Goal: Task Accomplishment & Management: Complete application form

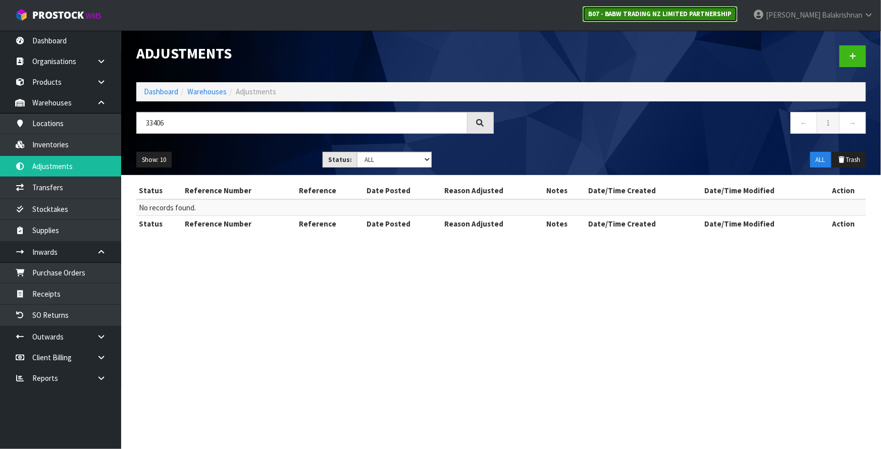
click at [692, 17] on strong "B07 - BABW TRADING NZ LIMITED PARTNERSHIP" at bounding box center [660, 14] width 144 height 9
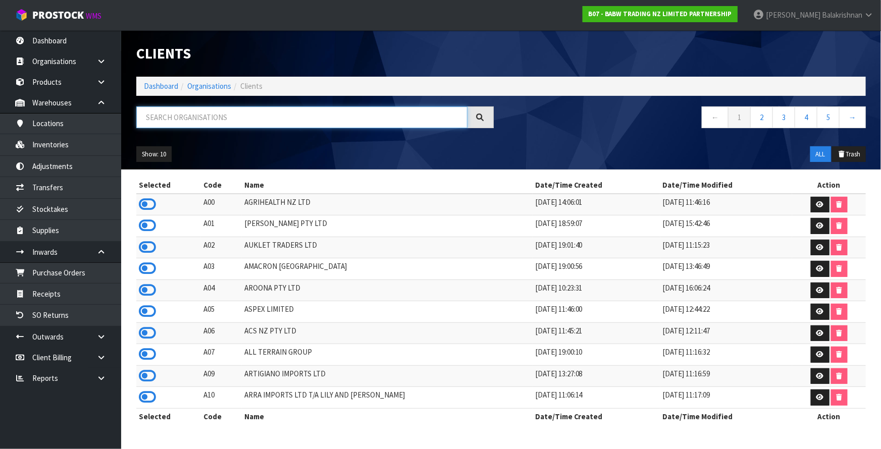
click at [277, 118] on input "text" at bounding box center [301, 118] width 331 height 22
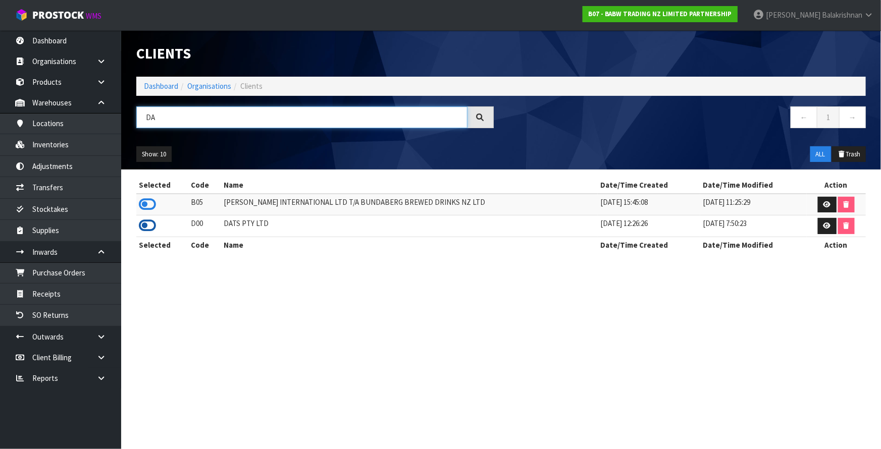
type input "DA"
click at [148, 227] on icon at bounding box center [147, 225] width 17 height 15
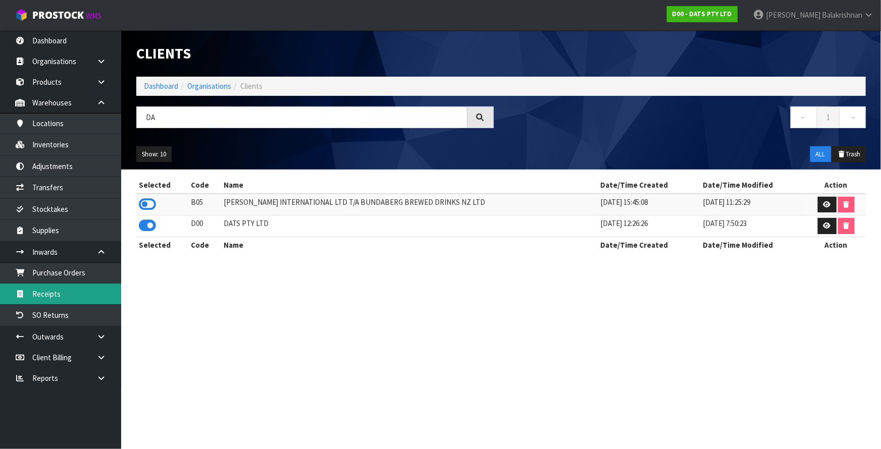
click at [43, 296] on link "Receipts" at bounding box center [60, 294] width 121 height 21
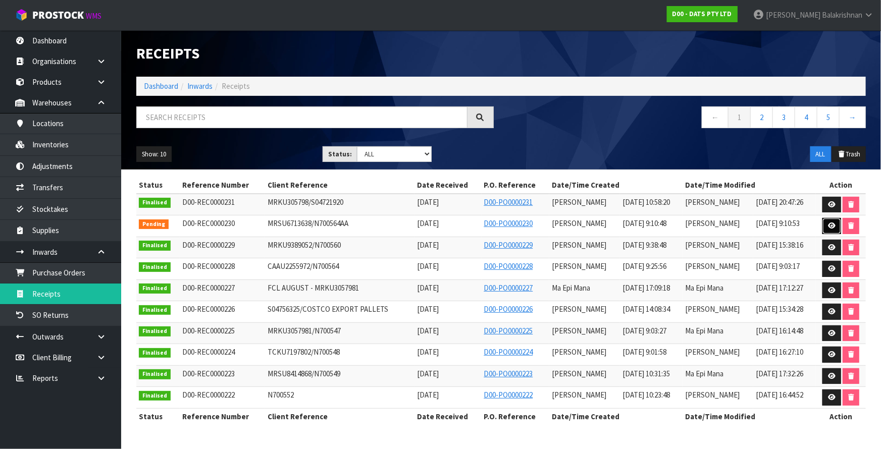
click at [823, 228] on link at bounding box center [832, 226] width 19 height 16
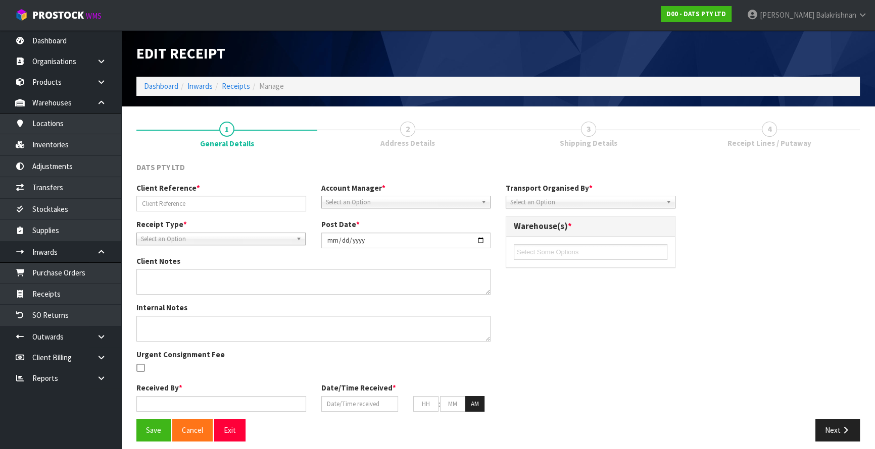
type input "MRSU6713638/N700564AA"
type input "[DATE]"
type input "[PERSON_NAME]"
type input "[DATE]"
type input "09"
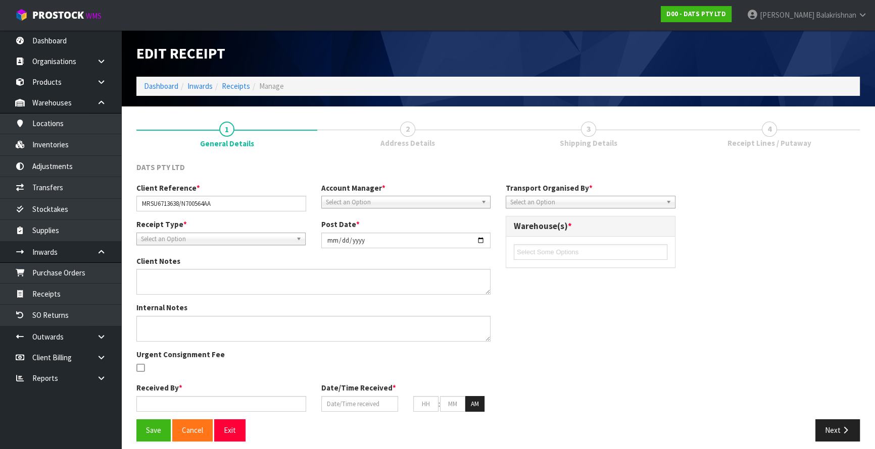
type input "10"
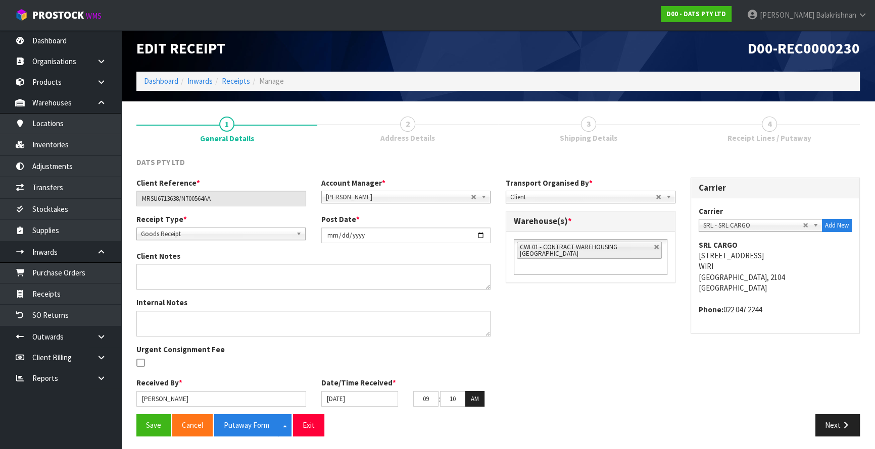
scroll to position [7, 0]
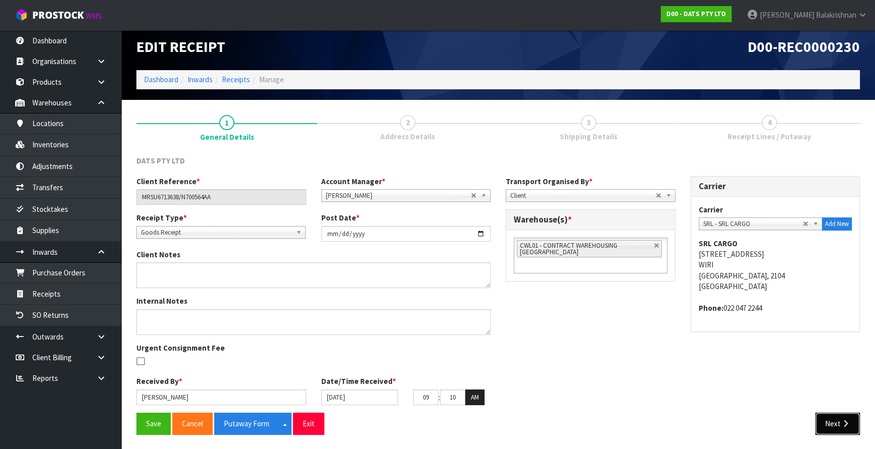
click at [841, 426] on icon "button" at bounding box center [845, 424] width 10 height 8
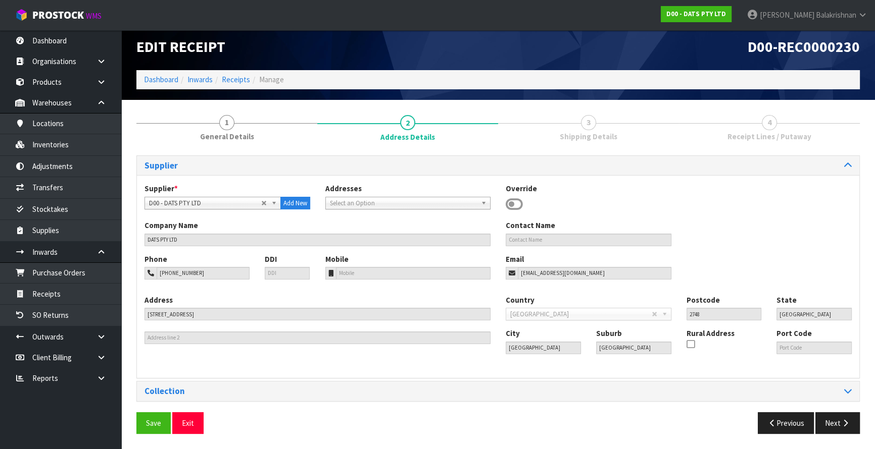
scroll to position [0, 0]
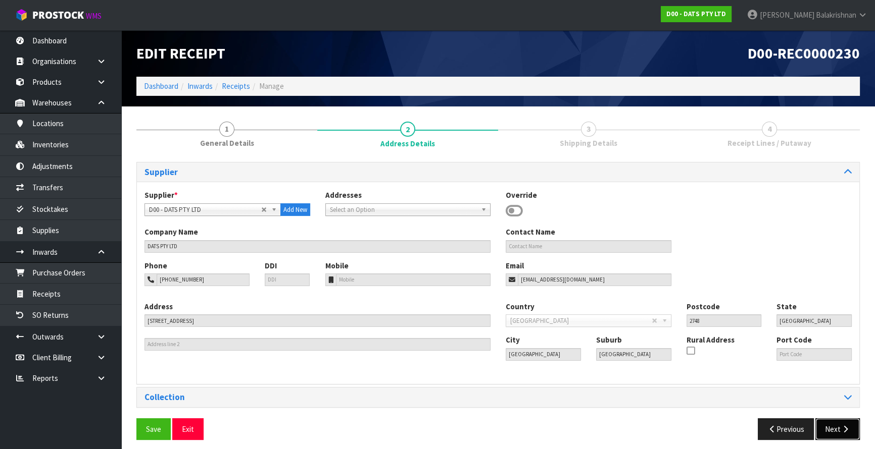
click at [841, 426] on icon "button" at bounding box center [845, 430] width 10 height 8
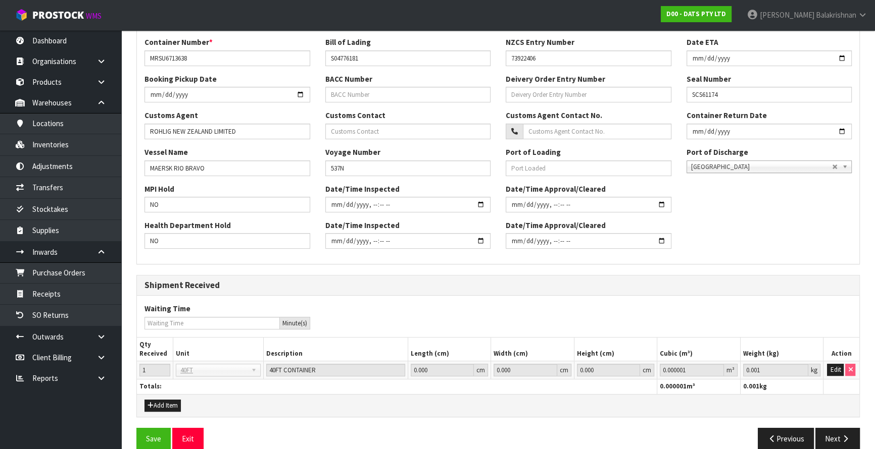
scroll to position [251, 0]
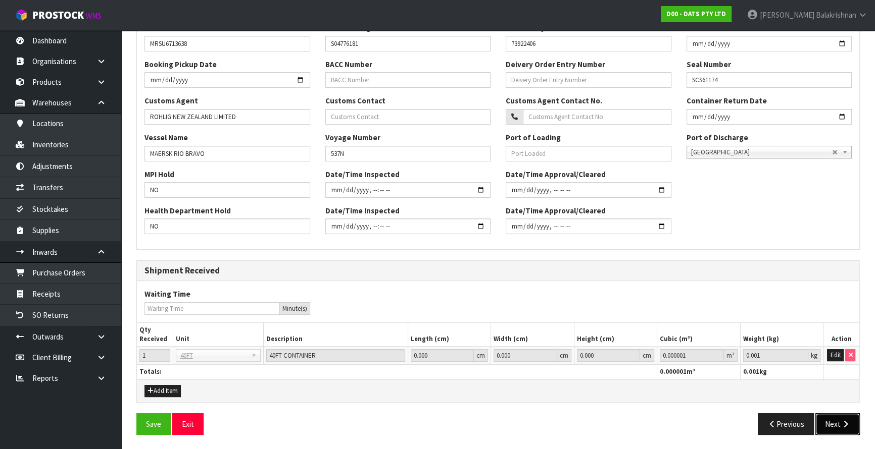
click at [845, 425] on icon "button" at bounding box center [845, 425] width 10 height 8
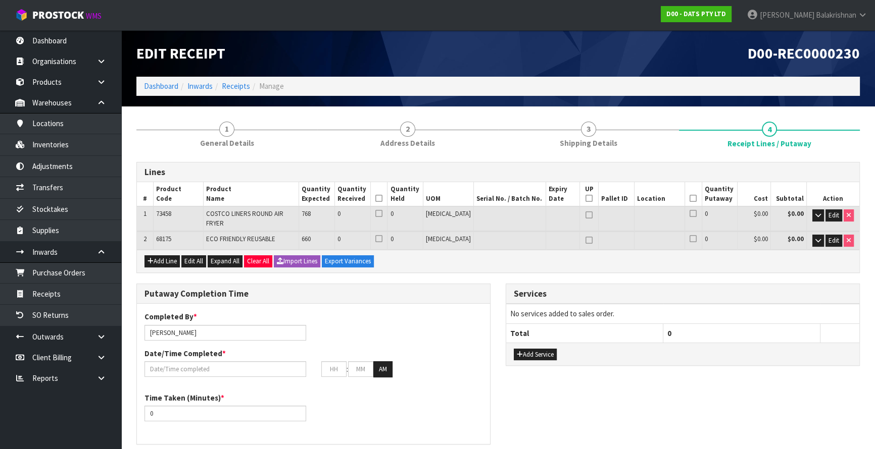
scroll to position [45, 0]
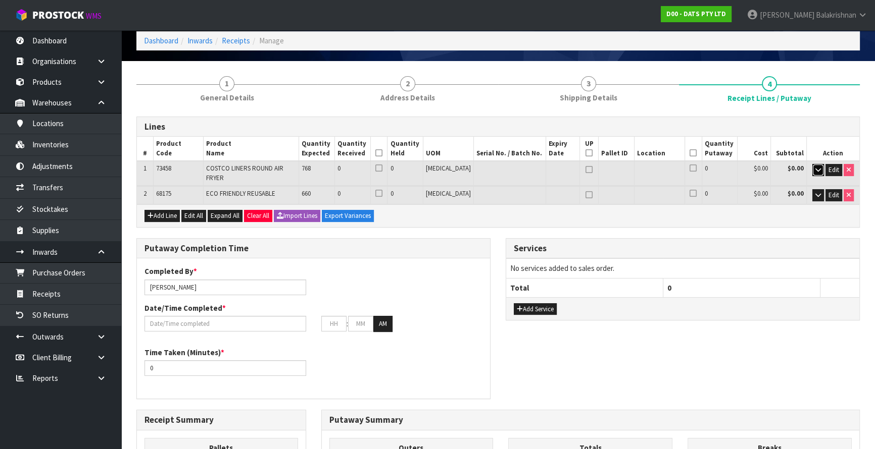
click at [819, 167] on icon "button" at bounding box center [818, 170] width 6 height 7
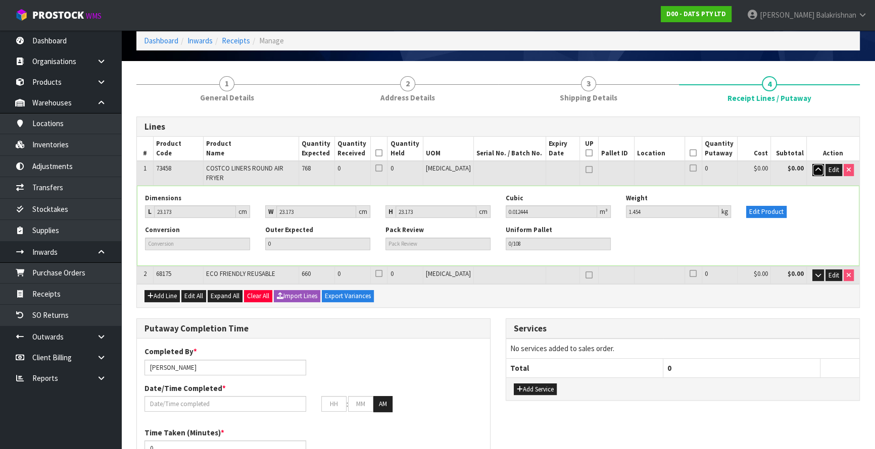
click at [819, 167] on icon "button" at bounding box center [818, 170] width 6 height 7
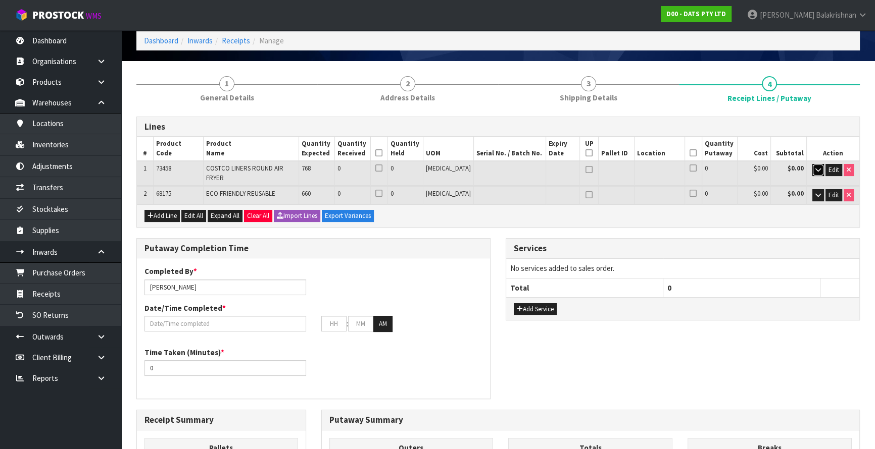
click at [819, 167] on icon "button" at bounding box center [818, 170] width 6 height 7
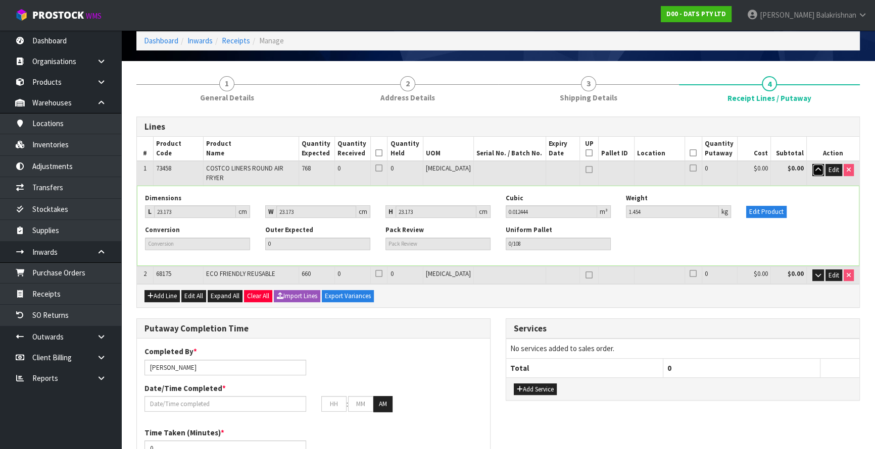
click at [812, 167] on button "button" at bounding box center [818, 170] width 12 height 12
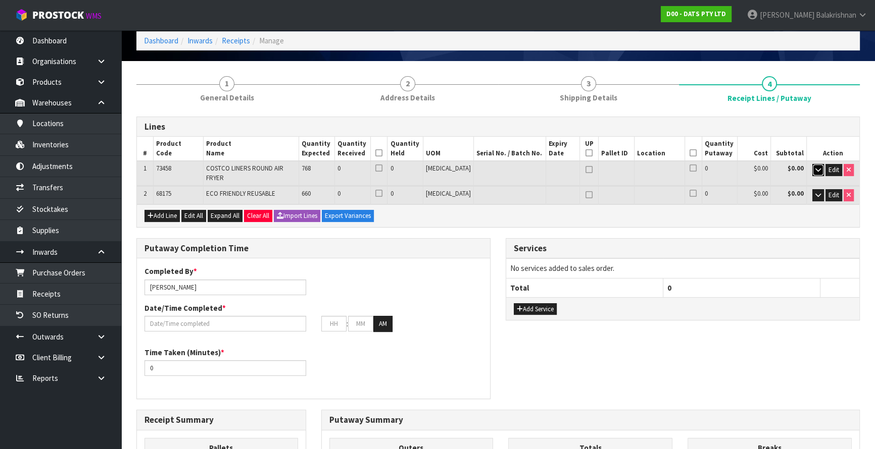
click at [815, 169] on icon "button" at bounding box center [818, 170] width 6 height 7
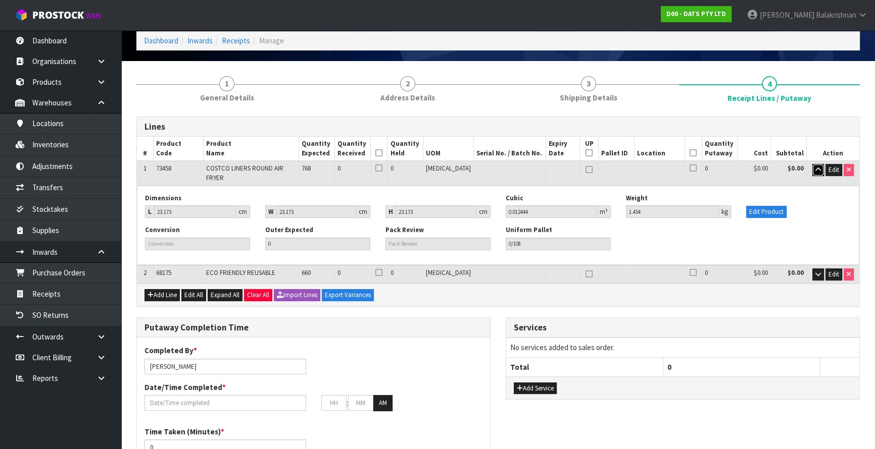
click at [815, 169] on icon "button" at bounding box center [818, 170] width 6 height 7
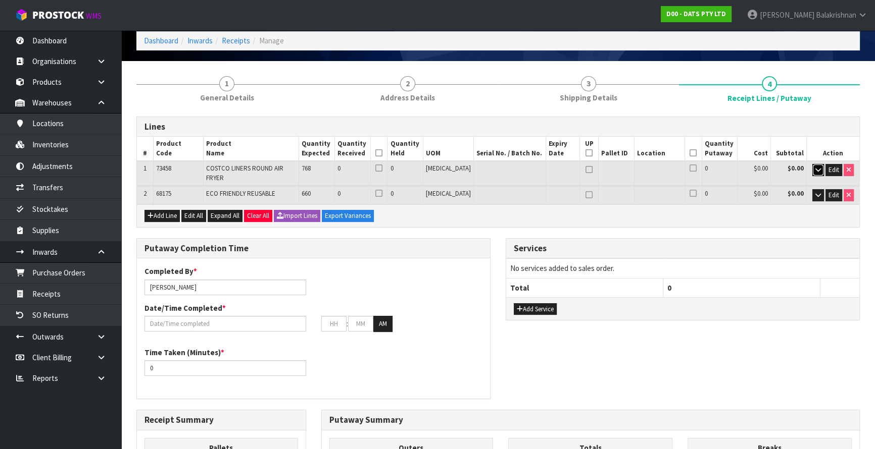
click at [815, 169] on icon "button" at bounding box center [818, 170] width 6 height 7
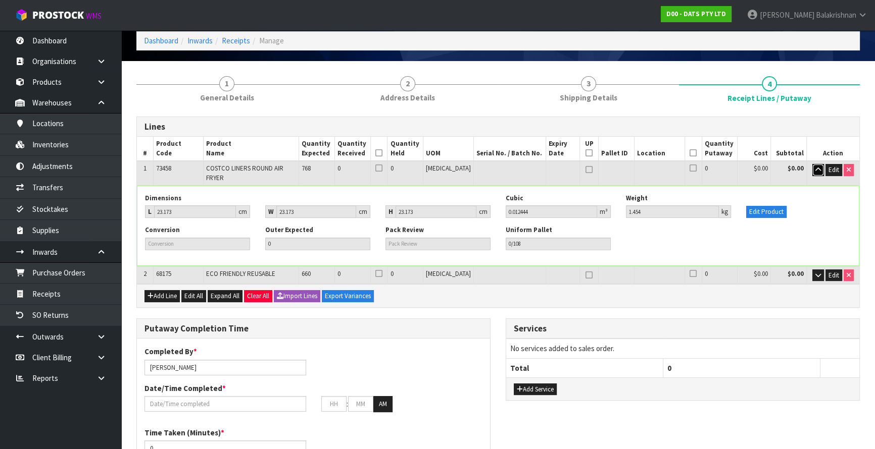
click at [815, 169] on icon "button" at bounding box center [818, 170] width 6 height 7
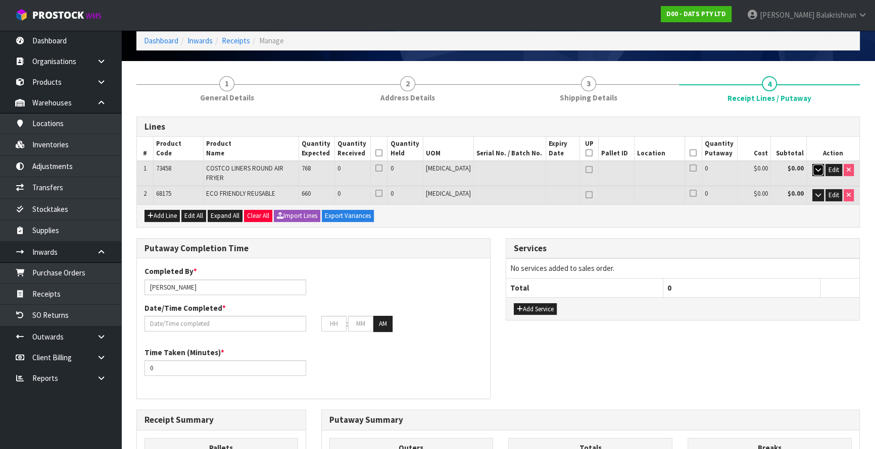
click at [815, 169] on icon "button" at bounding box center [818, 170] width 6 height 7
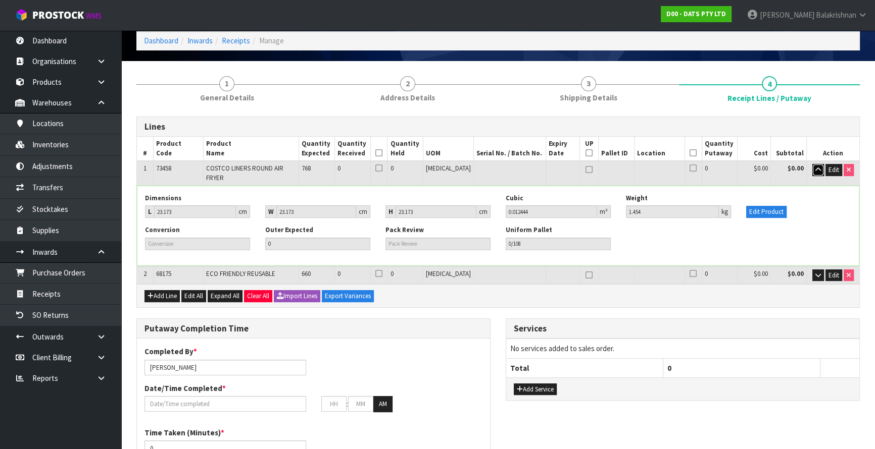
click at [815, 169] on icon "button" at bounding box center [818, 170] width 6 height 7
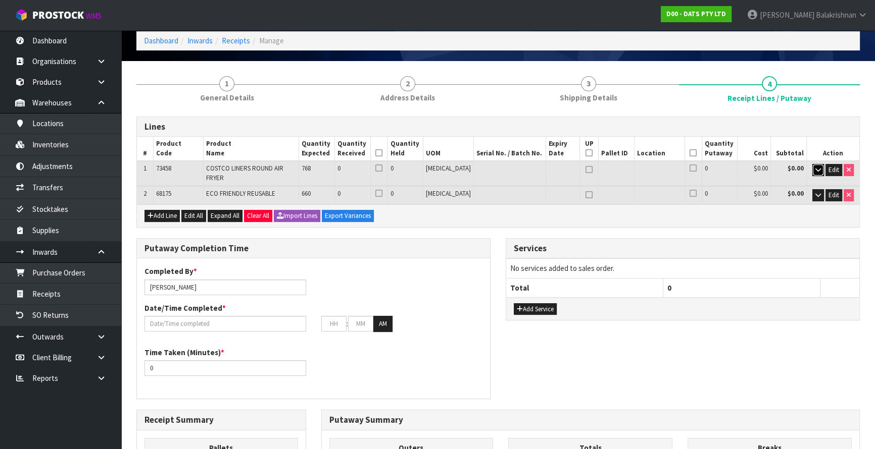
click at [815, 169] on icon "button" at bounding box center [818, 170] width 6 height 7
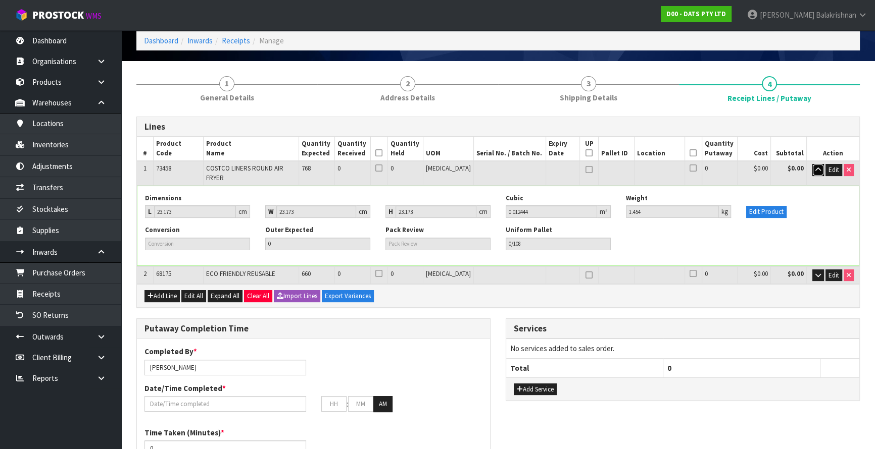
click at [815, 169] on icon "button" at bounding box center [818, 170] width 6 height 7
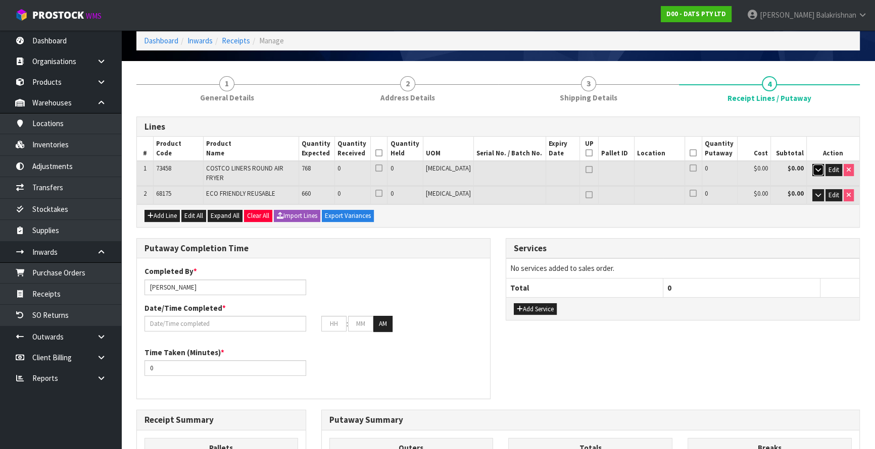
click at [815, 169] on icon "button" at bounding box center [818, 170] width 6 height 7
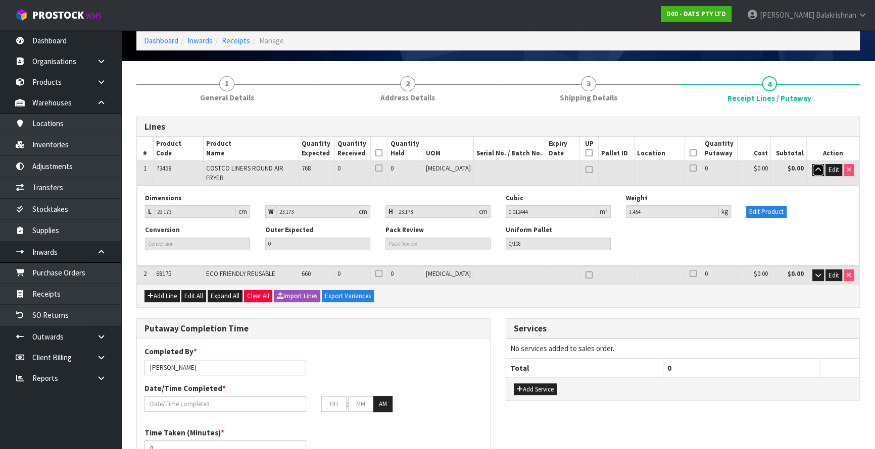
click at [815, 169] on icon "button" at bounding box center [818, 170] width 6 height 7
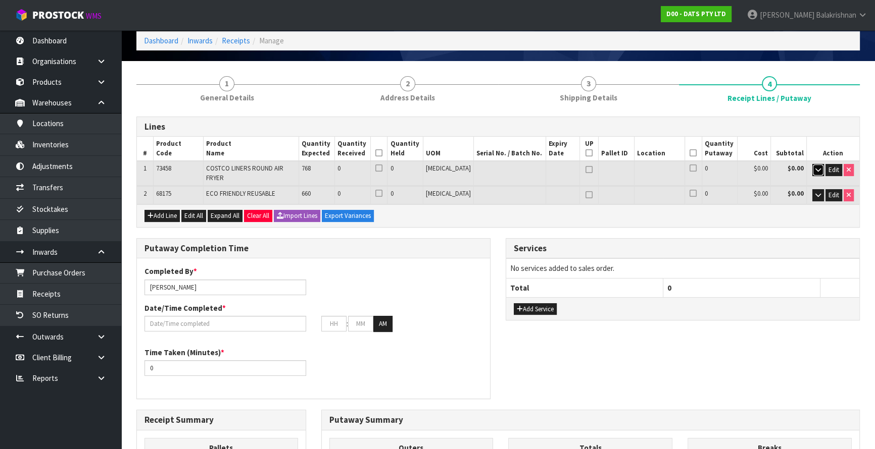
click at [820, 167] on button "button" at bounding box center [818, 170] width 12 height 12
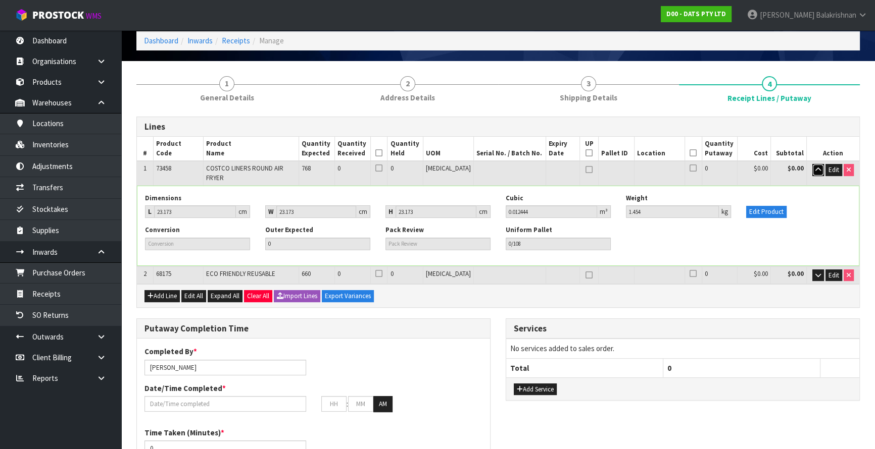
click at [820, 167] on button "button" at bounding box center [818, 170] width 12 height 12
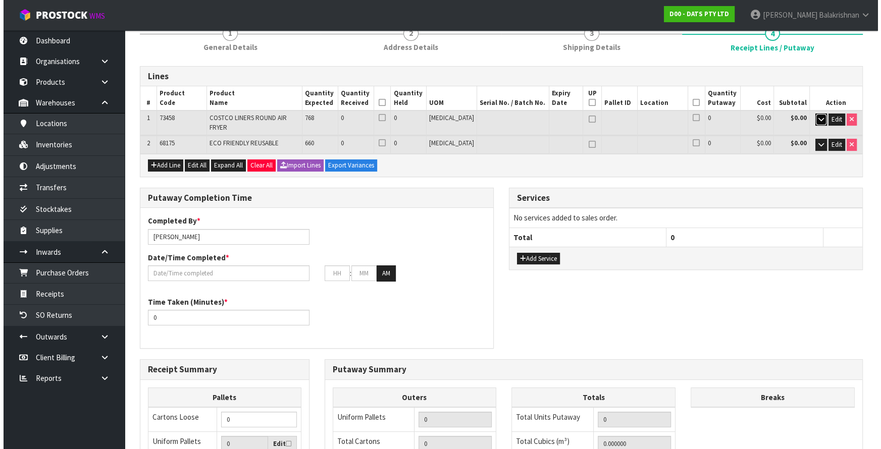
scroll to position [0, 0]
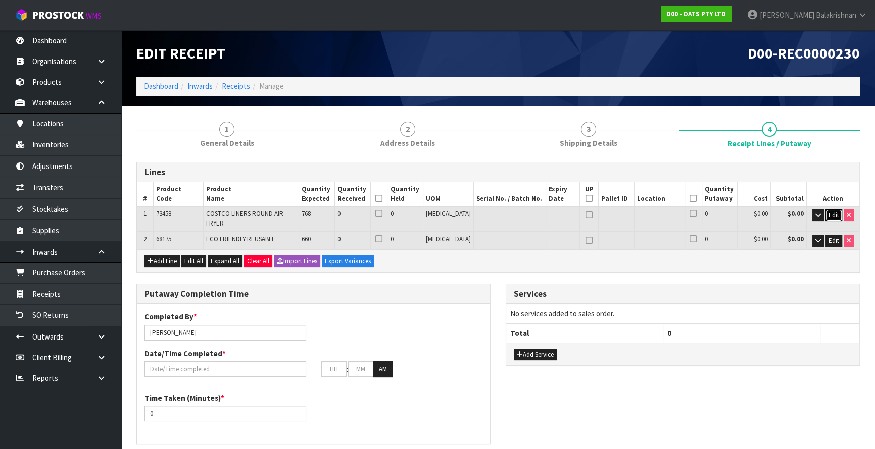
click at [826, 213] on button "Edit" at bounding box center [833, 216] width 17 height 12
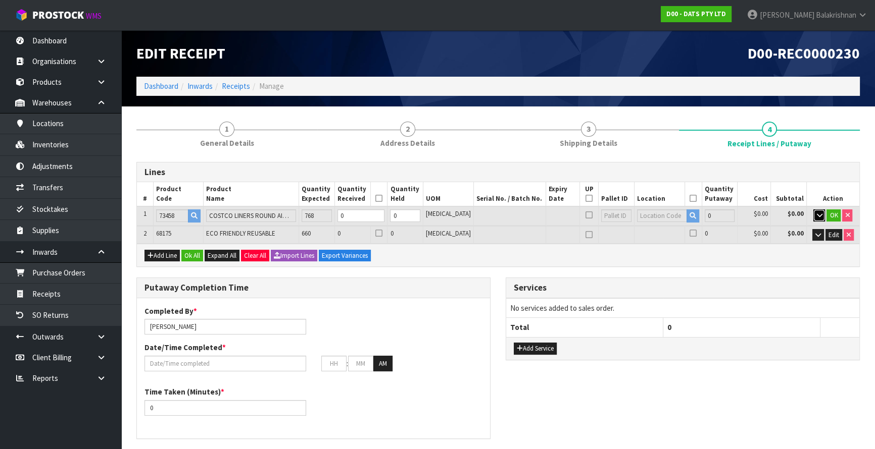
click at [818, 215] on icon "button" at bounding box center [819, 215] width 6 height 7
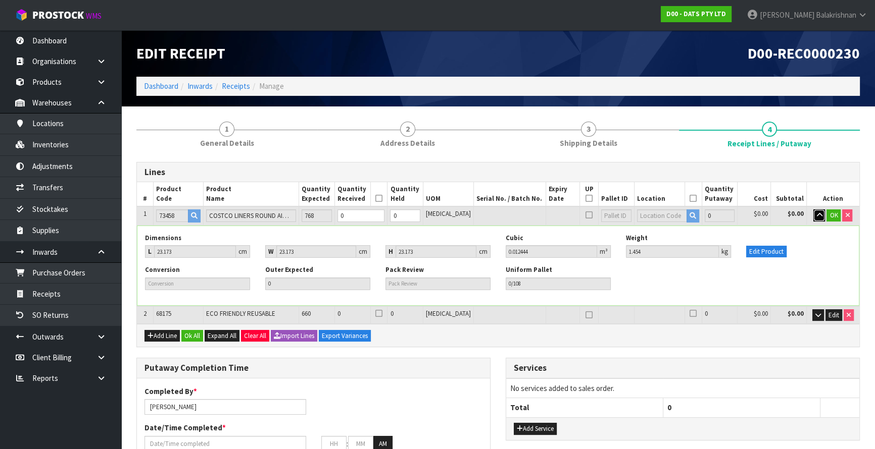
click at [818, 215] on icon "button" at bounding box center [819, 215] width 6 height 7
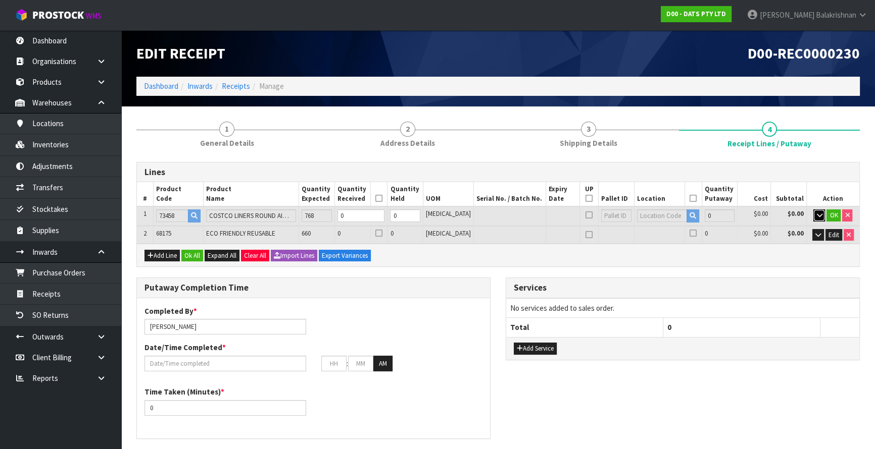
click at [818, 215] on icon "button" at bounding box center [819, 215] width 6 height 7
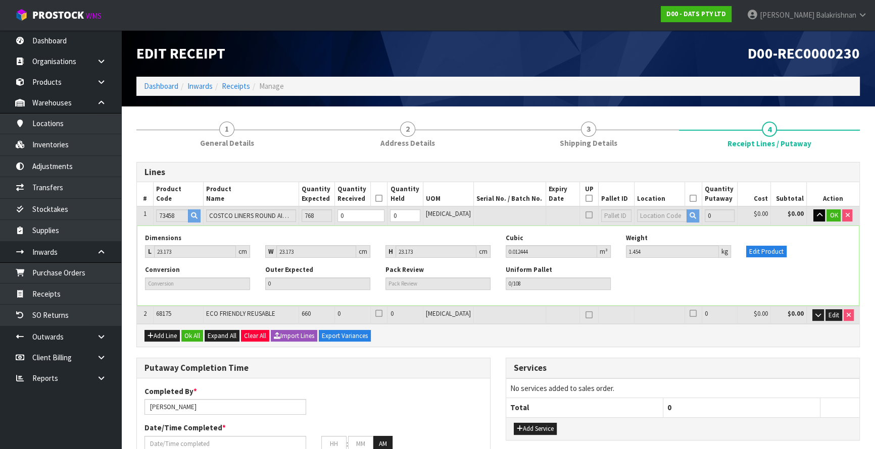
click at [764, 257] on div "Dimensions L 23.173 cm W 23.173 cm H 23.173 cm Cubic 0.012444 m³ Weight 1.454 k…" at bounding box center [497, 250] width 721 height 32
click at [763, 249] on button "Edit Product" at bounding box center [766, 252] width 40 height 12
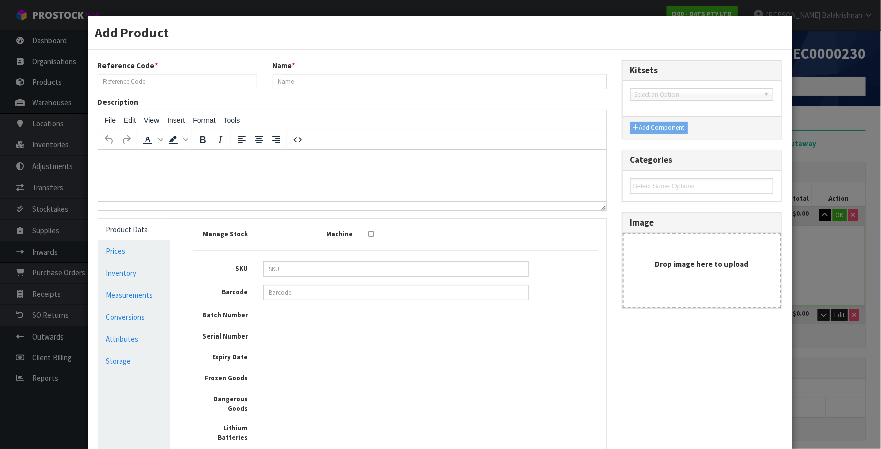
type input "73458"
type input "COSTCO LINERS ROUND AIR FRYER"
click at [857, 185] on div "Add Product Reference Code * 73458 Name * COSTCO LINERS ROUND AIR FRYER Descrip…" at bounding box center [440, 224] width 881 height 449
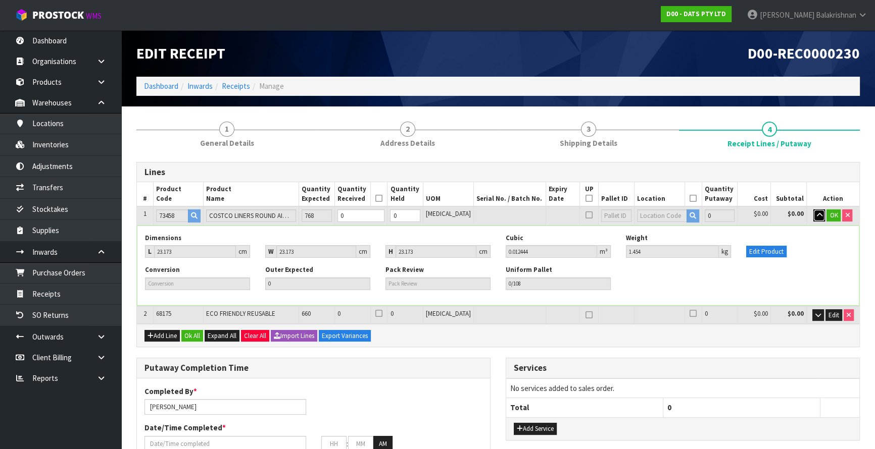
click at [819, 217] on icon "button" at bounding box center [819, 215] width 6 height 7
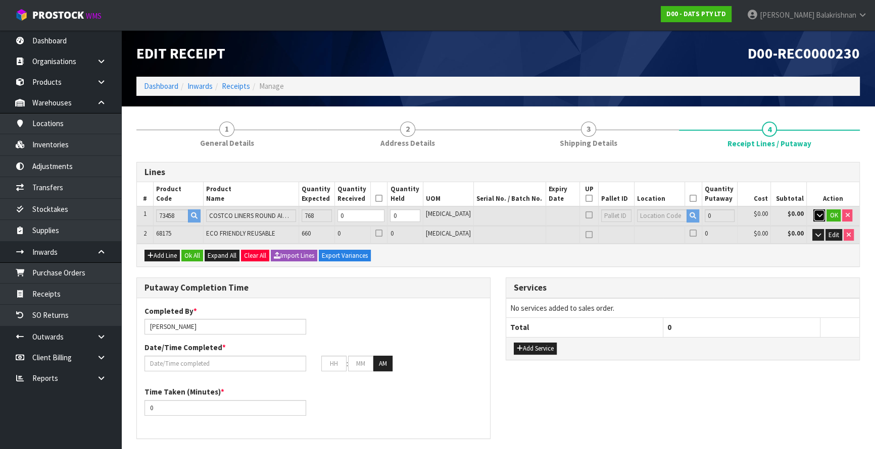
click at [819, 217] on icon "button" at bounding box center [819, 215] width 6 height 7
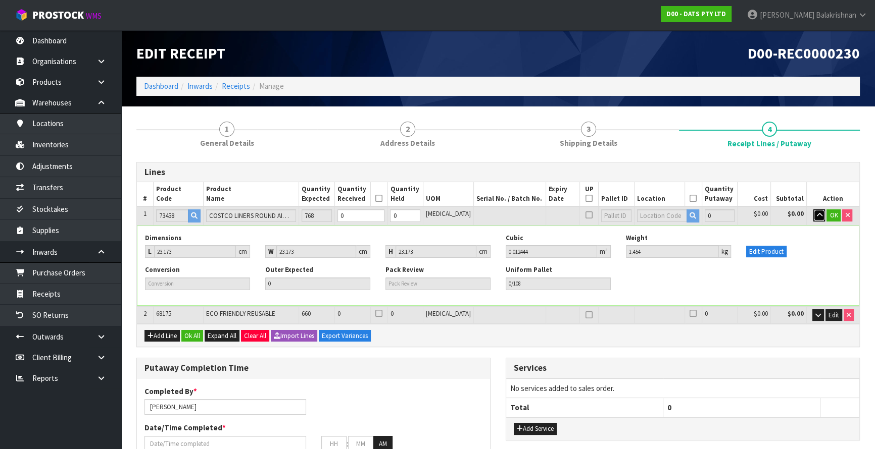
click at [819, 217] on icon "button" at bounding box center [819, 215] width 6 height 7
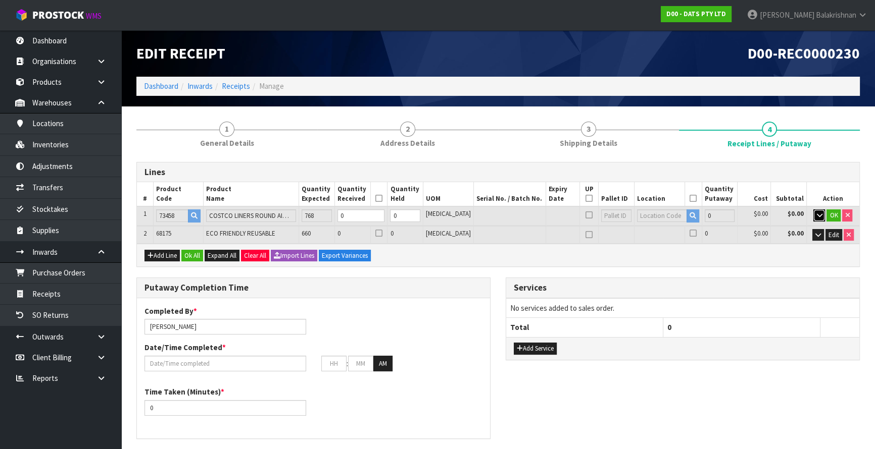
click at [819, 217] on icon "button" at bounding box center [819, 215] width 6 height 7
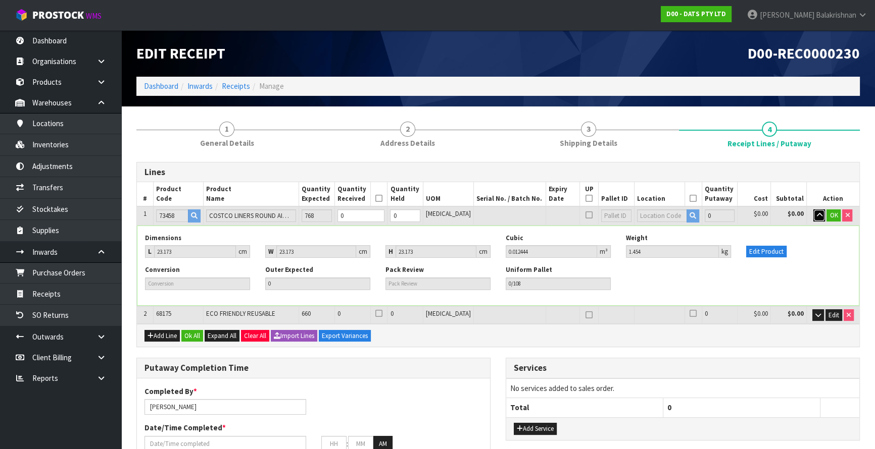
click at [819, 217] on icon "button" at bounding box center [819, 215] width 6 height 7
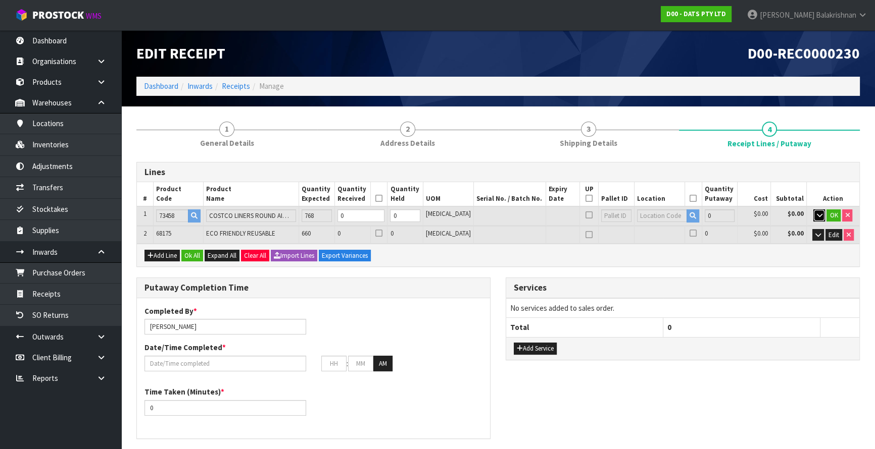
click at [819, 217] on icon "button" at bounding box center [819, 215] width 6 height 7
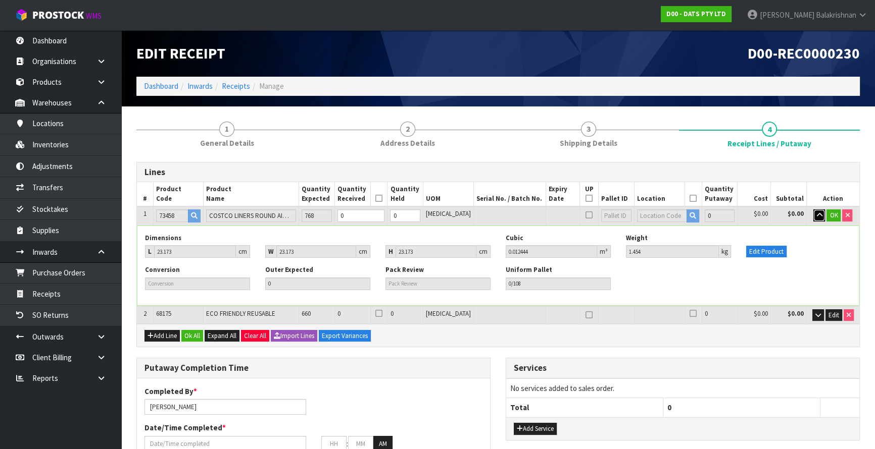
click at [819, 217] on icon "button" at bounding box center [819, 215] width 6 height 7
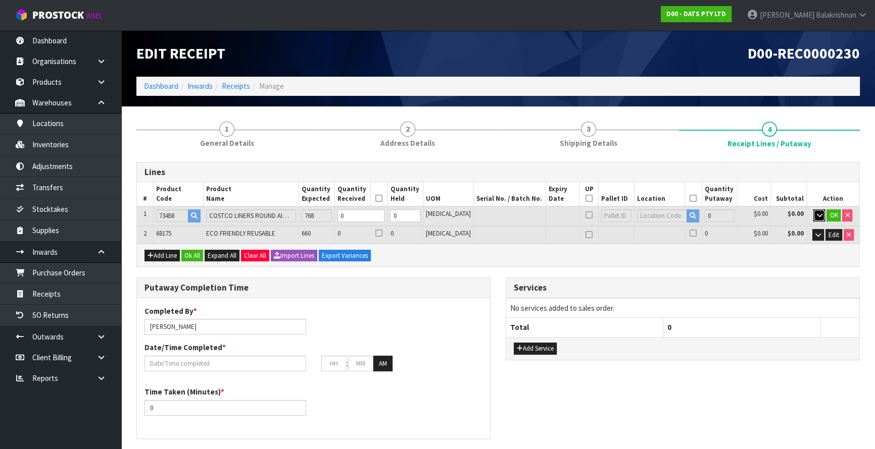
click at [816, 213] on icon "button" at bounding box center [819, 215] width 6 height 7
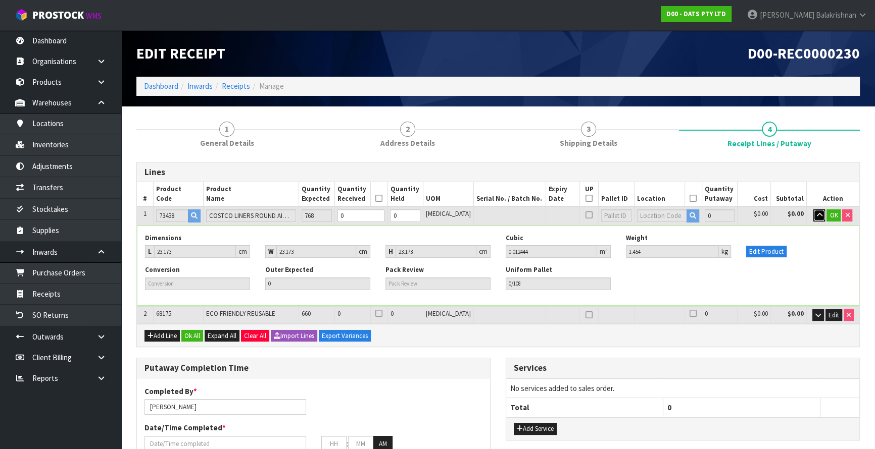
click at [816, 213] on icon "button" at bounding box center [819, 215] width 6 height 7
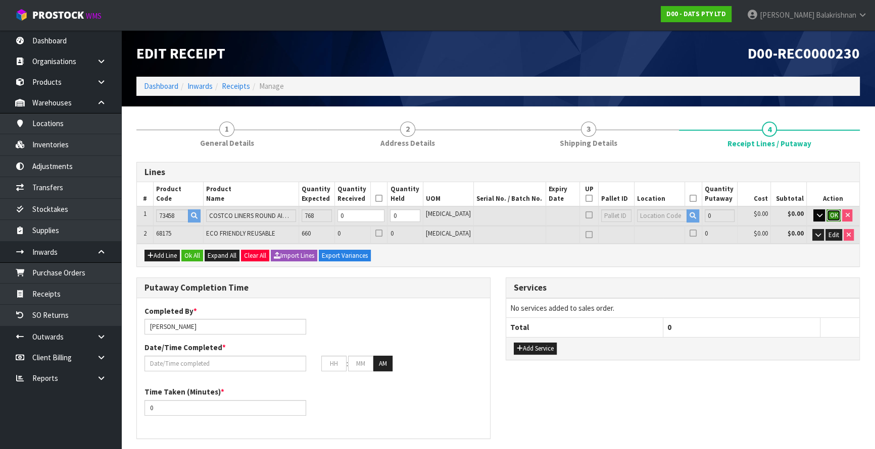
click at [831, 212] on span "OK" at bounding box center [833, 215] width 8 height 9
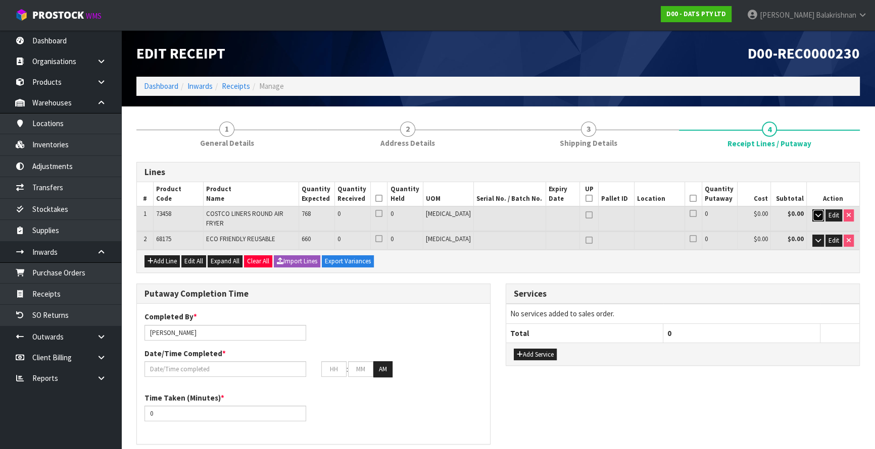
click at [820, 215] on button "button" at bounding box center [818, 216] width 12 height 12
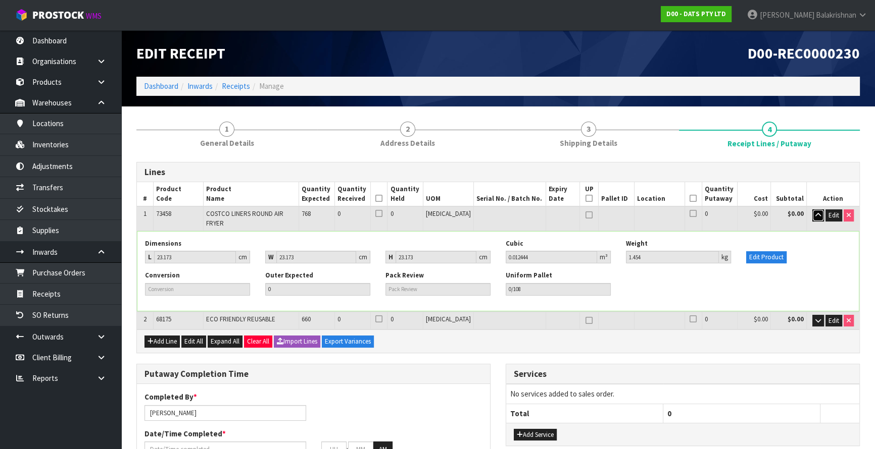
click at [819, 215] on icon "button" at bounding box center [818, 215] width 6 height 7
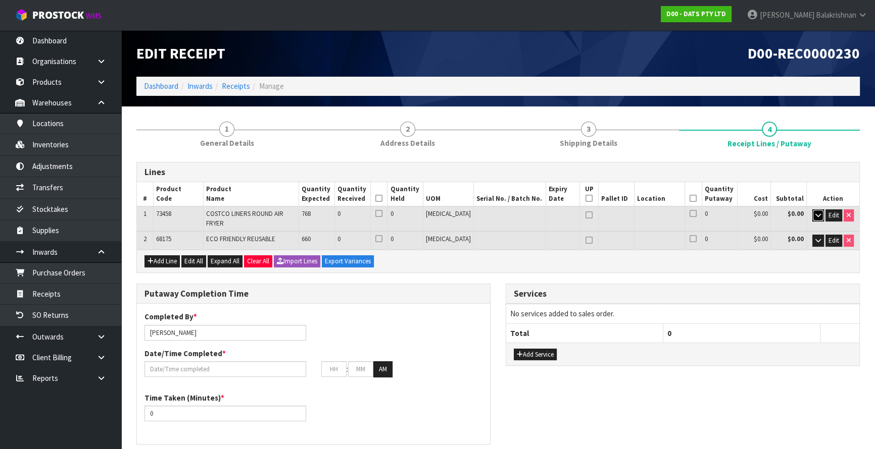
click at [818, 216] on icon "button" at bounding box center [818, 215] width 6 height 7
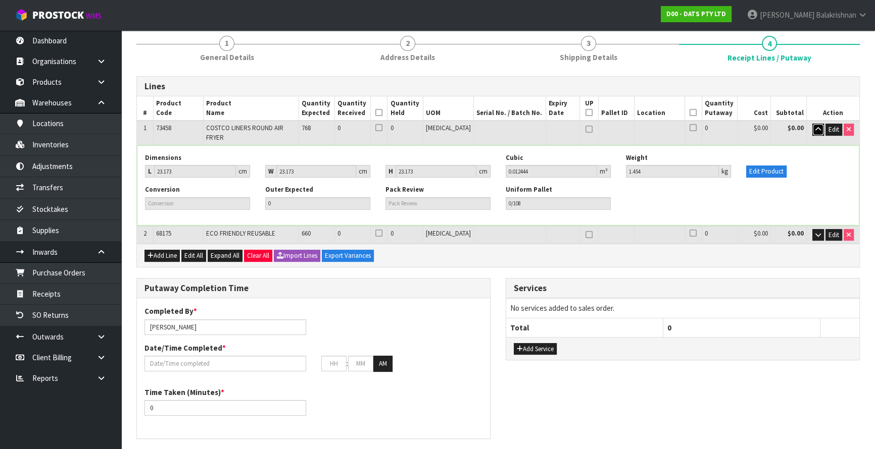
scroll to position [91, 0]
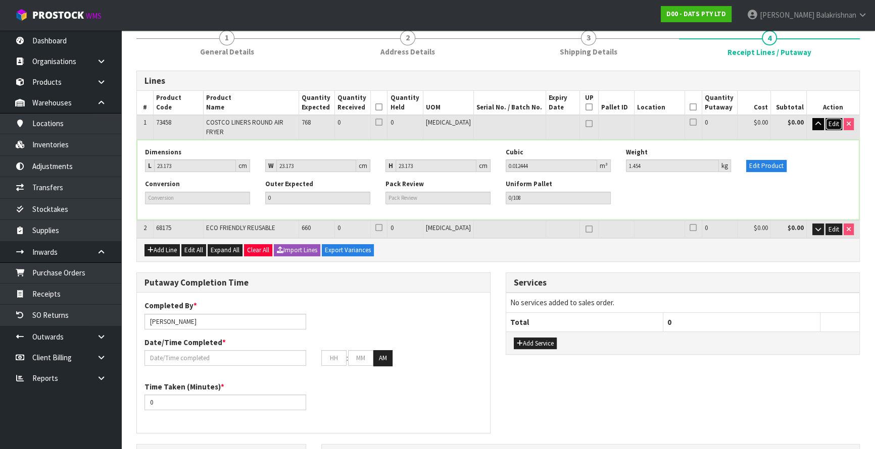
click at [829, 121] on span "Edit" at bounding box center [833, 124] width 11 height 9
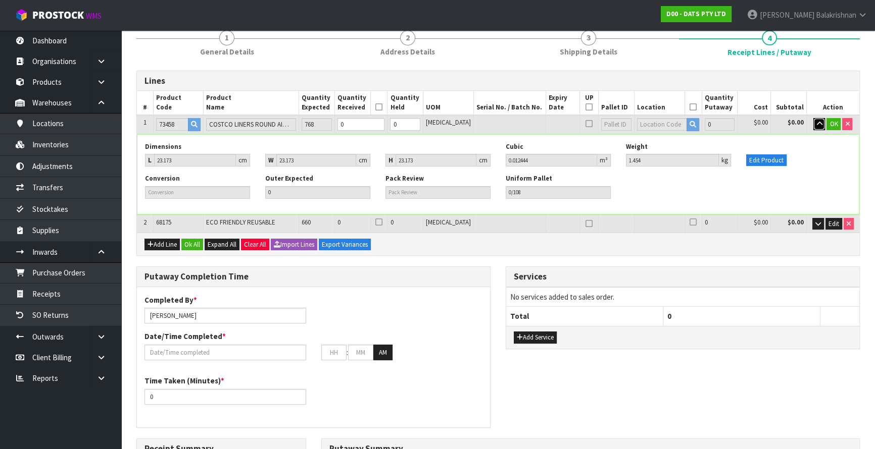
click at [813, 122] on button "button" at bounding box center [819, 124] width 12 height 12
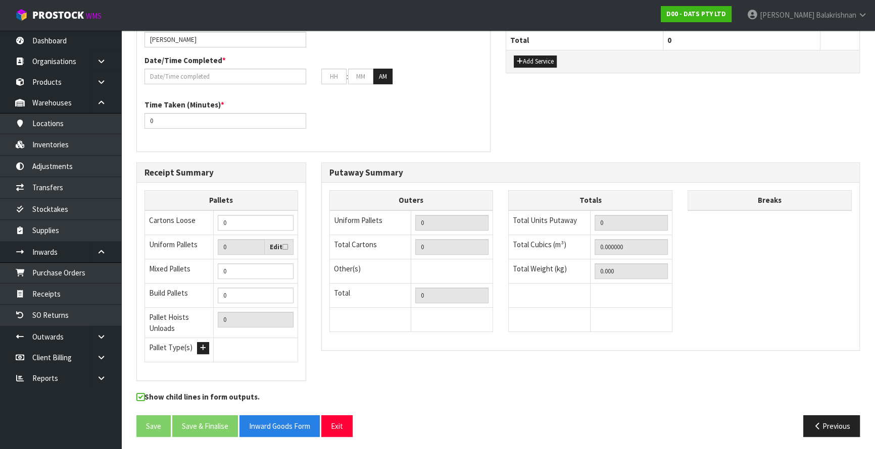
scroll to position [288, 0]
click at [253, 226] on input "0" at bounding box center [255, 223] width 75 height 16
click at [394, 283] on td "Total" at bounding box center [370, 295] width 82 height 24
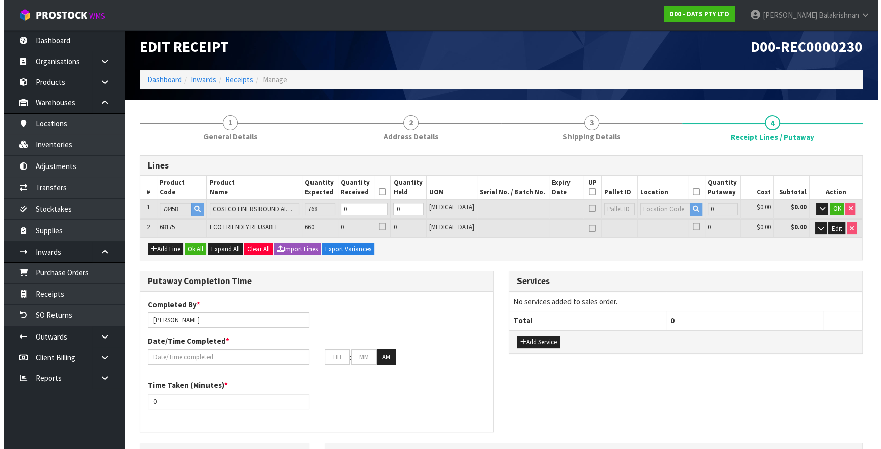
scroll to position [0, 0]
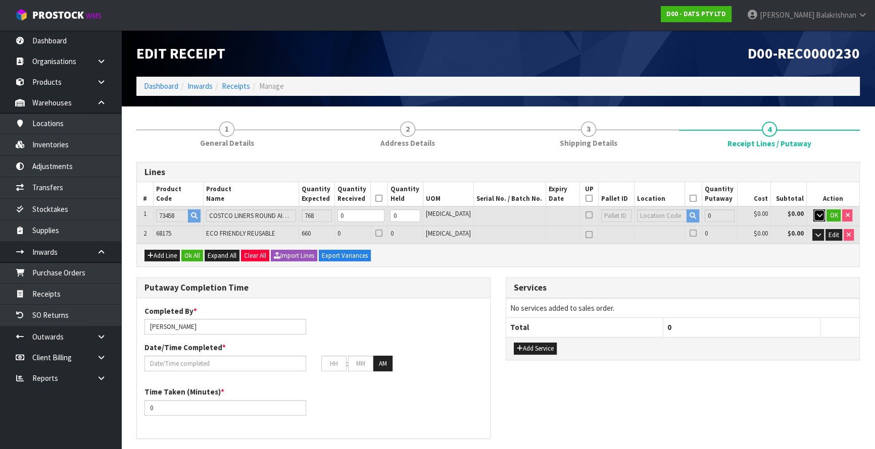
click at [817, 214] on icon "button" at bounding box center [819, 215] width 6 height 7
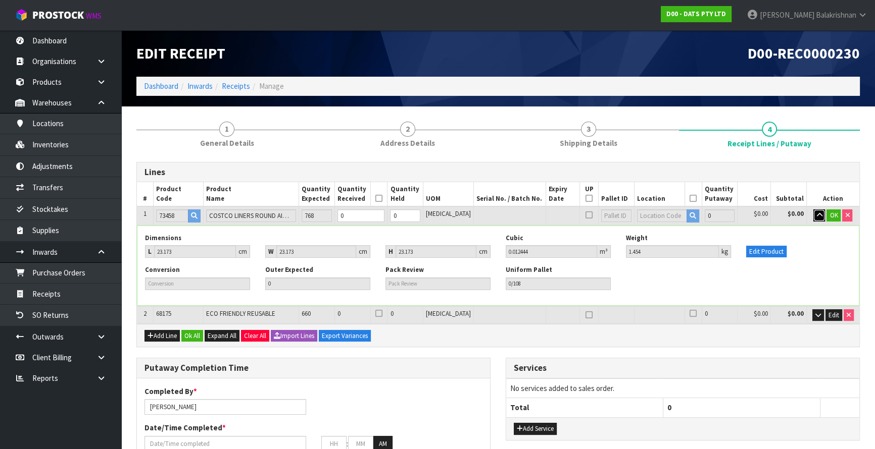
click at [820, 214] on icon "button" at bounding box center [819, 215] width 6 height 7
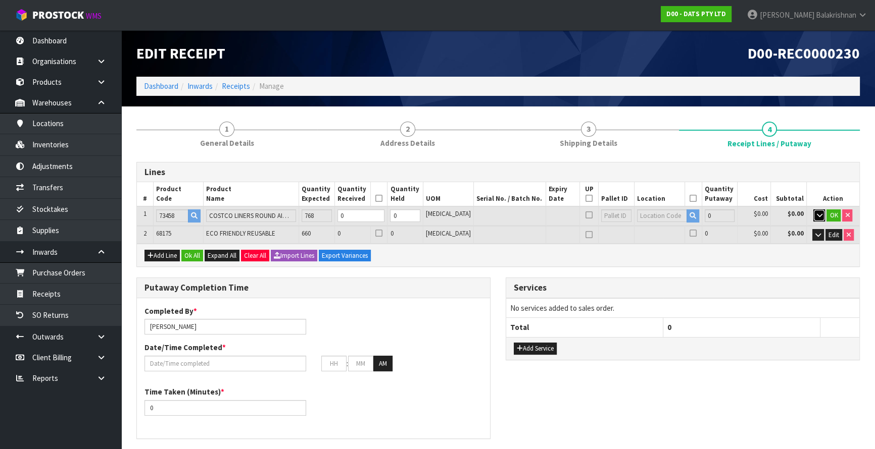
click at [813, 216] on button "button" at bounding box center [819, 216] width 12 height 12
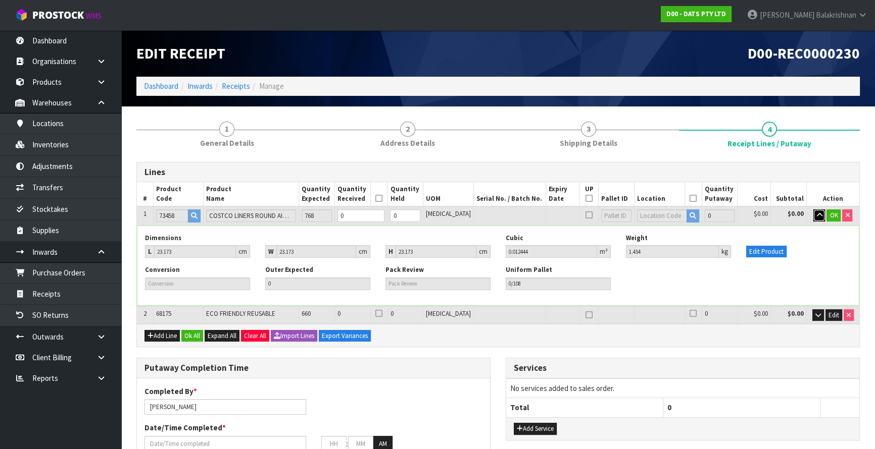
click at [816, 215] on icon "button" at bounding box center [819, 215] width 6 height 7
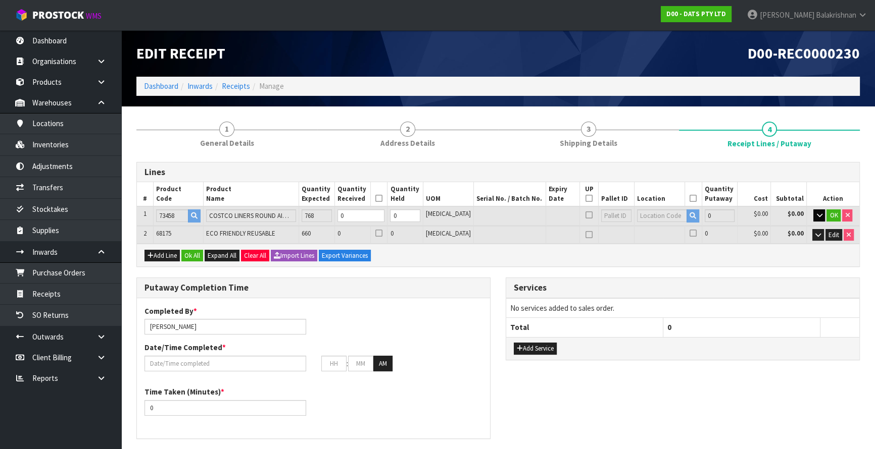
click at [749, 212] on td "$0.00" at bounding box center [753, 216] width 33 height 19
click at [166, 252] on button "Add Line" at bounding box center [161, 256] width 35 height 12
type input "0"
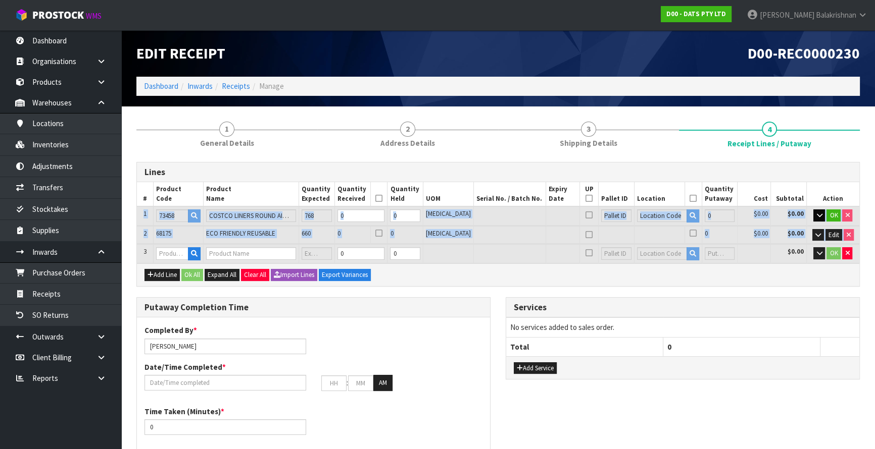
drag, startPoint x: 141, startPoint y: 252, endPoint x: 140, endPoint y: 219, distance: 33.9
click at [140, 219] on table "# Product Code Product Name Quantity Expected Quantity Received Quantity Held U…" at bounding box center [498, 222] width 722 height 81
click at [139, 248] on td "3" at bounding box center [145, 253] width 17 height 19
click at [168, 273] on button "Add Line" at bounding box center [161, 275] width 35 height 12
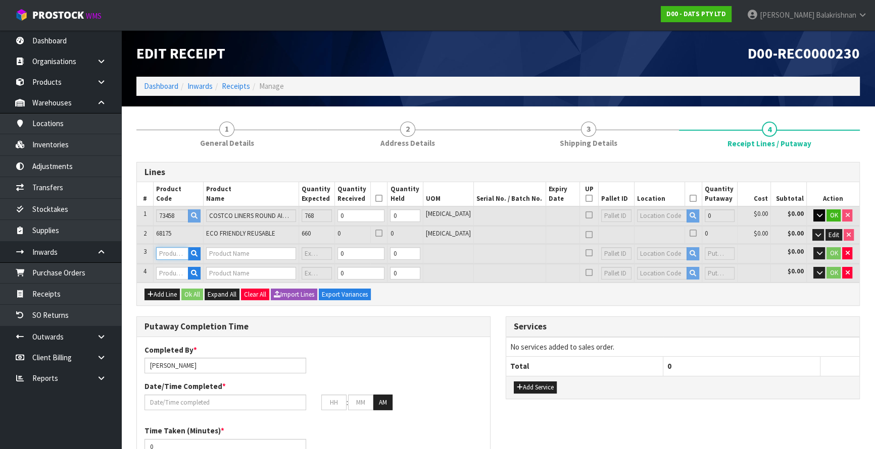
click at [182, 252] on input "text" at bounding box center [172, 253] width 32 height 13
paste input "73458"
type input "73458"
type input "COSTCO LINERS ROUND AIR FRYER"
type input "0"
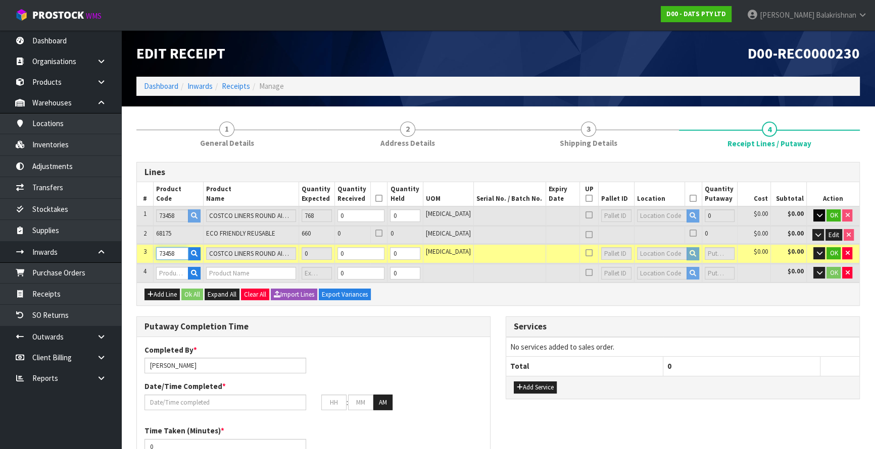
type input "73458"
click at [173, 273] on input "text" at bounding box center [172, 273] width 32 height 13
paste input "73458"
type input "73458"
type input "0.000000"
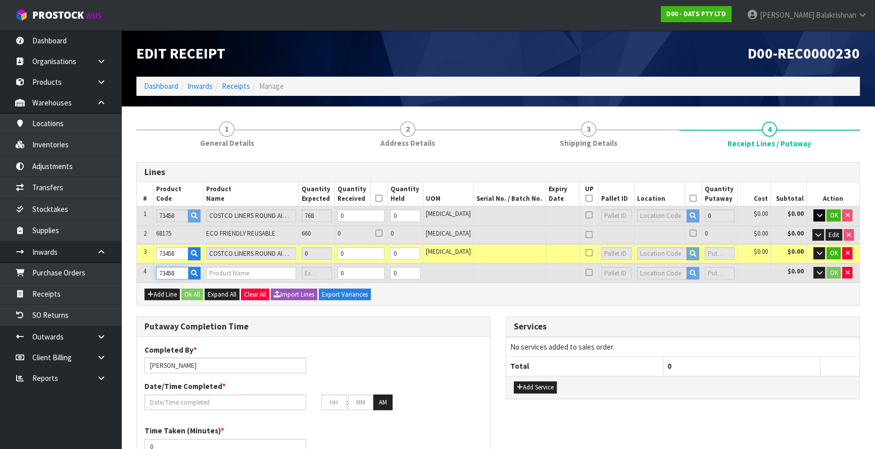
type input "0.000"
type input "COSTCO LINERS ROUND AIR FRYER"
type input "0"
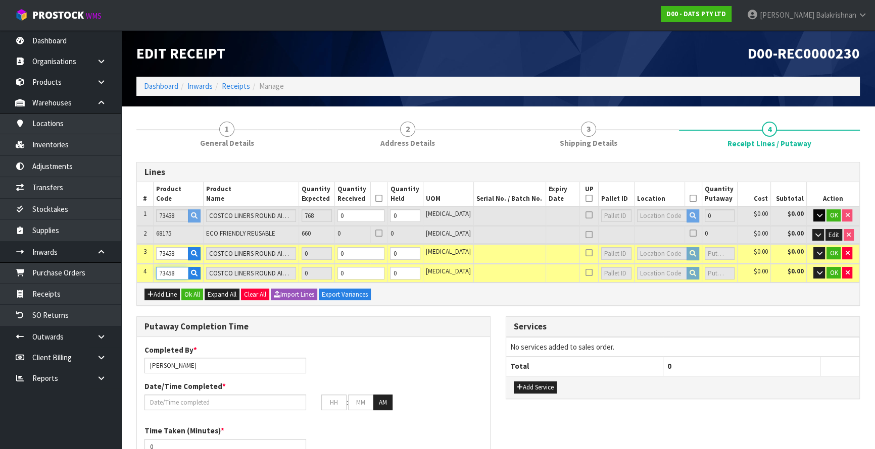
type input "73458"
click at [846, 256] on button "button" at bounding box center [847, 253] width 10 height 12
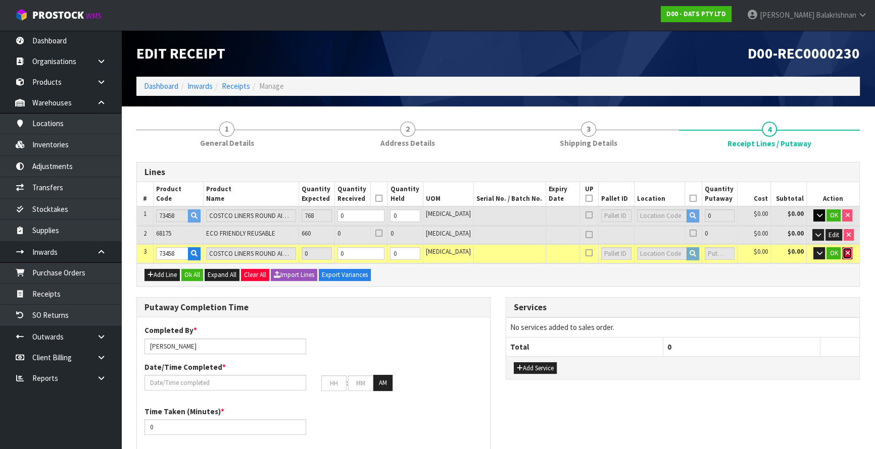
click at [846, 255] on button "button" at bounding box center [847, 253] width 10 height 12
type input "0"
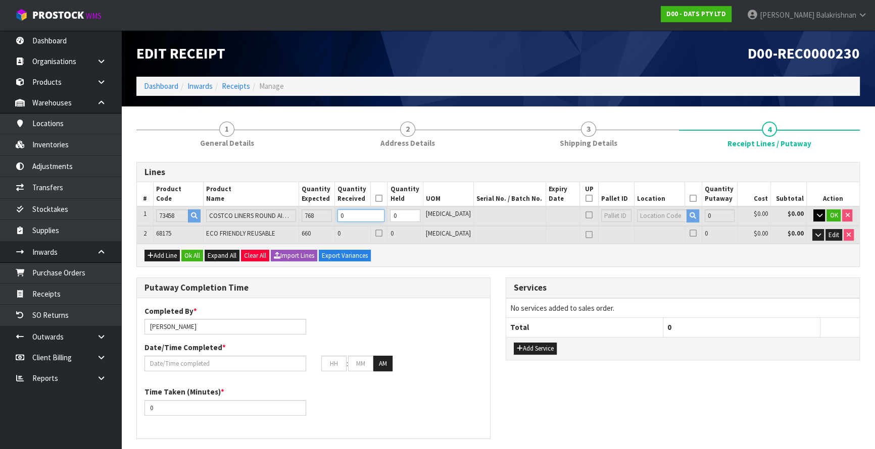
drag, startPoint x: 369, startPoint y: 216, endPoint x: 355, endPoint y: 217, distance: 14.2
click at [355, 217] on input "0" at bounding box center [360, 216] width 47 height 13
type input "0.087108"
type input "10.178"
type input "7"
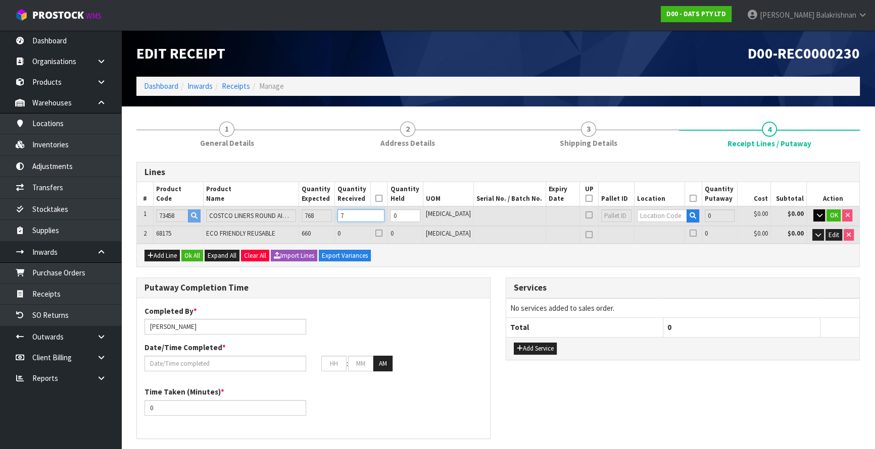
type input "0.945744"
type input "110.504"
type input "76"
type input "9.557328"
type input "1116.448"
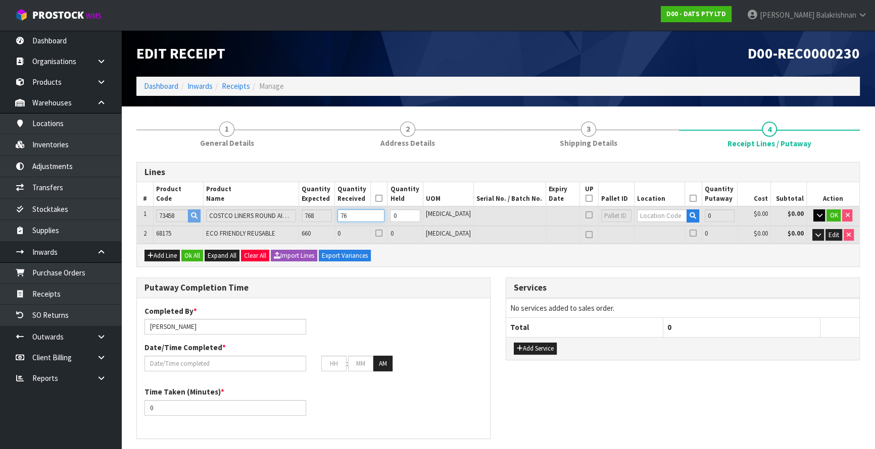
type input "768"
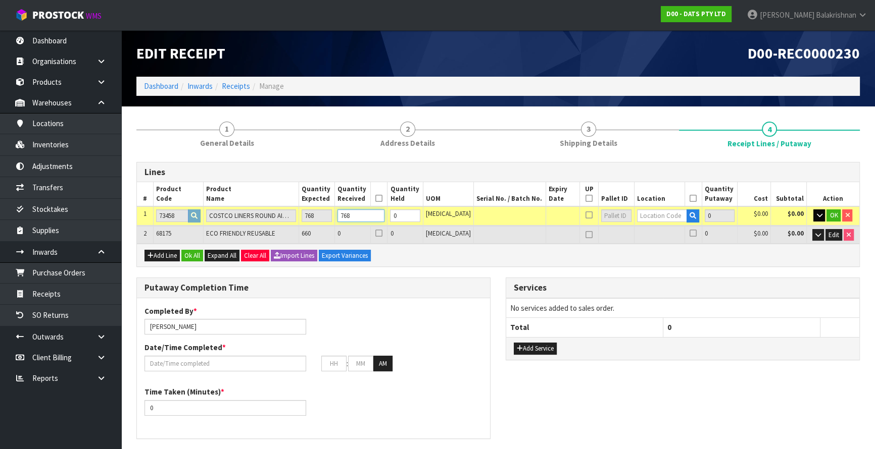
type input "0.945744"
type input "110.504"
type input "76"
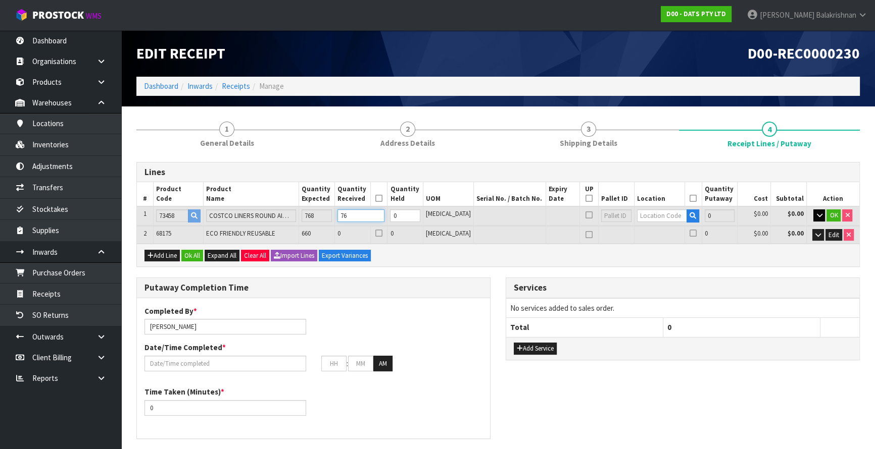
type input "0.087108"
type input "10.178"
type input "7"
type input "0"
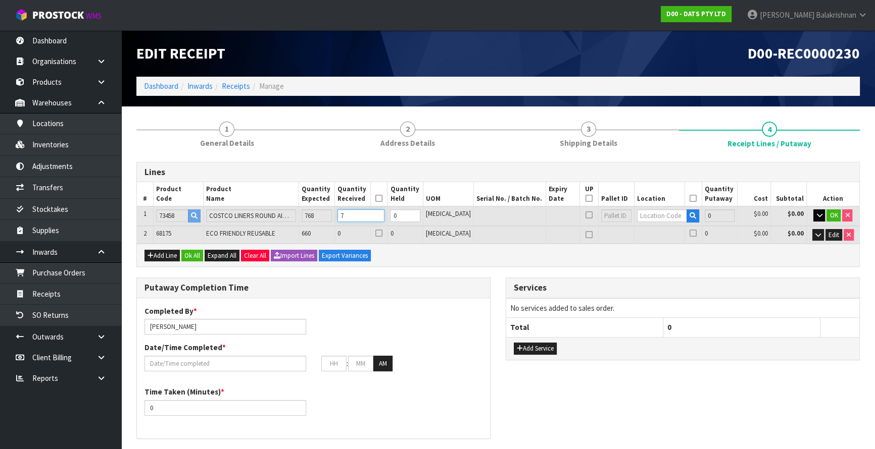
type input "0"
type input "0.099552"
type input "11.632"
type input "8"
type input "1.070184"
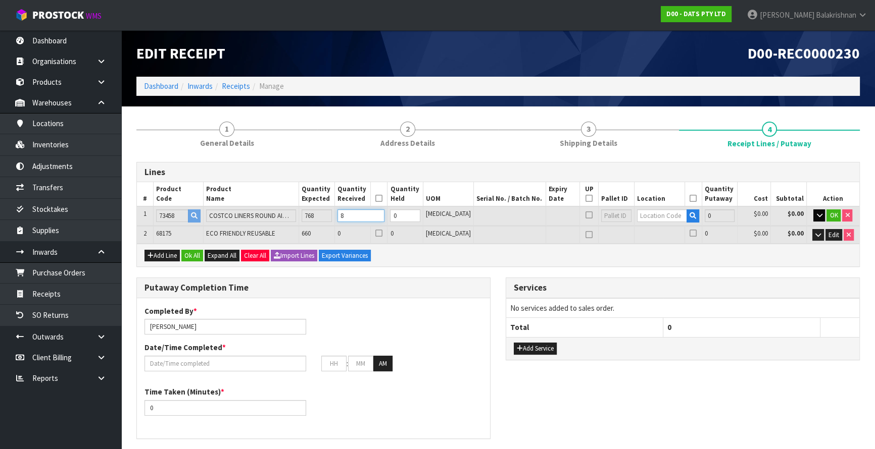
type input "125.044"
type input "86"
type input "10.752"
type input "1256"
type input "864"
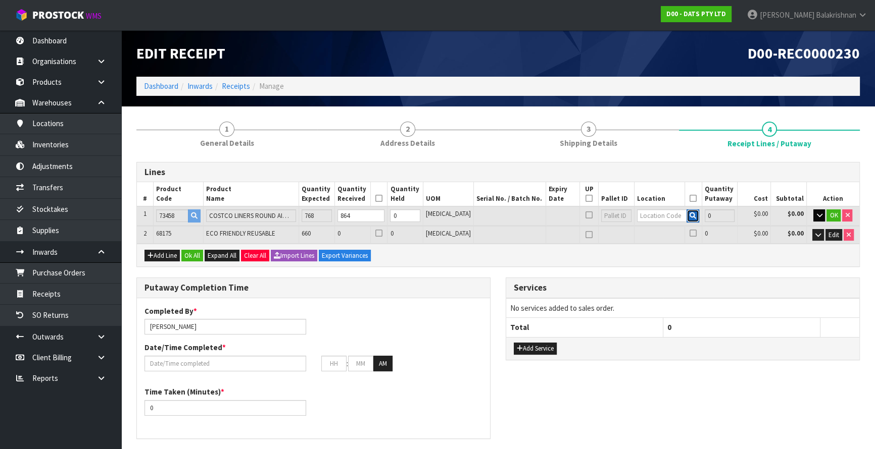
click at [689, 214] on icon "button" at bounding box center [692, 216] width 7 height 7
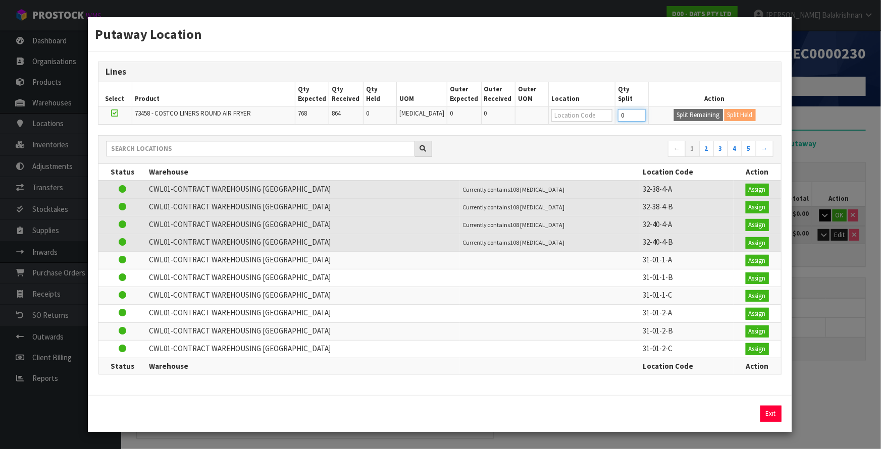
drag, startPoint x: 621, startPoint y: 115, endPoint x: 613, endPoint y: 115, distance: 8.1
click at [618, 115] on input "0" at bounding box center [632, 115] width 28 height 13
type input "108"
click at [699, 116] on button "Split Remaining" at bounding box center [698, 115] width 49 height 12
type input "1"
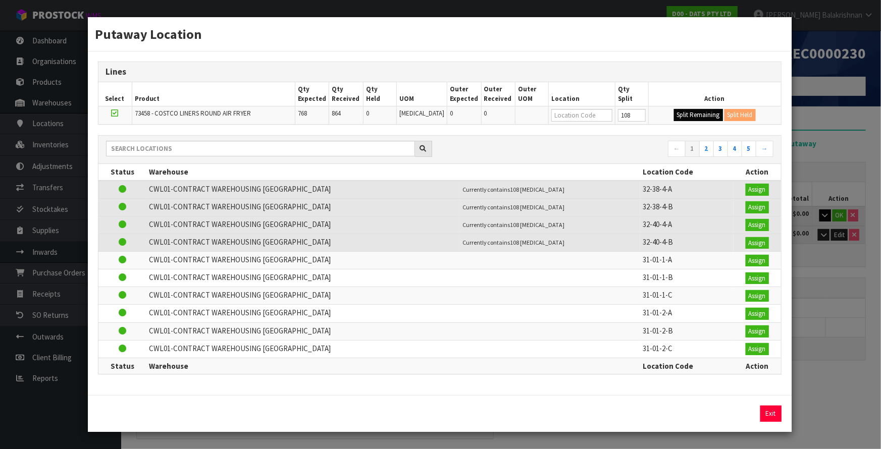
type input "1"
type input "864"
type input "108"
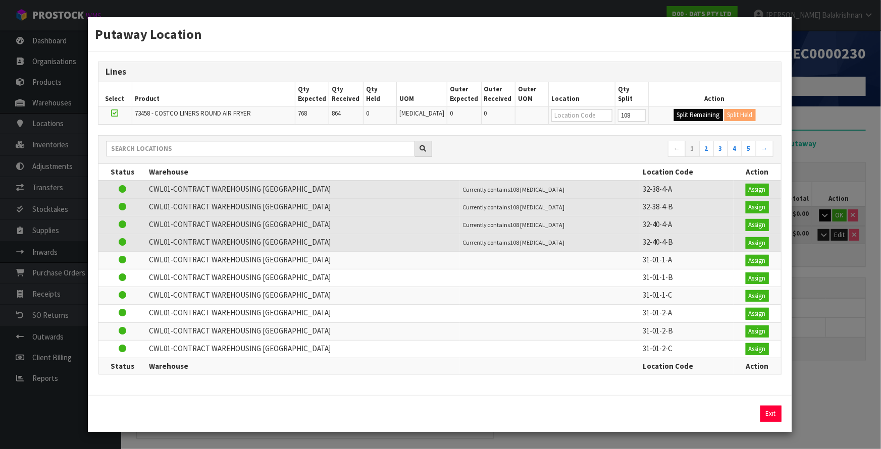
type input "108"
type input "0"
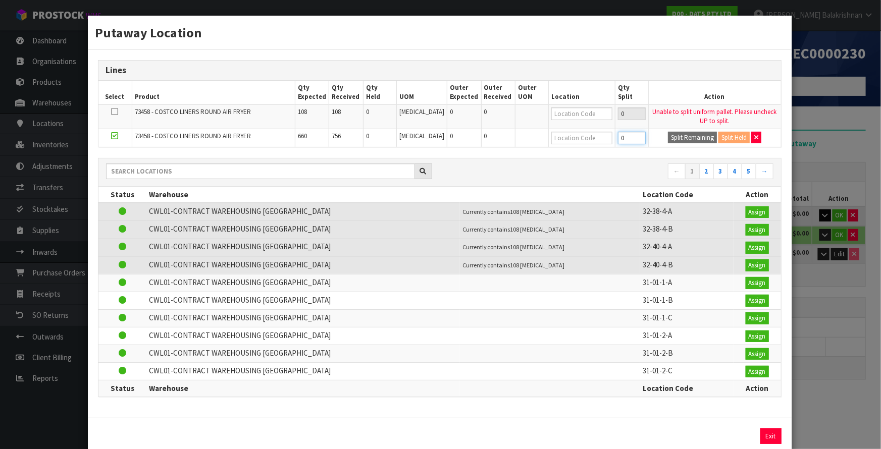
click at [619, 140] on input "0" at bounding box center [632, 138] width 28 height 13
type input "108"
click at [674, 136] on button "Split Remaining" at bounding box center [692, 138] width 49 height 12
type input "2"
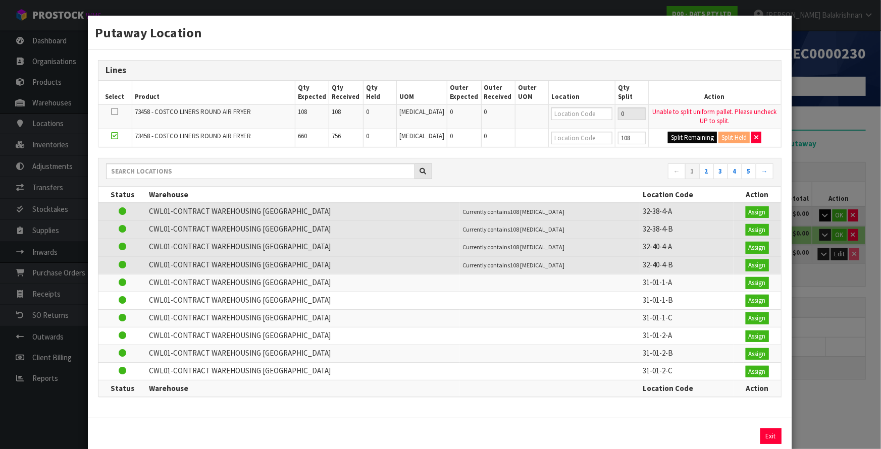
type input "2"
type input "108"
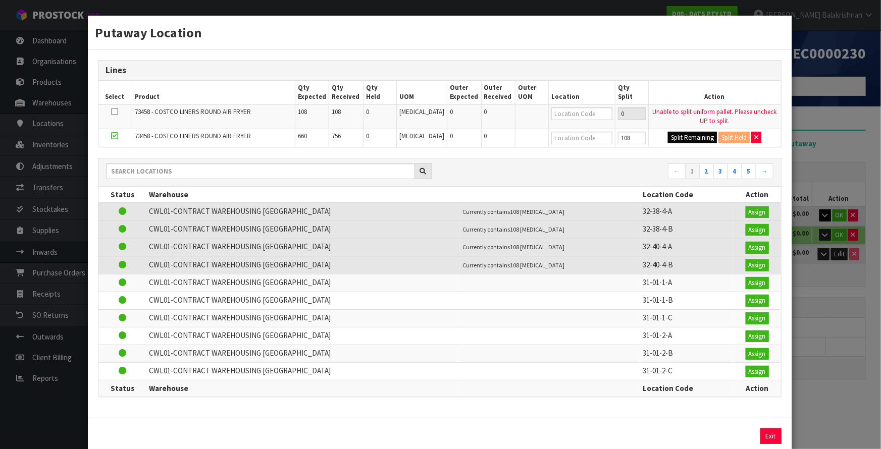
type input "0"
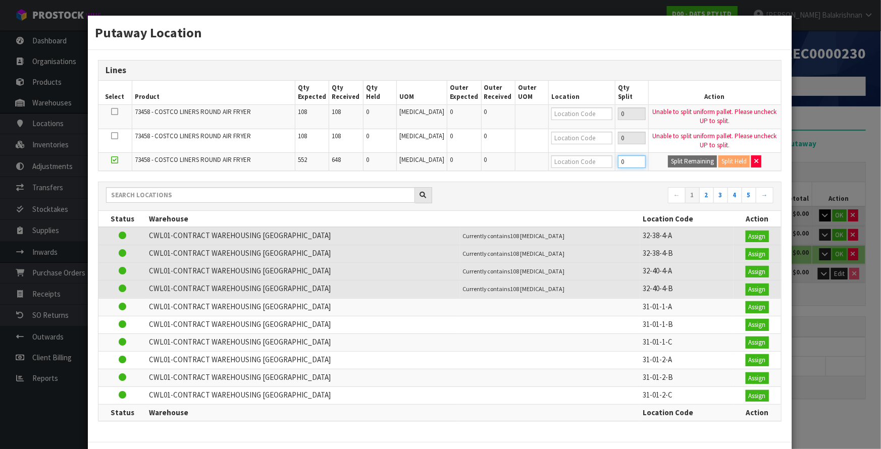
click at [618, 160] on input "0" at bounding box center [632, 162] width 28 height 13
type input "108"
click at [671, 161] on button "Split Remaining" at bounding box center [692, 162] width 49 height 12
type input "3"
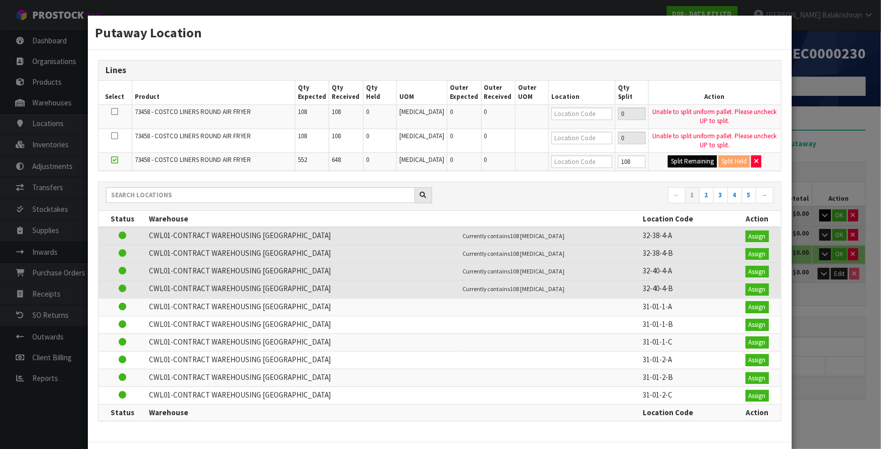
type input "3"
type input "108"
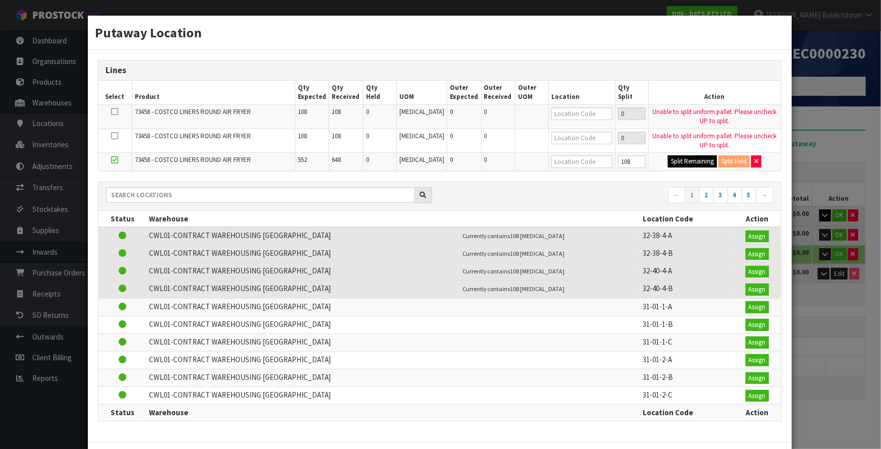
type input "0"
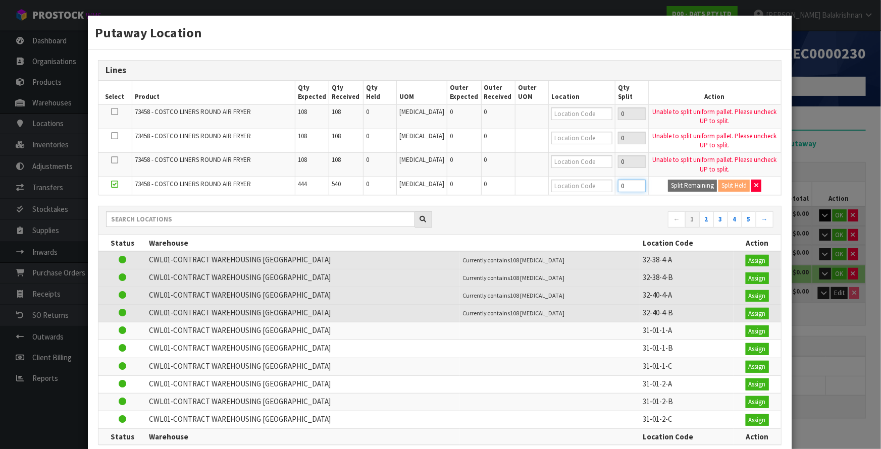
click at [618, 187] on input "0" at bounding box center [632, 186] width 28 height 13
type input "108"
click at [687, 186] on button "Split Remaining" at bounding box center [692, 186] width 49 height 12
type input "4"
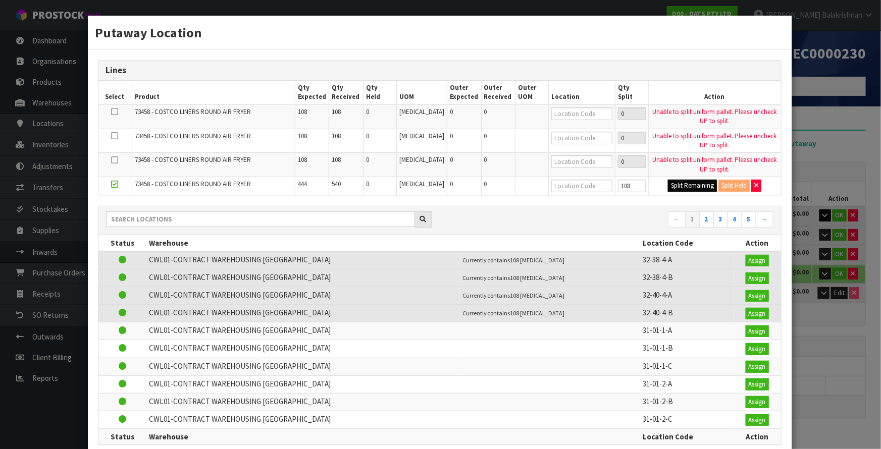
type input "4"
type input "108"
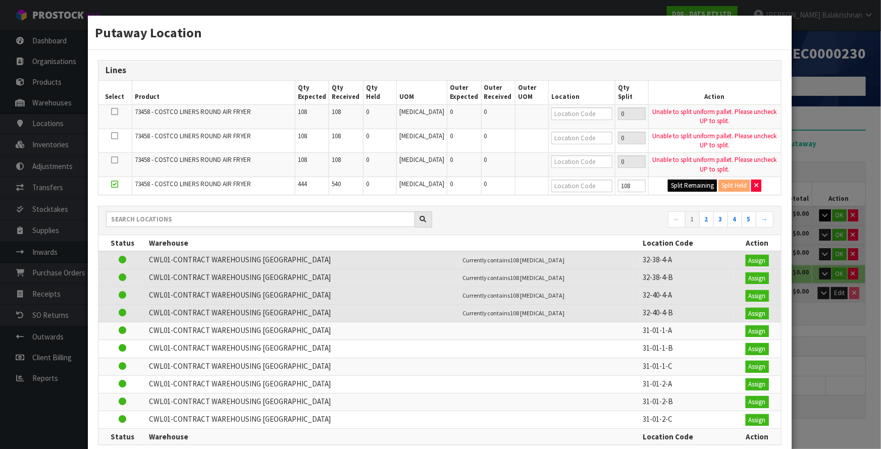
type input "0"
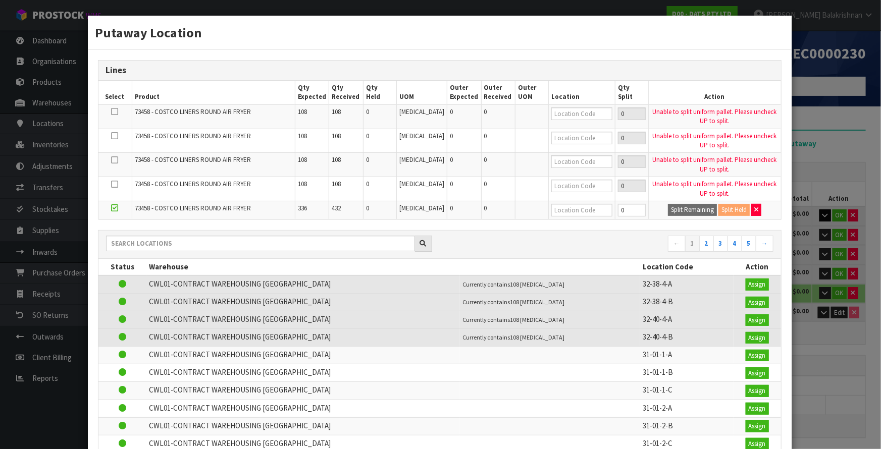
click at [842, 112] on div "Putaway Location Lines Select Product Qty Expected Qty Received Qty Held UOM Ou…" at bounding box center [440, 224] width 881 height 449
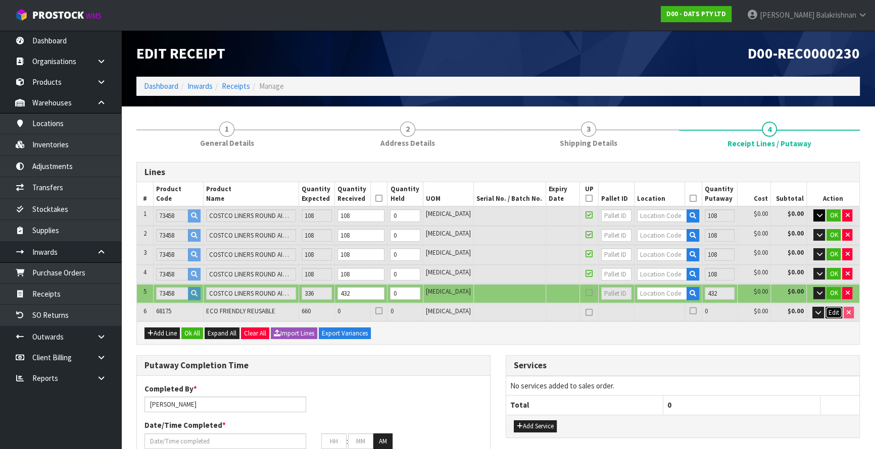
click at [836, 313] on span "Edit" at bounding box center [833, 313] width 11 height 9
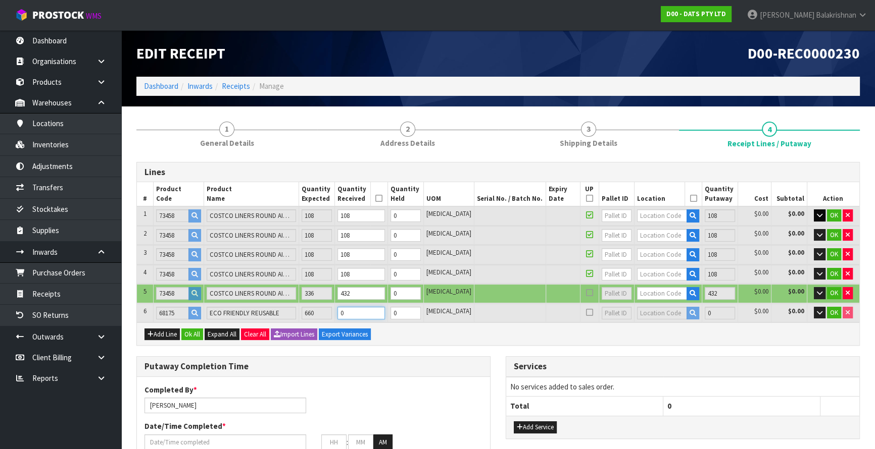
click at [367, 312] on input "0" at bounding box center [360, 313] width 47 height 13
type input "10.865776"
type input "1271.552"
type input "8"
type input "11.975092"
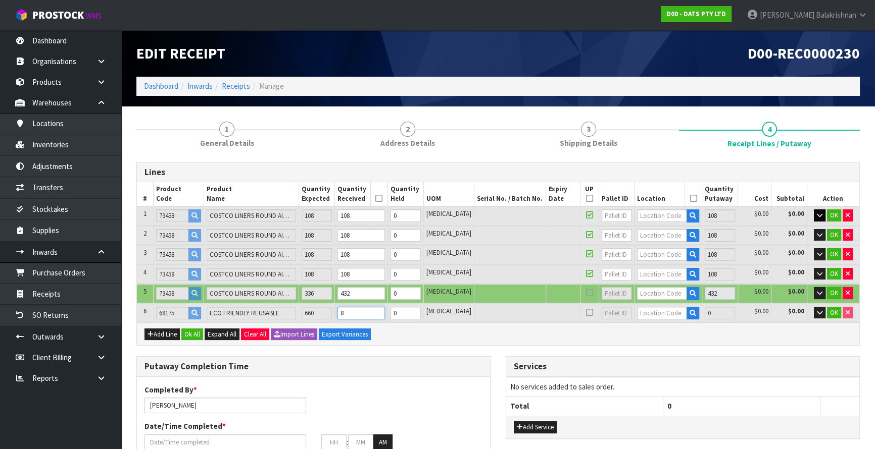
type input "1423.184"
type input "86"
type input "23.04"
type input "2936"
type input "864"
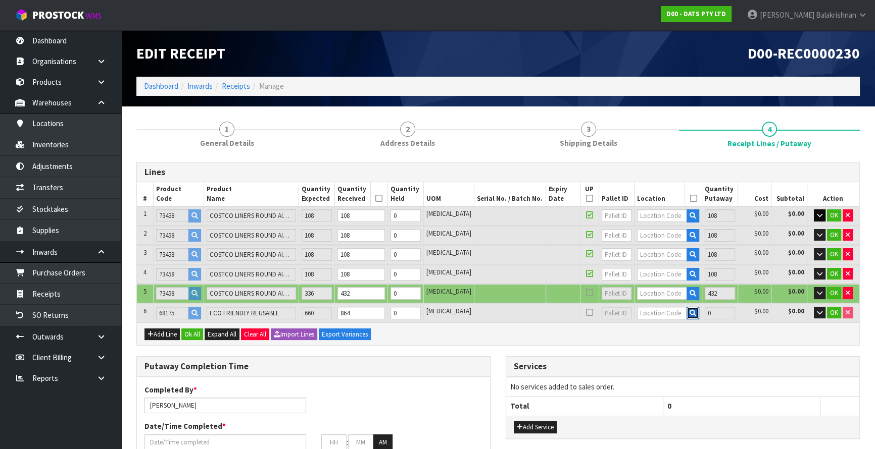
click at [689, 313] on icon "button" at bounding box center [692, 313] width 7 height 7
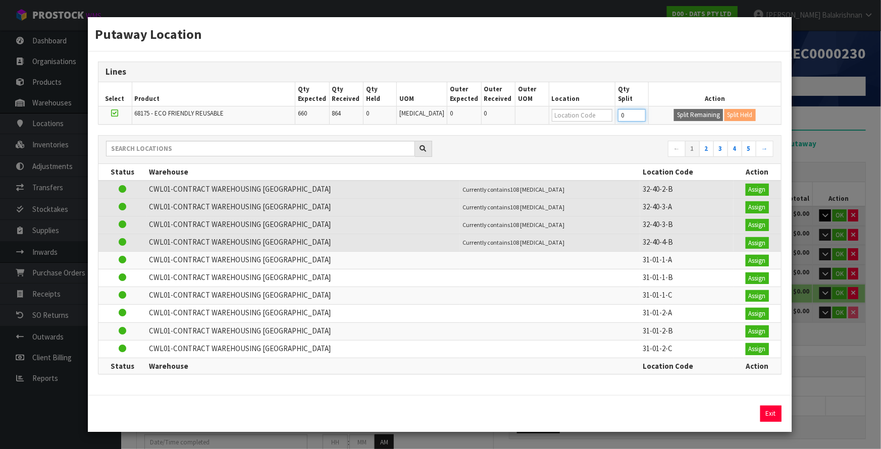
click at [620, 120] on input "0" at bounding box center [632, 115] width 28 height 13
type input "108"
click at [686, 114] on button "Split Remaining" at bounding box center [698, 115] width 49 height 12
type input "5"
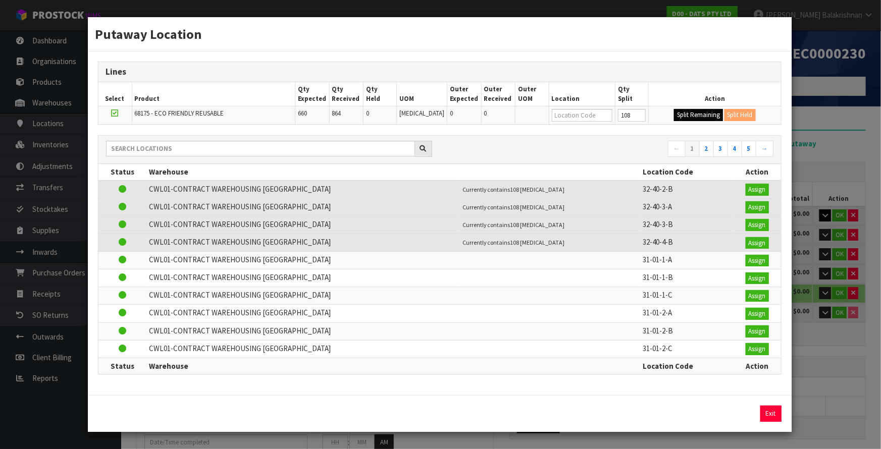
type input "5"
type input "1728"
type input "108"
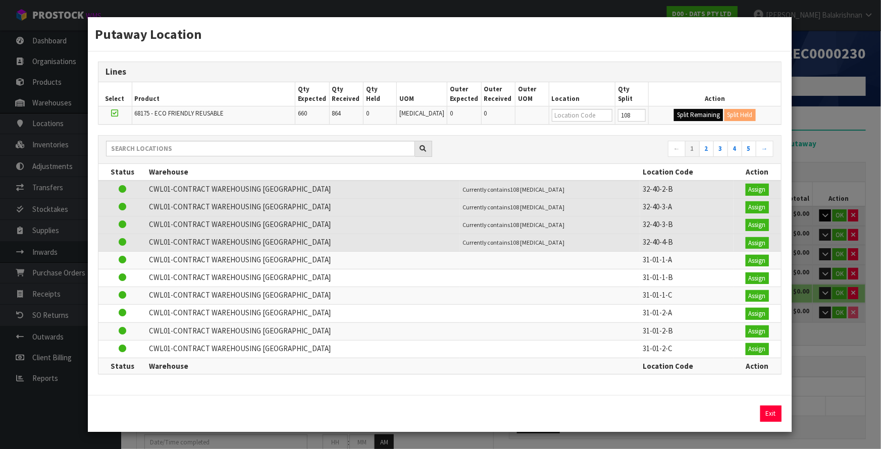
type input "108"
type input "0"
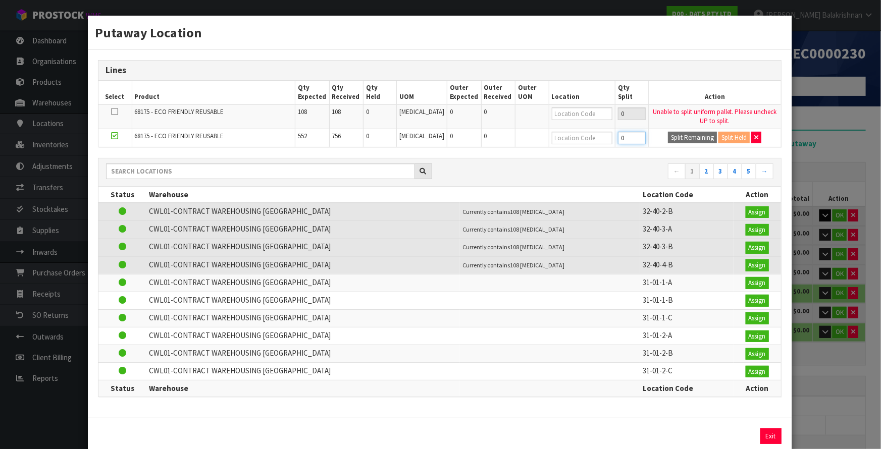
click at [618, 136] on input "0" at bounding box center [632, 138] width 28 height 13
type input "108"
click at [675, 137] on button "Split Remaining" at bounding box center [692, 138] width 49 height 12
type input "6"
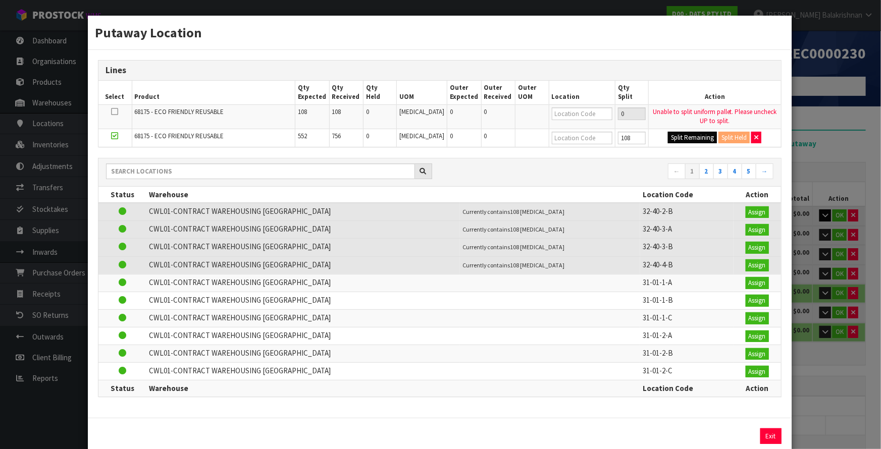
type input "6"
type input "108"
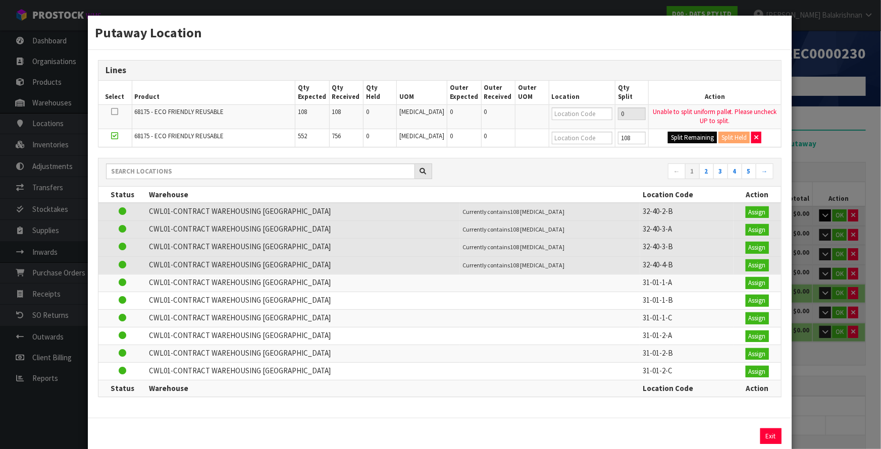
type input "0"
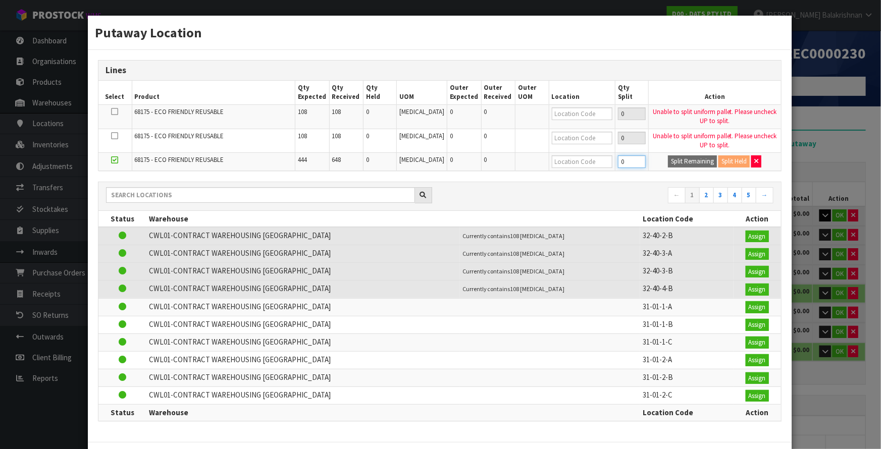
click at [618, 162] on input "0" at bounding box center [632, 162] width 28 height 13
type input "108"
click at [678, 162] on button "Split Remaining" at bounding box center [692, 162] width 49 height 12
type input "7"
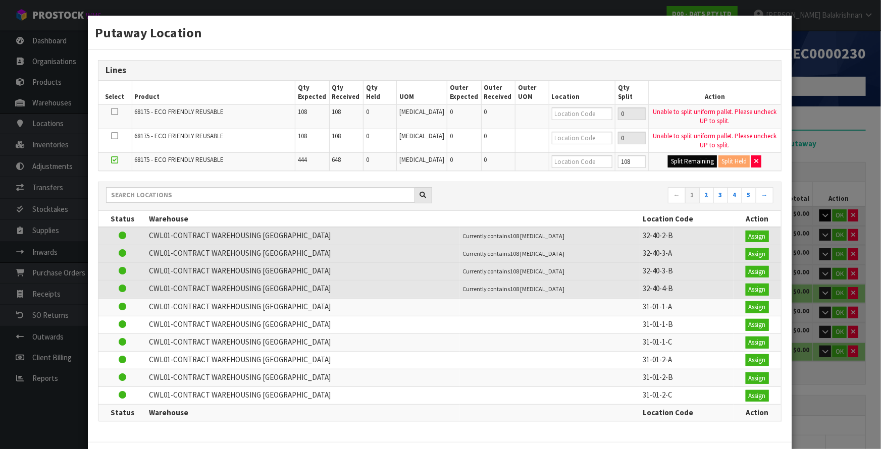
type input "7"
type input "108"
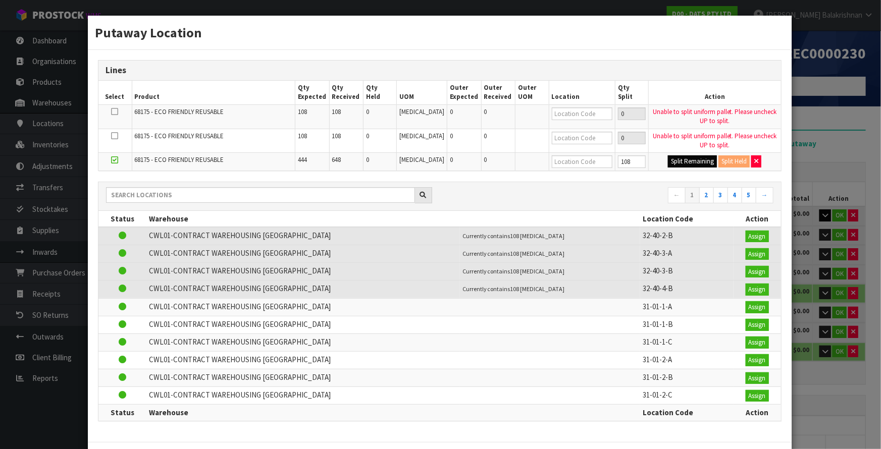
type input "0"
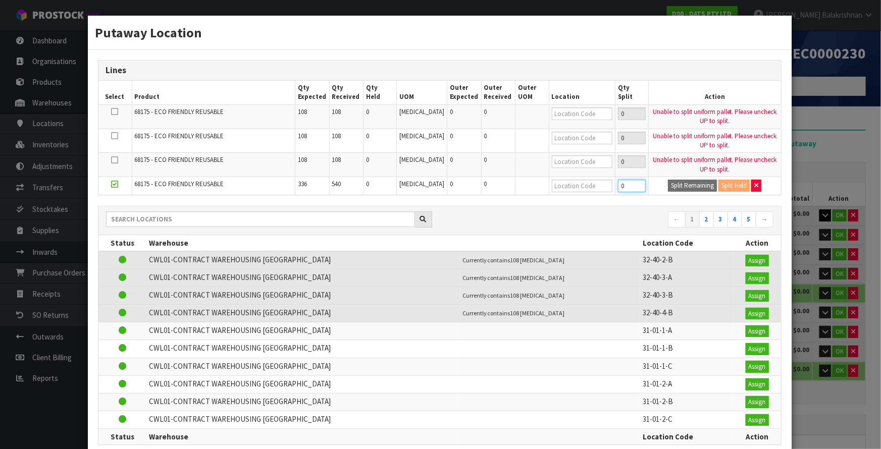
click at [623, 181] on input "0" at bounding box center [632, 186] width 28 height 13
type input "108"
click at [669, 186] on button "Split Remaining" at bounding box center [692, 186] width 49 height 12
type input "8"
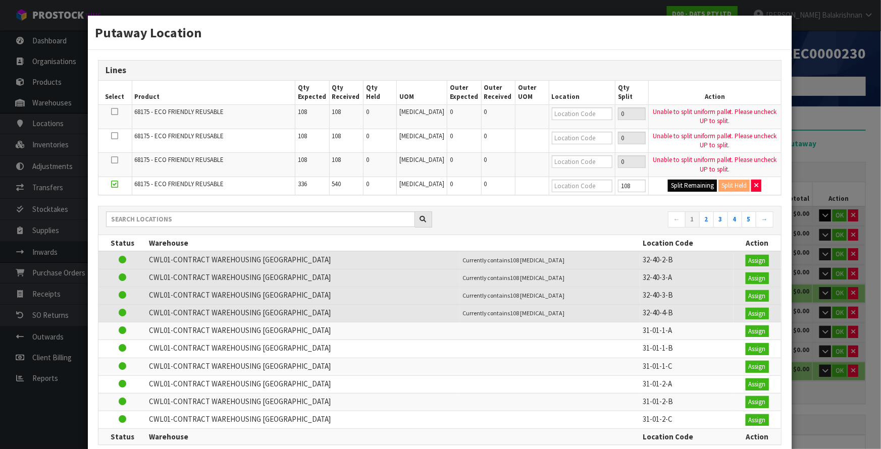
type input "8"
type input "108"
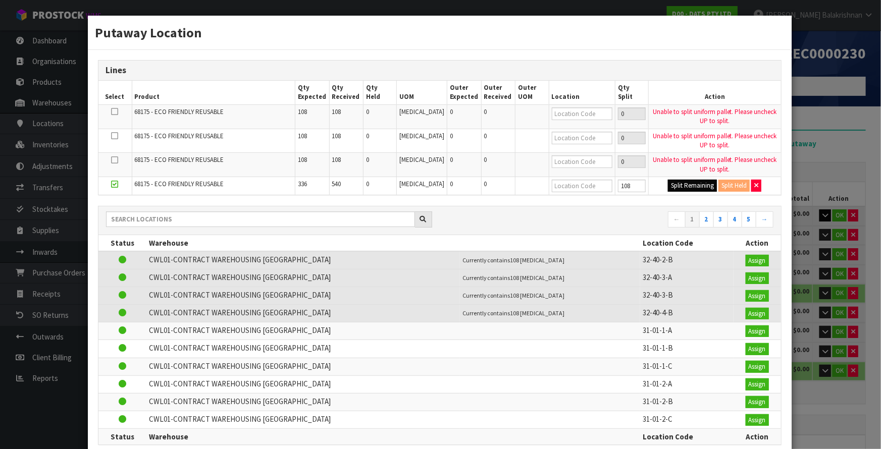
type input "0"
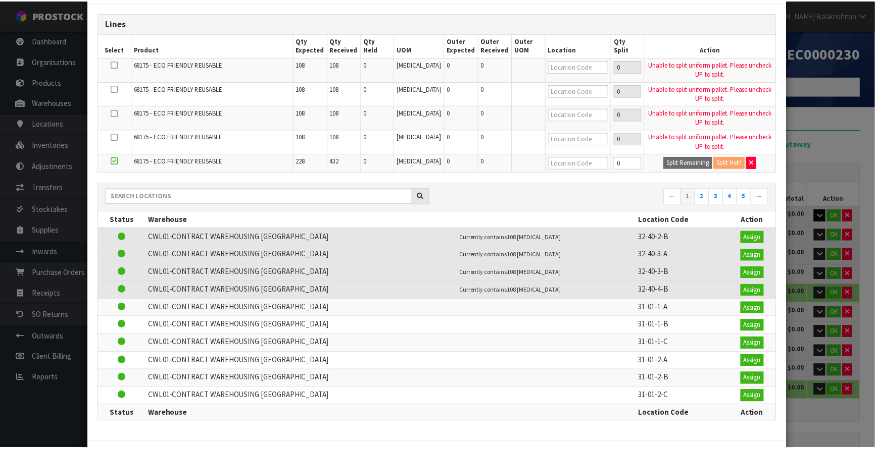
scroll to position [88, 0]
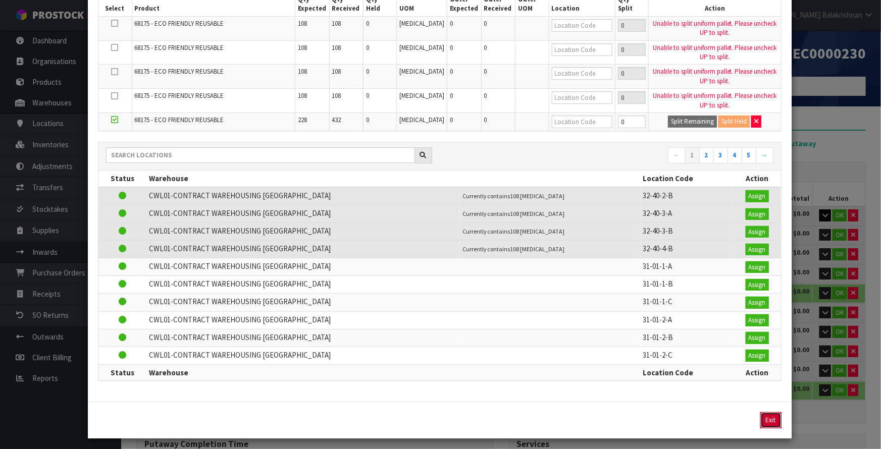
click at [768, 414] on button "Exit" at bounding box center [770, 421] width 21 height 16
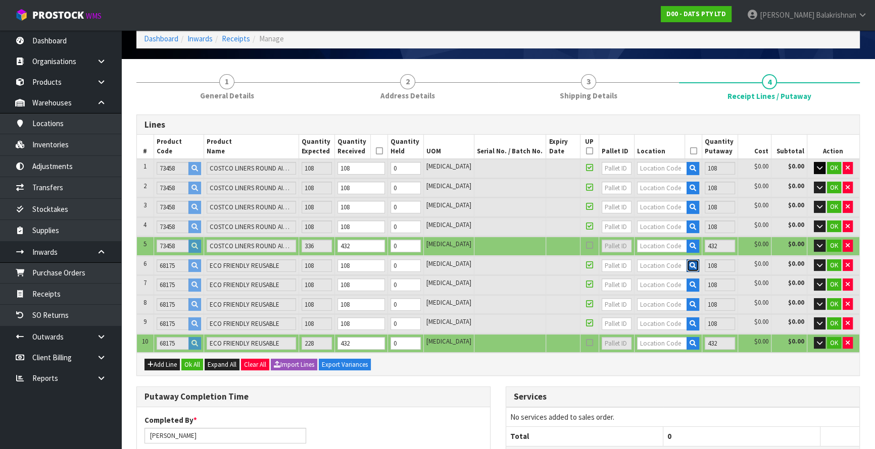
scroll to position [45, 0]
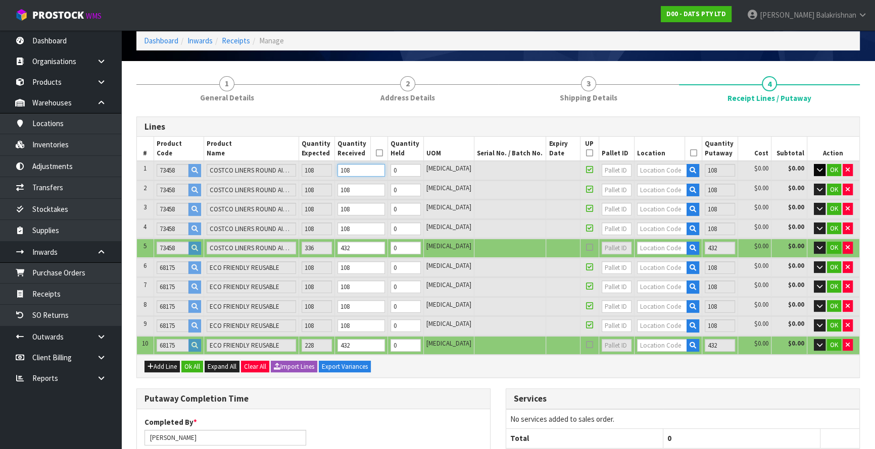
click at [378, 170] on input "108" at bounding box center [360, 170] width 47 height 13
type input "21.82044"
type input "2793.54"
type input "10"
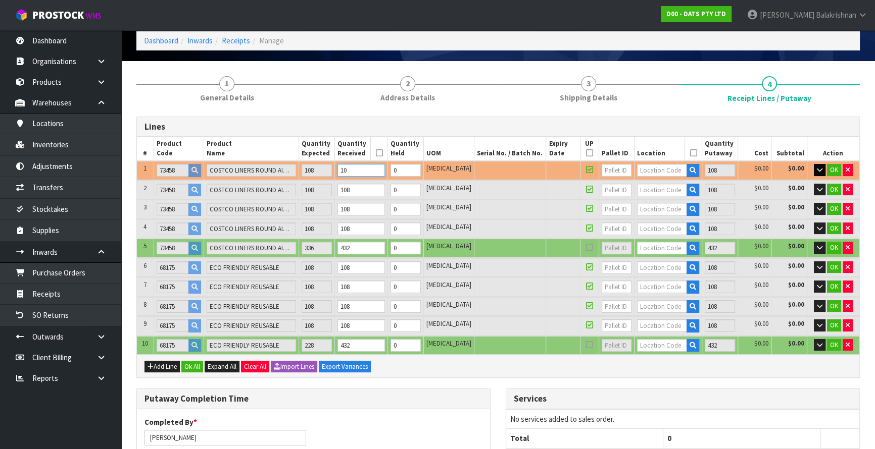
type input "21.708444"
type input "2780.454"
type input "1"
click at [651, 172] on input "text" at bounding box center [662, 170] width 50 height 13
drag, startPoint x: 661, startPoint y: 170, endPoint x: 625, endPoint y: 175, distance: 36.8
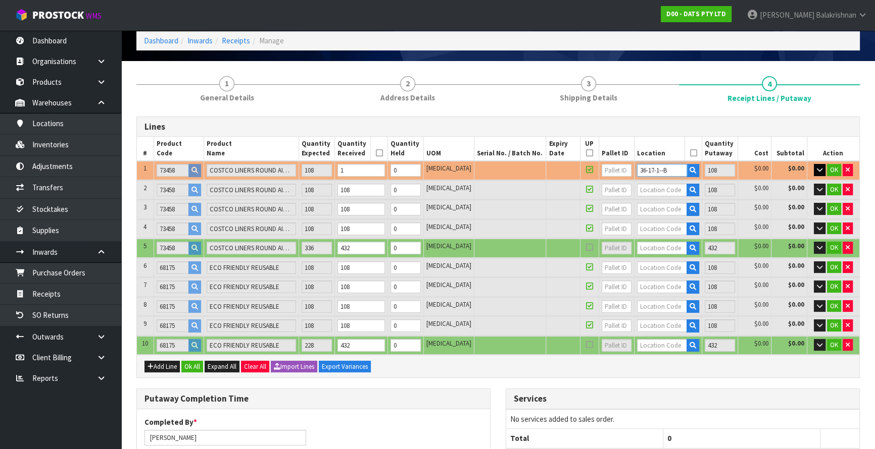
click at [634, 175] on td "36-17-1--B" at bounding box center [668, 170] width 68 height 19
type input "36-17-1--B"
type input "1620"
type input "0"
click at [639, 187] on input "text" at bounding box center [662, 190] width 50 height 13
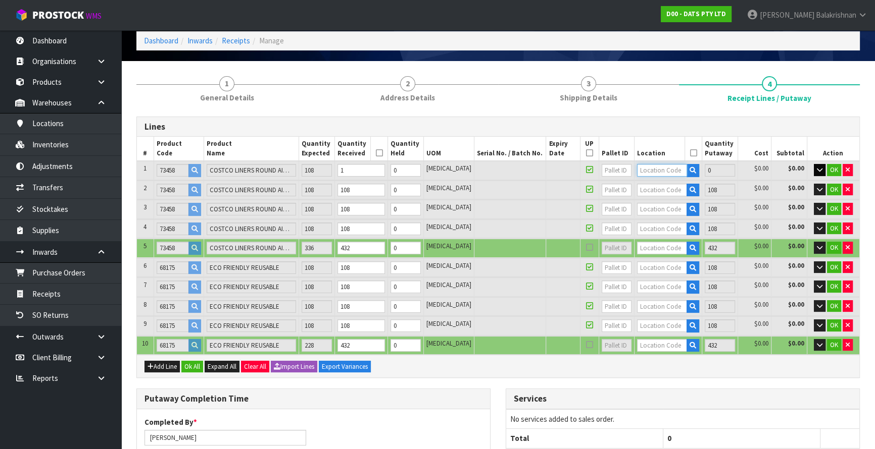
type input "1512"
type input "0"
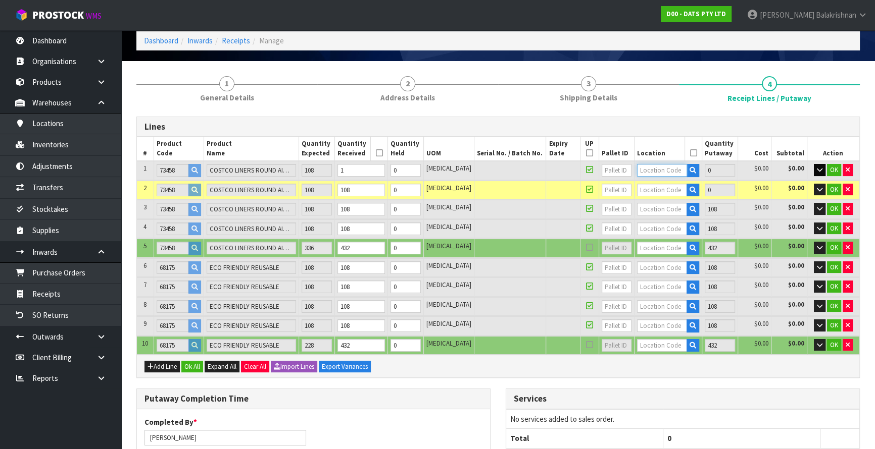
click at [645, 170] on input "text" at bounding box center [662, 170] width 50 height 13
paste input "36-17-1--B"
type input "36-17-1--B"
click at [646, 187] on input "text" at bounding box center [662, 190] width 50 height 13
click at [648, 171] on input "text" at bounding box center [662, 170] width 50 height 13
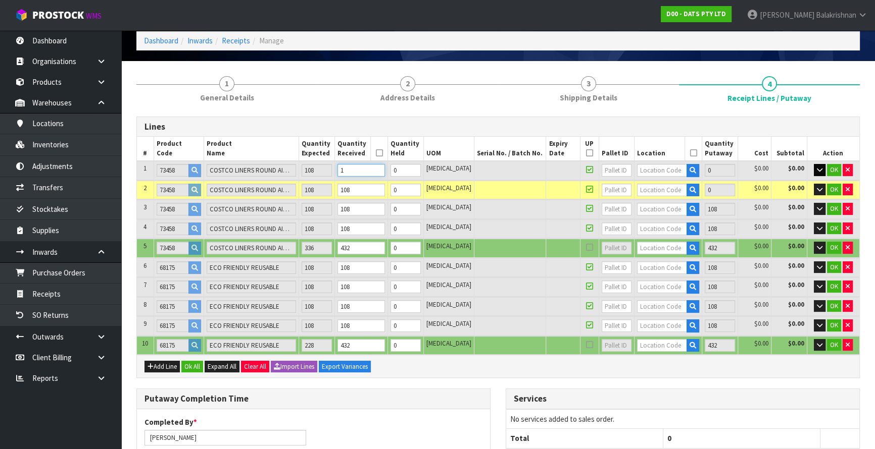
click at [370, 172] on input "1" at bounding box center [360, 170] width 47 height 13
type input "21.82044"
type input "2793.54"
type input "10"
type input "23.04"
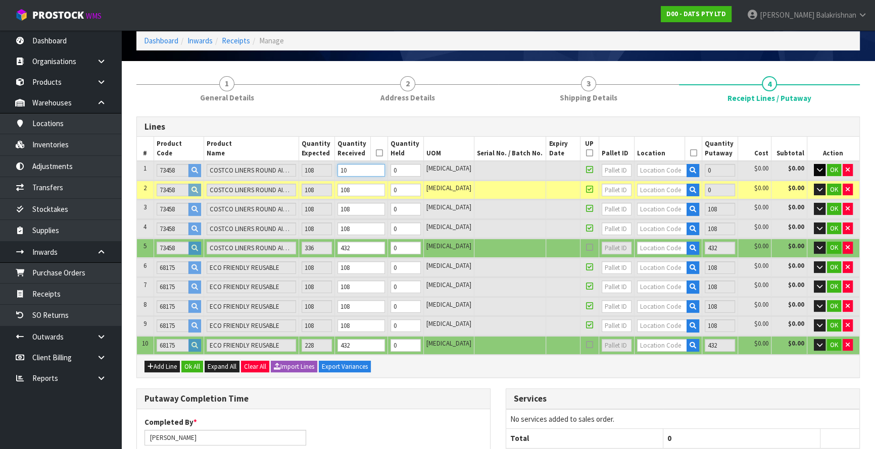
type input "2936"
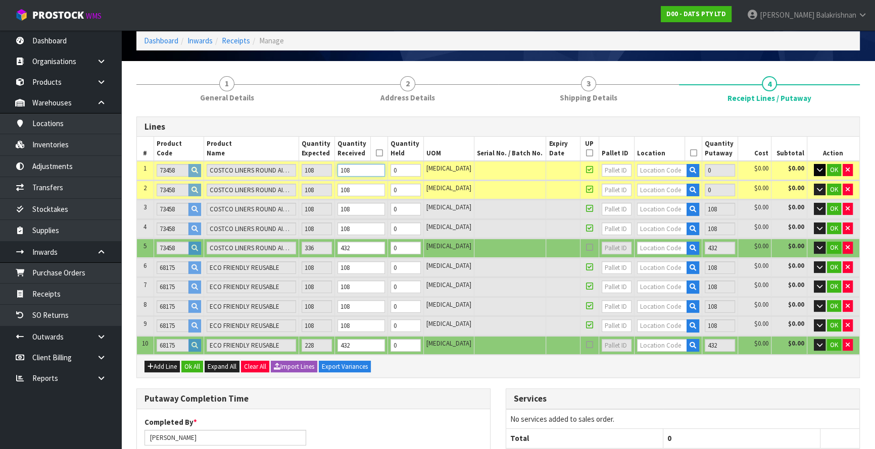
type input "108"
click at [642, 167] on input "text" at bounding box center [662, 170] width 50 height 13
paste input "36-17-1--B"
type input "36-17-1--B"
click at [647, 191] on input "text" at bounding box center [662, 190] width 50 height 13
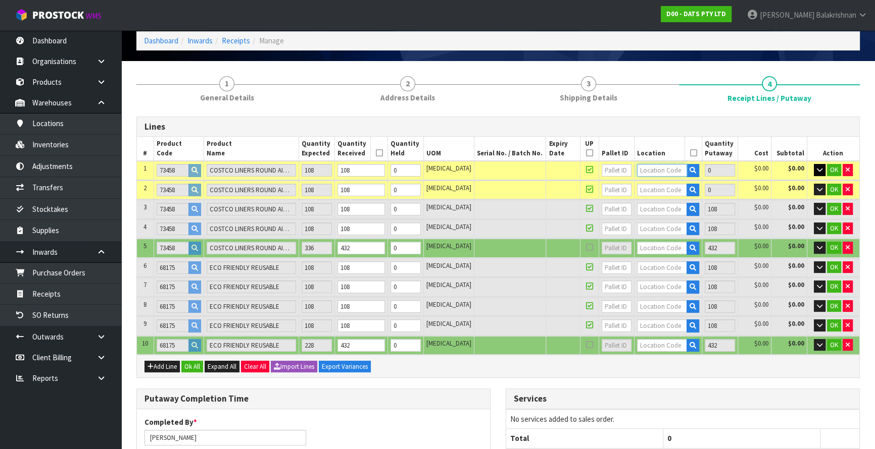
click at [650, 171] on input "text" at bounding box center [662, 170] width 50 height 13
paste input "36-17-1--B"
type input "36-17-1--B"
click at [835, 167] on span "OK" at bounding box center [834, 170] width 8 height 9
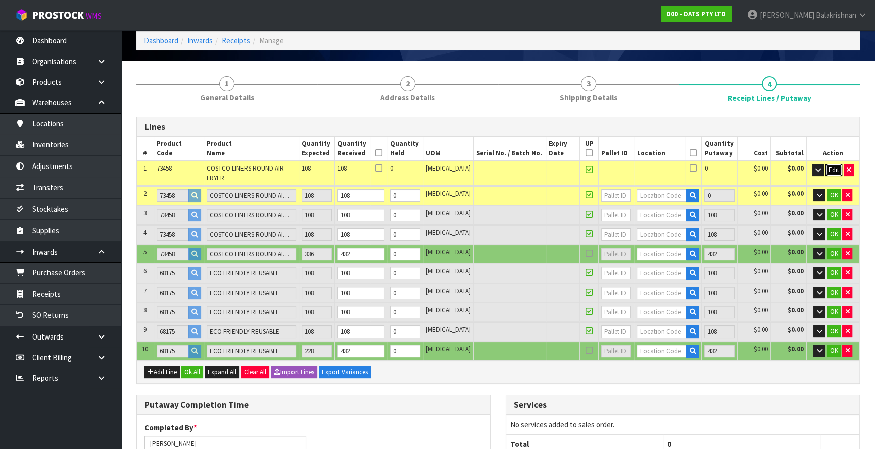
click at [832, 167] on span "Edit" at bounding box center [833, 170] width 11 height 9
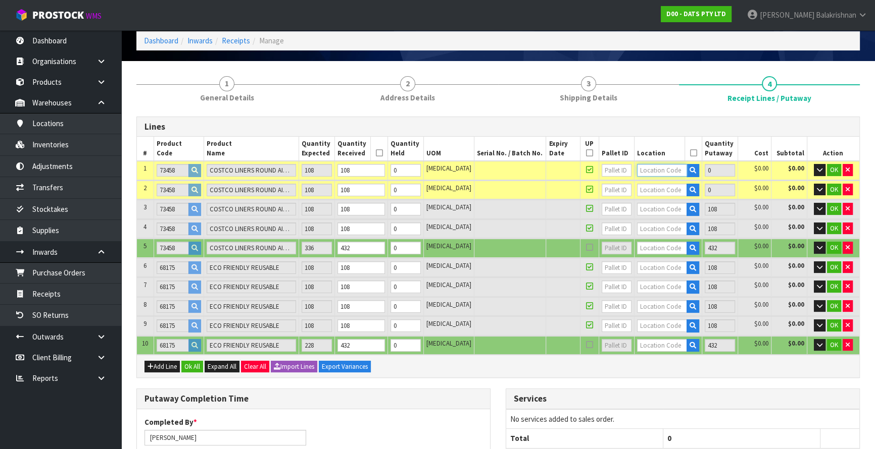
click at [659, 172] on input "text" at bounding box center [662, 170] width 50 height 13
paste input "36-17-1--B"
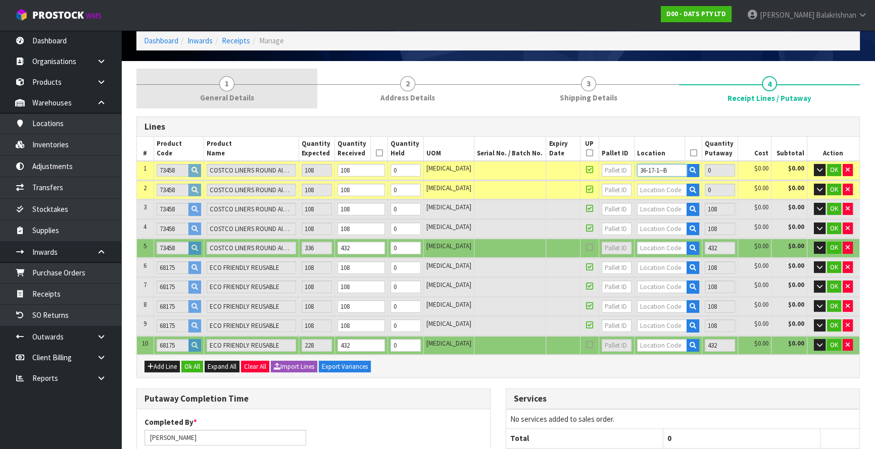
type input "36-17-1--B"
click at [296, 81] on link "1 General Details" at bounding box center [226, 89] width 181 height 40
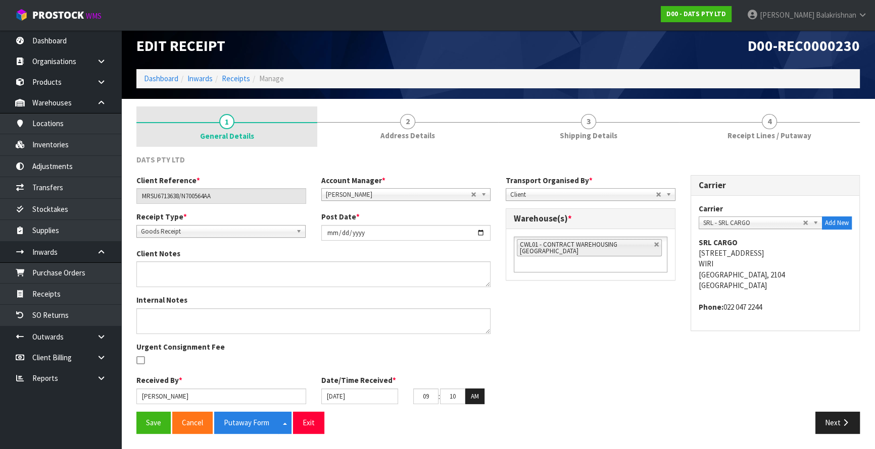
scroll to position [7, 0]
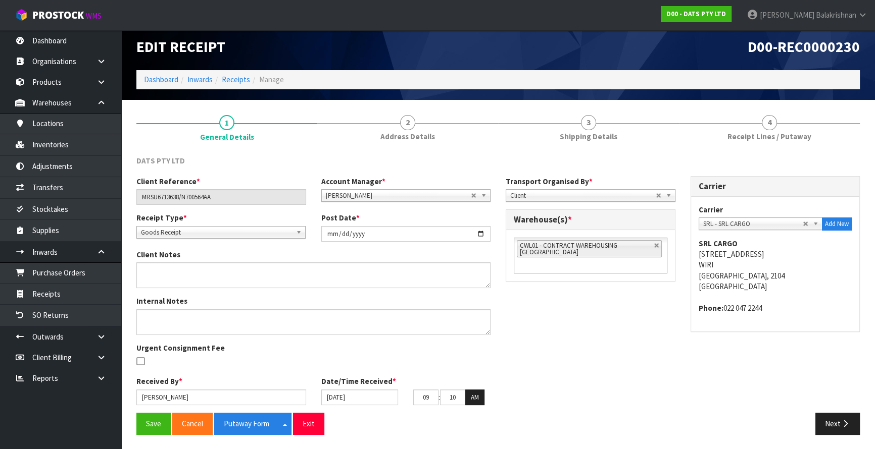
click at [777, 129] on link "4 Receipt Lines / Putaway" at bounding box center [769, 128] width 181 height 40
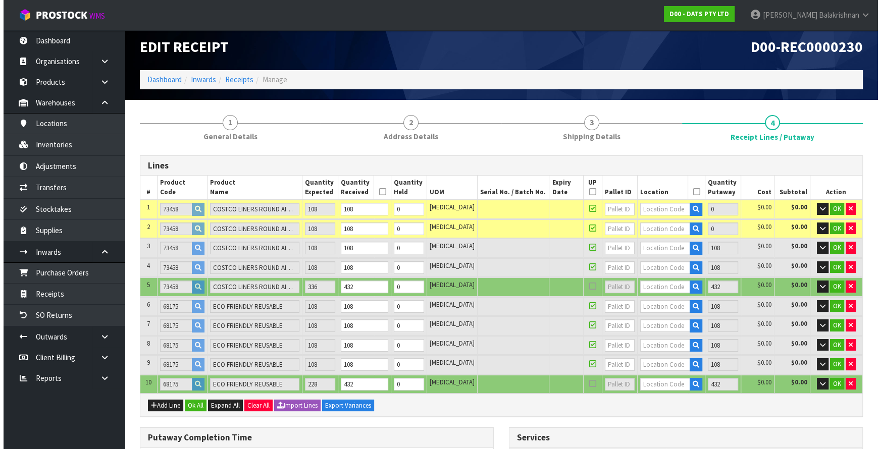
scroll to position [45, 0]
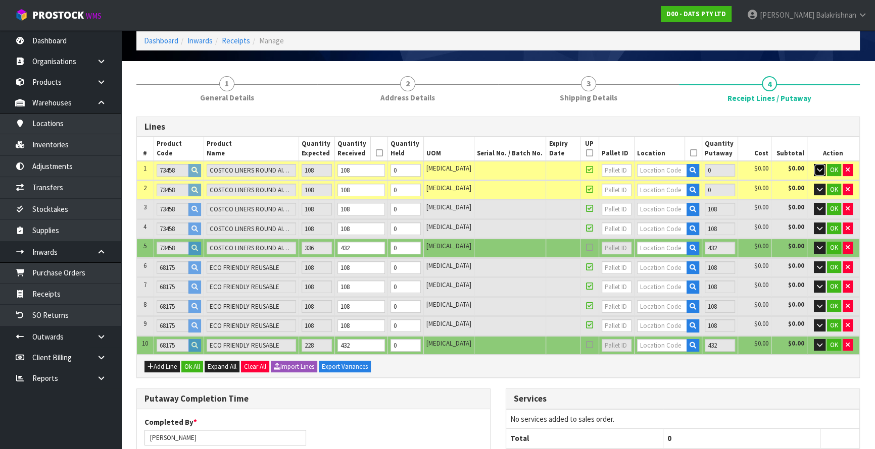
click at [814, 169] on button "button" at bounding box center [819, 170] width 12 height 12
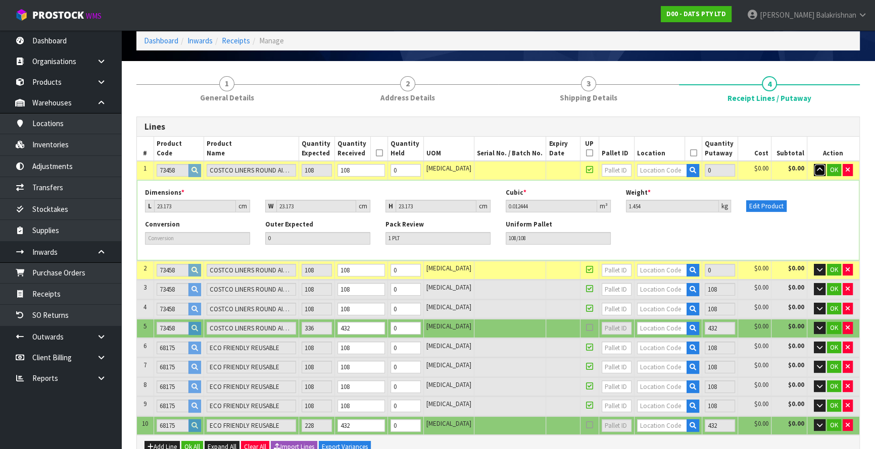
click at [814, 169] on button "button" at bounding box center [819, 170] width 12 height 12
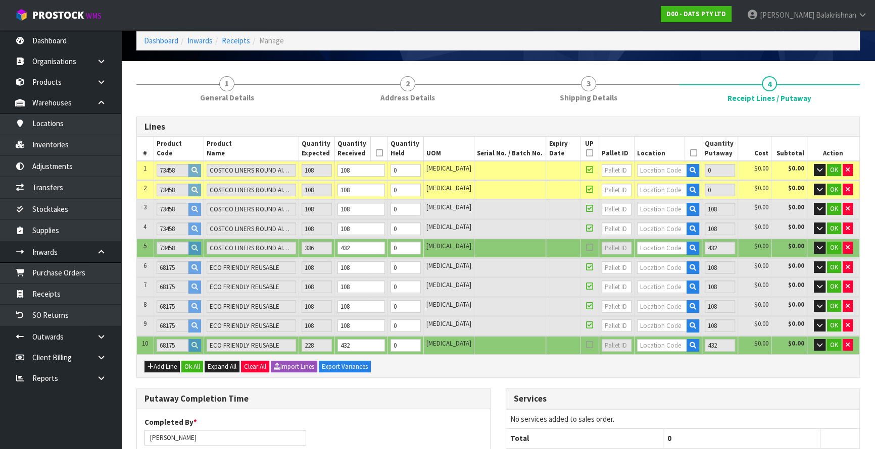
click at [586, 170] on icon at bounding box center [589, 170] width 7 height 1
type input "7"
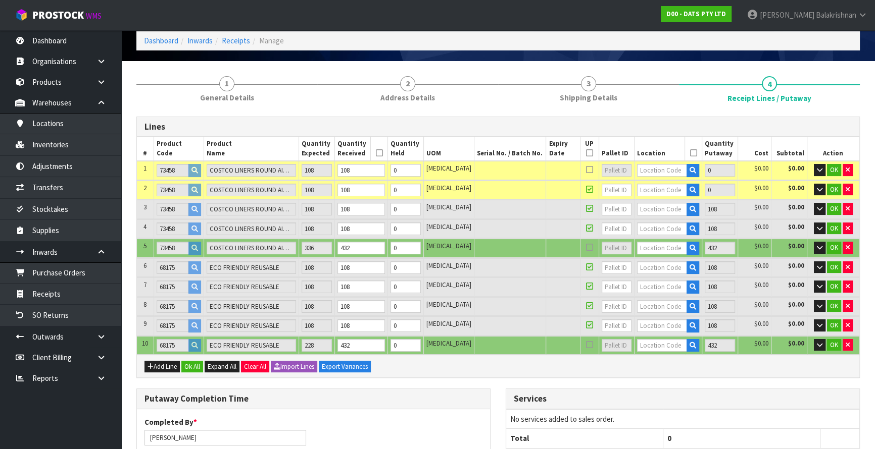
click at [586, 153] on icon at bounding box center [589, 153] width 7 height 1
type input "16"
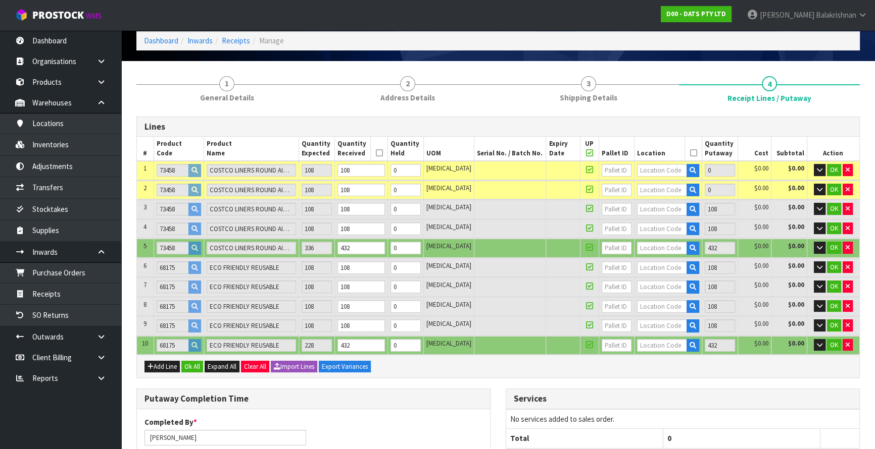
click at [586, 153] on icon at bounding box center [589, 153] width 7 height 1
type input "0"
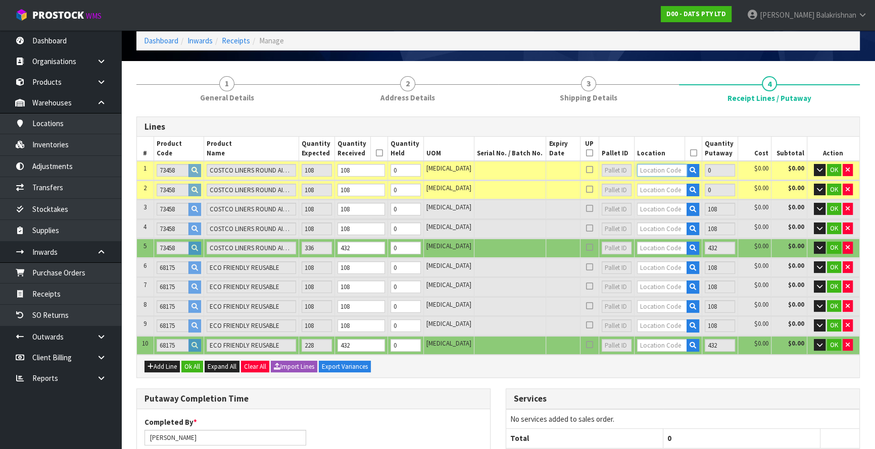
click at [637, 171] on input "text" at bounding box center [662, 170] width 50 height 13
paste input "36-17-1--B"
type input "36-17-1--B"
click at [831, 168] on span "OK" at bounding box center [834, 170] width 8 height 9
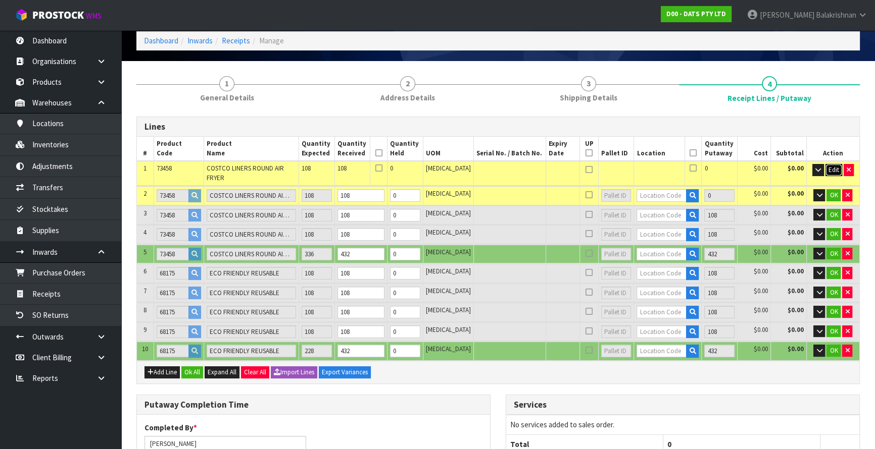
click at [831, 168] on span "Edit" at bounding box center [833, 170] width 11 height 9
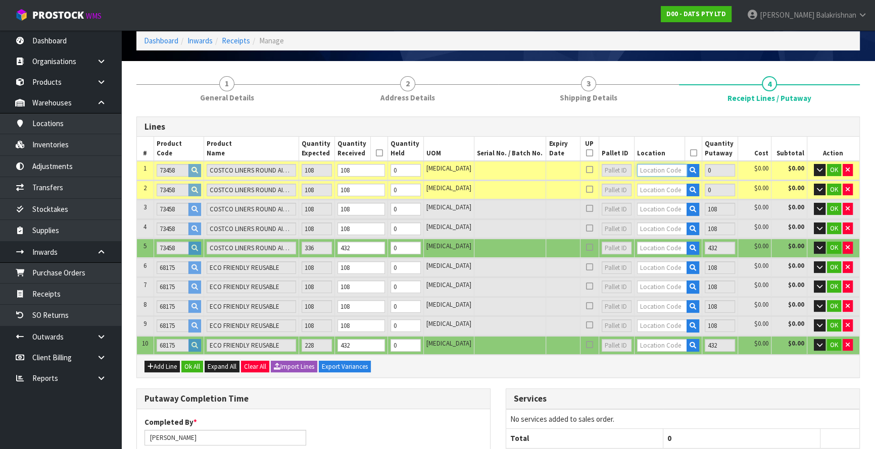
click at [647, 166] on input "text" at bounding box center [662, 170] width 50 height 13
paste input "36-17-1--B"
type input "36-17-1--B"
click at [832, 167] on span "OK" at bounding box center [834, 170] width 8 height 9
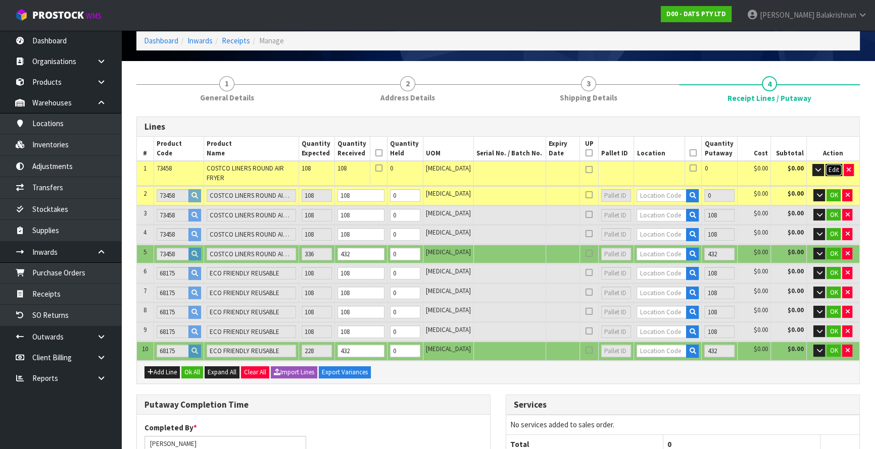
click at [832, 168] on span "Edit" at bounding box center [833, 170] width 11 height 9
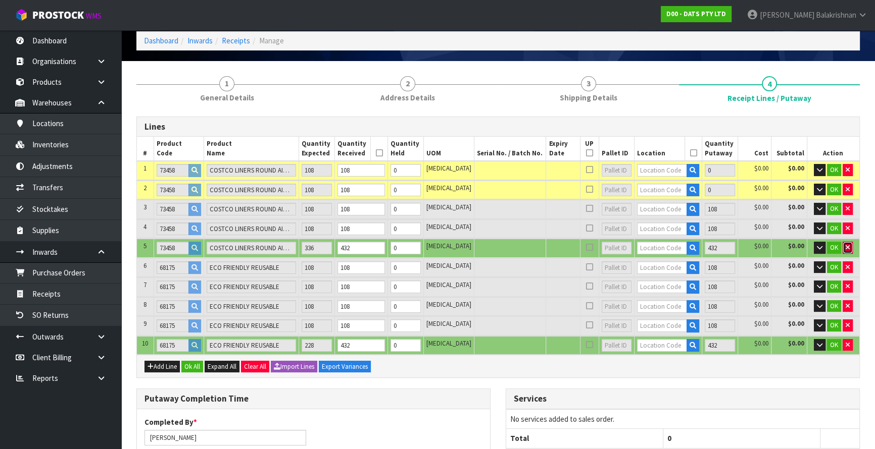
click at [845, 246] on icon "button" at bounding box center [847, 247] width 4 height 7
type input "1365.696"
type input "159779"
type input "444"
type input "108432"
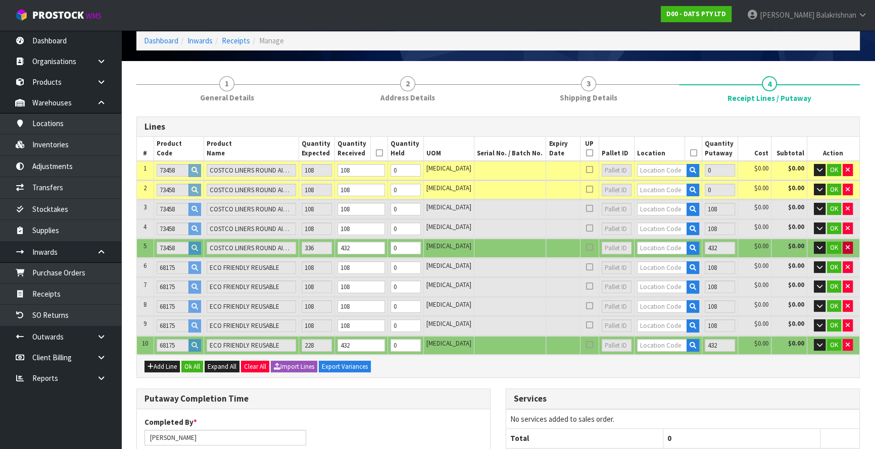
type input "432"
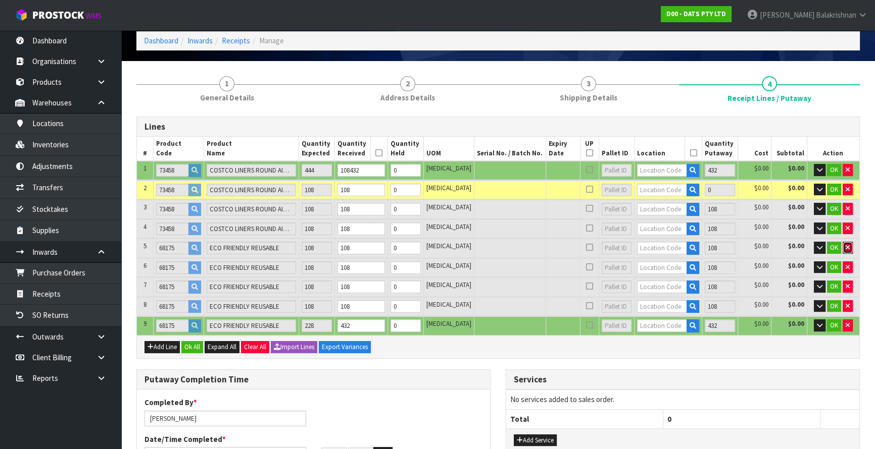
click at [846, 244] on icon "button" at bounding box center [847, 247] width 4 height 7
type input "216"
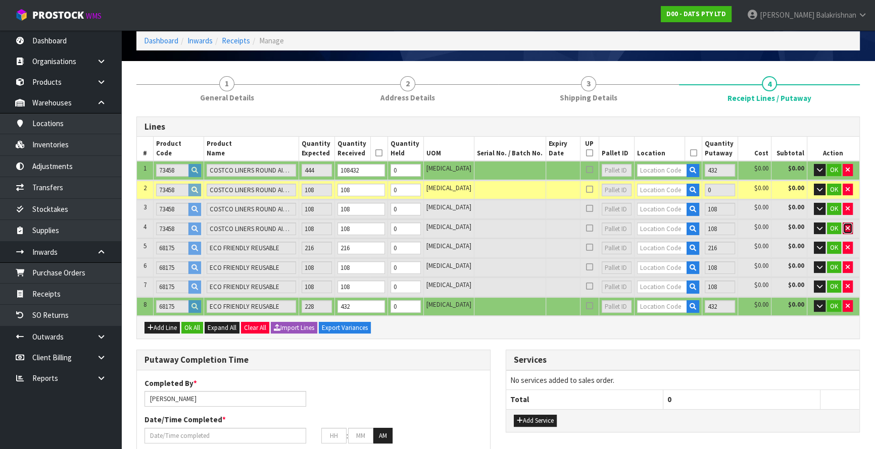
click at [847, 227] on icon "button" at bounding box center [847, 228] width 4 height 7
type input "1349392.32"
type input "157630151"
type input "552"
type input "108432108"
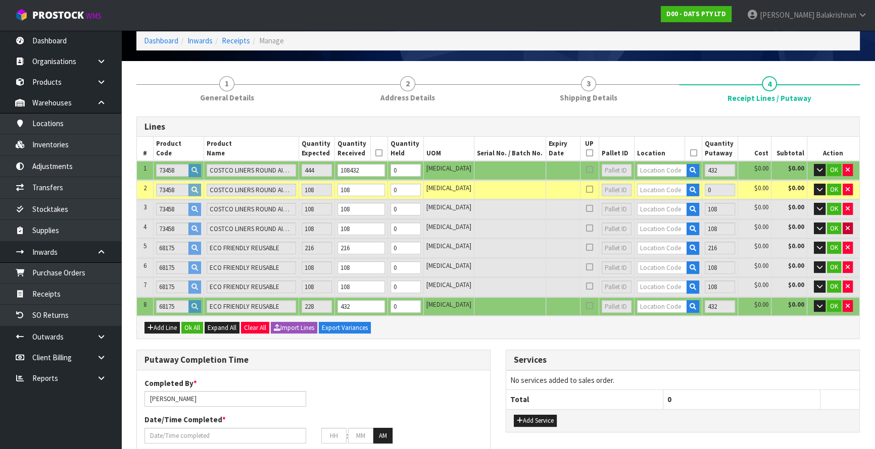
type input "540"
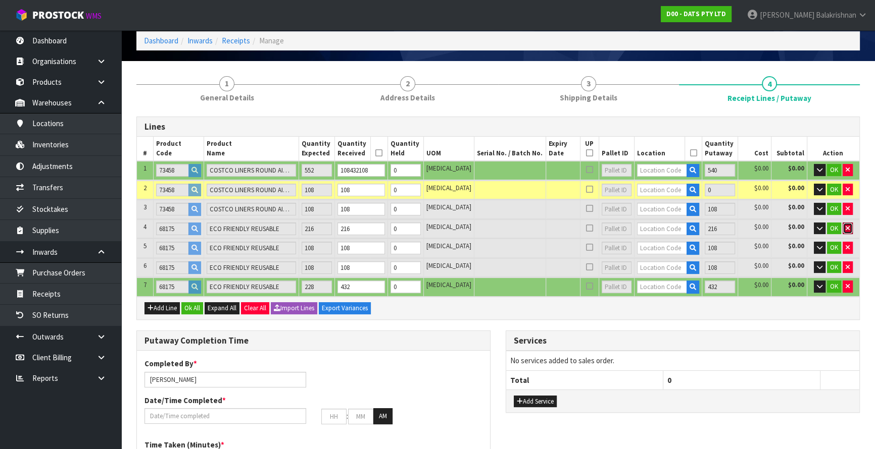
click at [847, 227] on icon "button" at bounding box center [847, 228] width 4 height 7
type input "324"
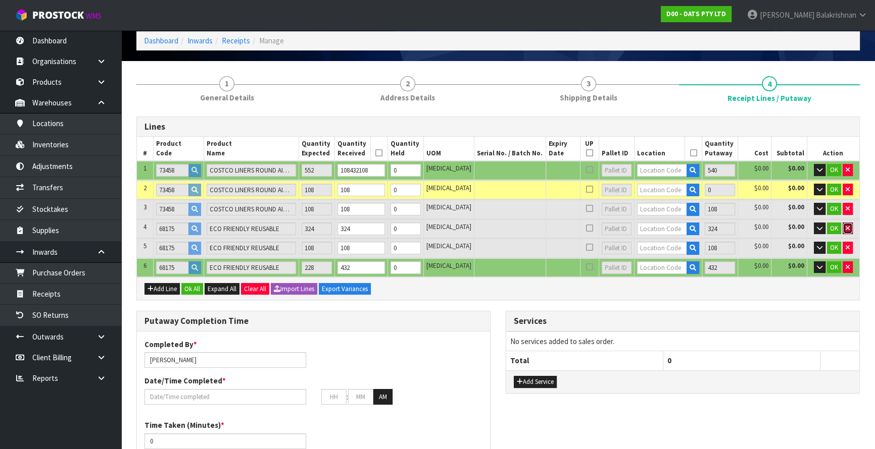
click at [847, 227] on icon "button" at bounding box center [847, 228] width 4 height 7
type input "432"
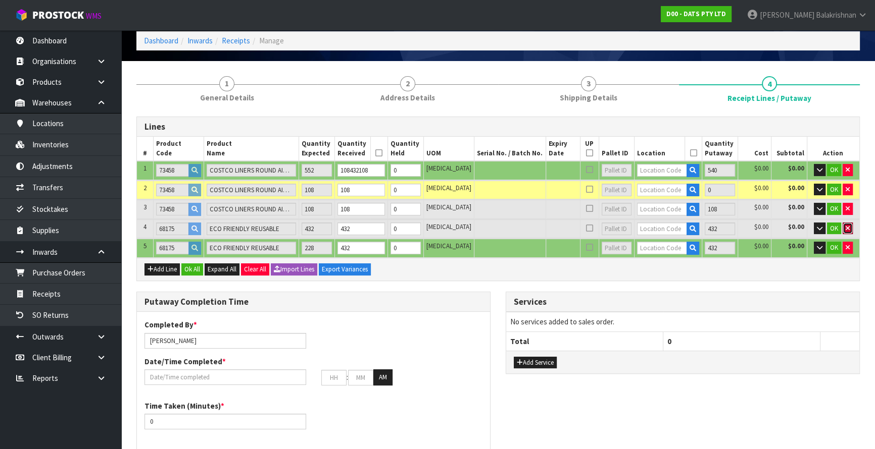
click at [847, 227] on icon "button" at bounding box center [847, 228] width 4 height 7
type input "660"
type input "864"
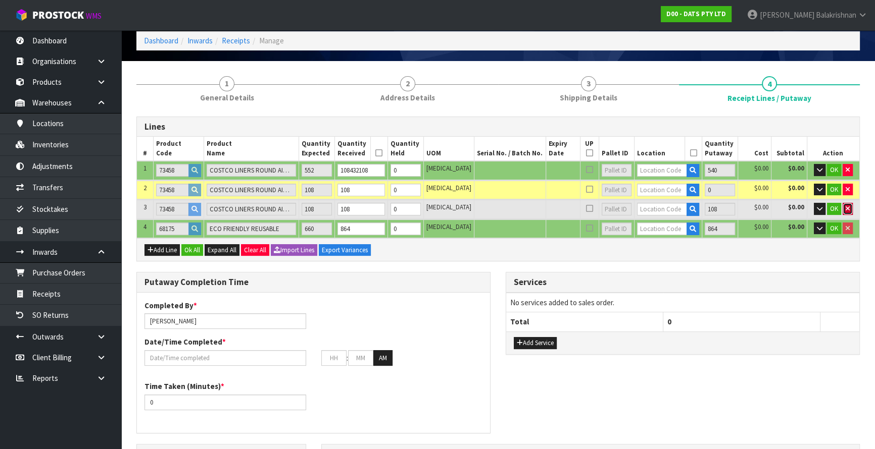
click at [847, 209] on icon "button" at bounding box center [847, 209] width 4 height 7
type input "1349377358.976"
type input "157628158994"
type input "660"
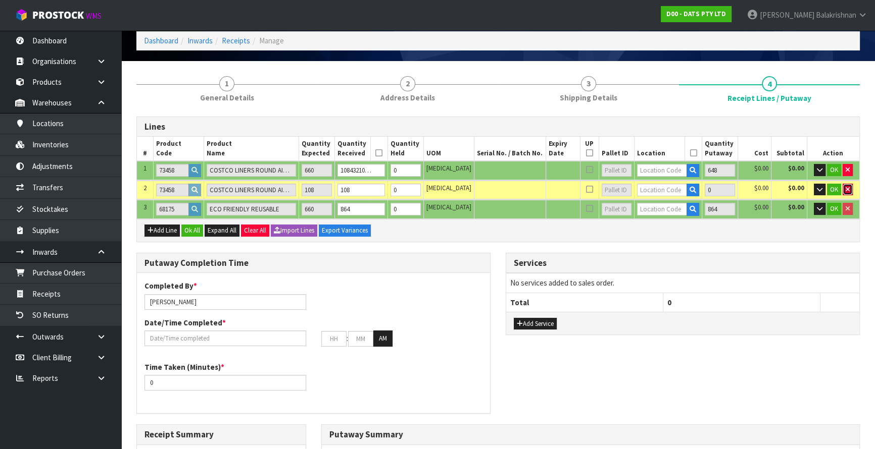
click at [848, 185] on button "button" at bounding box center [847, 190] width 10 height 12
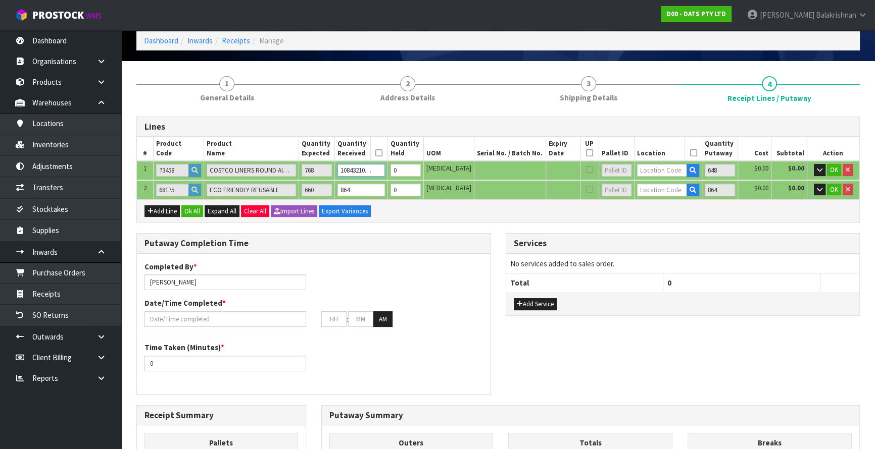
click at [384, 170] on input "108432108108108" at bounding box center [360, 170] width 47 height 13
click at [379, 170] on input "810810" at bounding box center [360, 170] width 47 height 13
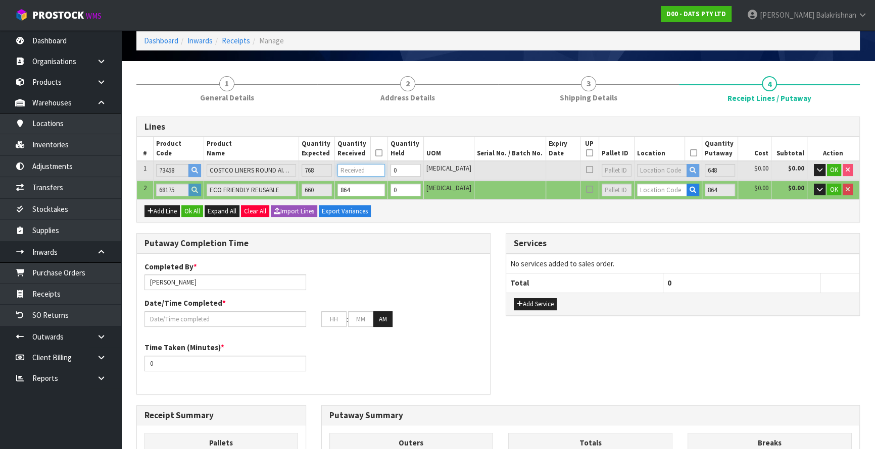
drag, startPoint x: 387, startPoint y: 170, endPoint x: 370, endPoint y: 170, distance: 16.7
click at [370, 170] on input "number" at bounding box center [360, 170] width 47 height 13
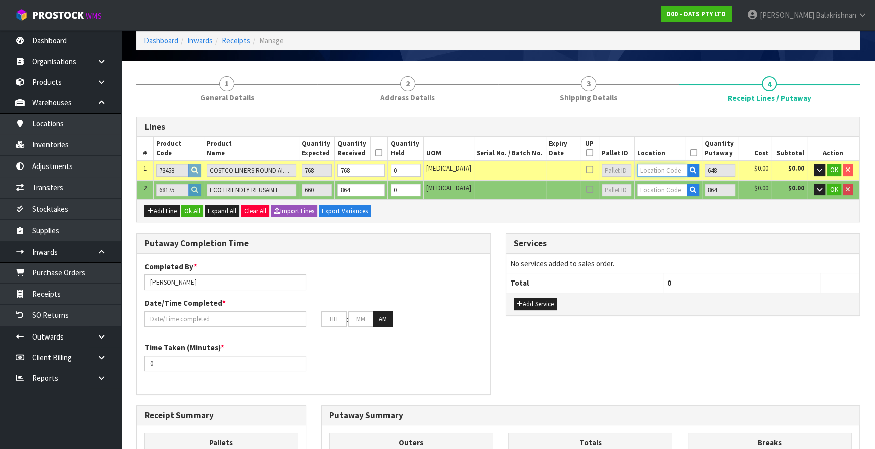
drag, startPoint x: 686, startPoint y: 171, endPoint x: 652, endPoint y: 167, distance: 34.6
click at [652, 167] on input "text" at bounding box center [662, 170] width 50 height 13
click at [689, 169] on icon "button" at bounding box center [692, 170] width 7 height 7
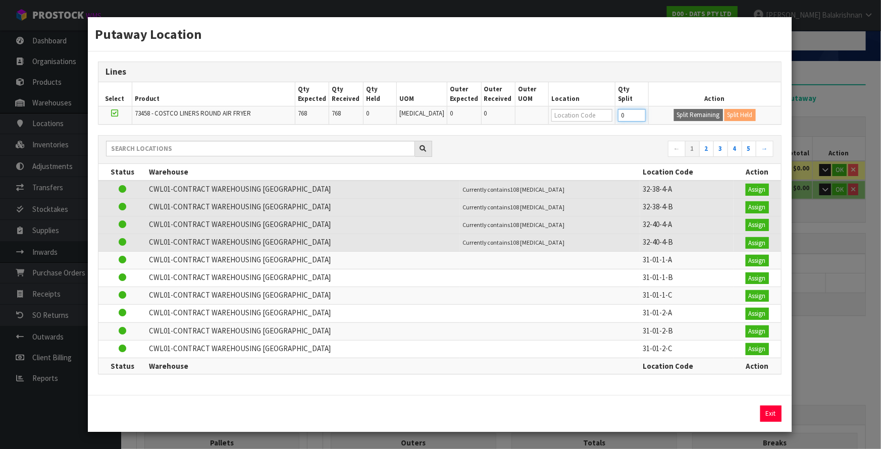
drag, startPoint x: 627, startPoint y: 115, endPoint x: 584, endPoint y: 116, distance: 42.9
click at [584, 116] on tr "73458 - COSTCO LINERS ROUND AIR FRYER 768 768 0 [MEDICAL_DATA] 0 0 0 Split Rema…" at bounding box center [439, 116] width 683 height 18
click at [681, 116] on button "Split Remaining" at bounding box center [698, 115] width 49 height 12
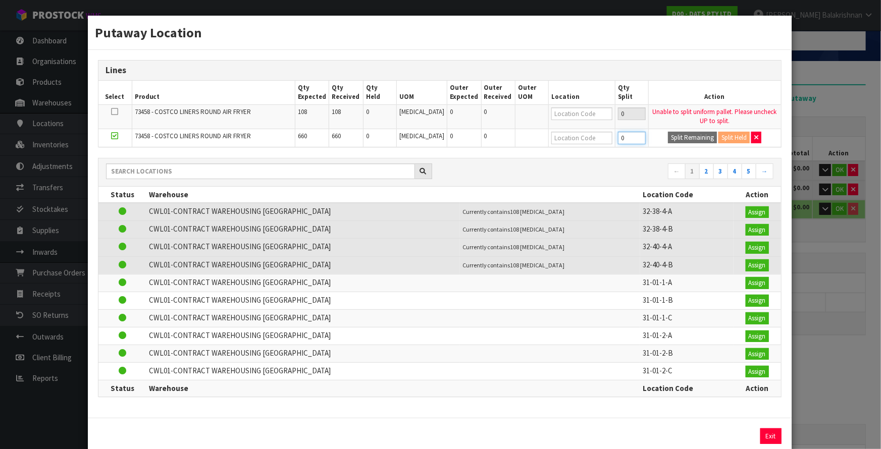
click at [621, 136] on input "0" at bounding box center [632, 138] width 28 height 13
drag, startPoint x: 621, startPoint y: 136, endPoint x: 611, endPoint y: 140, distance: 10.4
click at [618, 140] on input "108" at bounding box center [632, 138] width 28 height 13
click at [703, 138] on button "Split Remaining" at bounding box center [692, 138] width 49 height 12
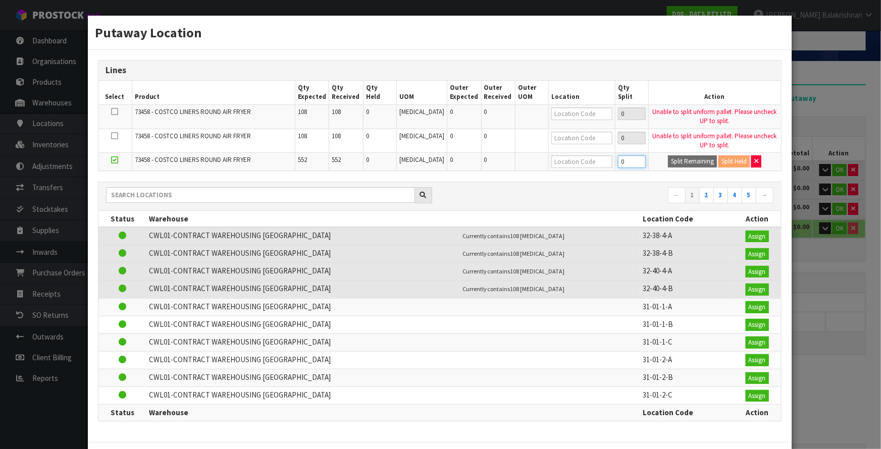
click at [618, 164] on input "0" at bounding box center [632, 162] width 28 height 13
paste input "108"
click at [668, 157] on button "Split Remaining" at bounding box center [692, 162] width 49 height 12
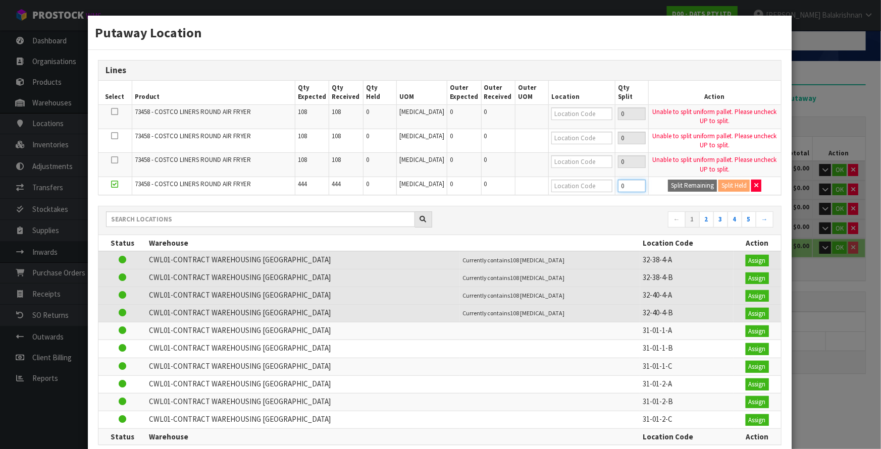
click at [618, 183] on input "0" at bounding box center [632, 186] width 28 height 13
paste input "108"
click at [675, 183] on button "Split Remaining" at bounding box center [692, 186] width 49 height 12
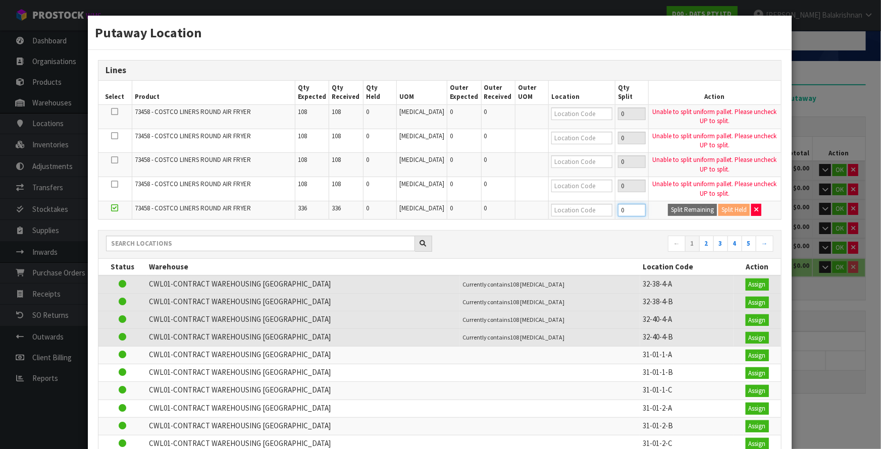
click at [622, 210] on input "0" at bounding box center [632, 210] width 28 height 13
paste input "108"
click at [691, 204] on button "Split Remaining" at bounding box center [692, 210] width 49 height 12
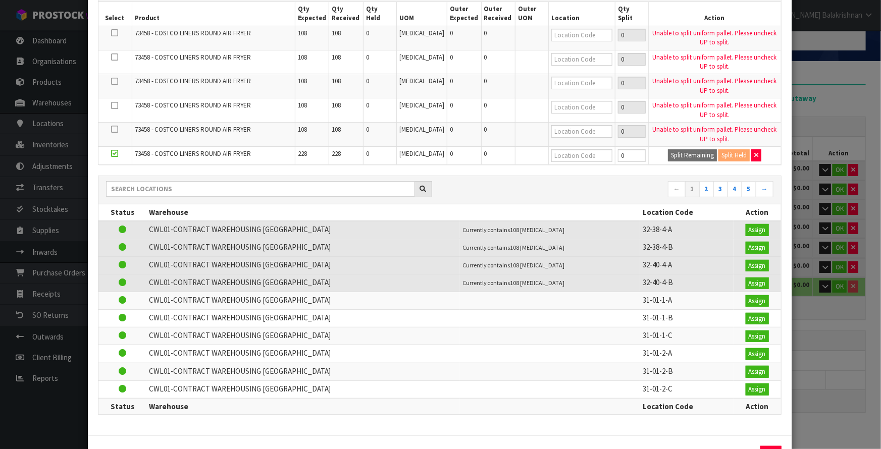
scroll to position [113, 0]
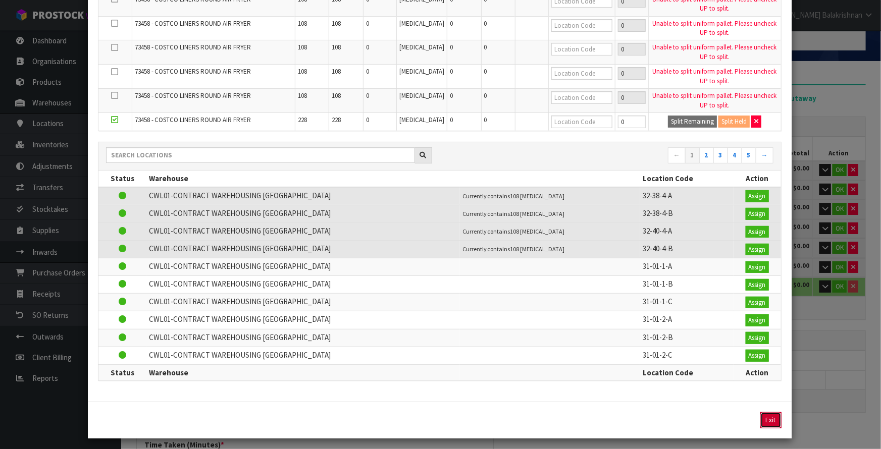
click at [763, 415] on button "Exit" at bounding box center [770, 421] width 21 height 16
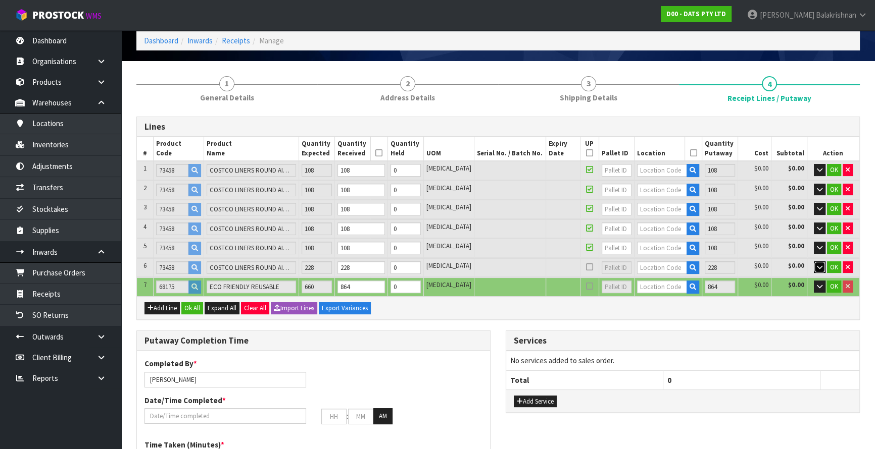
click at [819, 268] on icon "button" at bounding box center [819, 267] width 6 height 7
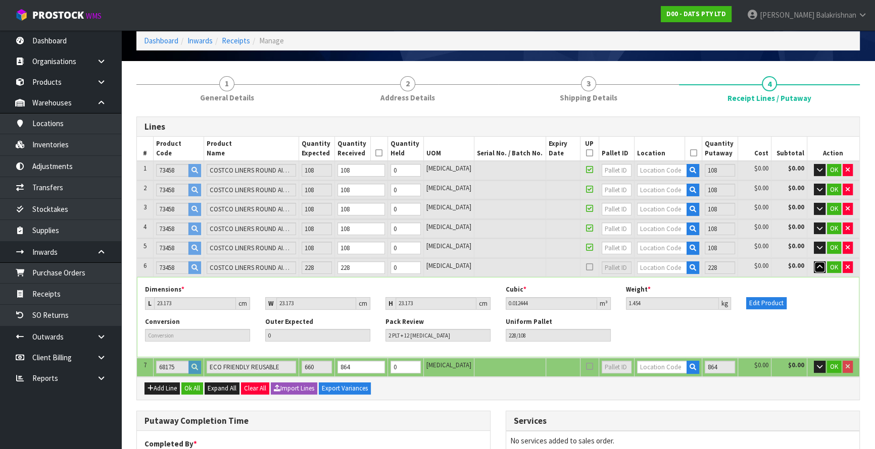
click at [819, 268] on icon "button" at bounding box center [819, 267] width 6 height 7
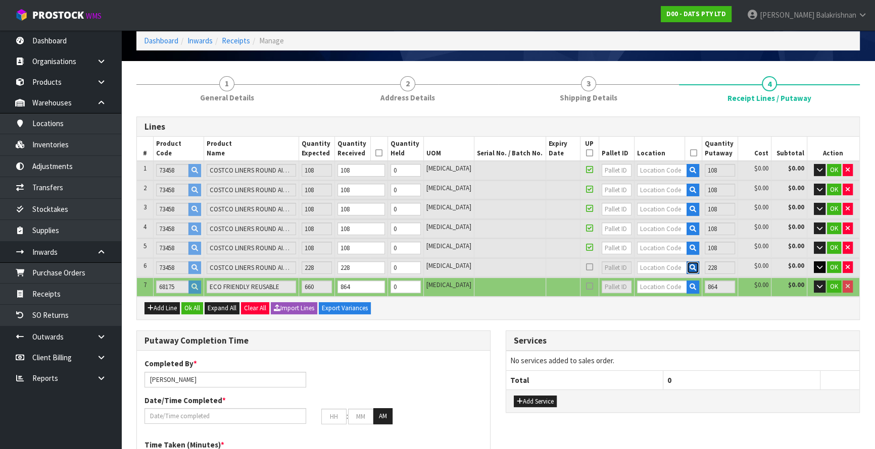
click at [689, 265] on icon "button" at bounding box center [692, 268] width 7 height 7
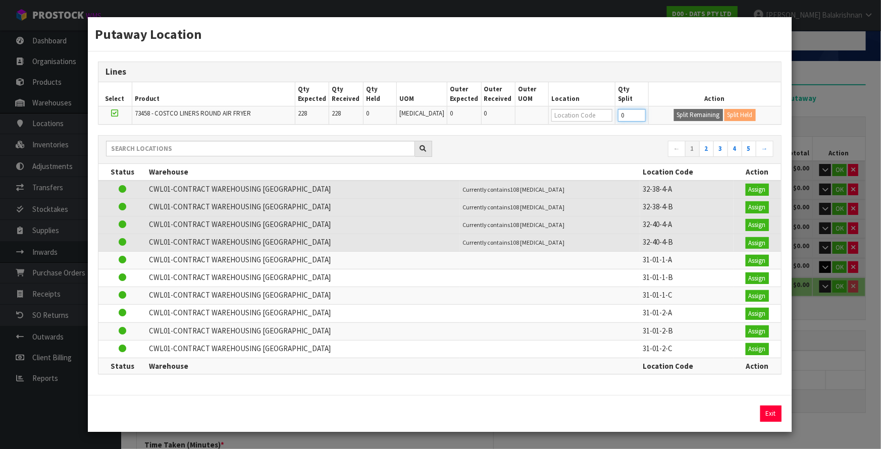
click at [621, 117] on input "0" at bounding box center [632, 115] width 28 height 13
click at [706, 118] on button "Split Remaining" at bounding box center [698, 115] width 49 height 12
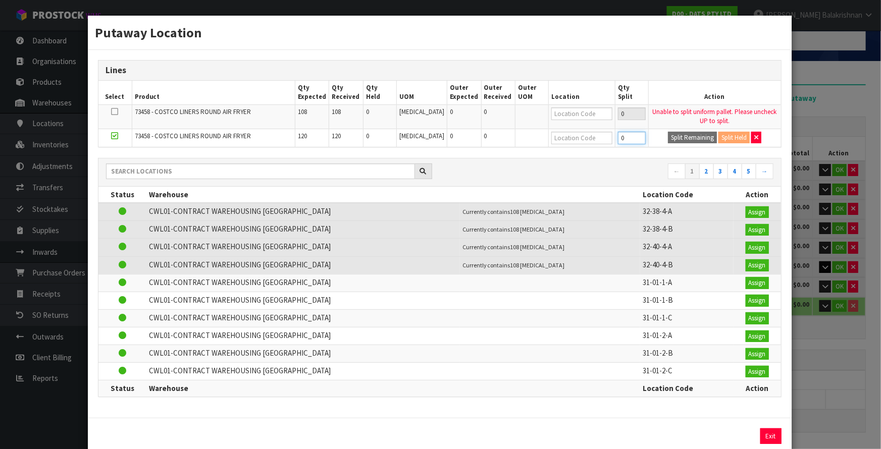
click at [620, 137] on input "0" at bounding box center [632, 138] width 28 height 13
paste input "108"
click at [680, 139] on button "Split Remaining" at bounding box center [692, 138] width 49 height 12
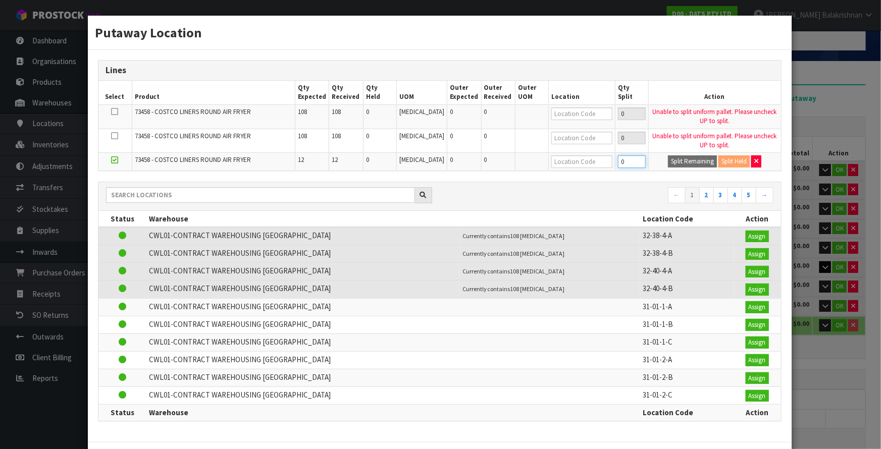
click at [623, 162] on input "0" at bounding box center [632, 162] width 28 height 13
paste input "108"
click at [618, 162] on input "0108" at bounding box center [632, 162] width 28 height 13
click at [753, 164] on button "button" at bounding box center [756, 162] width 10 height 12
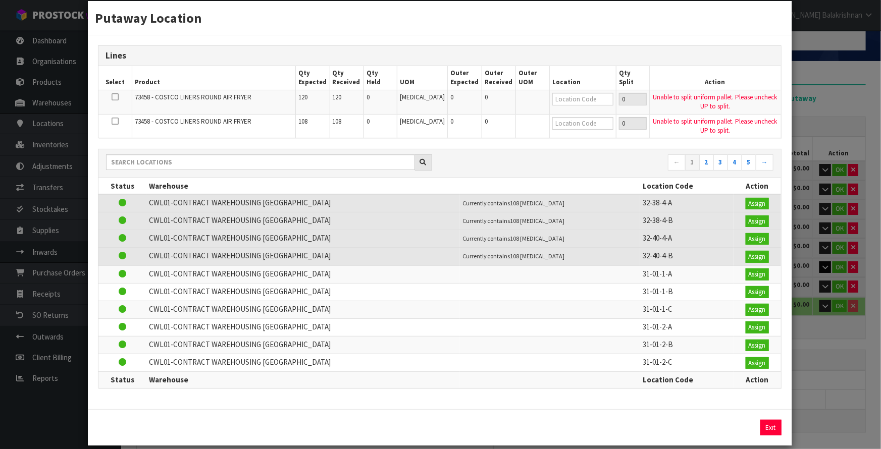
scroll to position [22, 0]
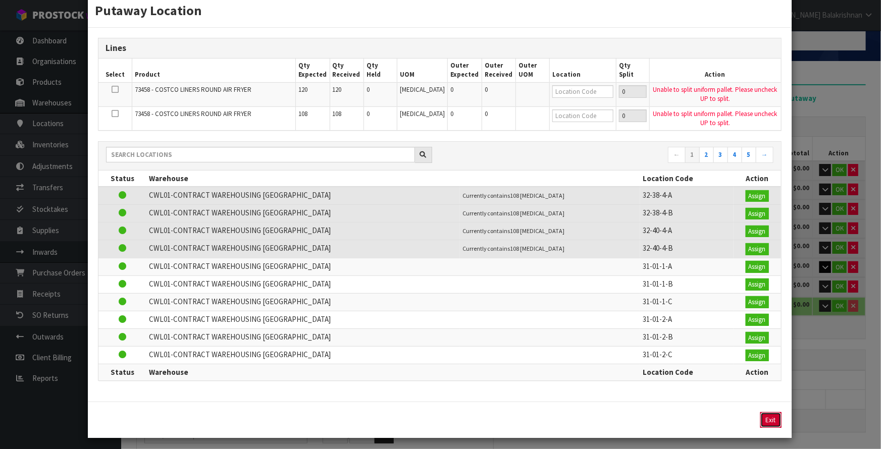
click at [769, 414] on button "Exit" at bounding box center [770, 421] width 21 height 16
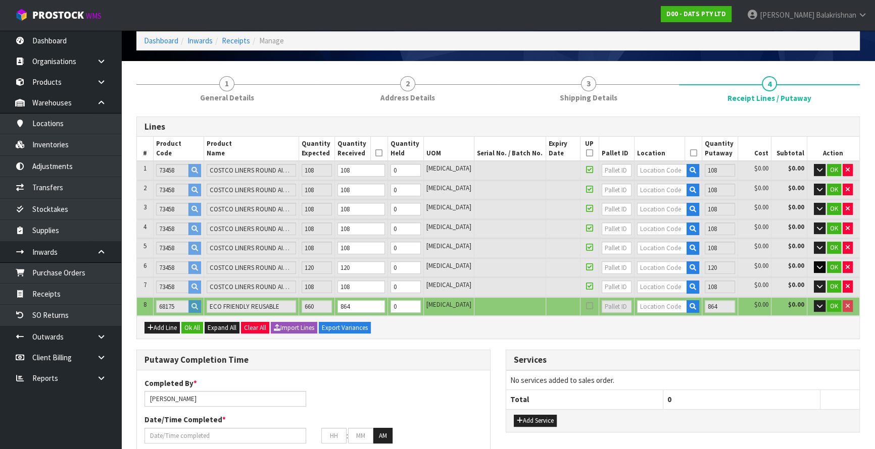
click at [564, 327] on div "Add Line Ok All Expand All Clear All Import Lines Export Variances" at bounding box center [498, 327] width 722 height 23
click at [642, 167] on input "text" at bounding box center [662, 170] width 50 height 13
drag, startPoint x: 665, startPoint y: 171, endPoint x: 598, endPoint y: 173, distance: 67.2
click at [598, 173] on tr "1 73458 COSTCO LINERS ROUND AIR FRYER 108 108 0 [MEDICAL_DATA] 36-17-1-B 108 $0…" at bounding box center [498, 170] width 722 height 19
paste input "108"
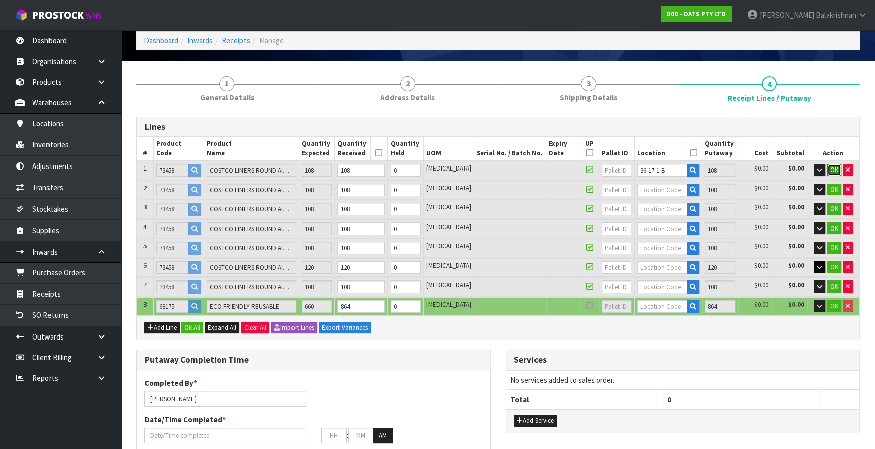
click at [835, 167] on span "OK" at bounding box center [834, 170] width 8 height 9
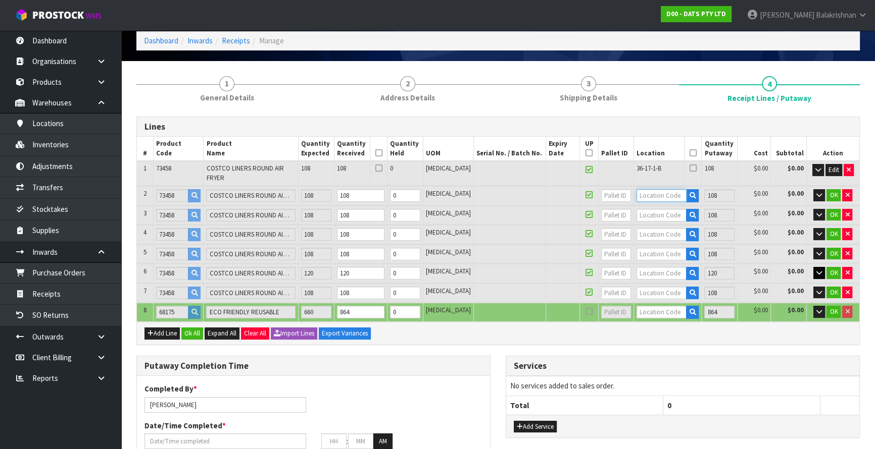
click at [655, 191] on input "text" at bounding box center [661, 195] width 50 height 13
paste input "36-17-1-B"
click at [657, 209] on input "text" at bounding box center [661, 215] width 50 height 13
paste input "36-17-1-B"
click at [833, 191] on span "OK" at bounding box center [833, 195] width 8 height 9
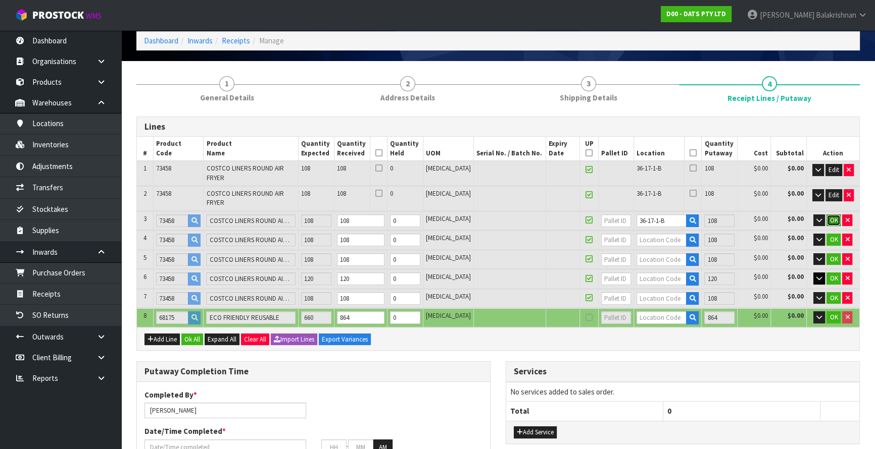
click at [833, 216] on span "OK" at bounding box center [833, 220] width 8 height 9
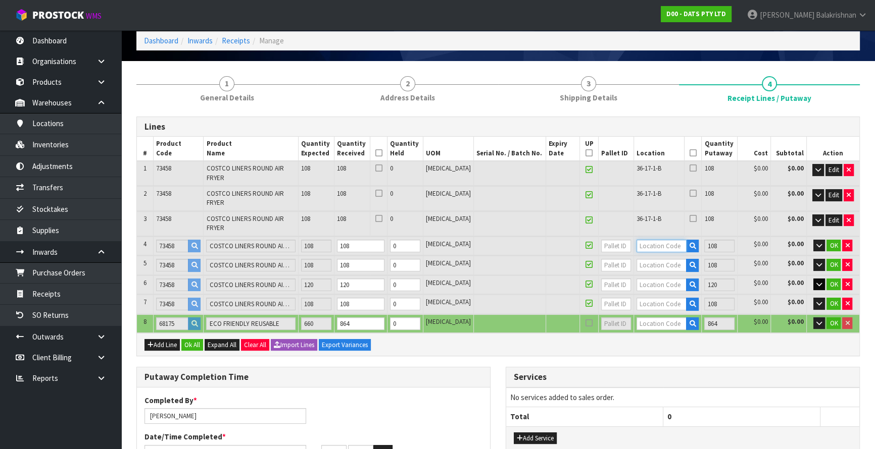
click at [653, 240] on input "text" at bounding box center [661, 246] width 50 height 13
paste input "36-17-1-B"
click at [645, 240] on input "36-17-1-B" at bounding box center [661, 246] width 50 height 13
drag, startPoint x: 661, startPoint y: 227, endPoint x: 555, endPoint y: 217, distance: 106.0
click at [555, 237] on tr "4 73458 COSTCO LINERS ROUND AIR FRYER 108 108 0 [MEDICAL_DATA] 36-15-1-B 108 $0…" at bounding box center [498, 246] width 722 height 19
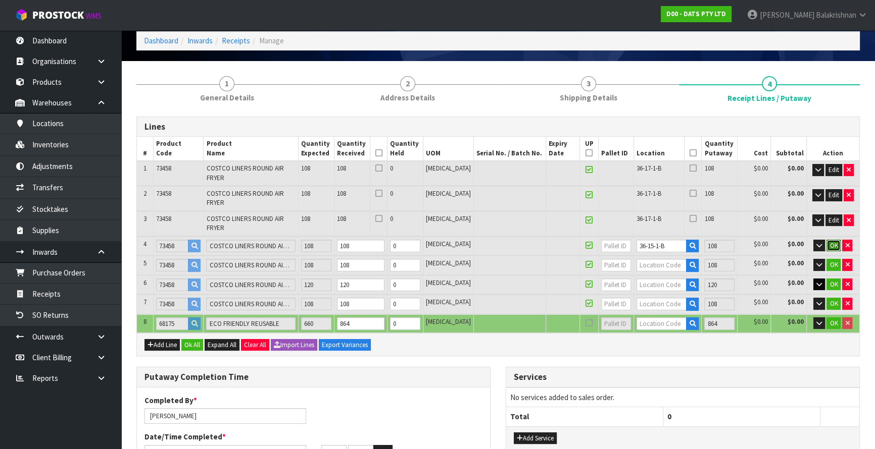
click at [833, 241] on span "OK" at bounding box center [833, 245] width 8 height 9
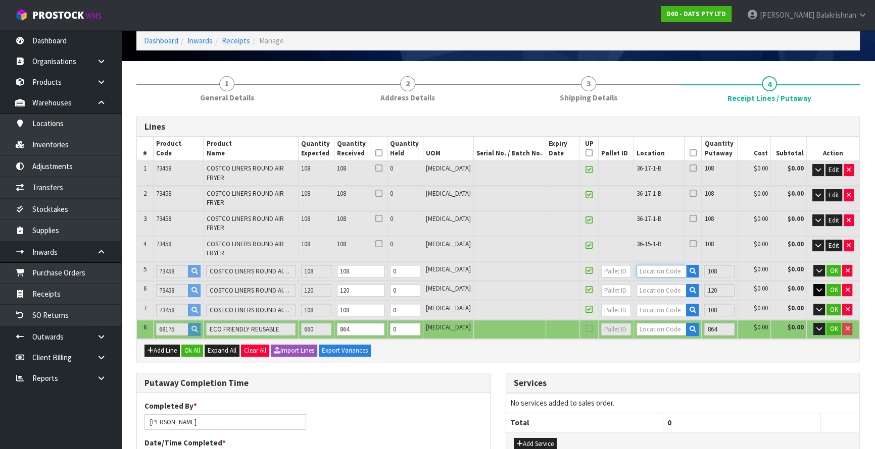
click at [649, 265] on input "text" at bounding box center [661, 271] width 50 height 13
paste input "36-15-1-B"
click at [830, 267] on span "OK" at bounding box center [833, 271] width 8 height 9
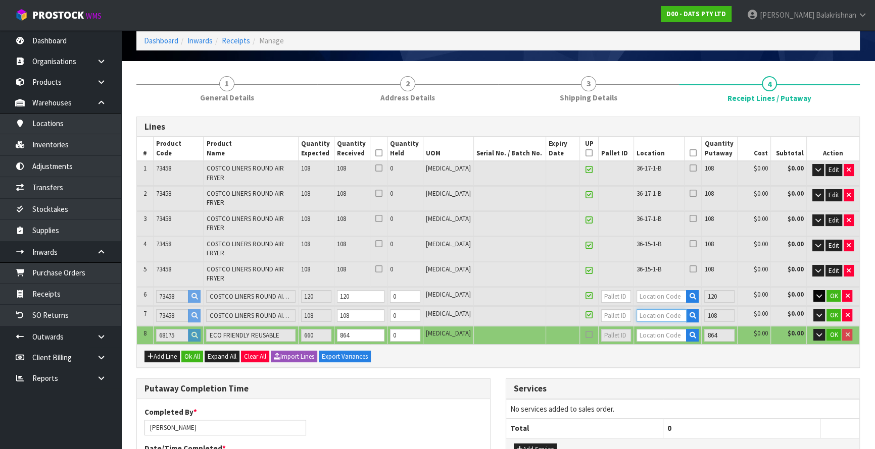
click at [649, 310] on input "text" at bounding box center [661, 316] width 50 height 13
paste input "36-15-1-B"
click at [830, 311] on span "OK" at bounding box center [833, 315] width 8 height 9
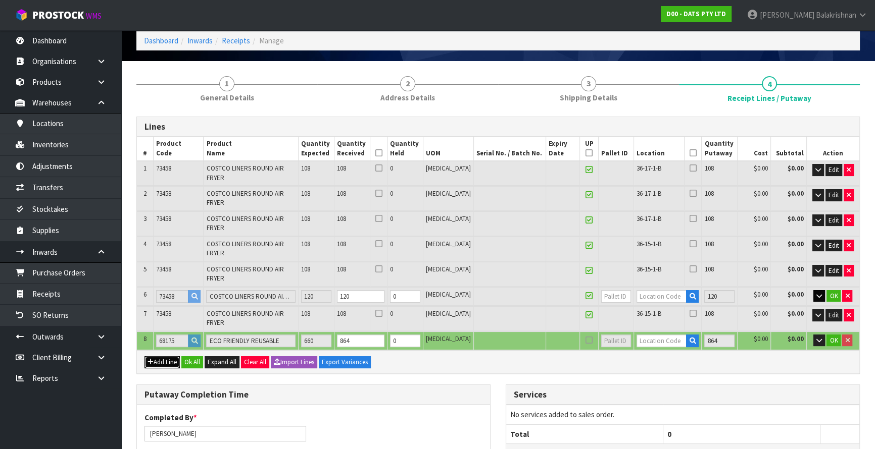
click at [165, 356] on button "Add Line" at bounding box center [161, 362] width 35 height 12
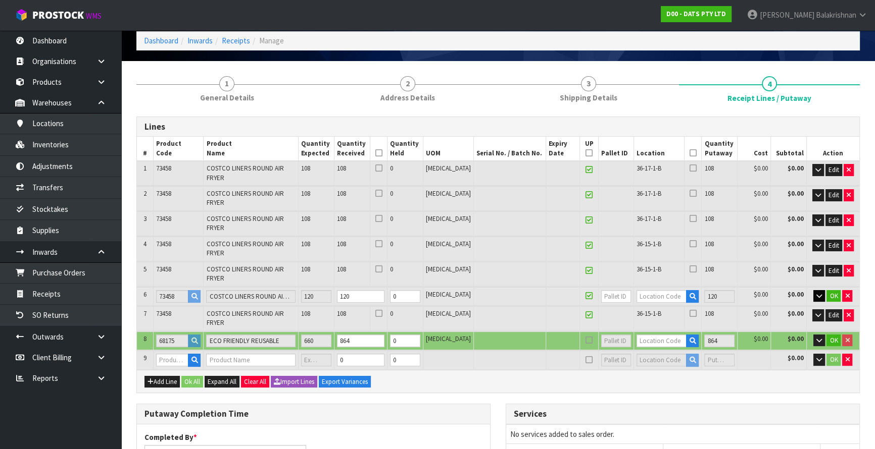
click at [167, 265] on span "73458" at bounding box center [163, 269] width 15 height 9
copy span "73458"
click at [183, 354] on input "text" at bounding box center [172, 360] width 32 height 13
paste input "73458"
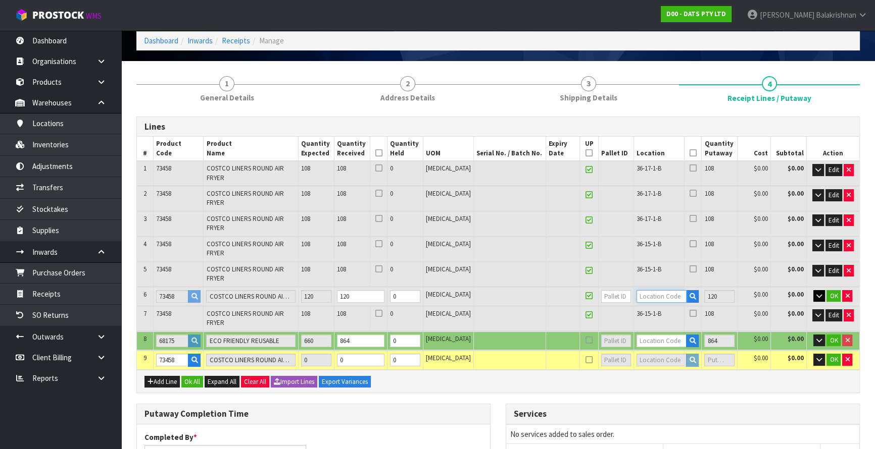
click at [669, 290] on input "text" at bounding box center [661, 296] width 50 height 13
click at [821, 293] on icon "button" at bounding box center [819, 296] width 6 height 7
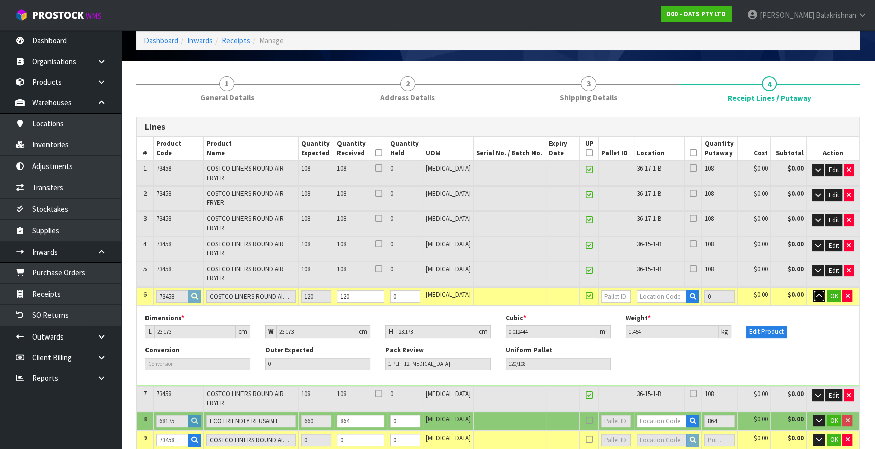
click at [821, 293] on icon "button" at bounding box center [819, 296] width 6 height 7
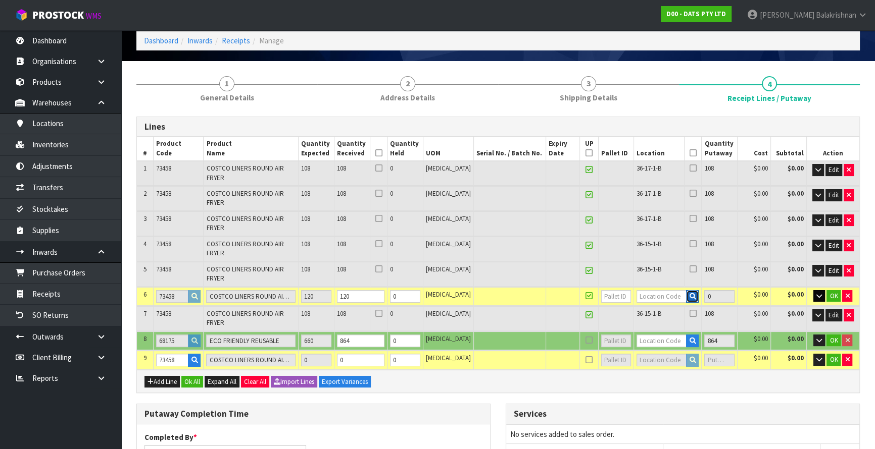
click at [689, 293] on icon "button" at bounding box center [692, 296] width 7 height 7
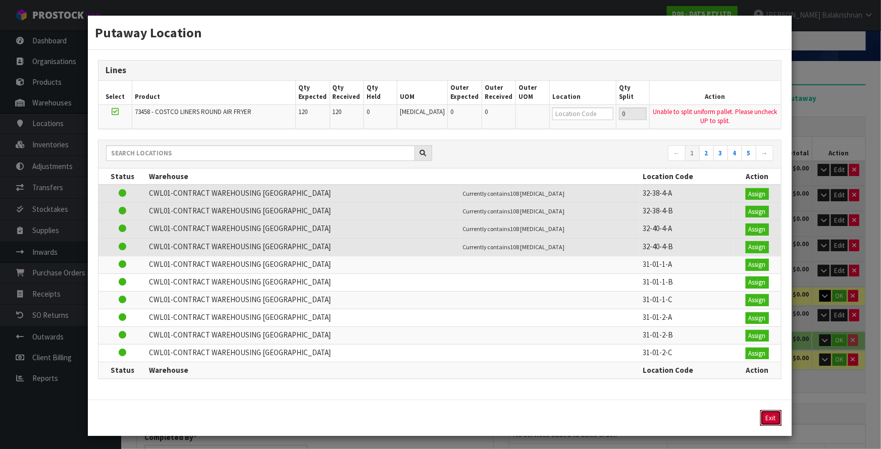
click at [773, 419] on button "Exit" at bounding box center [770, 419] width 21 height 16
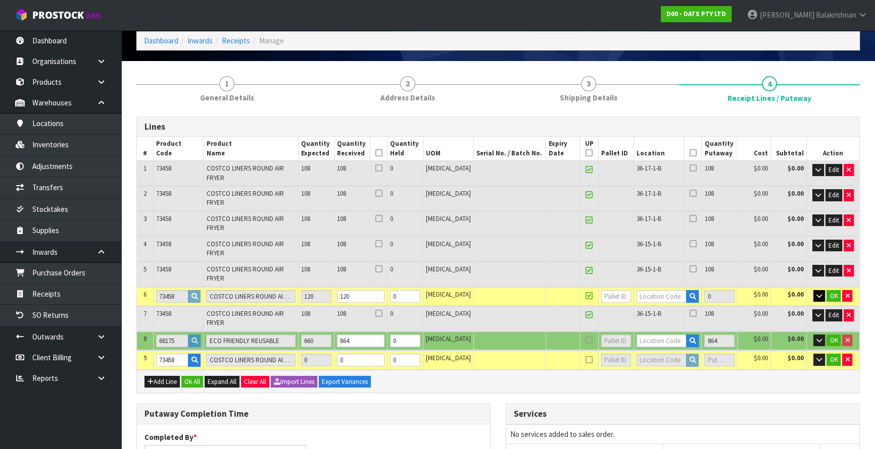
click at [585, 153] on icon at bounding box center [588, 153] width 7 height 1
click at [689, 293] on icon "button" at bounding box center [692, 296] width 7 height 7
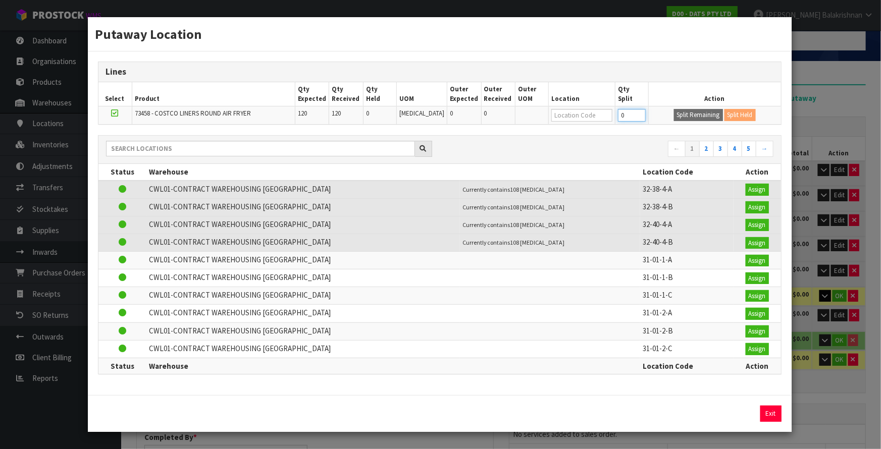
click at [627, 118] on input "0" at bounding box center [632, 115] width 28 height 13
click at [687, 118] on button "Split Remaining" at bounding box center [698, 115] width 49 height 12
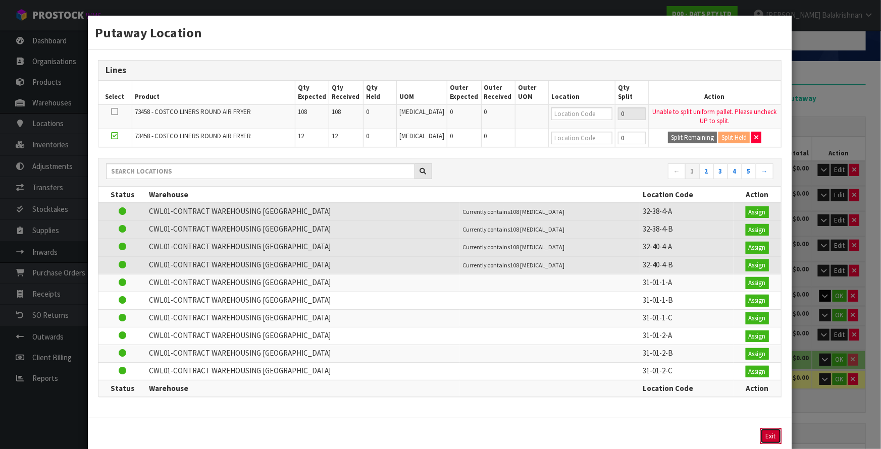
click at [765, 431] on button "Exit" at bounding box center [770, 437] width 21 height 16
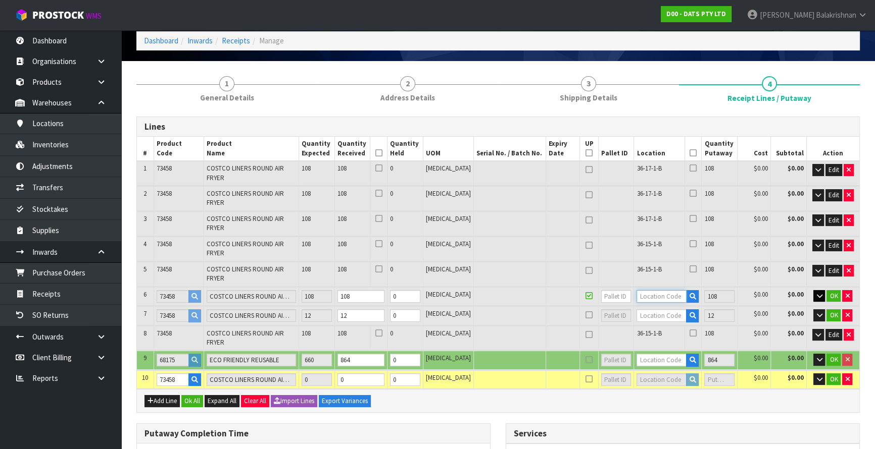
click at [656, 290] on input "text" at bounding box center [661, 296] width 50 height 13
paste input "73458"
click at [833, 292] on span "OK" at bounding box center [833, 296] width 8 height 9
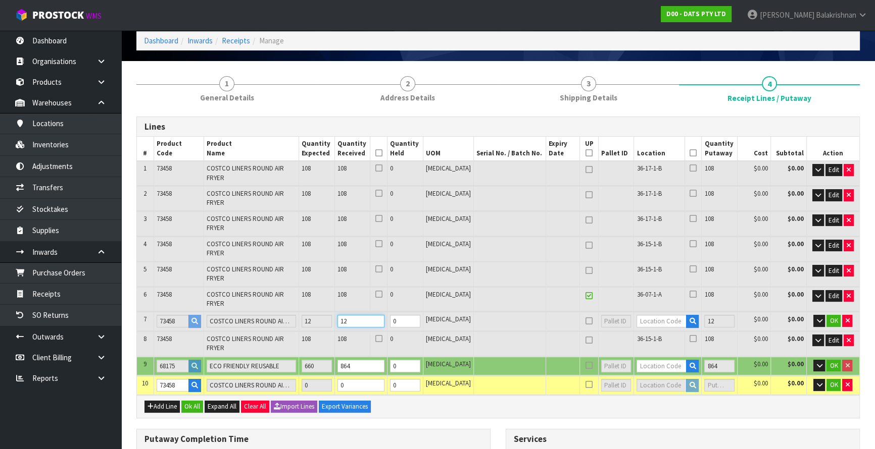
click at [369, 315] on input "12" at bounding box center [360, 321] width 47 height 13
click at [370, 332] on td "108" at bounding box center [352, 344] width 36 height 24
click at [378, 379] on input "0" at bounding box center [360, 385] width 47 height 13
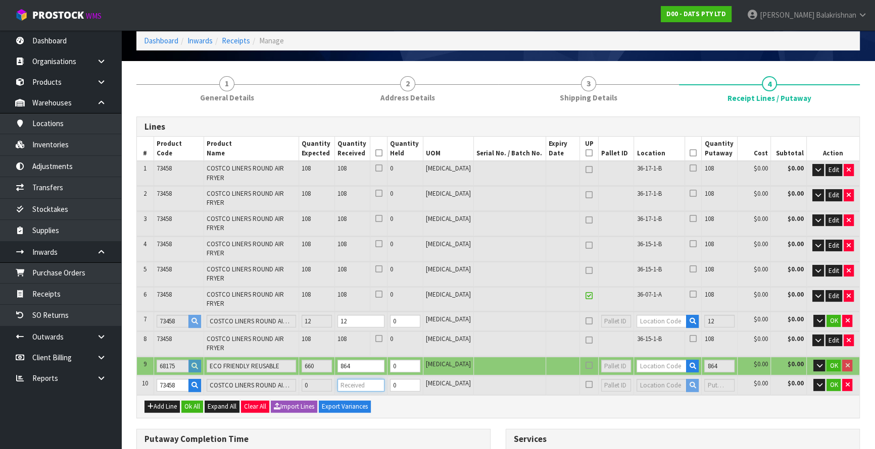
click at [366, 379] on input "number" at bounding box center [360, 385] width 47 height 13
click at [655, 379] on input "text" at bounding box center [661, 385] width 50 height 13
drag, startPoint x: 655, startPoint y: 298, endPoint x: 627, endPoint y: 299, distance: 28.8
click at [634, 332] on td "36-15-1-B" at bounding box center [659, 344] width 50 height 24
copy span "36-15-1-B"
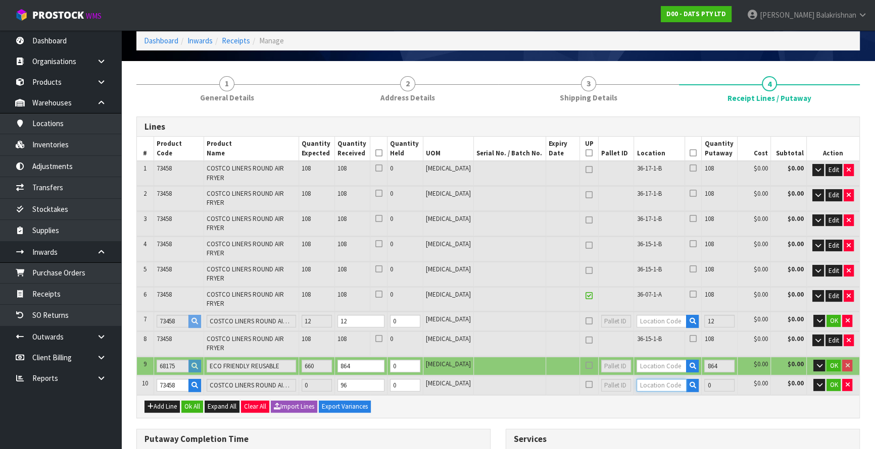
click at [648, 379] on input "text" at bounding box center [661, 385] width 50 height 13
paste input "36-15-1-B"
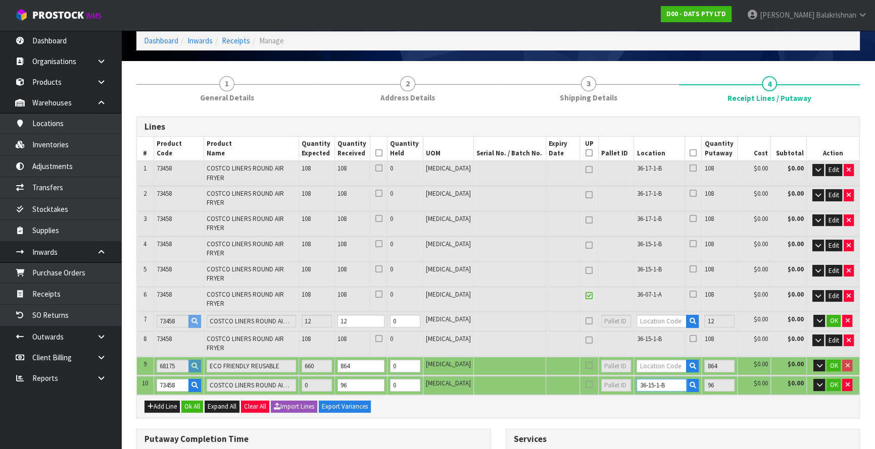
click at [637, 379] on input "36-15-1-B" at bounding box center [661, 385] width 50 height 13
click at [644, 379] on input "37-15-1-B" at bounding box center [661, 385] width 50 height 13
click at [650, 379] on input "37-12-1-B" at bounding box center [661, 385] width 50 height 13
click at [668, 315] on input "text" at bounding box center [661, 321] width 50 height 13
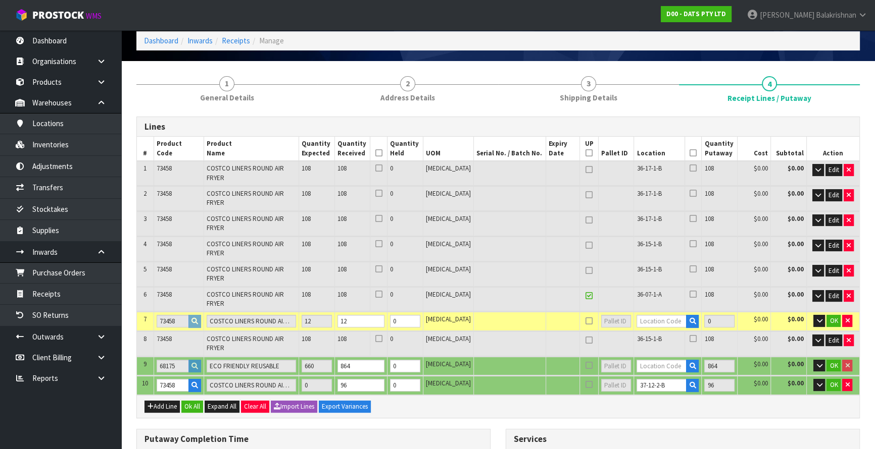
click at [656, 376] on td "37-12-2-B" at bounding box center [668, 385] width 68 height 19
click at [658, 379] on input "37-12-2-B" at bounding box center [661, 385] width 50 height 13
click at [615, 376] on tr "10 73458 COSTCO LINERS ROUND AIR FRYER 0 96 0 [MEDICAL_DATA] 37-12-2-B 96 $0.00…" at bounding box center [498, 385] width 722 height 19
click at [659, 315] on input "text" at bounding box center [661, 321] width 50 height 13
paste input "37-12-2-B"
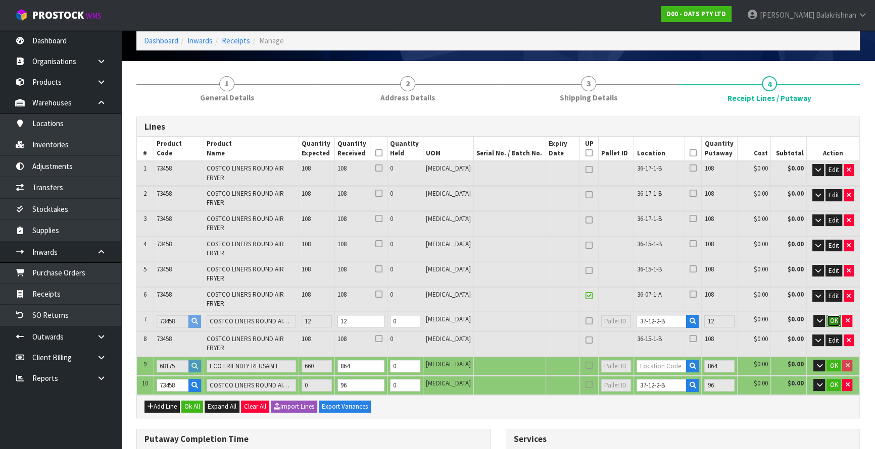
click at [828, 315] on button "OK" at bounding box center [833, 321] width 14 height 12
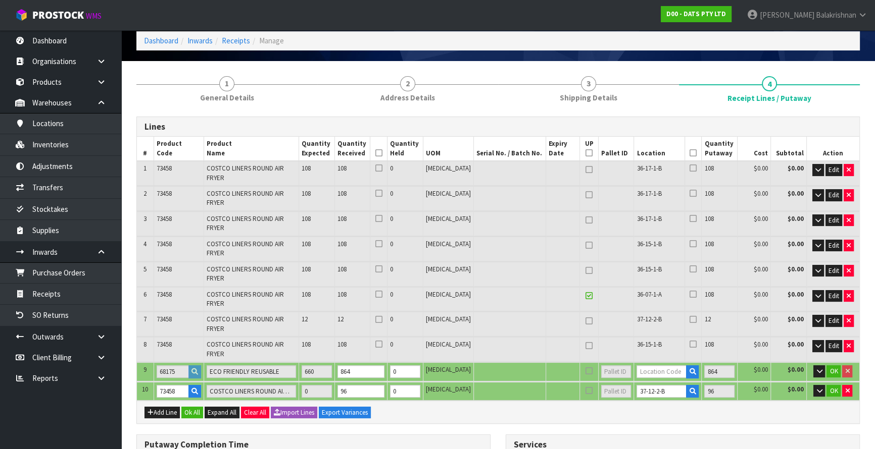
click at [346, 340] on span "108" at bounding box center [341, 344] width 9 height 9
click at [379, 366] on input "864" at bounding box center [360, 372] width 47 height 13
click at [689, 369] on icon "button" at bounding box center [692, 372] width 7 height 7
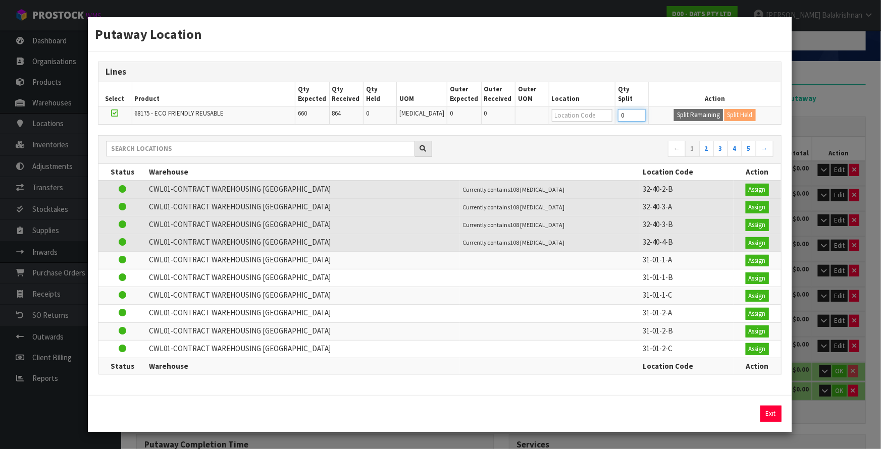
click at [619, 114] on input "0" at bounding box center [632, 115] width 28 height 13
click at [691, 117] on button "Split Remaining" at bounding box center [698, 115] width 49 height 12
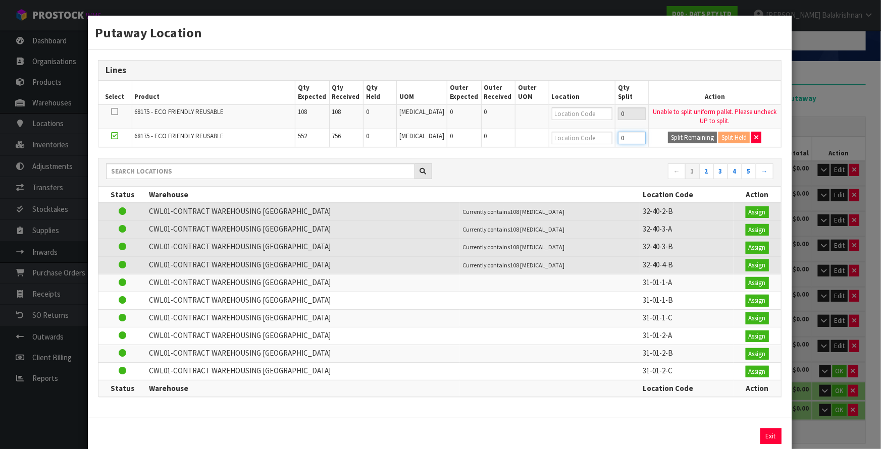
click at [619, 139] on input "0" at bounding box center [632, 138] width 28 height 13
click at [685, 139] on button "Split Remaining" at bounding box center [692, 138] width 49 height 12
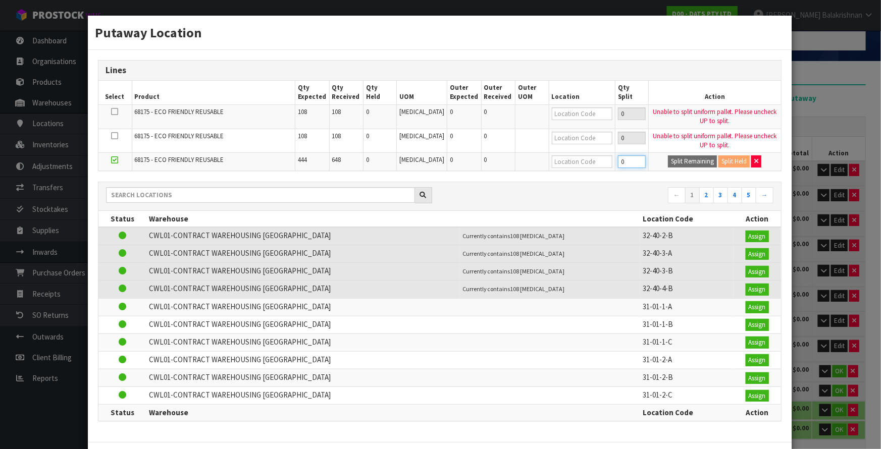
click at [618, 161] on input "0" at bounding box center [632, 162] width 28 height 13
click at [683, 162] on button "Split Remaining" at bounding box center [692, 162] width 49 height 12
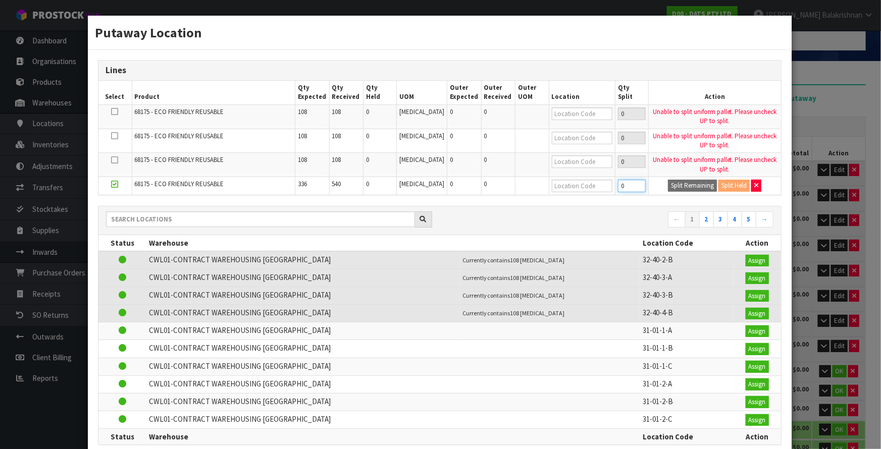
click at [624, 183] on input "0" at bounding box center [632, 186] width 28 height 13
click at [679, 186] on button "Split Remaining" at bounding box center [692, 186] width 49 height 12
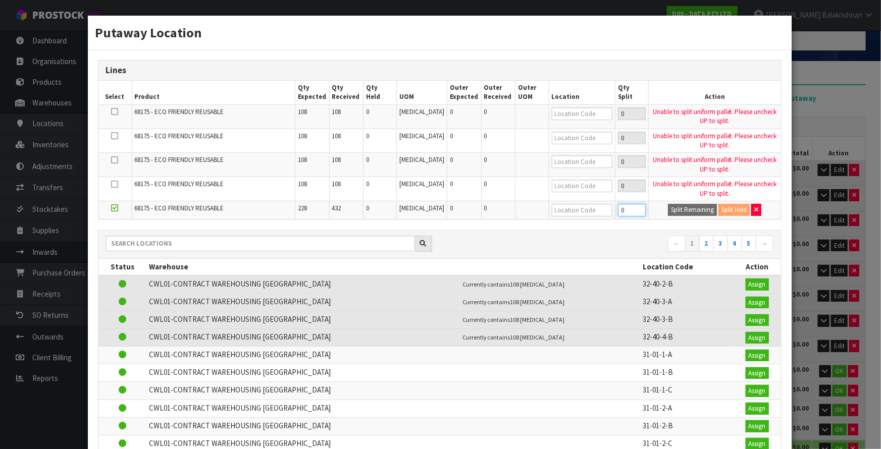
click at [620, 208] on input "0" at bounding box center [632, 210] width 28 height 13
click at [682, 207] on button "Split Remaining" at bounding box center [692, 210] width 49 height 12
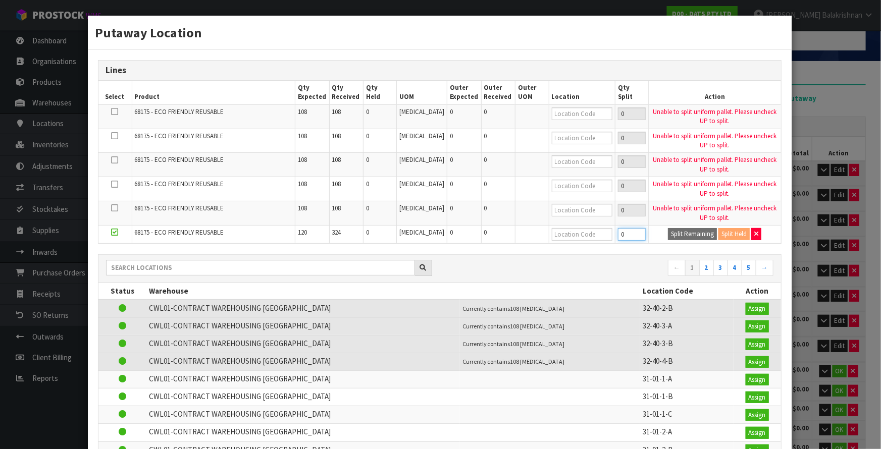
click at [618, 232] on input "0" at bounding box center [632, 234] width 28 height 13
click at [673, 229] on button "Split Remaining" at bounding box center [692, 234] width 49 height 12
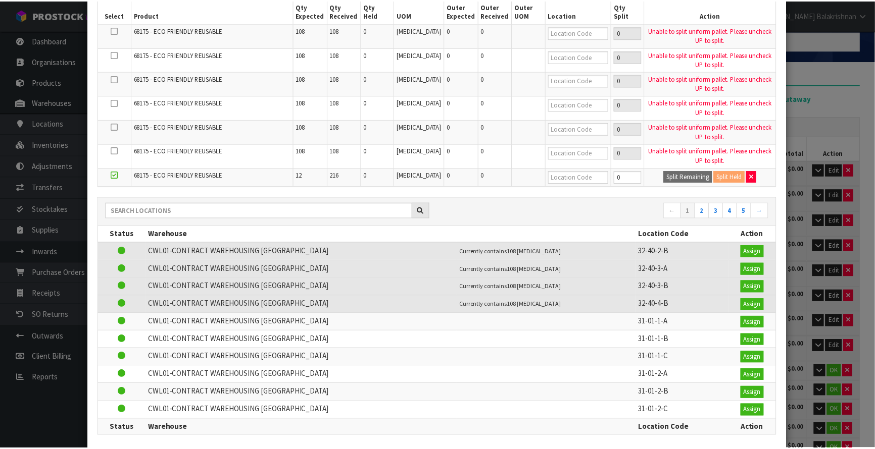
scroll to position [136, 0]
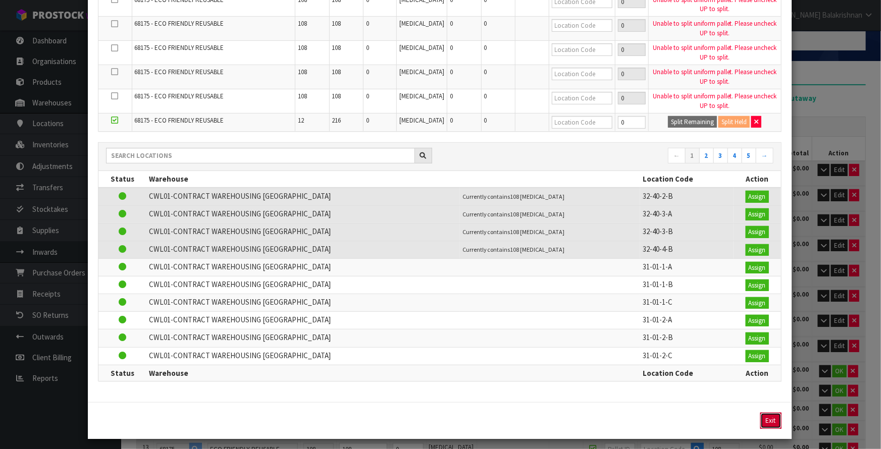
click at [770, 417] on button "Exit" at bounding box center [770, 421] width 21 height 16
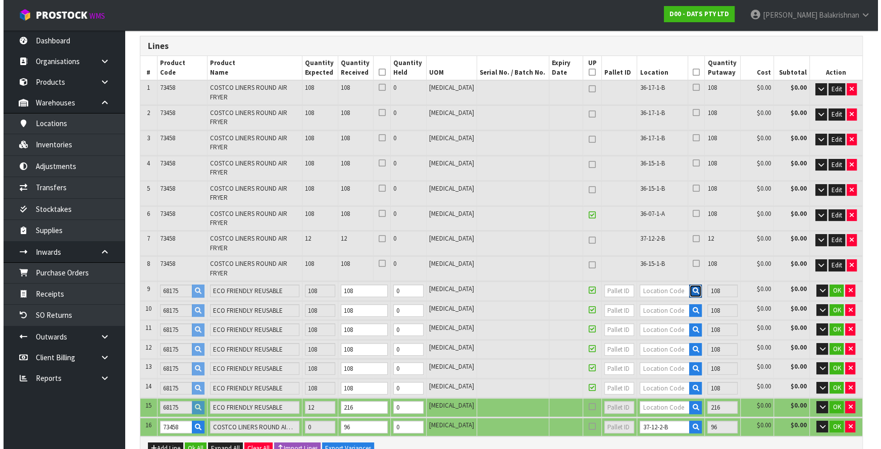
scroll to position [137, 0]
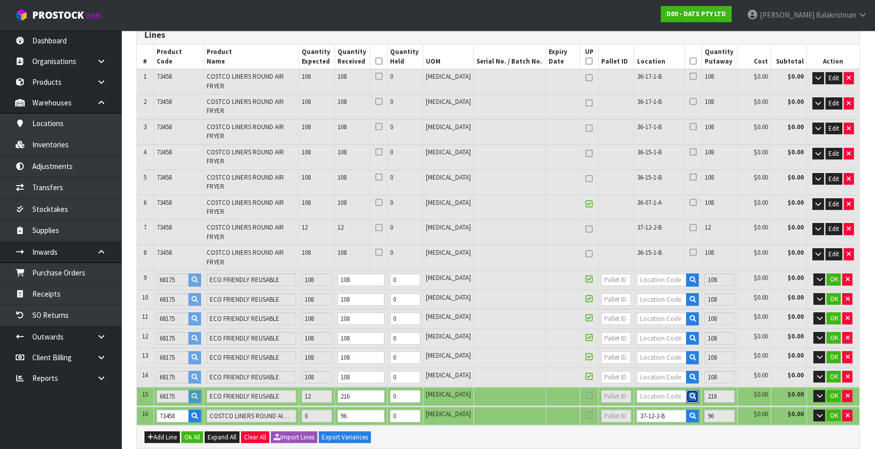
click at [689, 393] on icon "button" at bounding box center [692, 396] width 7 height 7
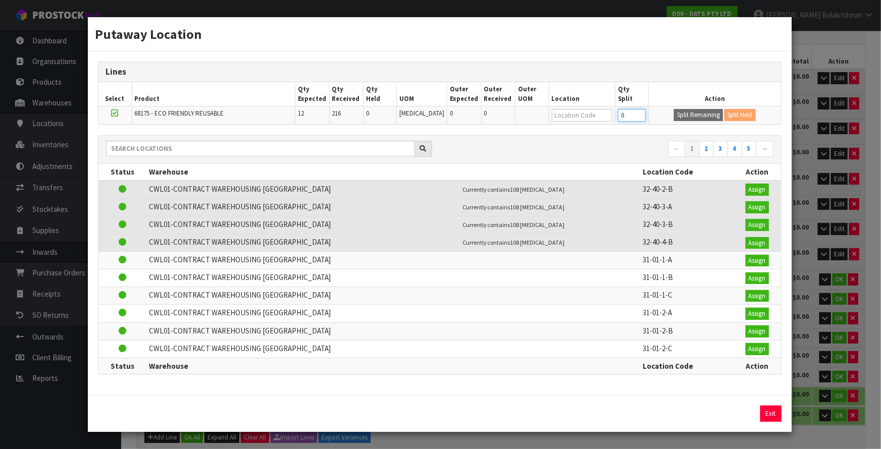
click at [625, 118] on input "0" at bounding box center [632, 115] width 28 height 13
click at [699, 117] on button "Split Remaining" at bounding box center [698, 115] width 49 height 12
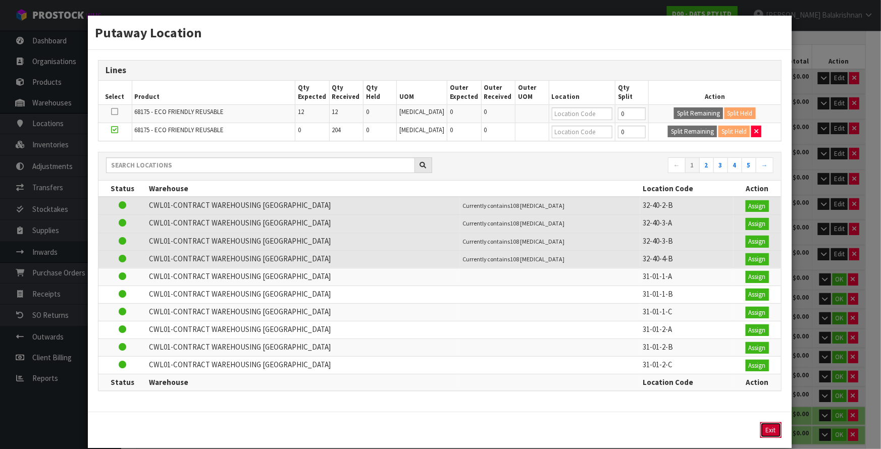
click at [760, 425] on button "Exit" at bounding box center [770, 431] width 21 height 16
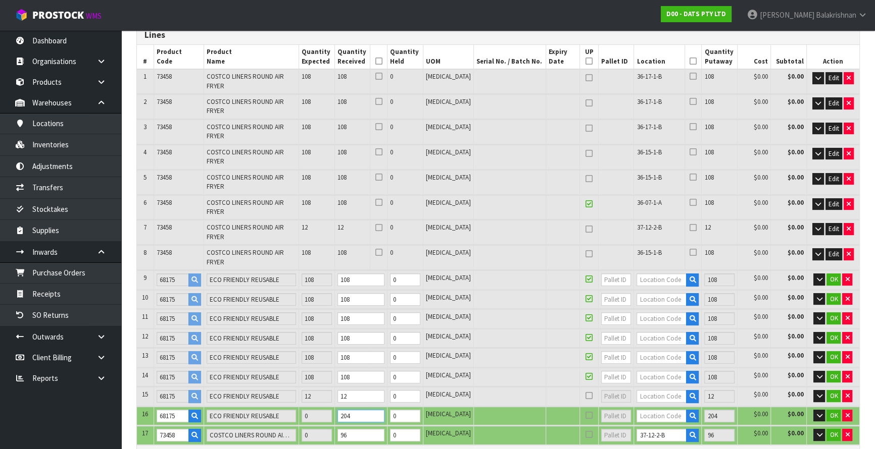
click at [375, 410] on input "204" at bounding box center [360, 416] width 47 height 13
click at [657, 274] on input "text" at bounding box center [661, 280] width 50 height 13
click at [657, 274] on input "36-03-2-A" at bounding box center [661, 280] width 50 height 13
drag, startPoint x: 657, startPoint y: 223, endPoint x: 630, endPoint y: 227, distance: 27.5
click at [636, 274] on input "36-03-2-A" at bounding box center [661, 280] width 50 height 13
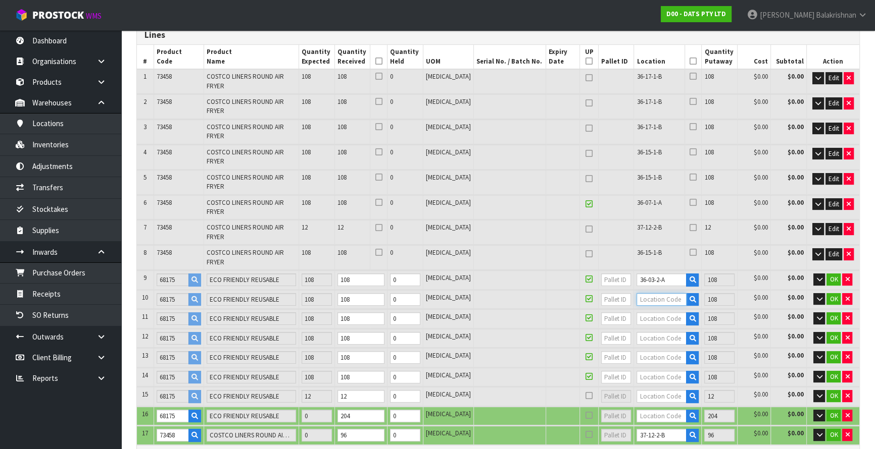
click at [644, 293] on input "text" at bounding box center [661, 299] width 50 height 13
paste input "36-03-2-A"
click at [650, 313] on input "text" at bounding box center [661, 319] width 50 height 13
paste input "36-03-2-A"
click at [827, 274] on button "OK" at bounding box center [833, 280] width 14 height 12
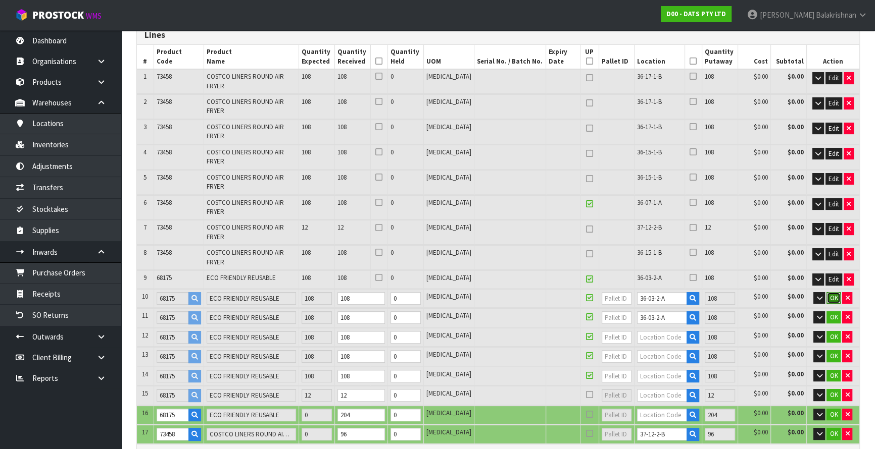
click at [832, 294] on span "OK" at bounding box center [833, 298] width 8 height 9
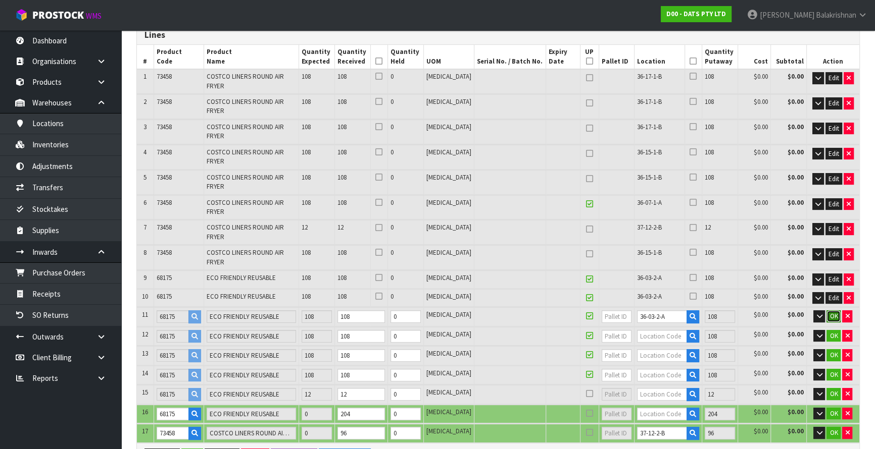
click at [834, 312] on span "OK" at bounding box center [833, 316] width 8 height 9
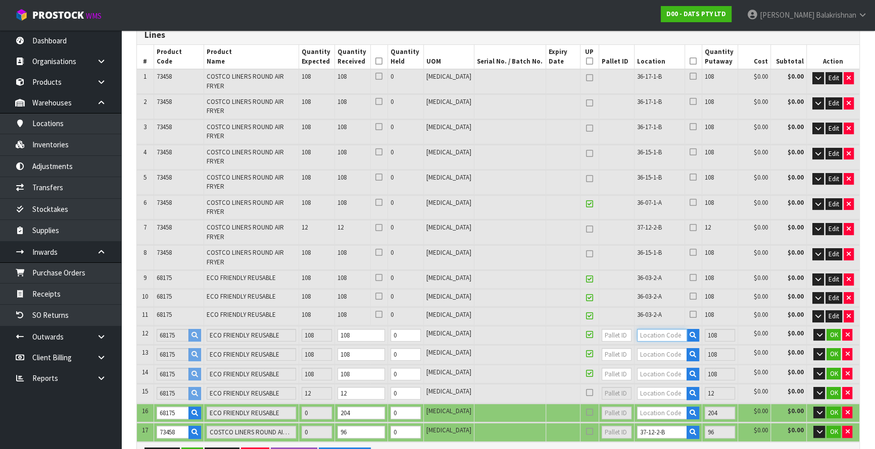
click at [655, 329] on input "text" at bounding box center [662, 335] width 50 height 13
paste input "36-03-2-A"
click at [645, 329] on input "36-03-2-A" at bounding box center [662, 335] width 50 height 13
click at [661, 329] on input "36-16-2-A" at bounding box center [662, 335] width 50 height 13
click at [637, 329] on input "36-16-2-B" at bounding box center [662, 335] width 50 height 13
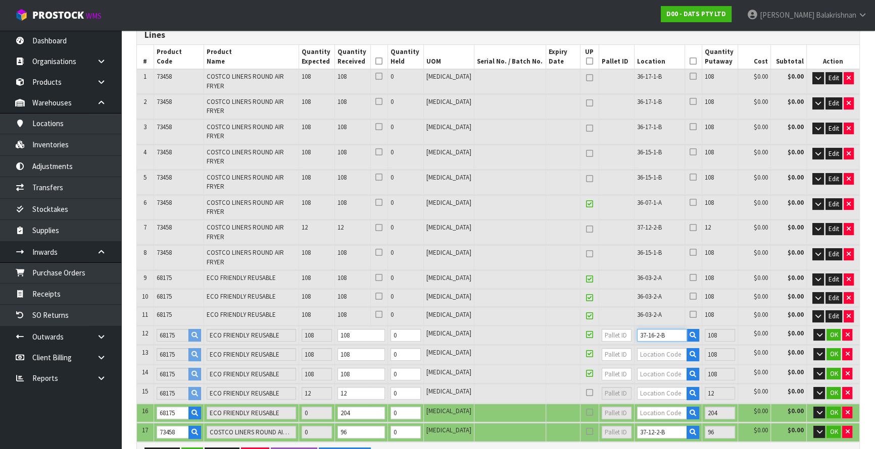
drag, startPoint x: 663, startPoint y: 279, endPoint x: 586, endPoint y: 277, distance: 77.3
click at [586, 326] on tr "12 68175 ECO FRIENDLY REUSABLE 108 108 0 [MEDICAL_DATA] 37-16-2-B 108 $0.00 $0.…" at bounding box center [498, 335] width 722 height 19
click at [643, 348] on input "text" at bounding box center [662, 354] width 50 height 13
click at [647, 348] on input "text" at bounding box center [662, 354] width 50 height 13
paste input "37-16-2-B"
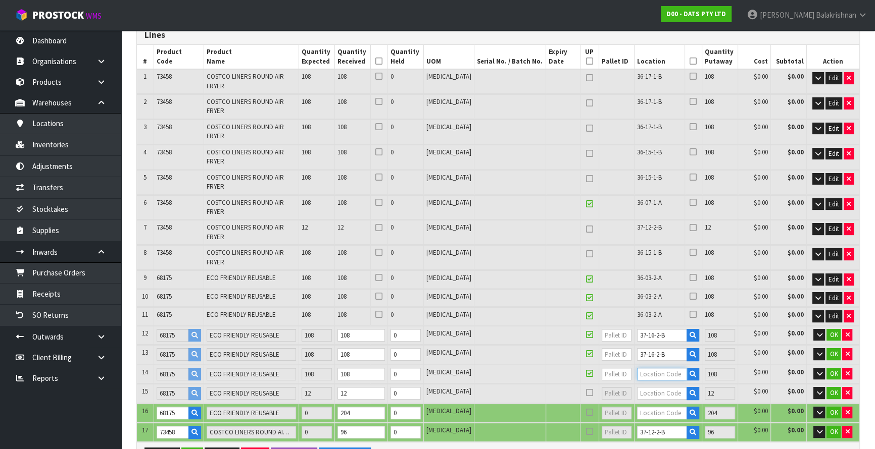
click at [646, 368] on input "text" at bounding box center [662, 374] width 50 height 13
paste input "37-16-2-B"
click at [829, 331] on span "OK" at bounding box center [833, 335] width 8 height 9
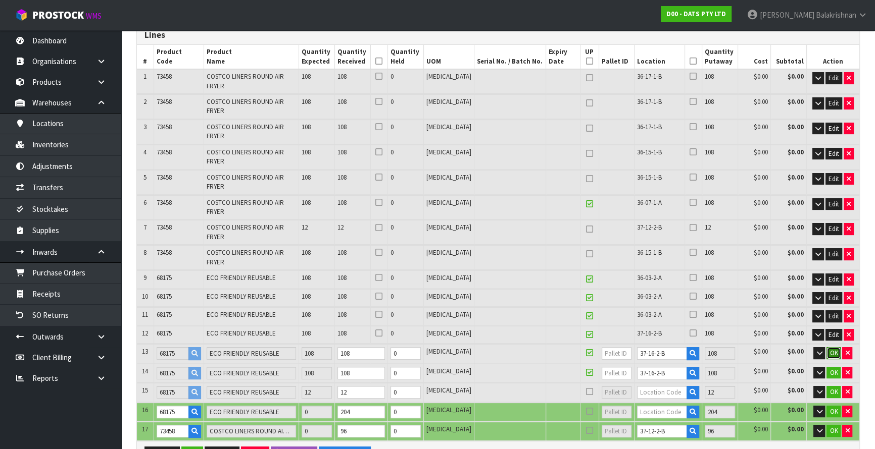
click at [830, 349] on span "OK" at bounding box center [833, 353] width 8 height 9
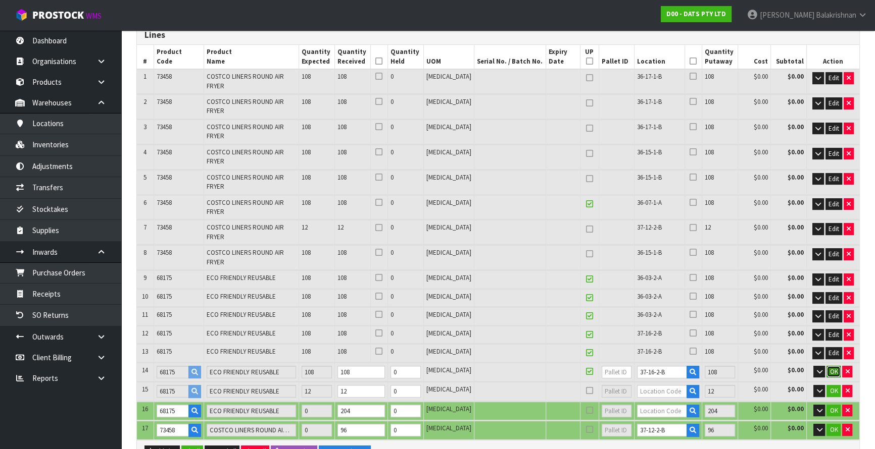
click at [833, 366] on button "OK" at bounding box center [833, 372] width 14 height 12
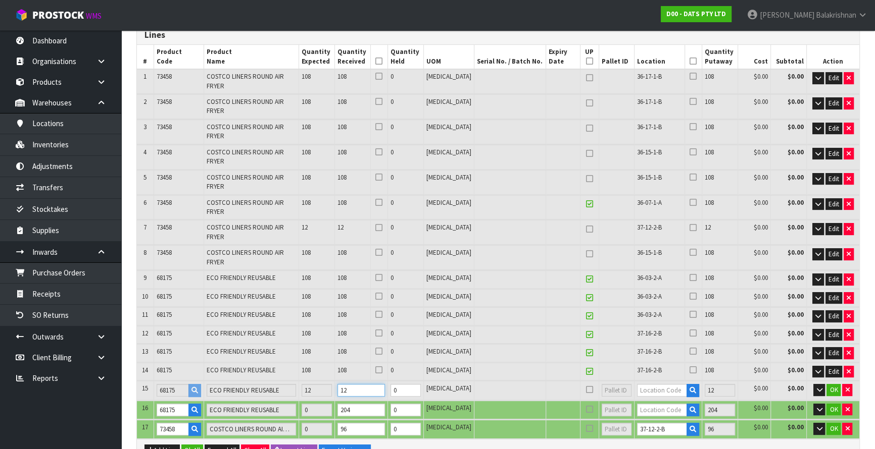
click at [369, 384] on input "12" at bounding box center [360, 390] width 47 height 13
click at [370, 384] on input "12" at bounding box center [360, 390] width 47 height 13
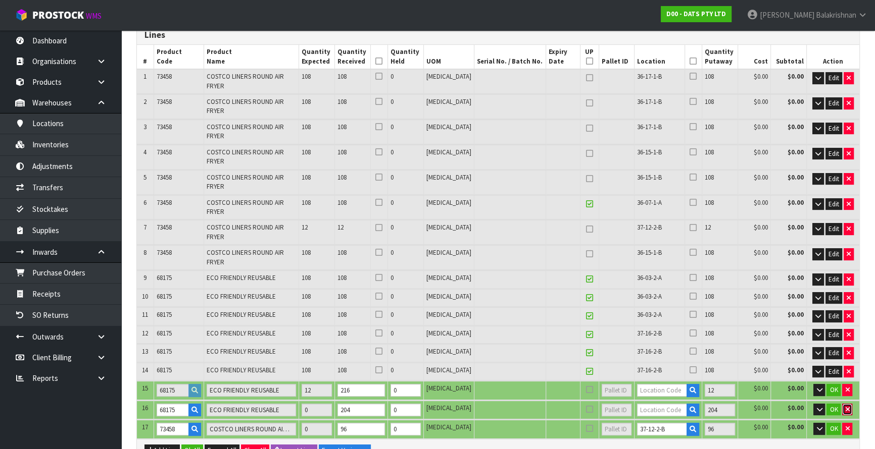
click at [850, 404] on button "button" at bounding box center [847, 410] width 10 height 12
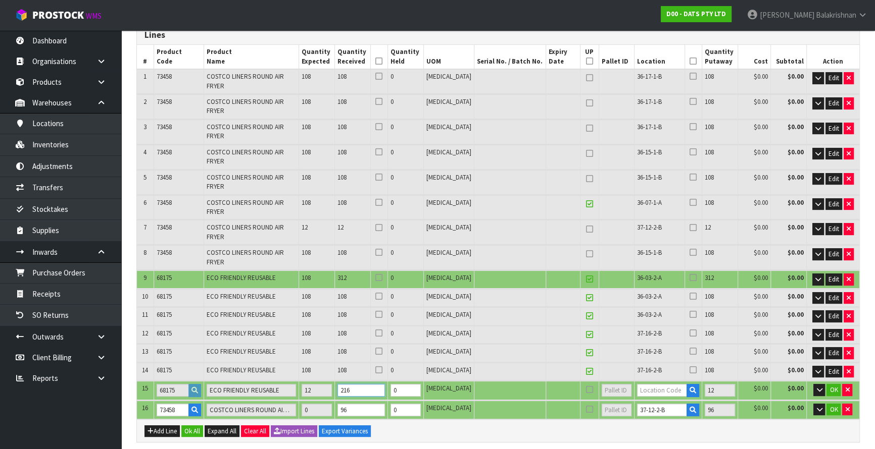
click at [383, 384] on input "216" at bounding box center [360, 390] width 47 height 13
click at [656, 384] on input "text" at bounding box center [662, 390] width 50 height 13
click at [371, 384] on input "216" at bounding box center [360, 390] width 47 height 13
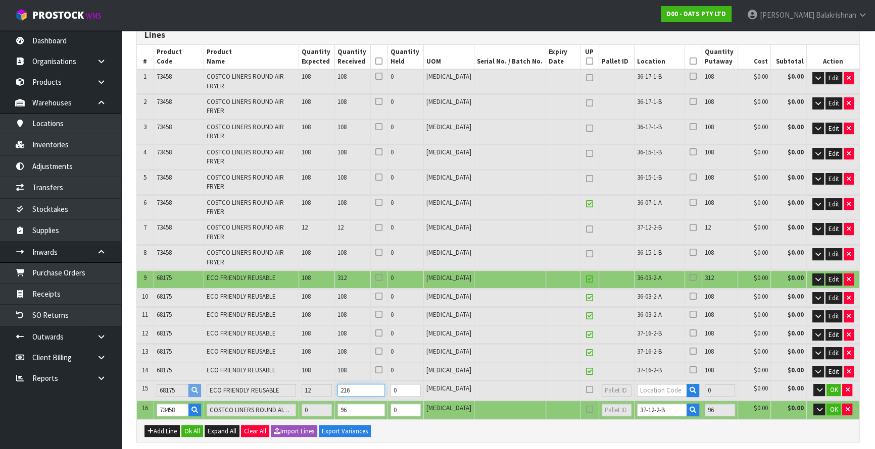
click at [374, 384] on input "216" at bounding box center [360, 390] width 47 height 13
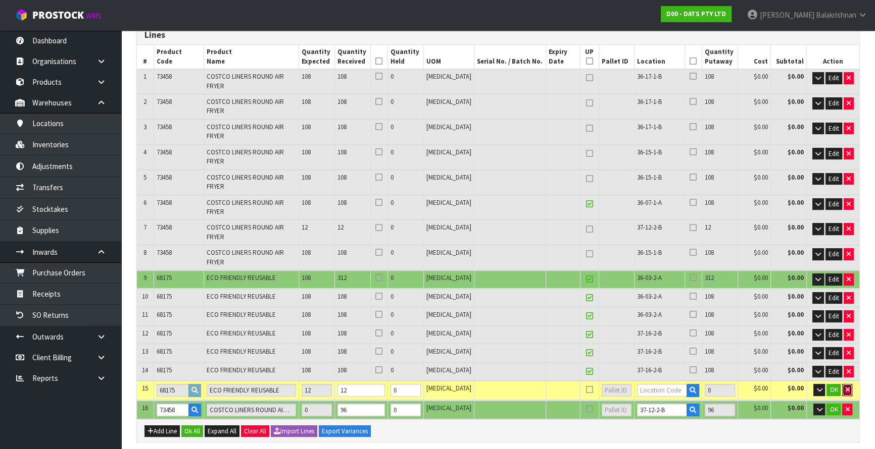
click at [851, 384] on button "button" at bounding box center [847, 390] width 10 height 12
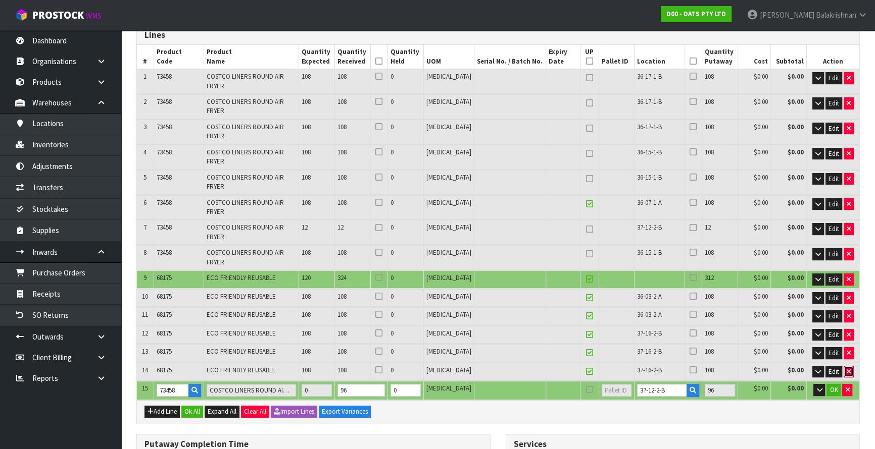
click at [848, 369] on icon "button" at bounding box center [848, 372] width 4 height 7
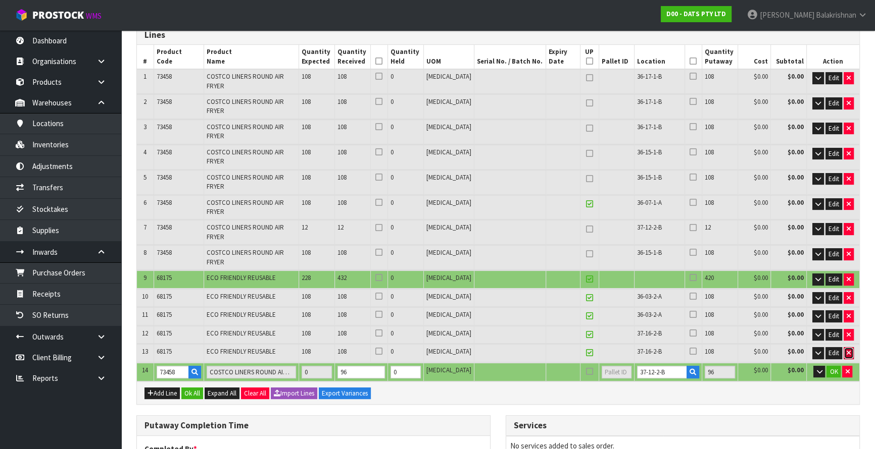
click at [847, 347] on button "button" at bounding box center [848, 353] width 10 height 12
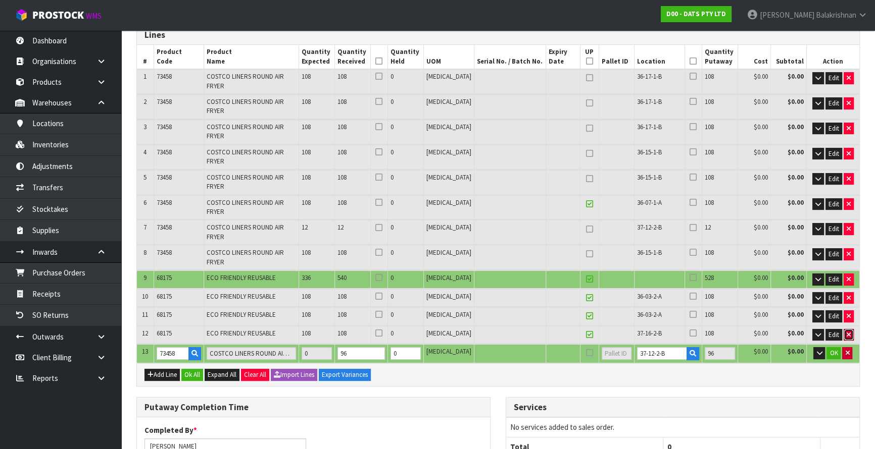
click at [847, 332] on icon "button" at bounding box center [848, 335] width 4 height 7
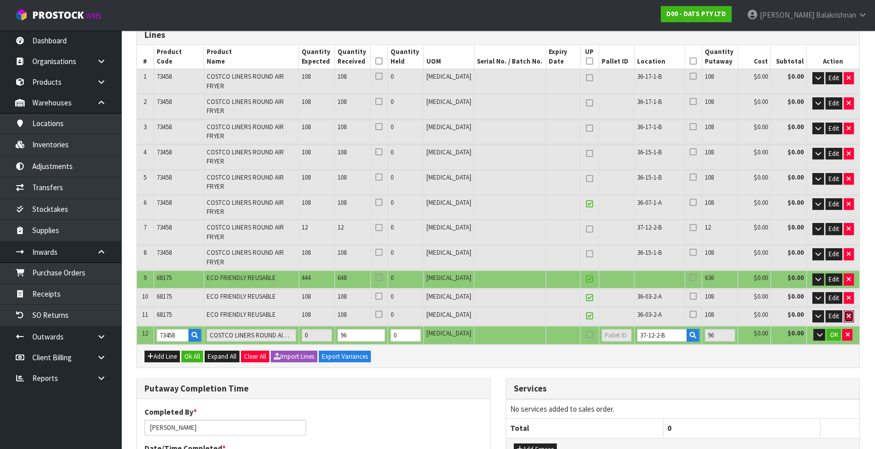
click at [846, 313] on icon "button" at bounding box center [848, 316] width 4 height 7
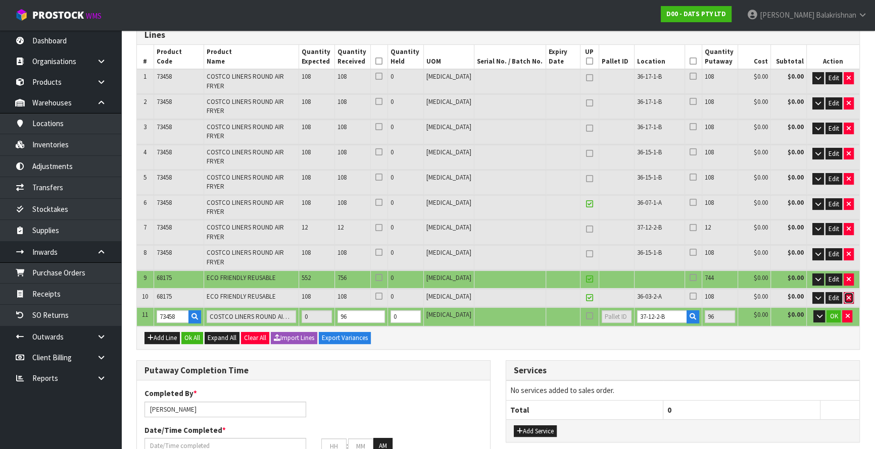
click at [850, 292] on button "button" at bounding box center [848, 298] width 10 height 12
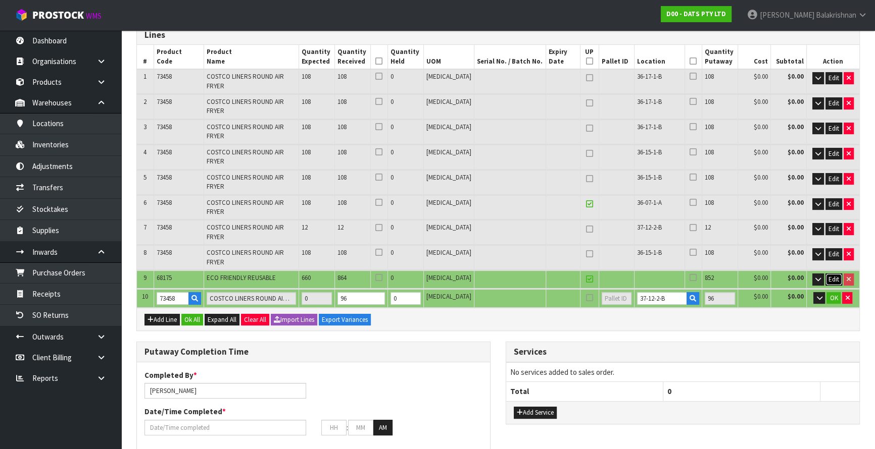
click at [834, 275] on span "Edit" at bounding box center [833, 279] width 11 height 9
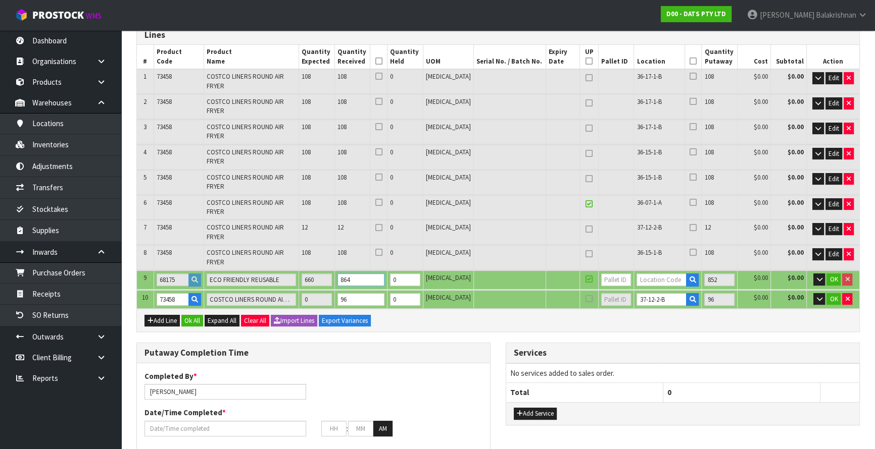
drag, startPoint x: 360, startPoint y: 229, endPoint x: 289, endPoint y: 231, distance: 70.7
click at [289, 271] on tr "9 68175 ECO FRIENDLY REUSABLE 660 864 0 [MEDICAL_DATA] 852 $0.00 $0.00 OK" at bounding box center [498, 280] width 722 height 19
click at [689, 277] on icon "button" at bounding box center [692, 280] width 7 height 7
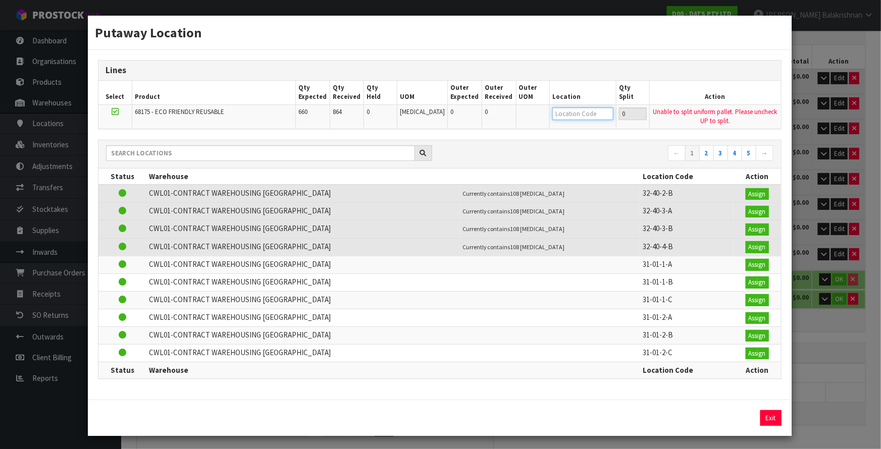
click at [570, 116] on input "text" at bounding box center [582, 114] width 61 height 13
click at [833, 282] on div "Putaway Location Lines Select Product Qty Expected Qty Received Qty Held UOM Ou…" at bounding box center [440, 224] width 881 height 449
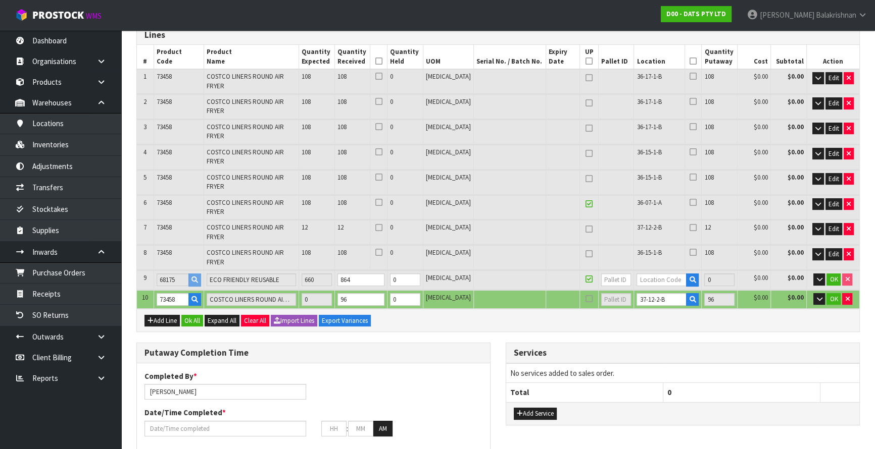
click at [585, 62] on icon at bounding box center [588, 61] width 7 height 1
click at [689, 277] on icon "button" at bounding box center [692, 280] width 7 height 7
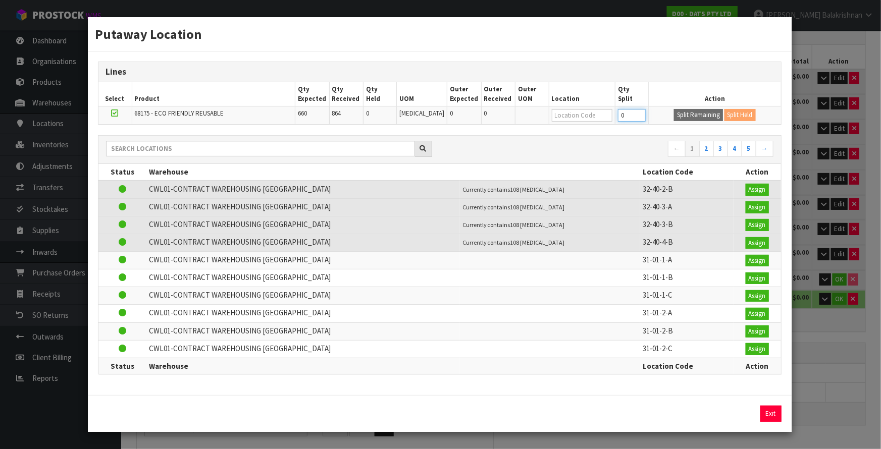
drag, startPoint x: 622, startPoint y: 118, endPoint x: 557, endPoint y: 101, distance: 67.2
click at [557, 101] on table "Select Product Qty Expected Qty Received Qty Held UOM Outer Expected Outer Rece…" at bounding box center [439, 103] width 683 height 42
click at [695, 117] on button "Split Remaining" at bounding box center [698, 115] width 49 height 12
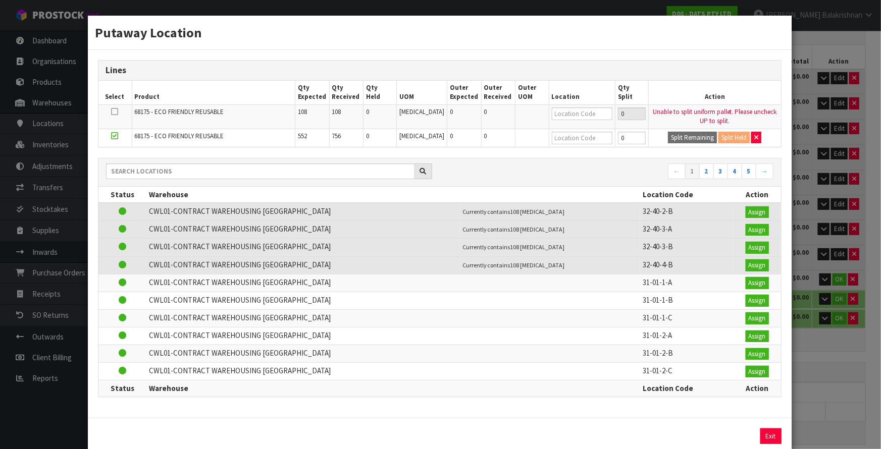
click at [838, 359] on div "Putaway Location Lines Select Product Qty Expected Qty Received Qty Held UOM Ou…" at bounding box center [440, 224] width 881 height 449
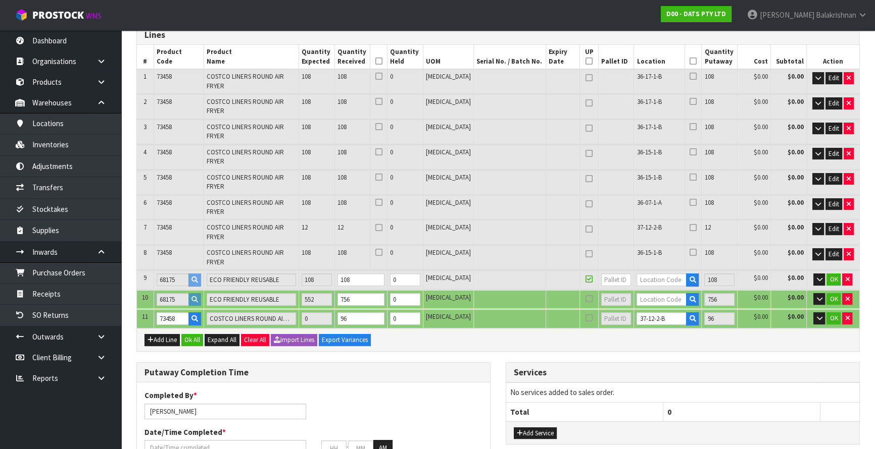
click at [580, 271] on td at bounding box center [589, 280] width 19 height 19
click at [638, 274] on input "text" at bounding box center [661, 280] width 50 height 13
click at [585, 279] on icon at bounding box center [588, 279] width 7 height 1
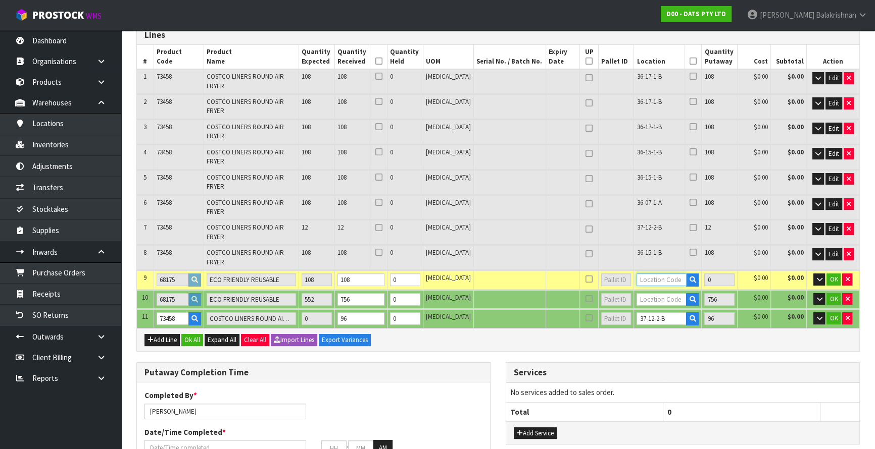
click at [643, 274] on input "text" at bounding box center [661, 280] width 50 height 13
click at [649, 274] on input "36-0302-A" at bounding box center [661, 280] width 50 height 13
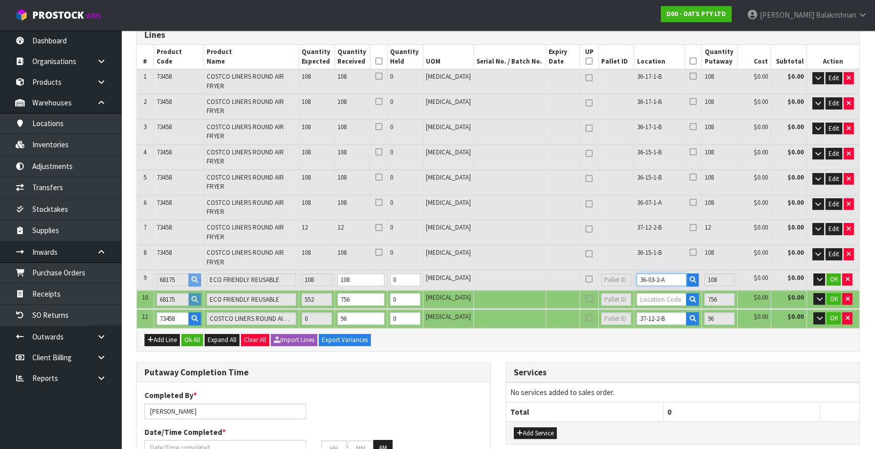
click at [596, 271] on tr "9 68175 ECO FRIENDLY REUSABLE 108 108 0 [MEDICAL_DATA] 36-03-2-A 108 $0.00 $0.0…" at bounding box center [498, 280] width 722 height 19
click at [828, 274] on button "OK" at bounding box center [833, 280] width 14 height 12
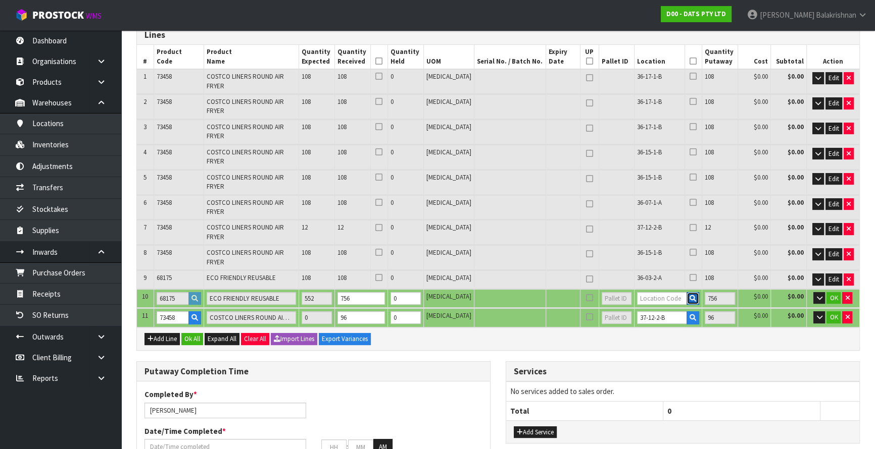
click at [689, 295] on icon "button" at bounding box center [692, 298] width 7 height 7
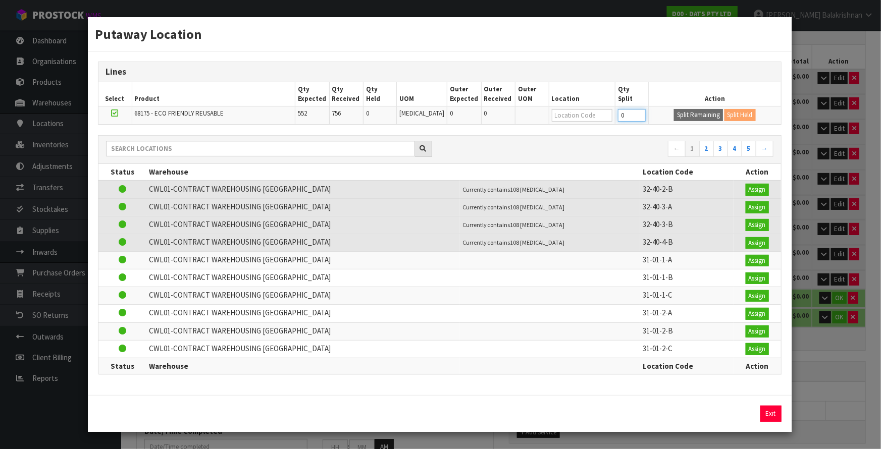
drag, startPoint x: 625, startPoint y: 116, endPoint x: 584, endPoint y: 122, distance: 41.3
click at [584, 122] on tr "68175 - ECO FRIENDLY REUSABLE 552 756 0 [MEDICAL_DATA] 0 0 0 Split Remaining Sp…" at bounding box center [439, 116] width 683 height 18
click at [692, 120] on button "Split Remaining" at bounding box center [698, 115] width 49 height 12
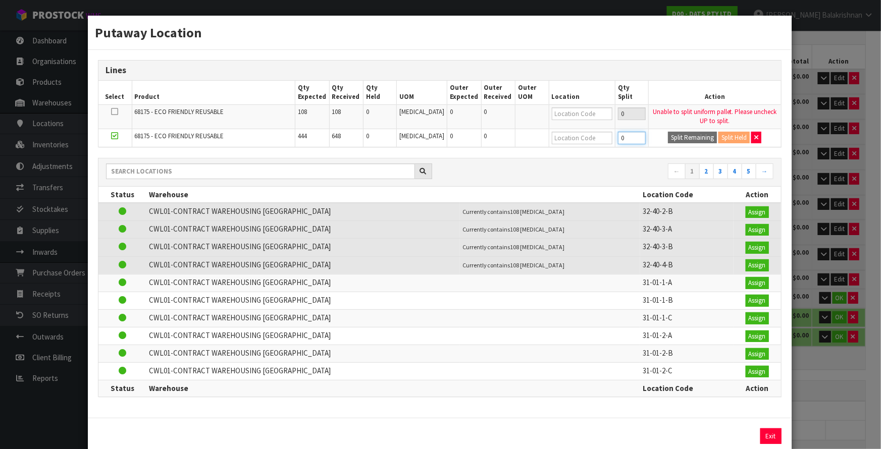
click at [621, 138] on input "0" at bounding box center [632, 138] width 28 height 13
click at [669, 136] on button "Split Remaining" at bounding box center [692, 138] width 49 height 12
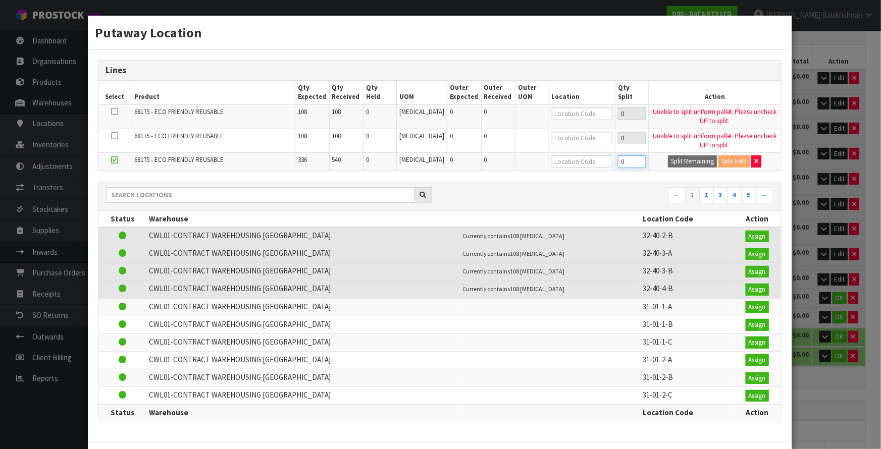
click at [618, 163] on input "0" at bounding box center [632, 162] width 28 height 13
click at [668, 161] on button "Split Remaining" at bounding box center [692, 162] width 49 height 12
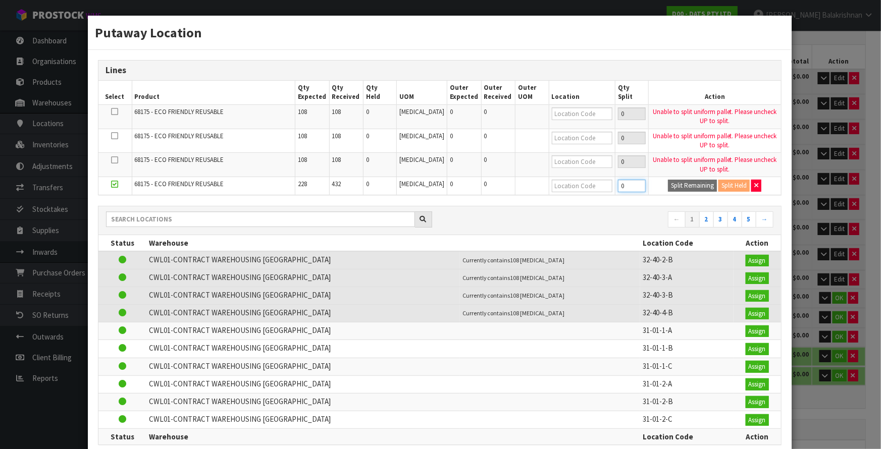
click at [621, 182] on input "0" at bounding box center [632, 186] width 28 height 13
click at [673, 187] on button "Split Remaining" at bounding box center [692, 186] width 49 height 12
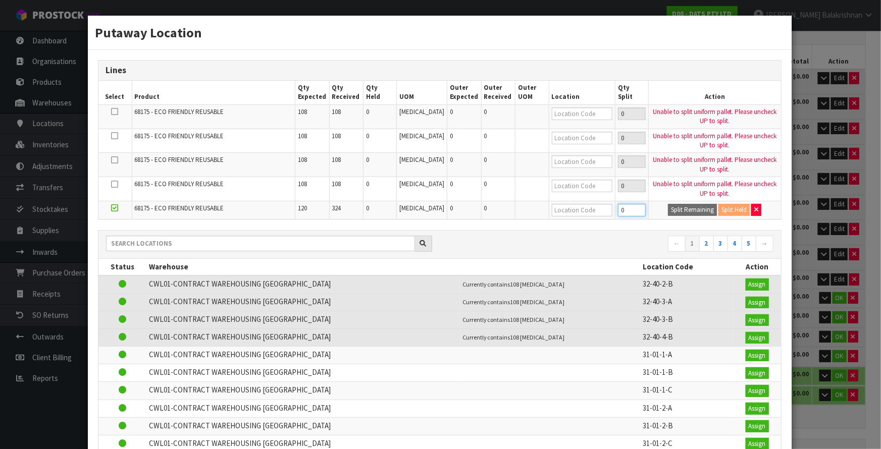
click at [621, 206] on input "0" at bounding box center [632, 210] width 28 height 13
click at [678, 208] on button "Split Remaining" at bounding box center [692, 210] width 49 height 12
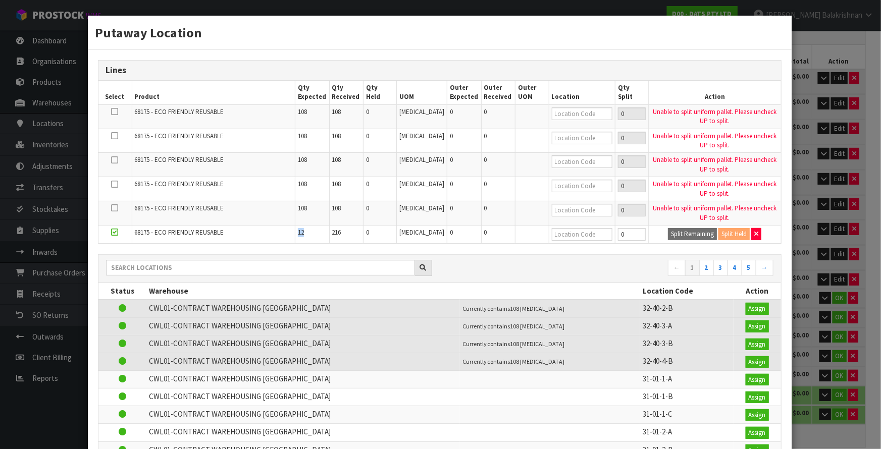
drag, startPoint x: 313, startPoint y: 232, endPoint x: 300, endPoint y: 230, distance: 12.8
click at [300, 230] on tr "68175 - ECO FRIENDLY REUSABLE 12 216 0 [MEDICAL_DATA] 0 0 0 Split Remaining Spl…" at bounding box center [439, 235] width 683 height 18
drag, startPoint x: 348, startPoint y: 233, endPoint x: 334, endPoint y: 233, distance: 14.7
click at [334, 233] on td "216" at bounding box center [346, 235] width 34 height 18
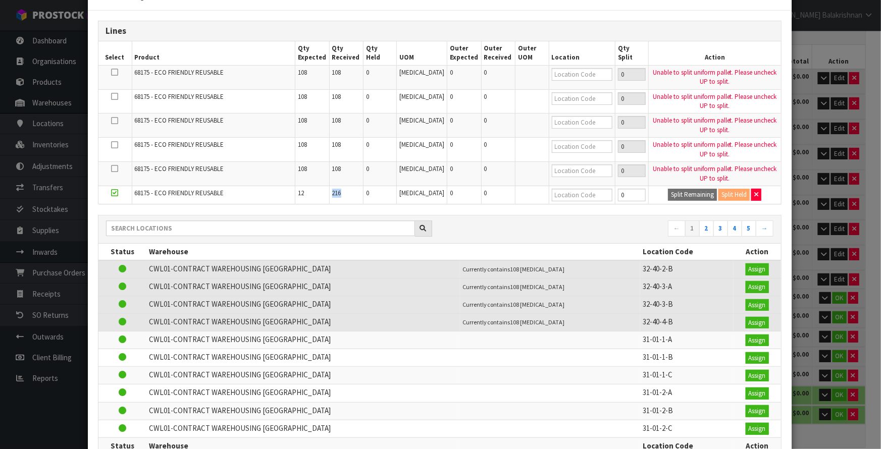
scroll to position [113, 0]
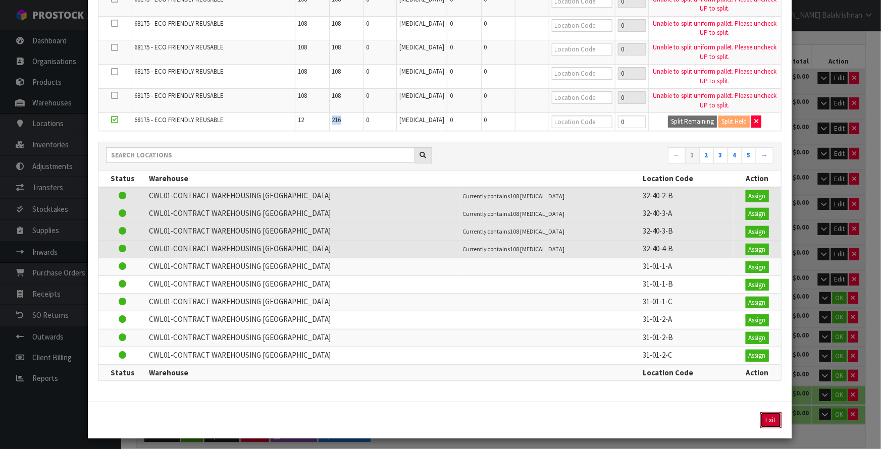
click at [769, 415] on button "Exit" at bounding box center [770, 421] width 21 height 16
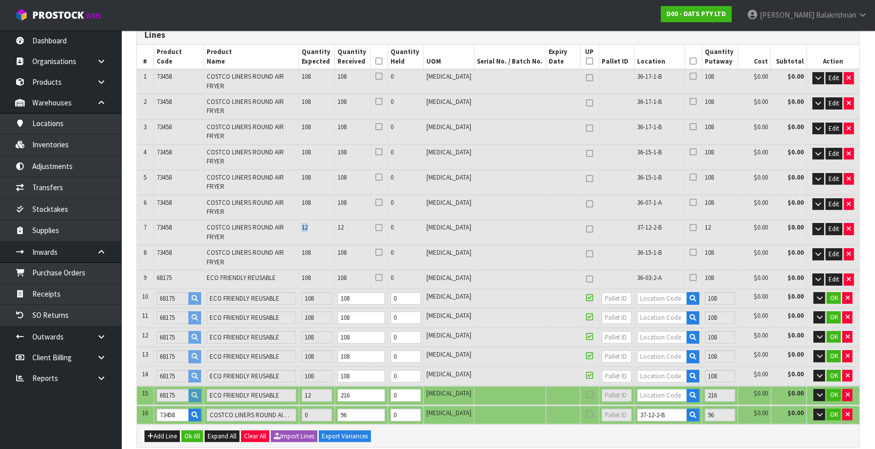
drag, startPoint x: 319, startPoint y: 185, endPoint x: 328, endPoint y: 184, distance: 9.6
click at [328, 220] on td "12" at bounding box center [317, 232] width 36 height 24
click at [335, 220] on td "12" at bounding box center [317, 232] width 36 height 24
click at [586, 62] on icon at bounding box center [589, 61] width 7 height 1
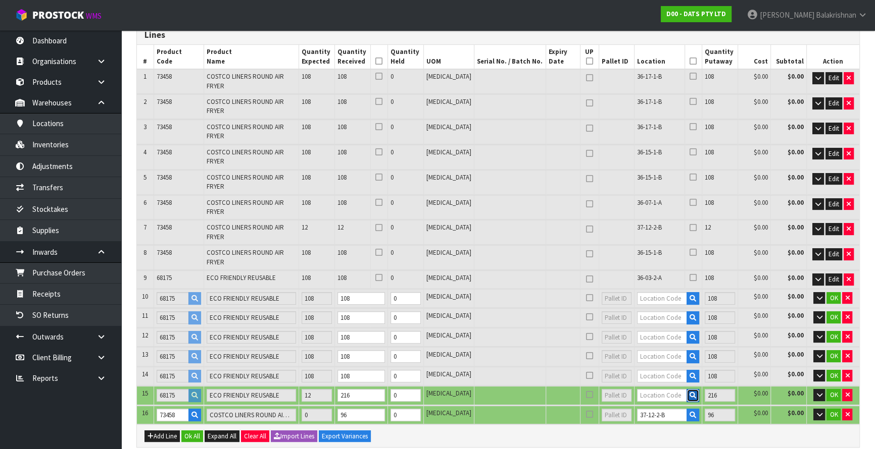
click at [689, 392] on icon "button" at bounding box center [692, 395] width 7 height 7
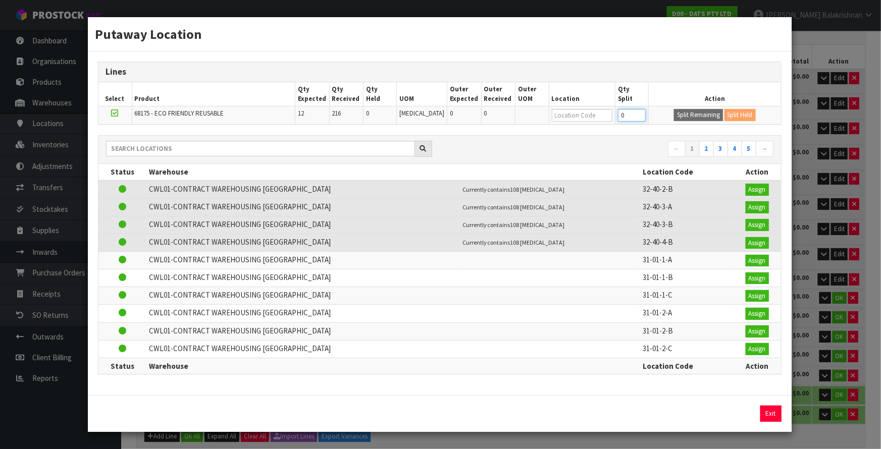
drag, startPoint x: 620, startPoint y: 117, endPoint x: 596, endPoint y: 123, distance: 24.4
click at [596, 123] on tr "68175 - ECO FRIENDLY REUSABLE 12 216 0 [MEDICAL_DATA] 0 0 0 Split Remaining Spl…" at bounding box center [439, 116] width 683 height 18
click at [683, 116] on button "Split Remaining" at bounding box center [698, 115] width 49 height 12
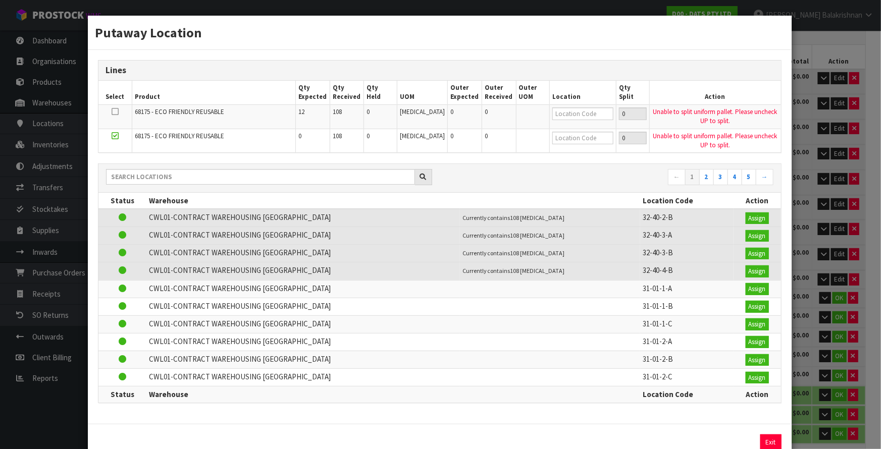
click at [832, 49] on div "Putaway Location Lines Select Product Qty Expected Qty Received Qty Held UOM Ou…" at bounding box center [440, 224] width 881 height 449
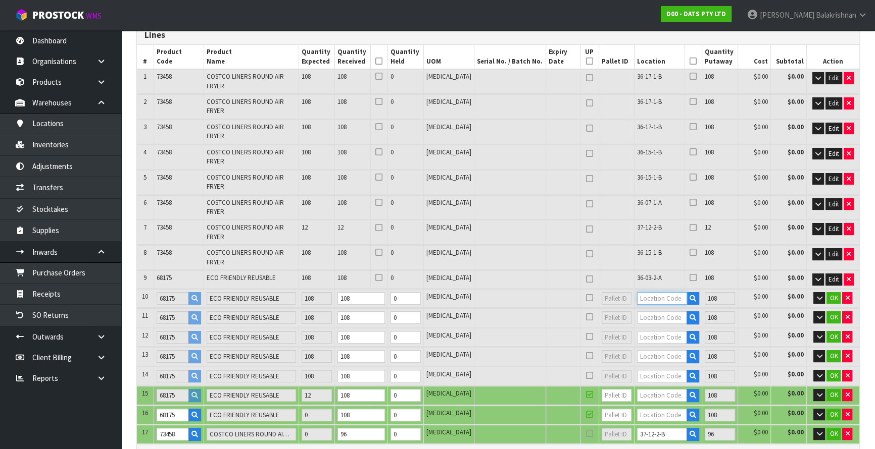
click at [656, 292] on input "text" at bounding box center [662, 298] width 50 height 13
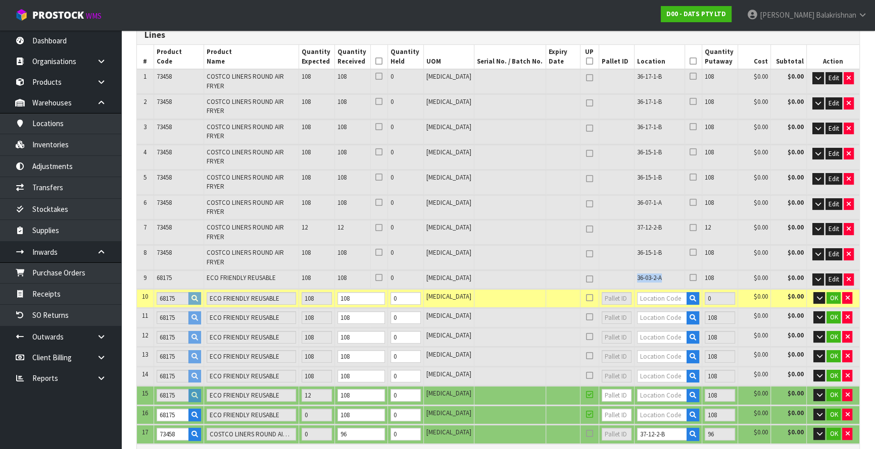
drag, startPoint x: 651, startPoint y: 222, endPoint x: 606, endPoint y: 222, distance: 44.9
click at [606, 271] on tr "9 68175 ECO FRIENDLY REUSABLE 108 108 0 [MEDICAL_DATA] 36-03-2-A 108 $0.00 $0.0…" at bounding box center [498, 280] width 722 height 18
copy tr "36-03-2-A"
click at [658, 292] on input "text" at bounding box center [662, 298] width 50 height 13
paste input "36-03-2-A"
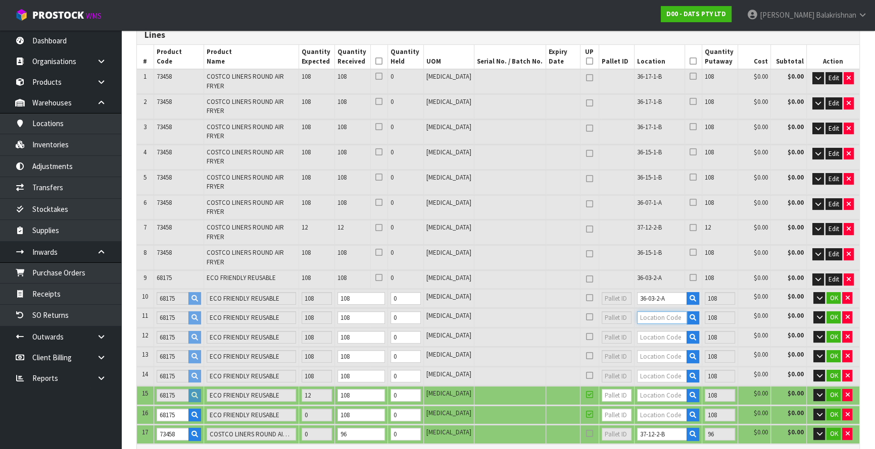
click at [664, 312] on input "text" at bounding box center [662, 318] width 50 height 13
paste input "36-03-2-A"
click at [829, 294] on span "OK" at bounding box center [833, 298] width 8 height 9
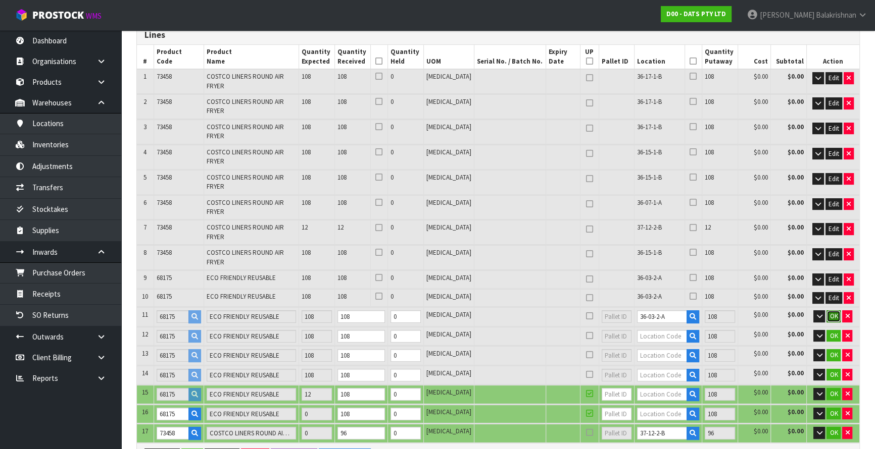
click at [832, 312] on span "OK" at bounding box center [833, 316] width 8 height 9
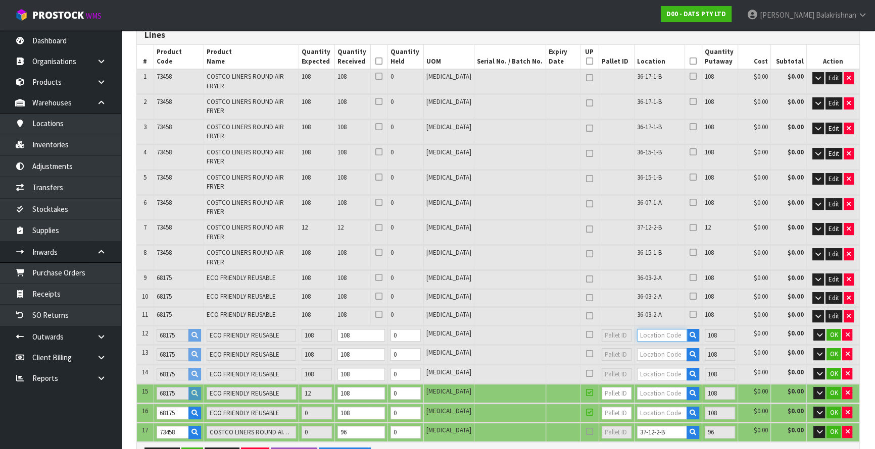
click at [647, 329] on input "text" at bounding box center [662, 335] width 50 height 13
drag, startPoint x: 658, startPoint y: 279, endPoint x: 612, endPoint y: 286, distance: 46.6
click at [612, 326] on tr "12 68175 ECO FRIENDLY REUSABLE 108 108 0 [MEDICAL_DATA] 37-16-2-B 108 $0.00 $0.…" at bounding box center [498, 335] width 722 height 19
click at [637, 348] on input "text" at bounding box center [662, 354] width 50 height 13
paste input "37-16-2-B"
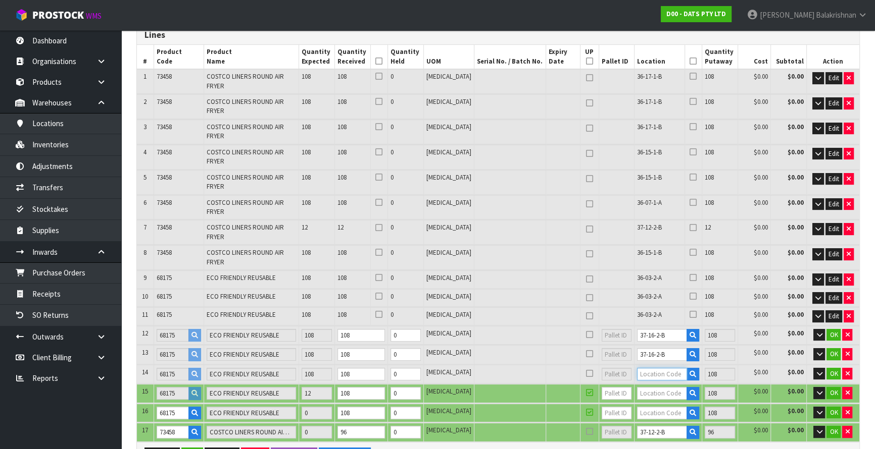
click at [645, 368] on input "text" at bounding box center [662, 374] width 50 height 13
paste input "37-16-2-B"
click at [833, 331] on span "OK" at bounding box center [833, 335] width 8 height 9
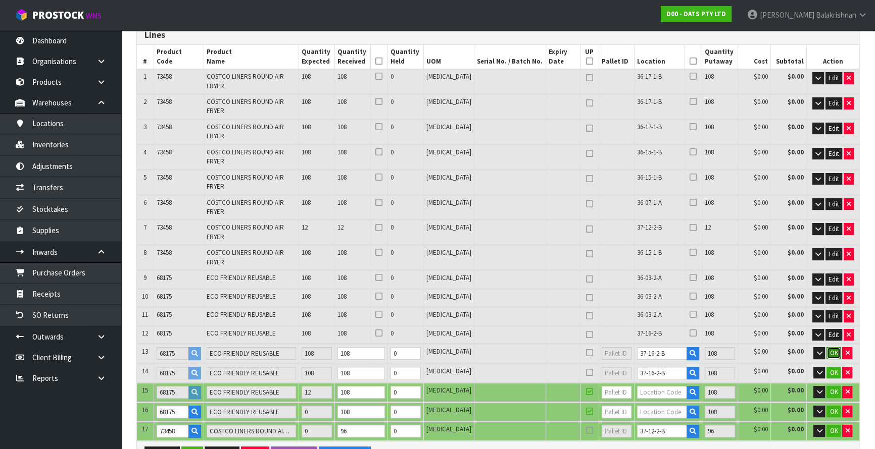
click at [831, 347] on button "OK" at bounding box center [833, 353] width 14 height 12
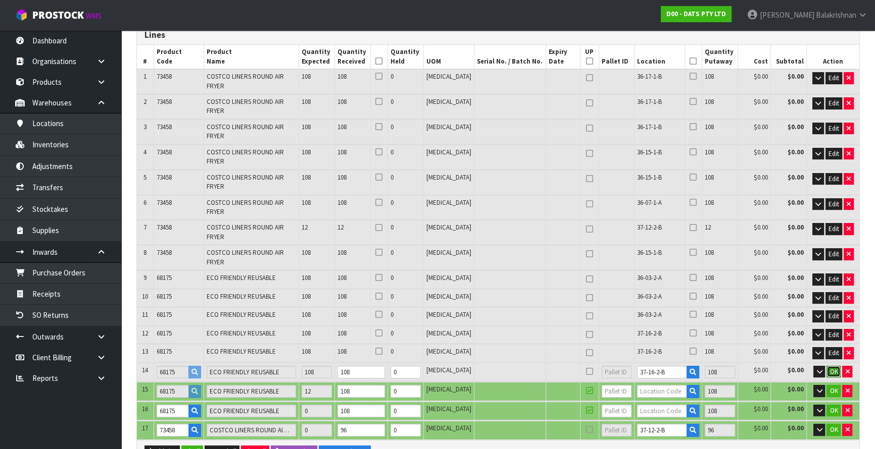
click at [831, 366] on button "OK" at bounding box center [833, 372] width 14 height 12
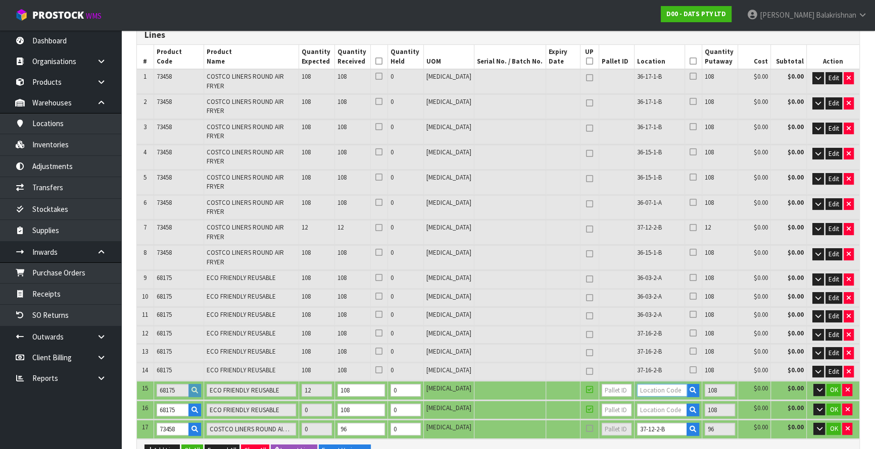
click at [646, 384] on input "text" at bounding box center [662, 390] width 50 height 13
drag, startPoint x: 657, startPoint y: 331, endPoint x: 626, endPoint y: 333, distance: 31.4
click at [634, 381] on td "37-08-2-A" at bounding box center [668, 390] width 68 height 19
click at [655, 404] on input "text" at bounding box center [662, 410] width 50 height 13
paste input "37-08-2-A"
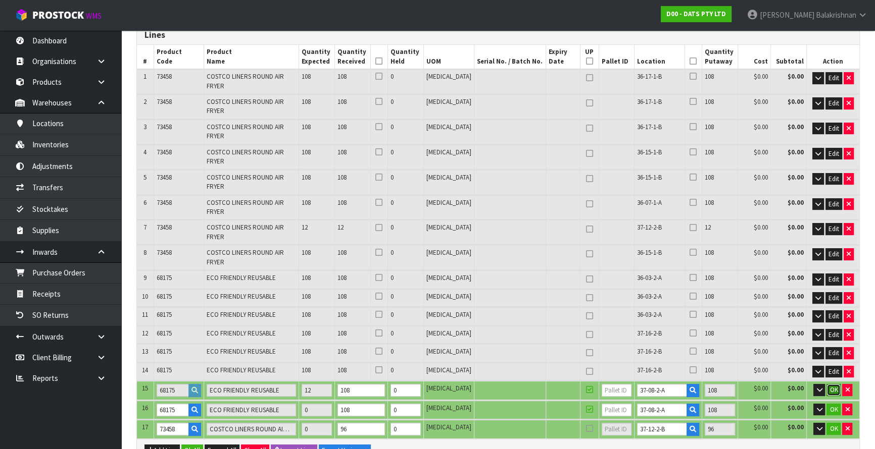
click at [831, 386] on span "OK" at bounding box center [833, 390] width 8 height 9
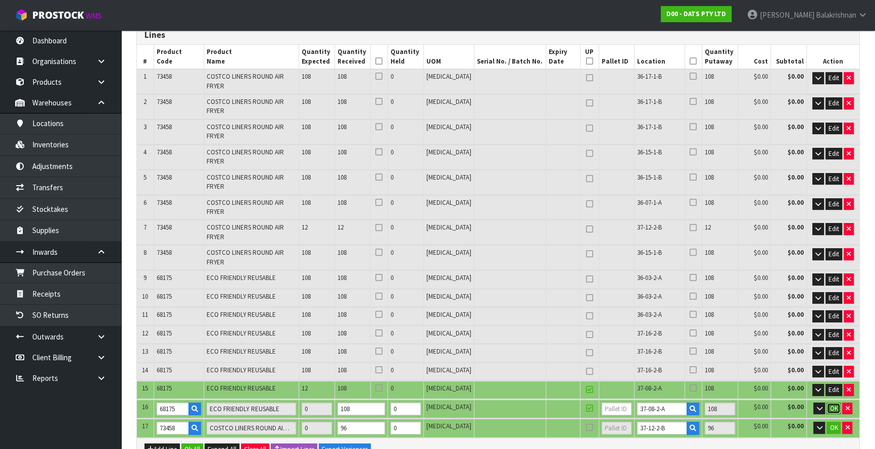
click at [832, 404] on span "OK" at bounding box center [833, 408] width 8 height 9
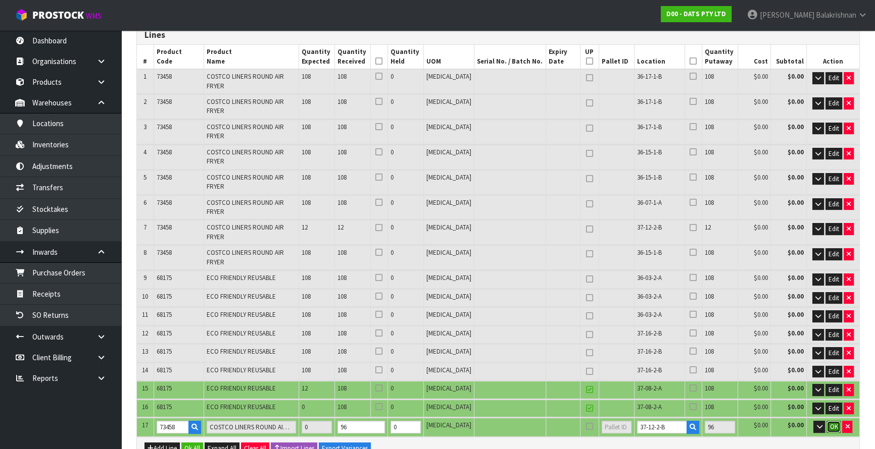
click at [832, 423] on span "OK" at bounding box center [833, 427] width 8 height 9
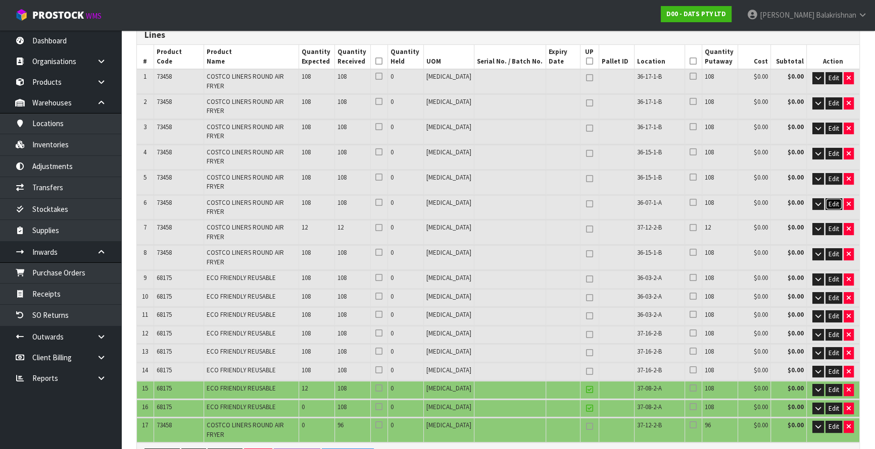
click at [828, 200] on span "Edit" at bounding box center [833, 204] width 11 height 9
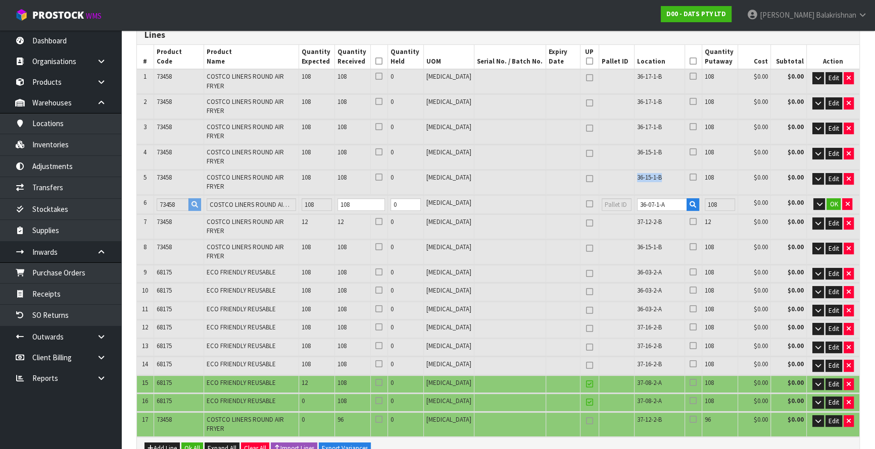
drag, startPoint x: 661, startPoint y: 149, endPoint x: 622, endPoint y: 147, distance: 39.4
click at [622, 170] on tr "5 73458 COSTCO LINERS ROUND AIR FRYER 108 108 0 [MEDICAL_DATA] 36-15-1-B 108 $0…" at bounding box center [498, 182] width 722 height 24
copy tr "36-15-1-B"
drag, startPoint x: 672, startPoint y: 169, endPoint x: 580, endPoint y: 172, distance: 91.9
click at [580, 195] on tr "6 73458 COSTCO LINERS ROUND AIR FRYER 108 108 0 [MEDICAL_DATA] 36-07-1-A 108 $0…" at bounding box center [498, 204] width 722 height 19
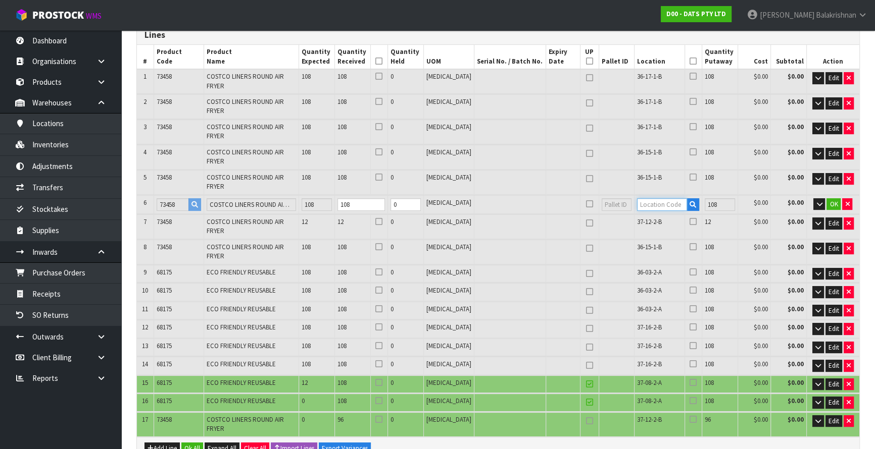
paste input "36-15-1-B"
click at [833, 200] on span "OK" at bounding box center [833, 204] width 8 height 9
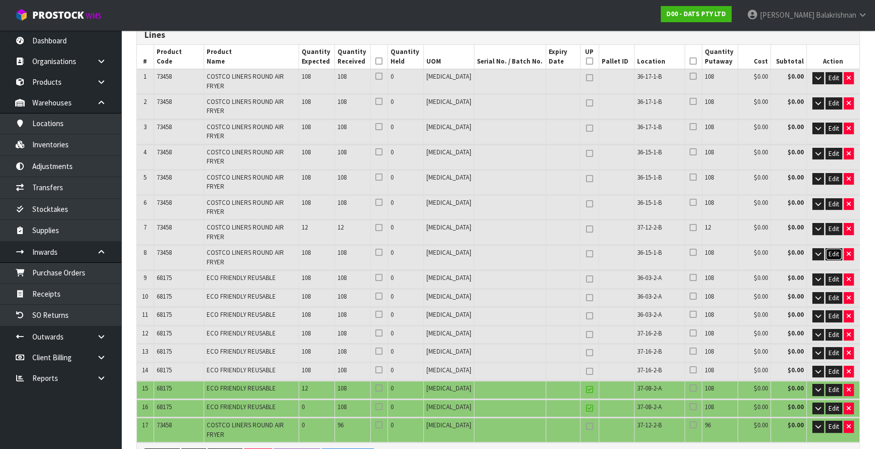
click at [829, 250] on span "Edit" at bounding box center [833, 254] width 11 height 9
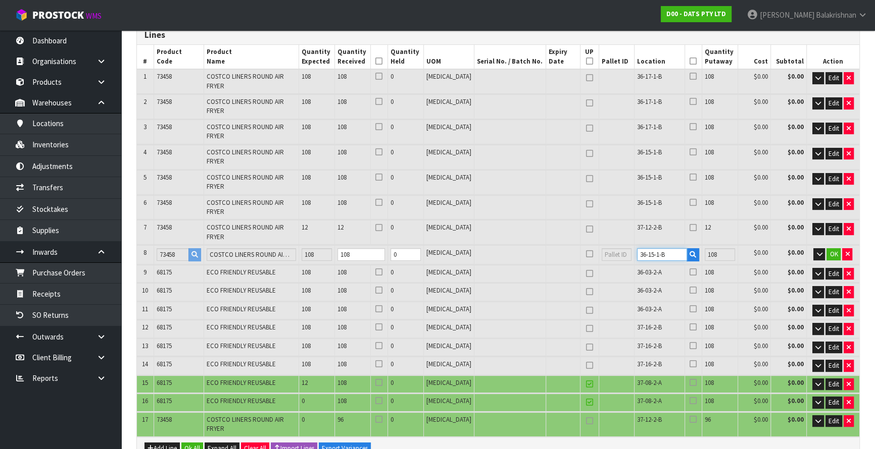
click at [644, 248] on input "36-15-1-B" at bounding box center [662, 254] width 50 height 13
click at [658, 248] on input "36-07-1-B" at bounding box center [662, 254] width 50 height 13
click at [830, 250] on span "OK" at bounding box center [833, 254] width 8 height 9
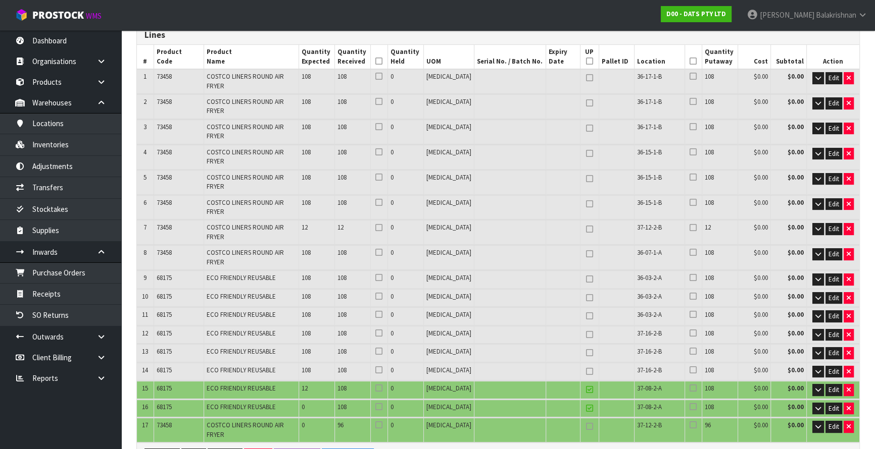
click at [653, 223] on span "37-12-2-B" at bounding box center [649, 227] width 25 height 9
click at [846, 424] on icon "button" at bounding box center [848, 427] width 4 height 7
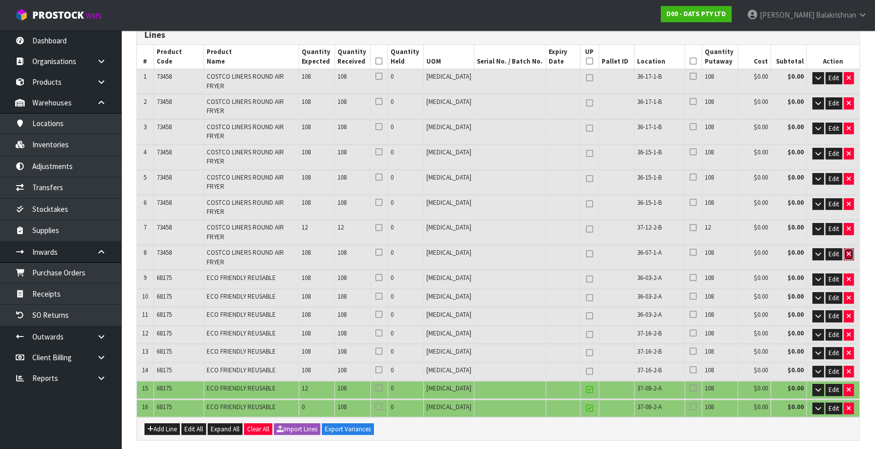
click at [847, 251] on icon "button" at bounding box center [848, 254] width 4 height 7
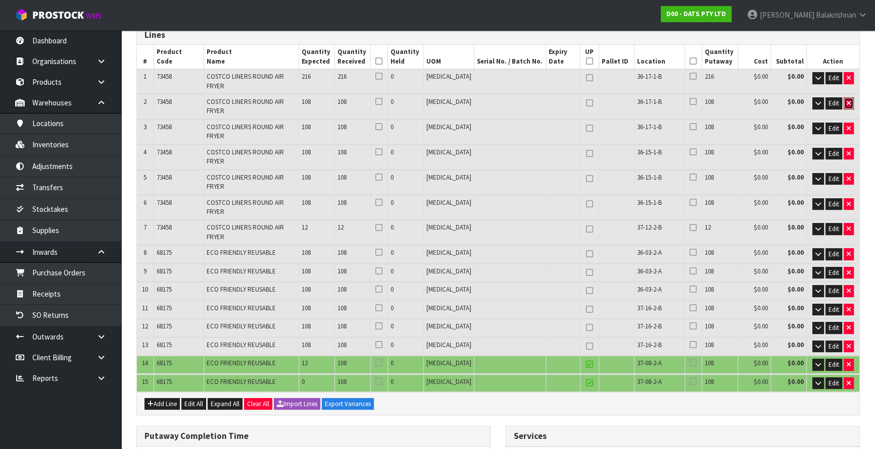
click at [846, 100] on icon "button" at bounding box center [848, 103] width 4 height 7
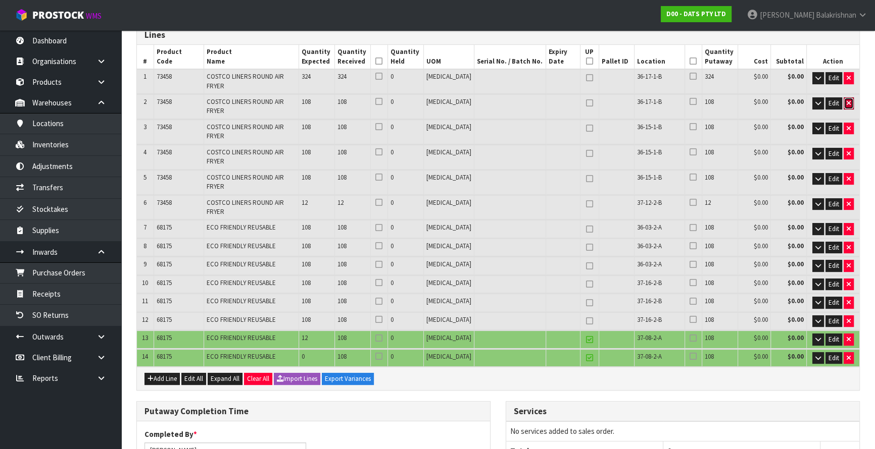
click at [846, 100] on icon "button" at bounding box center [848, 103] width 4 height 7
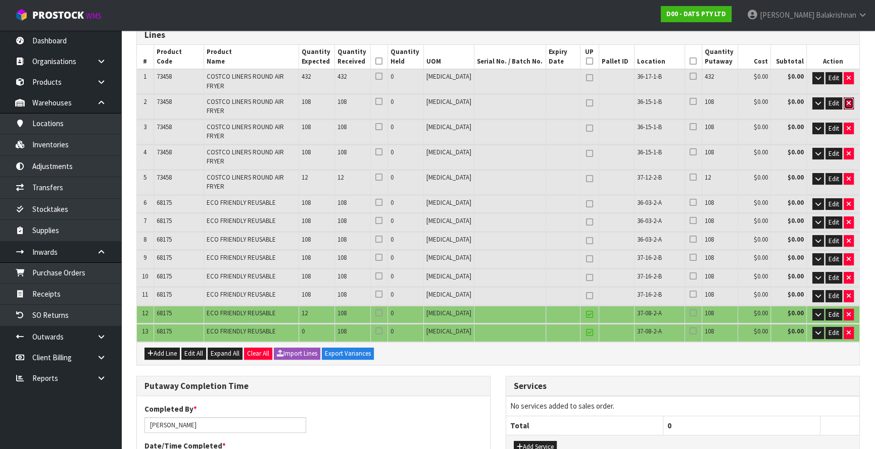
click at [846, 100] on icon "button" at bounding box center [848, 103] width 4 height 7
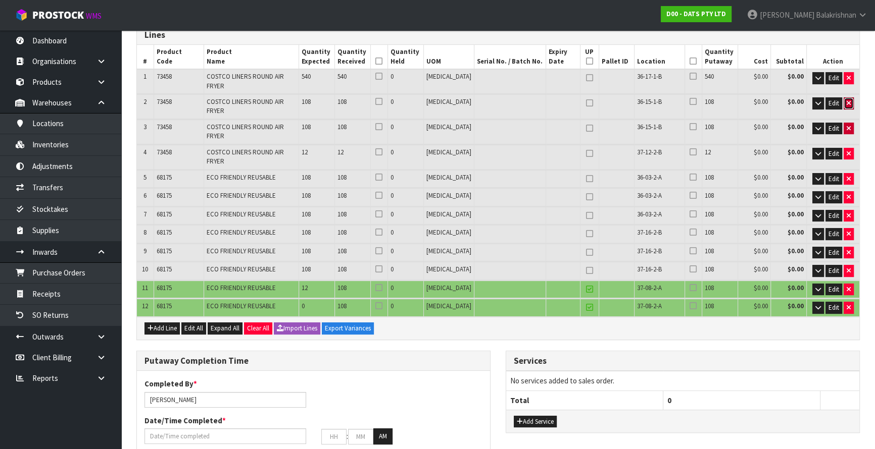
click at [847, 100] on icon "button" at bounding box center [848, 103] width 4 height 7
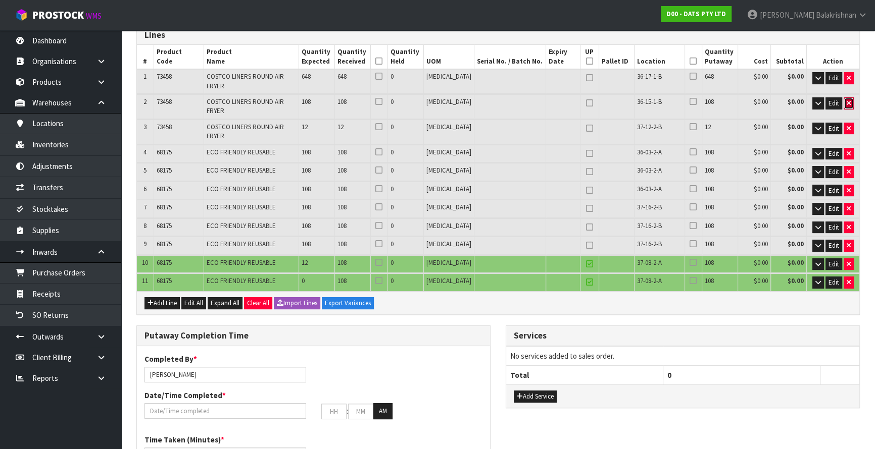
click at [847, 100] on icon "button" at bounding box center [848, 103] width 4 height 7
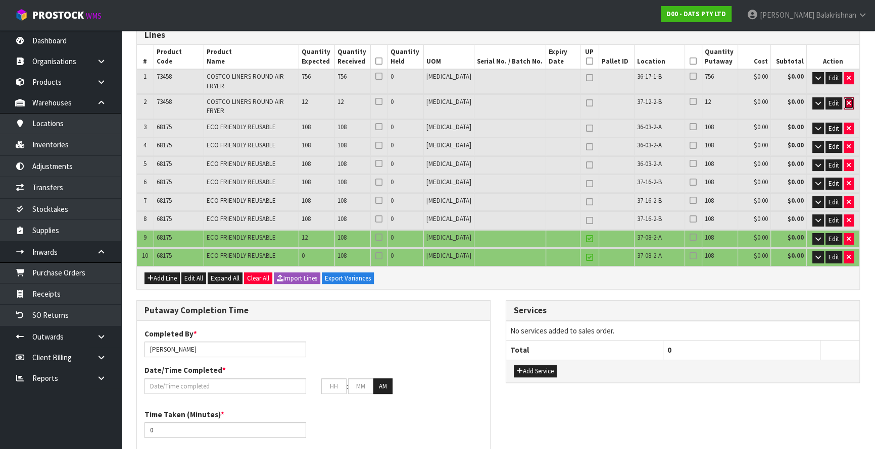
click at [847, 100] on icon "button" at bounding box center [848, 103] width 4 height 7
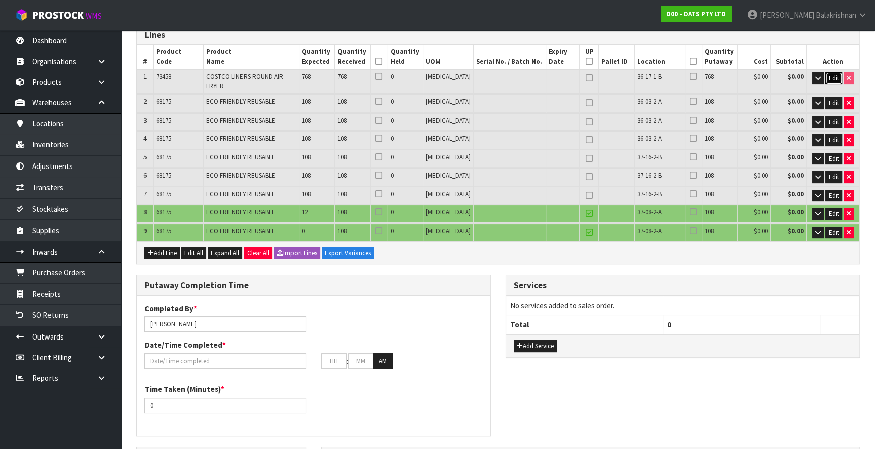
click at [833, 76] on span "Edit" at bounding box center [833, 78] width 11 height 9
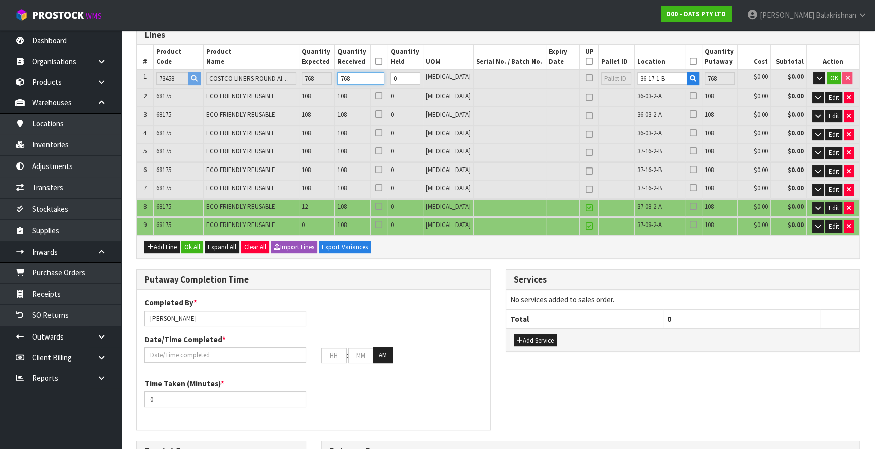
click at [254, 77] on tr "1 73458 COSTCO LINERS ROUND AIR FRYER 768 768 0 [MEDICAL_DATA] 36-17-1-B 768 $0…" at bounding box center [498, 78] width 722 height 19
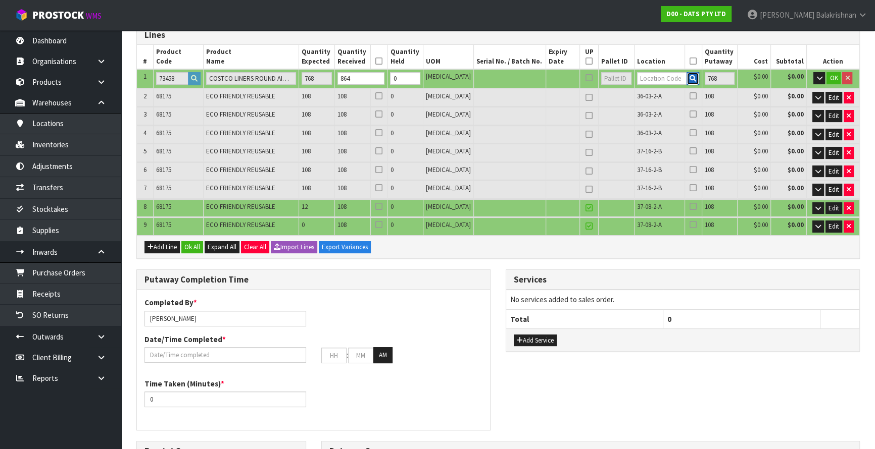
click at [689, 77] on icon "button" at bounding box center [692, 78] width 7 height 7
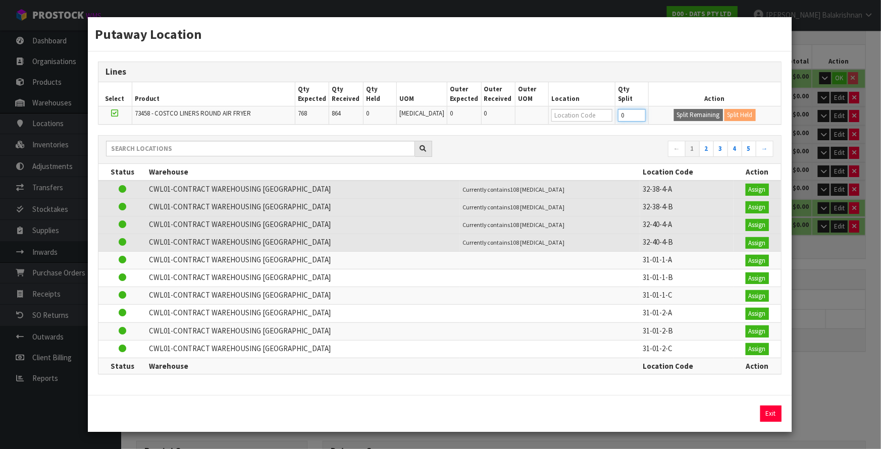
drag, startPoint x: 624, startPoint y: 119, endPoint x: 528, endPoint y: 125, distance: 95.6
click at [528, 125] on tr "73458 - COSTCO LINERS ROUND AIR FRYER 768 864 0 [MEDICAL_DATA] 0 0 0 Split Rema…" at bounding box center [439, 116] width 683 height 18
click at [694, 117] on button "Split Remaining" at bounding box center [698, 115] width 49 height 12
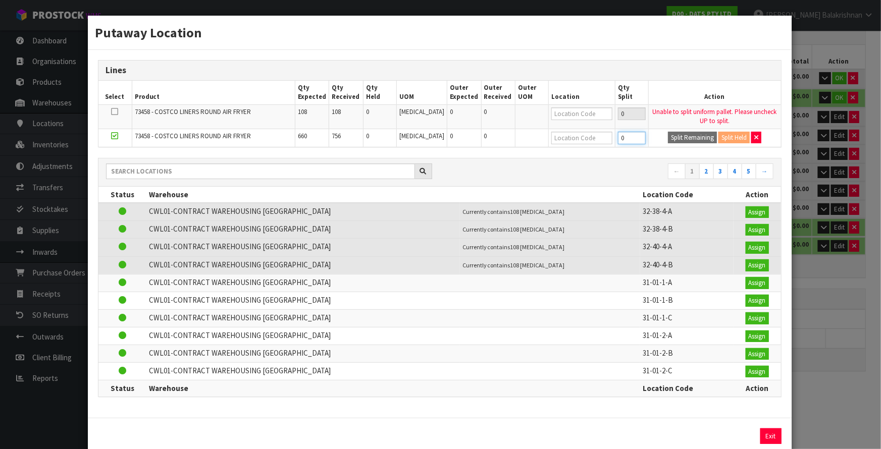
drag, startPoint x: 616, startPoint y: 140, endPoint x: 576, endPoint y: 146, distance: 40.8
click at [576, 146] on tr "73458 - COSTCO LINERS ROUND AIR FRYER 660 756 0 [MEDICAL_DATA] 0 0 0 Split Rema…" at bounding box center [439, 138] width 683 height 18
drag, startPoint x: 615, startPoint y: 138, endPoint x: 548, endPoint y: 149, distance: 68.6
click at [548, 149] on div "Lines Select Product Qty Expected Qty Received Qty Held UOM Outer Expected Oute…" at bounding box center [440, 234] width 704 height 368
click at [687, 129] on td "Split Remaining Split Held" at bounding box center [715, 138] width 132 height 18
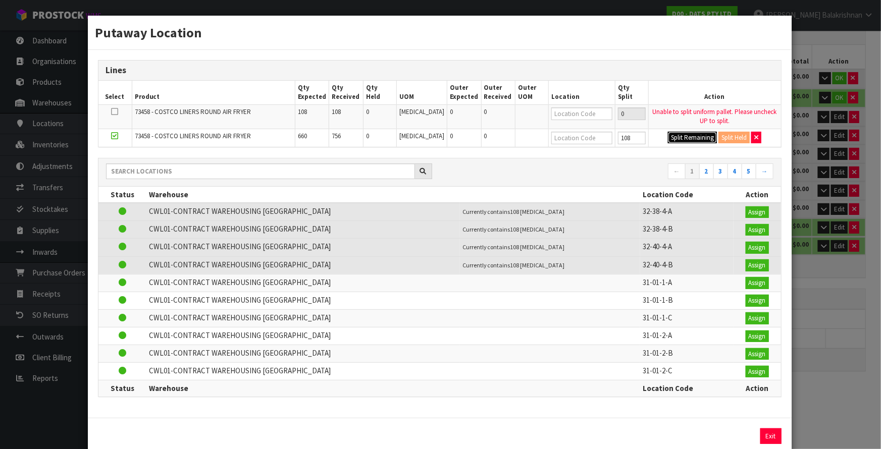
click at [687, 133] on button "Split Remaining" at bounding box center [692, 138] width 49 height 12
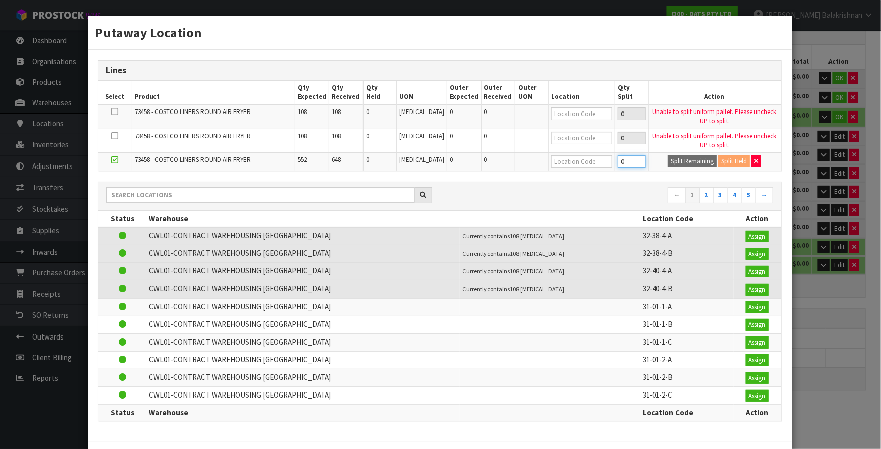
drag, startPoint x: 606, startPoint y: 161, endPoint x: 551, endPoint y: 171, distance: 55.6
click at [551, 171] on div "Lines Select Product Qty Expected Qty Received Qty Held UOM Outer Expected Oute…" at bounding box center [440, 246] width 704 height 392
click at [670, 161] on button "Split Remaining" at bounding box center [692, 162] width 49 height 12
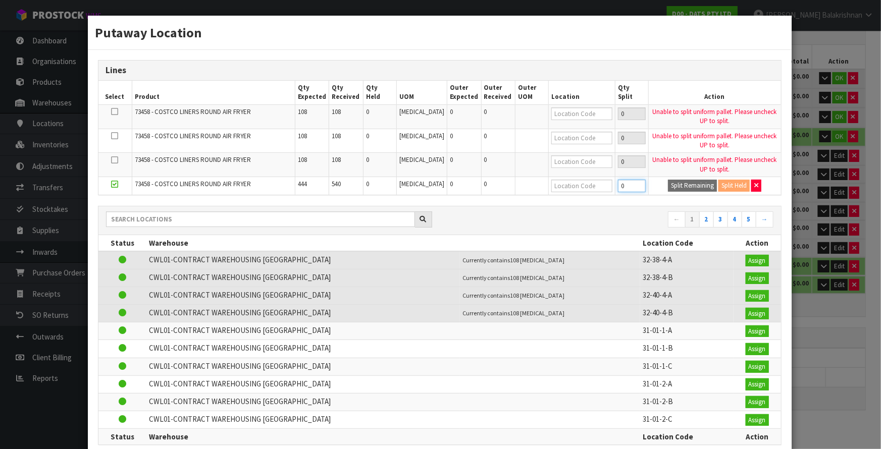
drag, startPoint x: 621, startPoint y: 183, endPoint x: 584, endPoint y: 185, distance: 36.4
click at [584, 185] on tr "73458 - COSTCO LINERS ROUND AIR FRYER 444 540 0 [MEDICAL_DATA] 0 0 0 Split Rema…" at bounding box center [439, 186] width 683 height 18
click at [673, 185] on button "Split Remaining" at bounding box center [692, 186] width 49 height 12
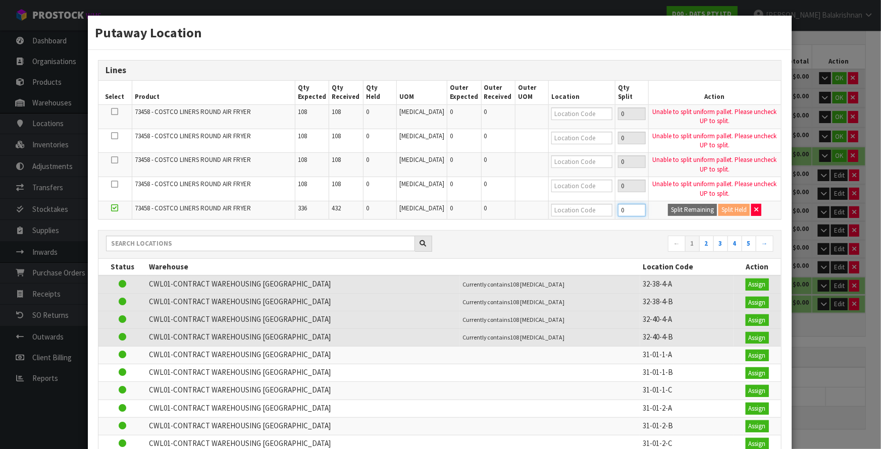
drag, startPoint x: 618, startPoint y: 210, endPoint x: 601, endPoint y: 210, distance: 16.2
click at [601, 210] on tr "73458 - COSTCO LINERS ROUND AIR FRYER 336 432 0 [MEDICAL_DATA] 0 0 0 Split Rema…" at bounding box center [439, 210] width 683 height 18
click at [670, 211] on button "Split Remaining" at bounding box center [692, 210] width 49 height 12
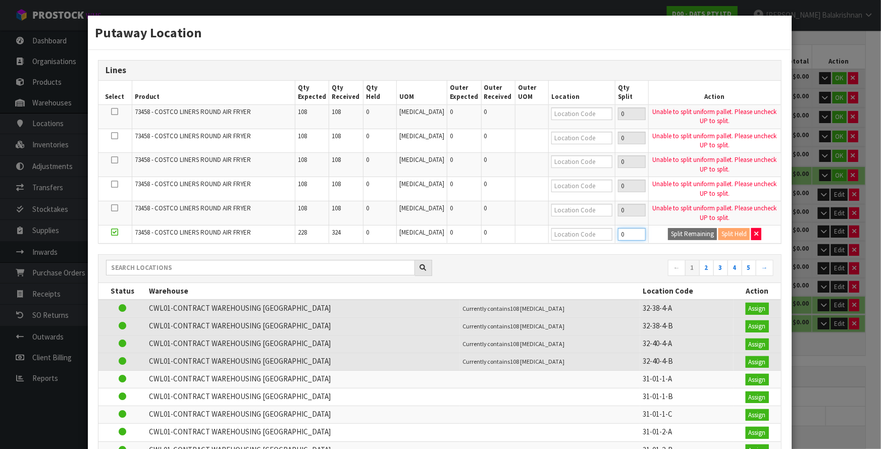
drag, startPoint x: 616, startPoint y: 233, endPoint x: 588, endPoint y: 230, distance: 28.4
click at [588, 230] on tr "73458 - COSTCO LINERS ROUND AIR FRYER 228 324 0 [MEDICAL_DATA] 0 0 0 Split Rema…" at bounding box center [439, 235] width 683 height 18
click at [673, 236] on button "Split Remaining" at bounding box center [692, 234] width 49 height 12
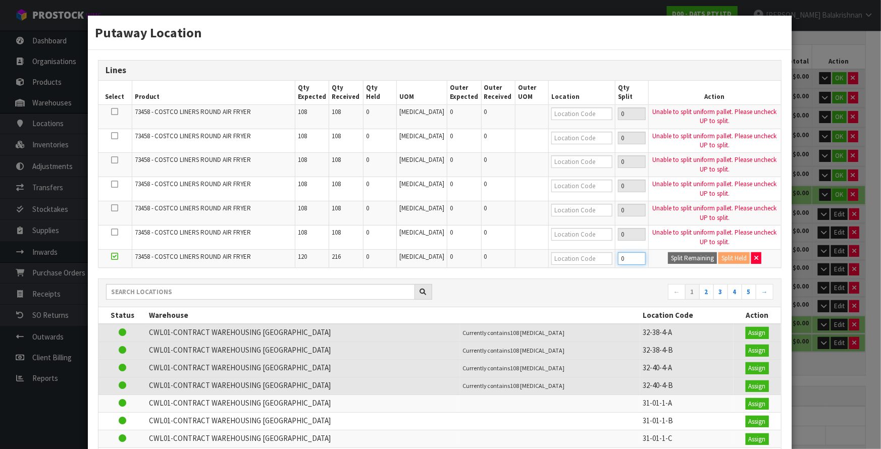
drag, startPoint x: 618, startPoint y: 259, endPoint x: 591, endPoint y: 262, distance: 26.9
click at [591, 262] on tr "73458 - COSTCO LINERS ROUND AIR FRYER 120 216 0 [MEDICAL_DATA] 0 0 0 Split Rema…" at bounding box center [439, 258] width 683 height 18
click at [679, 257] on button "Split Remaining" at bounding box center [692, 258] width 49 height 12
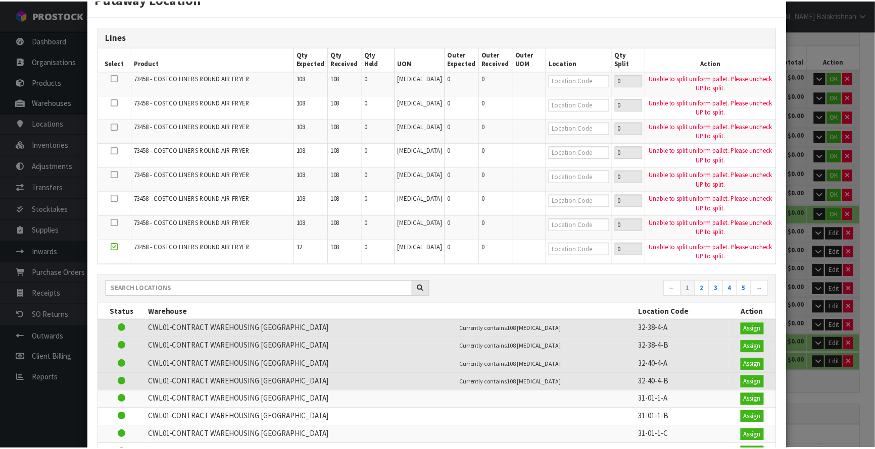
scroll to position [167, 0]
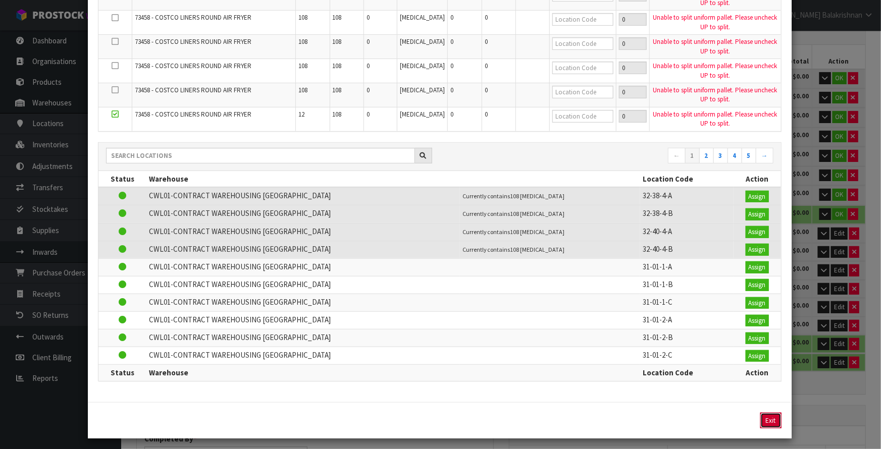
click at [760, 415] on button "Exit" at bounding box center [770, 421] width 21 height 16
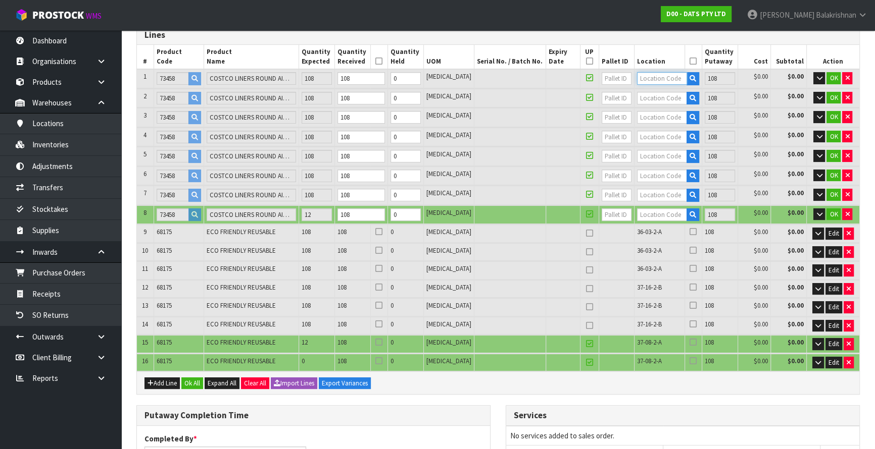
click at [652, 76] on input "text" at bounding box center [662, 78] width 50 height 13
drag, startPoint x: 658, startPoint y: 77, endPoint x: 581, endPoint y: 82, distance: 77.9
click at [581, 82] on tr "1 73458 COSTCO LINERS ROUND AIR FRYER 108 108 0 [MEDICAL_DATA] 36-17-1-B 108 $0…" at bounding box center [498, 78] width 722 height 19
click at [637, 102] on input "text" at bounding box center [662, 98] width 50 height 13
paste input "36-17-1-B"
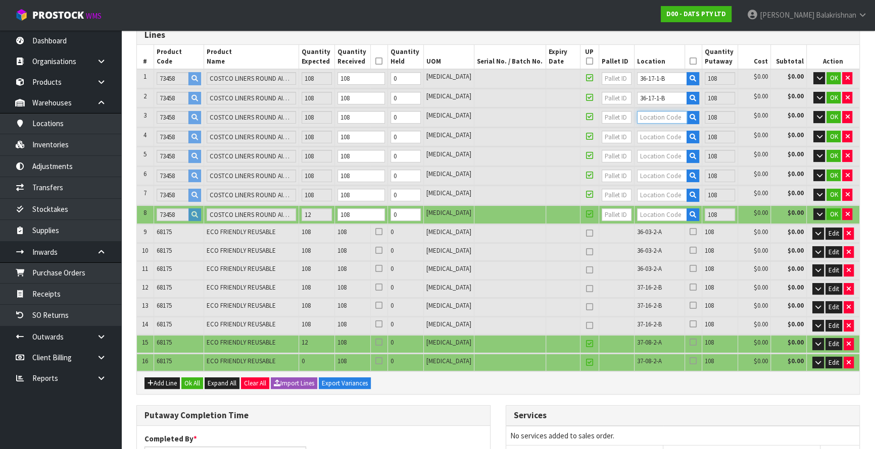
click at [650, 115] on input "text" at bounding box center [662, 117] width 50 height 13
paste input "36-17-1-B"
click at [652, 131] on input "text" at bounding box center [662, 137] width 50 height 13
paste input "36-17-1-B"
click at [646, 135] on input "36-17-1-B" at bounding box center [662, 137] width 50 height 13
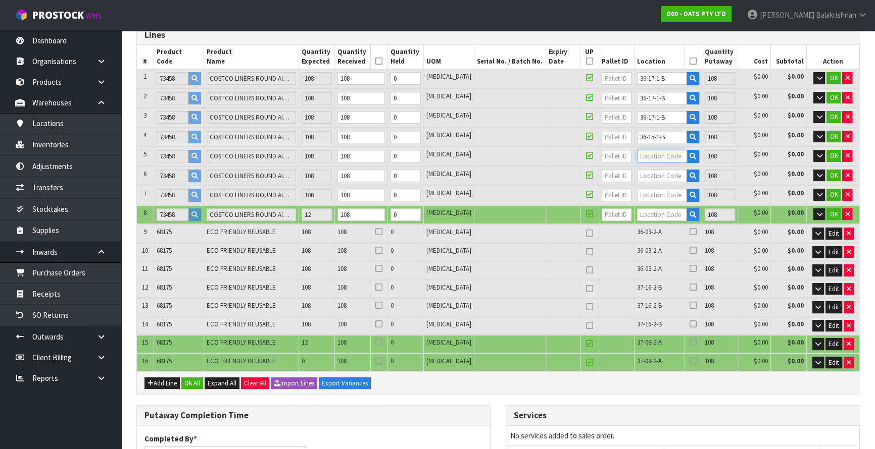
click at [648, 157] on input "text" at bounding box center [662, 156] width 50 height 13
paste input "36-17-1-B"
click at [650, 170] on input "text" at bounding box center [662, 176] width 50 height 13
paste input "36-17-1-B"
click at [652, 194] on input "text" at bounding box center [662, 195] width 50 height 13
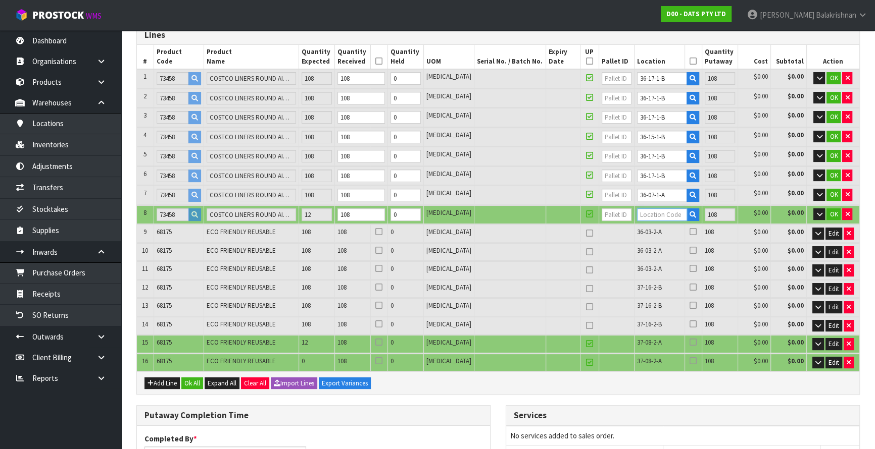
click at [649, 209] on input "text" at bounding box center [662, 215] width 50 height 13
click at [833, 80] on span "OK" at bounding box center [833, 78] width 8 height 9
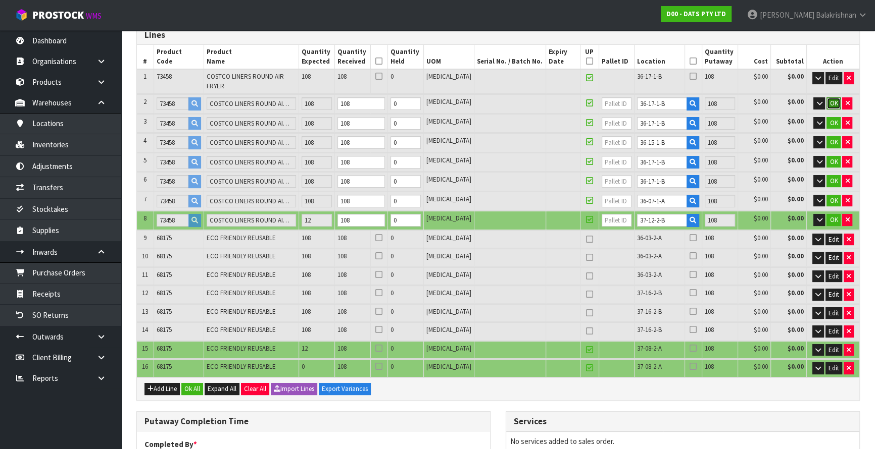
click at [834, 99] on span "OK" at bounding box center [833, 103] width 8 height 9
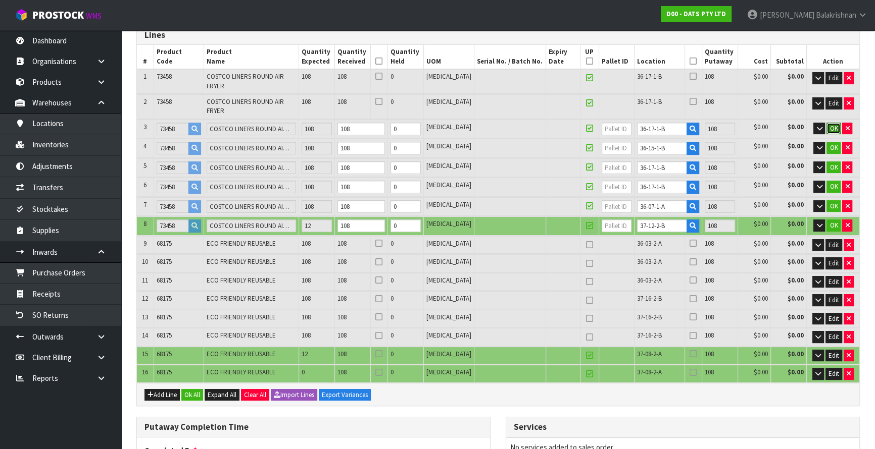
click at [832, 124] on span "OK" at bounding box center [833, 128] width 8 height 9
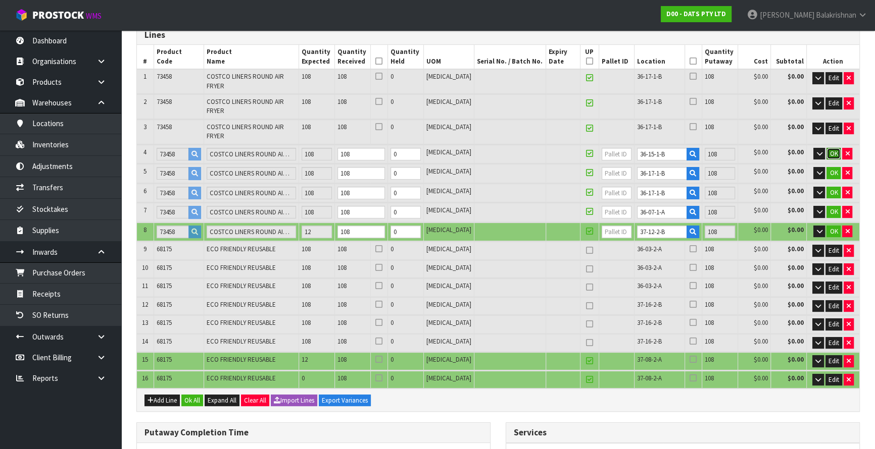
click at [831, 149] on span "OK" at bounding box center [833, 153] width 8 height 9
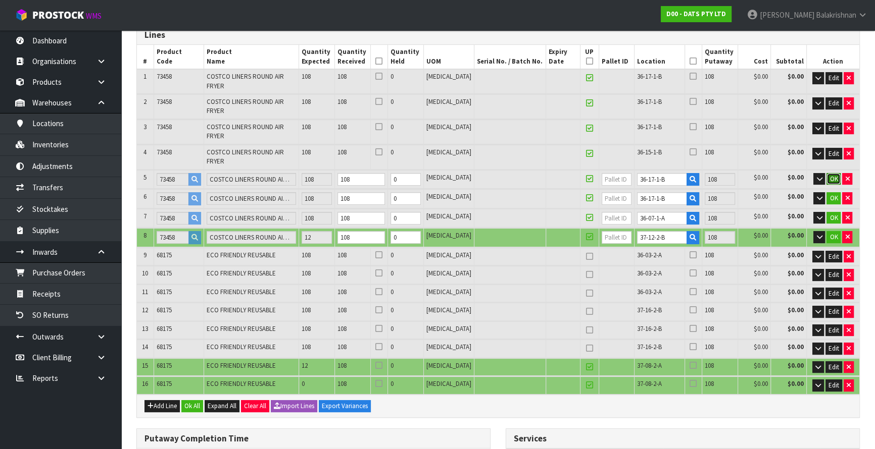
click at [833, 175] on span "OK" at bounding box center [833, 179] width 8 height 9
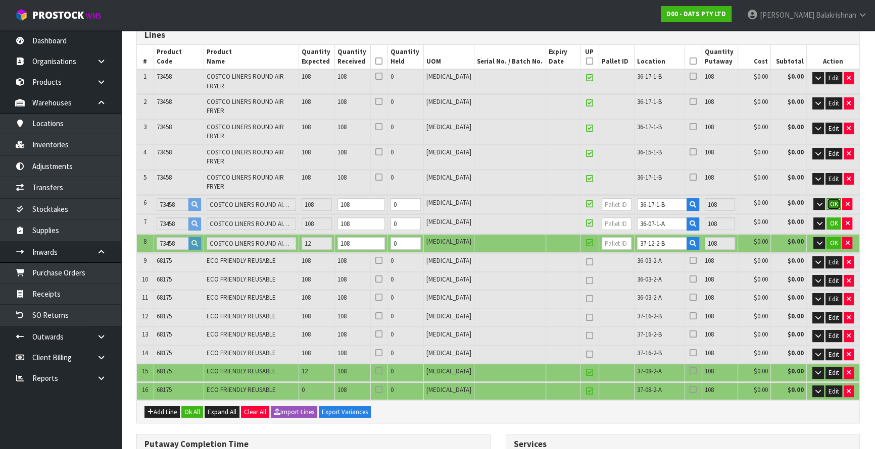
click at [832, 200] on span "OK" at bounding box center [833, 204] width 8 height 9
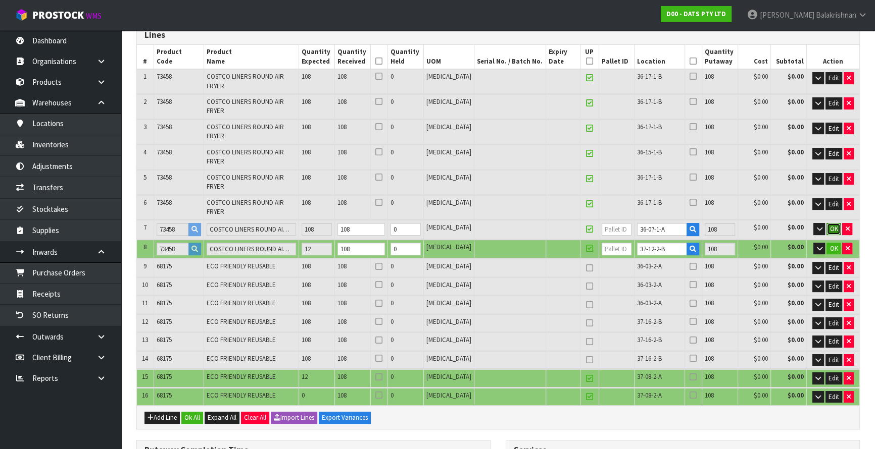
click at [833, 225] on span "OK" at bounding box center [833, 229] width 8 height 9
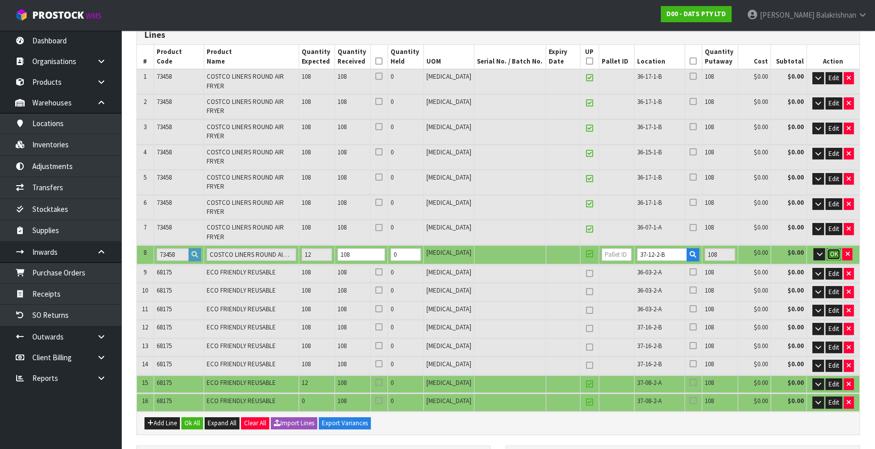
click at [835, 250] on span "OK" at bounding box center [833, 254] width 8 height 9
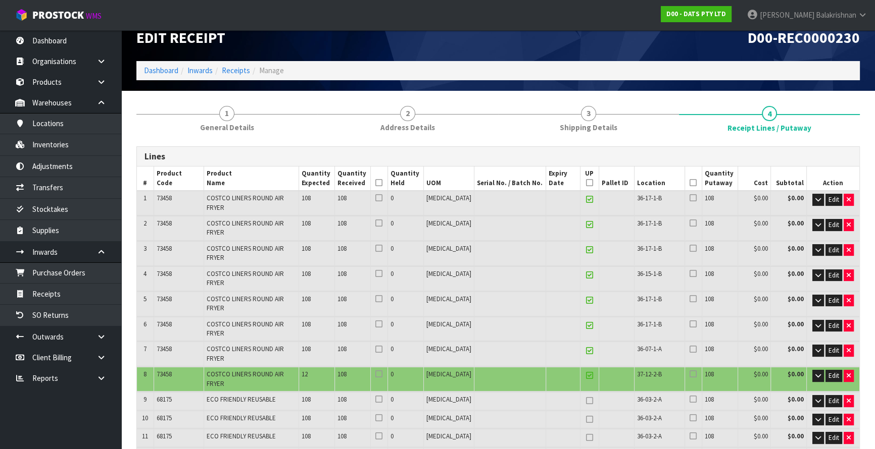
scroll to position [0, 0]
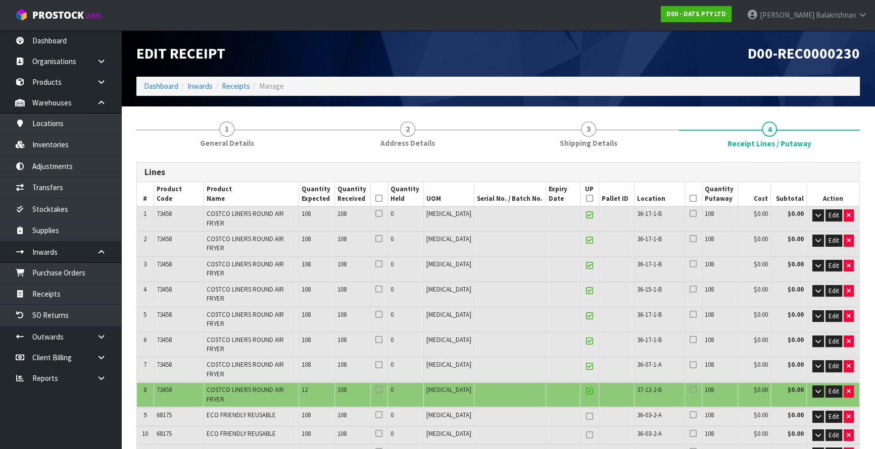
click at [586, 198] on icon at bounding box center [589, 198] width 7 height 1
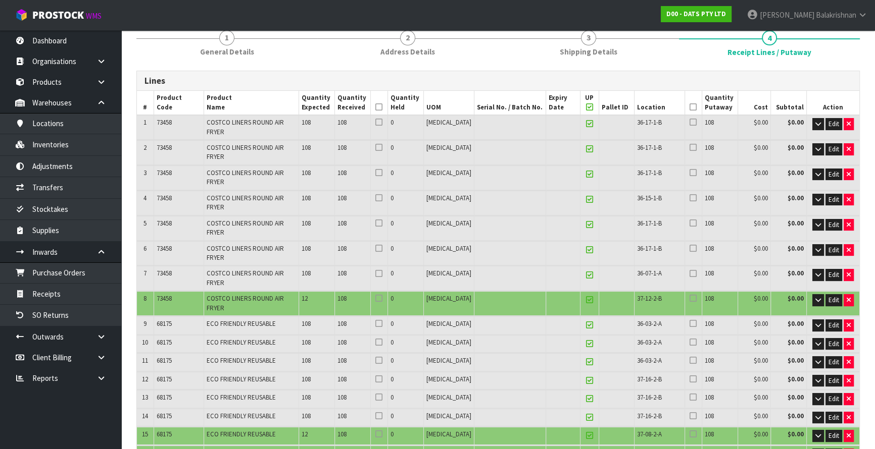
click at [382, 107] on icon at bounding box center [378, 107] width 7 height 1
click at [689, 107] on icon at bounding box center [692, 107] width 7 height 1
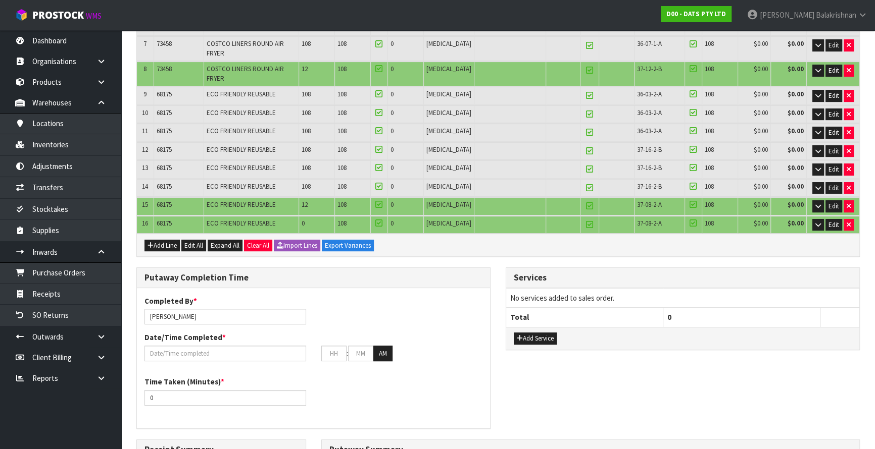
scroll to position [505, 0]
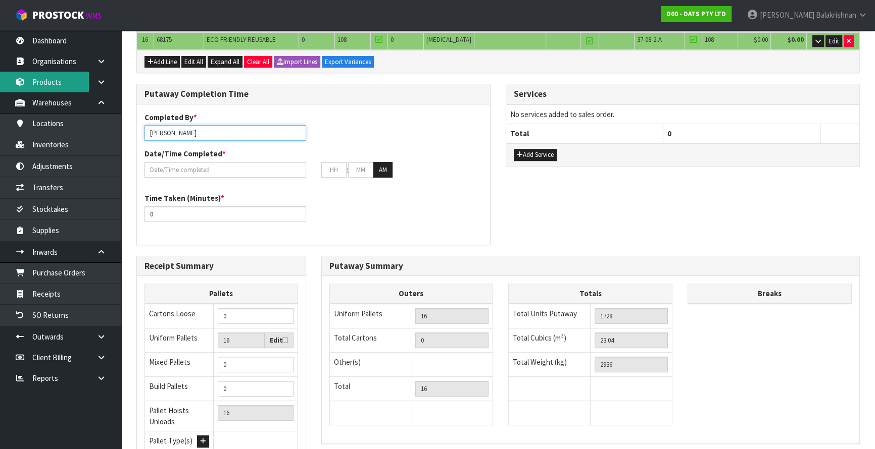
drag, startPoint x: 227, startPoint y: 80, endPoint x: 79, endPoint y: 71, distance: 147.7
drag, startPoint x: 185, startPoint y: 76, endPoint x: 164, endPoint y: 75, distance: 21.2
click at [164, 125] on input "Raj + [PERSON_NAME]" at bounding box center [225, 133] width 162 height 16
click at [189, 125] on input "[PERSON_NAME] + [PERSON_NAME] + meena" at bounding box center [225, 133] width 162 height 16
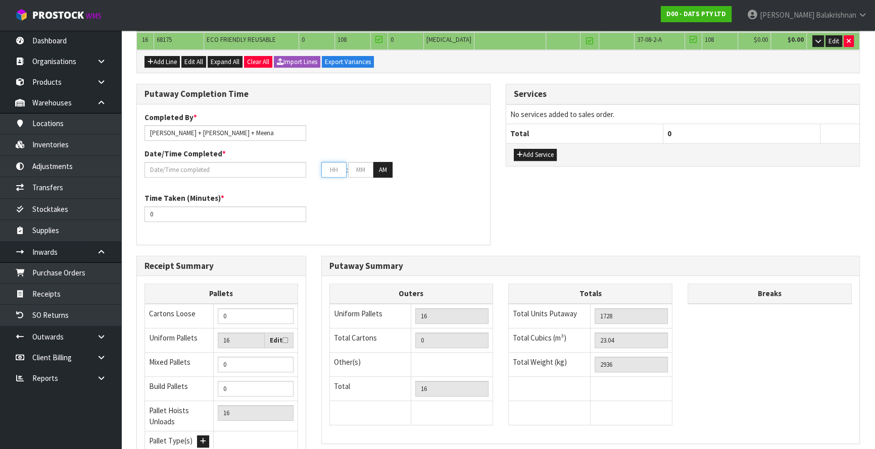
click at [332, 162] on input "text" at bounding box center [333, 170] width 25 height 16
click at [382, 162] on button "AM" at bounding box center [382, 170] width 19 height 16
click at [196, 207] on input "0" at bounding box center [225, 215] width 162 height 16
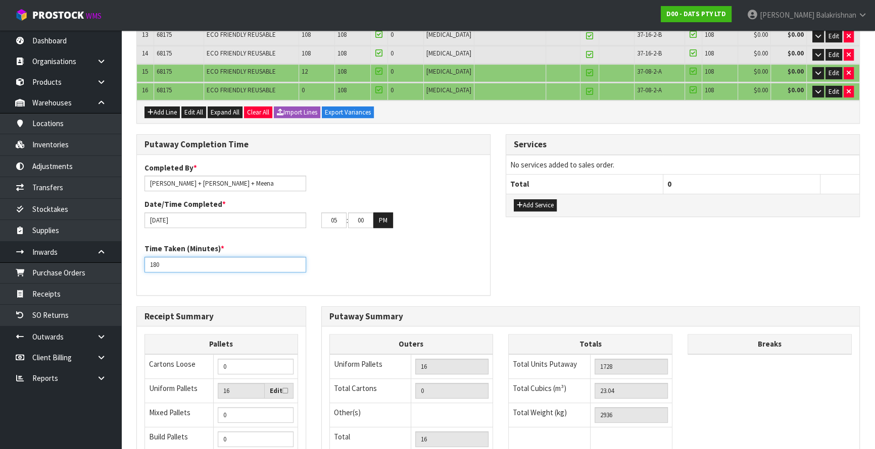
scroll to position [543, 0]
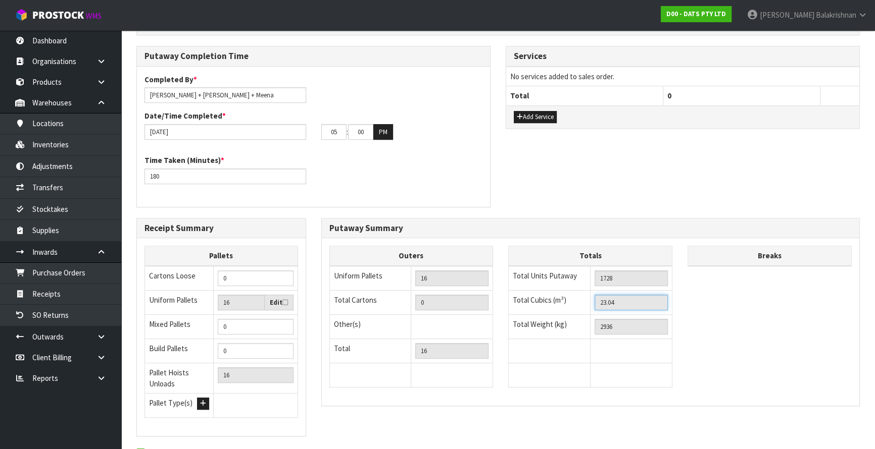
drag, startPoint x: 620, startPoint y: 242, endPoint x: 590, endPoint y: 249, distance: 30.7
click at [590, 290] on td "23.04" at bounding box center [631, 302] width 82 height 24
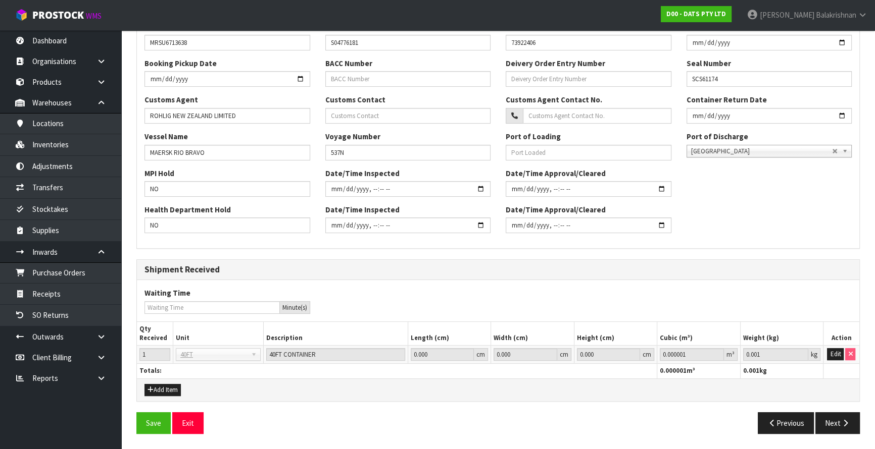
scroll to position [251, 0]
drag, startPoint x: 695, startPoint y: 352, endPoint x: 627, endPoint y: 348, distance: 67.8
click at [627, 348] on tr "1 40FT 40FT 40FT CONTAINER 0.000 cm 0.000 cm 0.000 cm 0.000001 m³ 0.001 kg Edit" at bounding box center [498, 356] width 722 height 18
click at [841, 353] on button "Edit" at bounding box center [835, 355] width 17 height 12
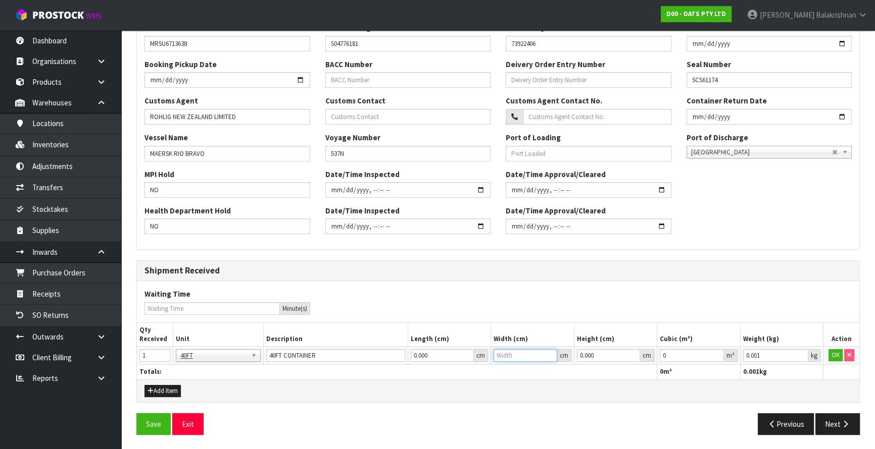
paste input "23.04"
click at [682, 353] on input "0.000000" at bounding box center [691, 355] width 64 height 13
drag, startPoint x: 693, startPoint y: 354, endPoint x: 656, endPoint y: 352, distance: 36.4
click at [657, 352] on td "0.000000 m³" at bounding box center [698, 356] width 83 height 18
paste input "23.04"
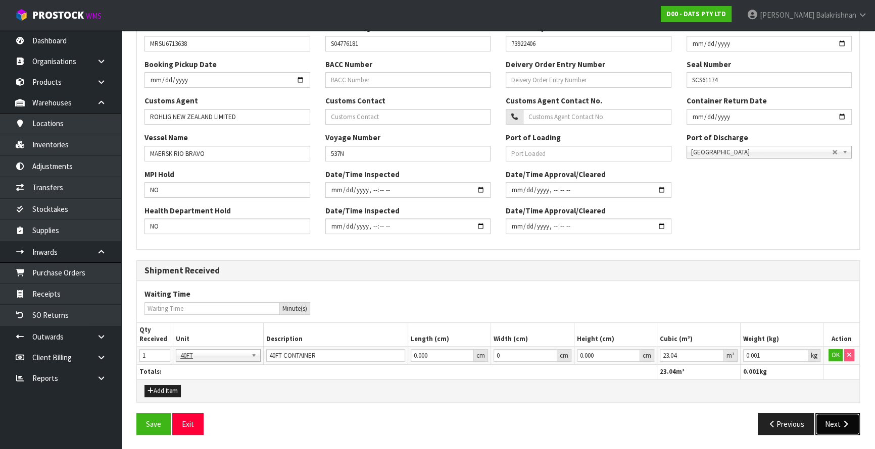
click at [838, 423] on button "Next" at bounding box center [837, 425] width 44 height 22
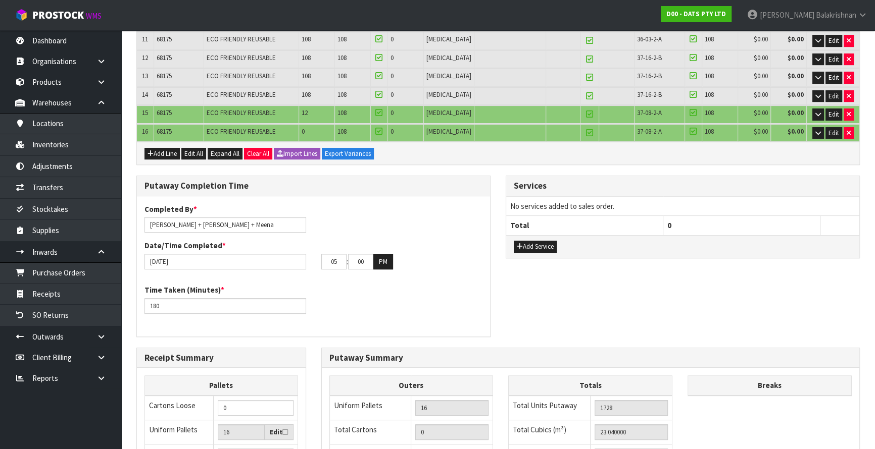
scroll to position [543, 0]
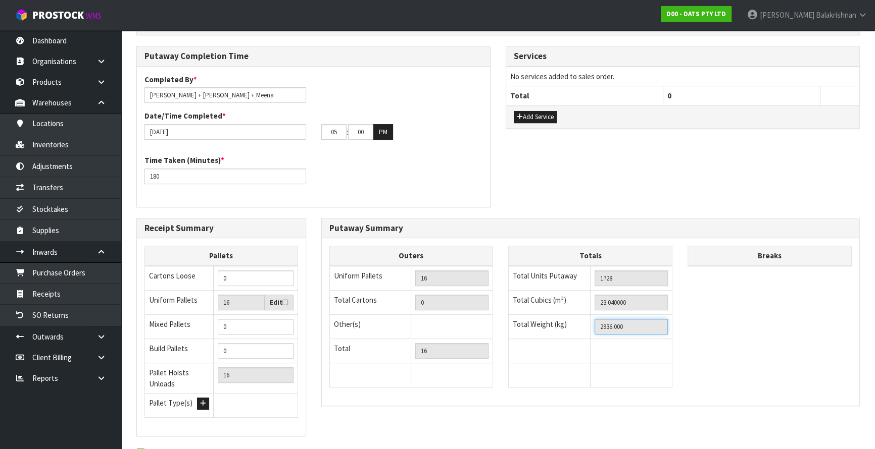
drag, startPoint x: 628, startPoint y: 266, endPoint x: 589, endPoint y: 268, distance: 38.9
click at [589, 315] on tr "Total Weight (kg) 2936.000" at bounding box center [590, 327] width 164 height 24
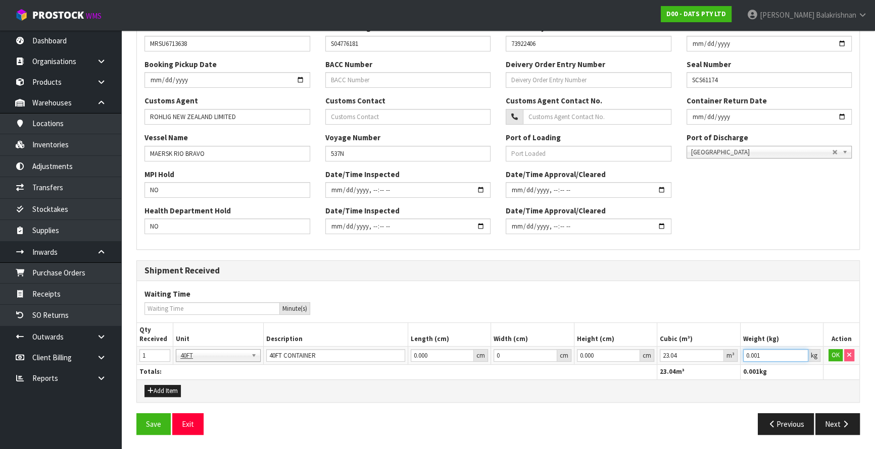
drag, startPoint x: 772, startPoint y: 353, endPoint x: 697, endPoint y: 342, distance: 75.1
click at [697, 342] on table "Qty Received Unit Description Length (cm) Width (cm) Height (cm) Cubic (m³) Wei…" at bounding box center [498, 351] width 722 height 57
paste input "2936"
click at [835, 356] on button "OK" at bounding box center [835, 355] width 14 height 12
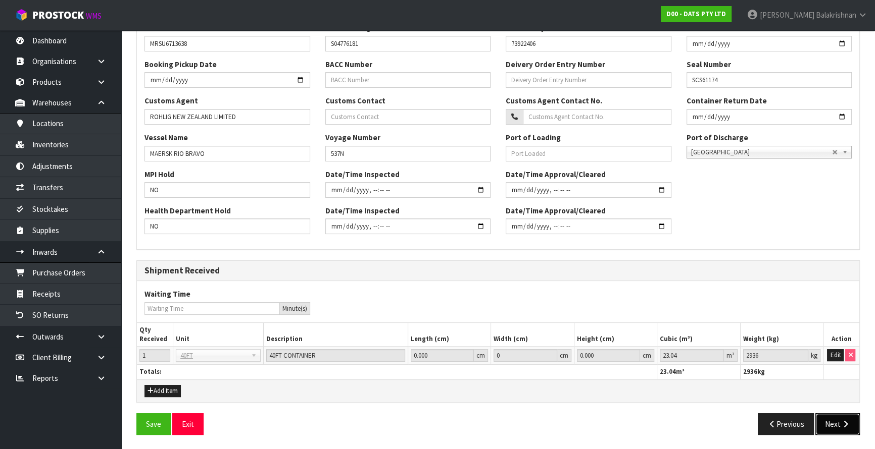
click at [823, 418] on button "Next" at bounding box center [837, 425] width 44 height 22
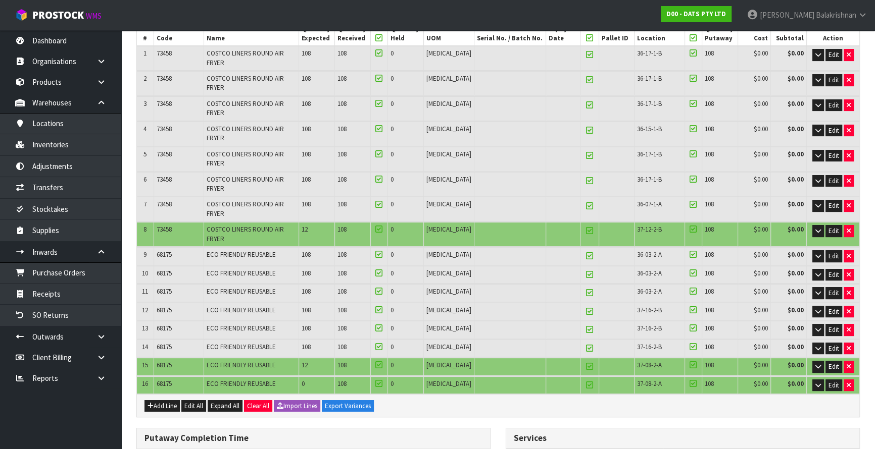
scroll to position [137, 0]
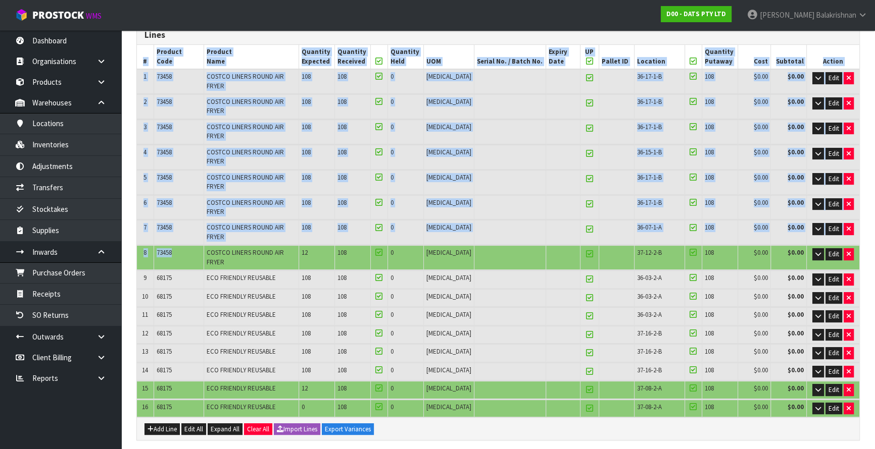
drag, startPoint x: 177, startPoint y: 204, endPoint x: 136, endPoint y: 209, distance: 40.6
click at [136, 209] on div "Lines # Product Code Product Name Quantity Expected Quantity Received Quantity …" at bounding box center [497, 233] width 723 height 417
click at [182, 245] on td "73458" at bounding box center [178, 257] width 50 height 24
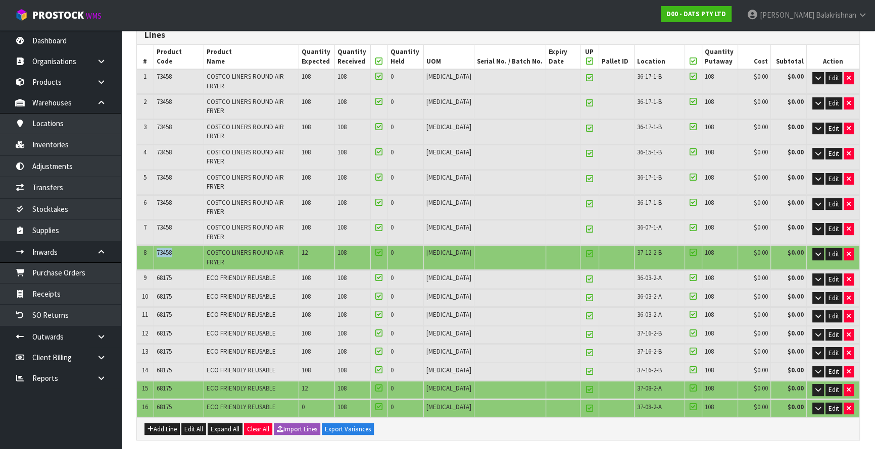
drag, startPoint x: 174, startPoint y: 206, endPoint x: 157, endPoint y: 206, distance: 17.2
click at [157, 245] on td "73458" at bounding box center [178, 257] width 50 height 24
copy span "73458"
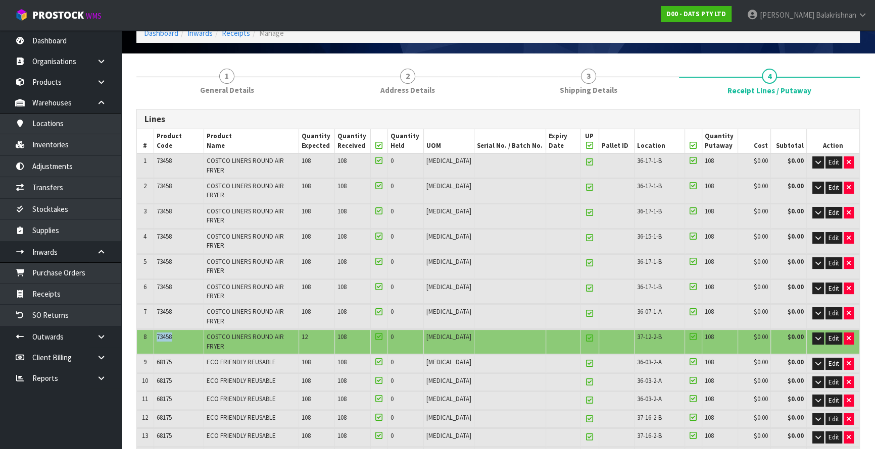
scroll to position [0, 0]
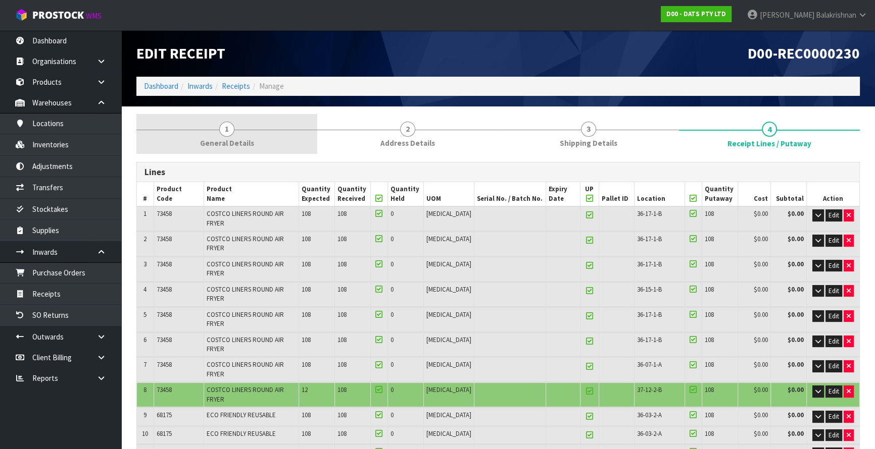
click at [231, 146] on span "General Details" at bounding box center [227, 143] width 54 height 11
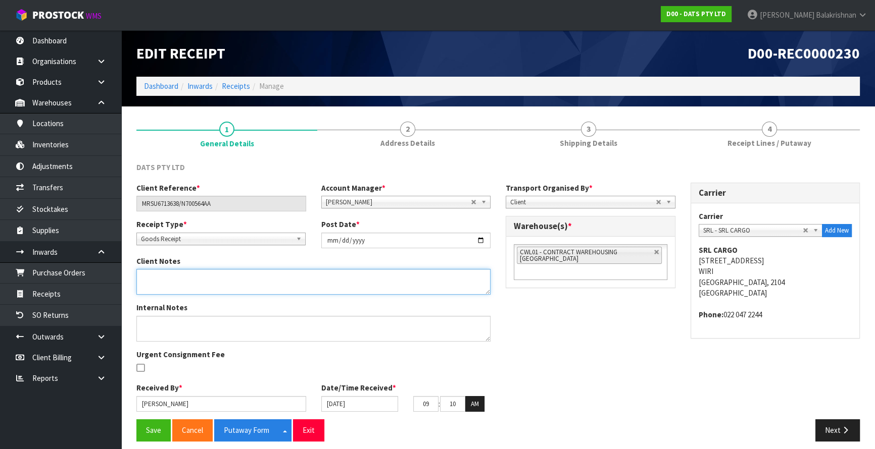
click at [190, 284] on textarea at bounding box center [313, 282] width 354 height 26
paste textarea "73458"
click at [142, 277] on textarea at bounding box center [313, 282] width 354 height 26
click at [188, 282] on textarea at bounding box center [313, 282] width 354 height 26
click at [146, 277] on textarea at bounding box center [313, 282] width 354 height 26
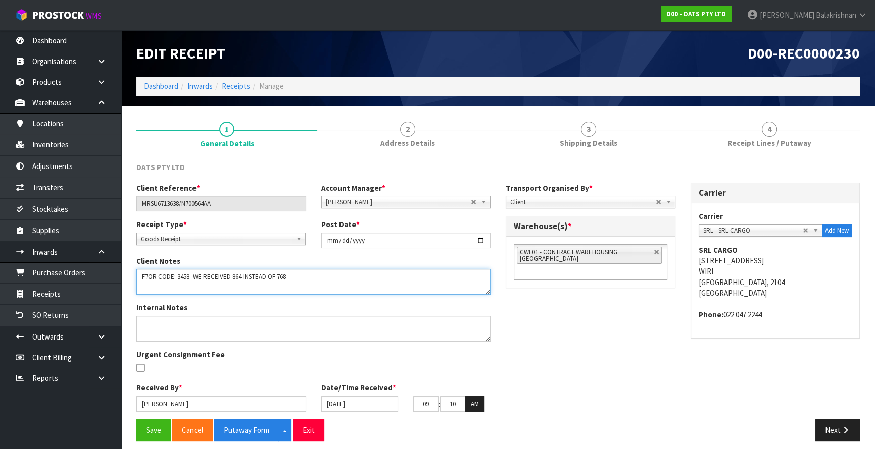
click at [149, 277] on textarea at bounding box center [313, 282] width 354 height 26
click at [177, 276] on textarea at bounding box center [313, 282] width 354 height 26
click at [175, 278] on textarea at bounding box center [313, 282] width 354 height 26
click at [174, 277] on textarea at bounding box center [313, 282] width 354 height 26
drag, startPoint x: 306, startPoint y: 277, endPoint x: 134, endPoint y: 272, distance: 172.7
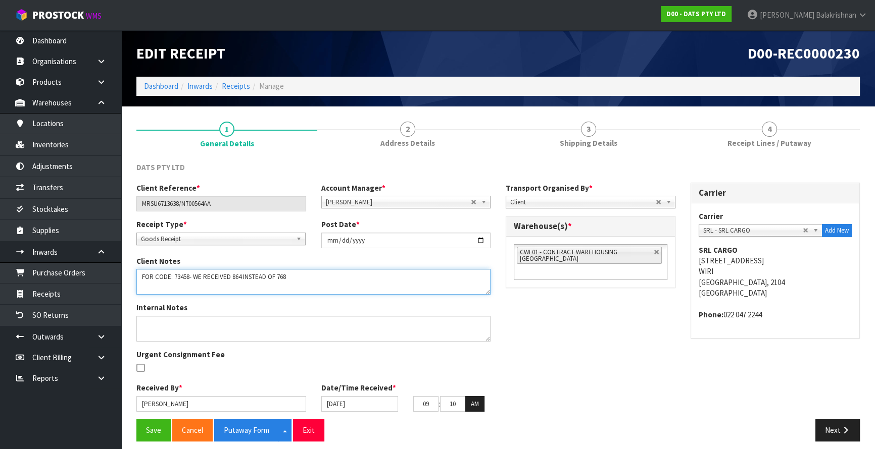
click at [134, 272] on div "Client Notes" at bounding box center [313, 275] width 369 height 39
click at [158, 290] on textarea at bounding box center [313, 282] width 354 height 26
click at [288, 279] on textarea at bounding box center [313, 282] width 354 height 26
paste textarea "FOR CODE: 73458- WE RECEIVED 864 INSTEAD OF 768"
click at [188, 288] on textarea at bounding box center [313, 282] width 354 height 26
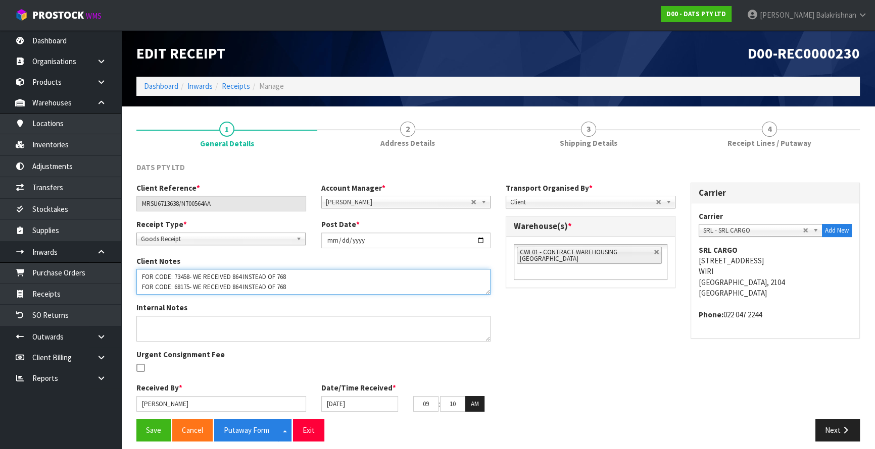
click at [288, 288] on textarea at bounding box center [313, 282] width 354 height 26
click at [296, 283] on textarea at bounding box center [313, 282] width 354 height 26
click at [141, 276] on textarea at bounding box center [313, 282] width 354 height 26
click at [145, 277] on textarea at bounding box center [313, 282] width 354 height 26
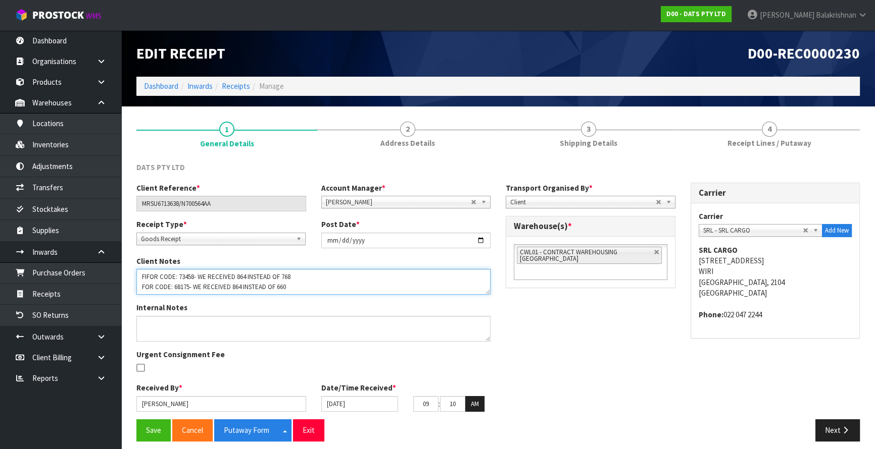
scroll to position [0, 0]
click at [141, 277] on textarea at bounding box center [313, 282] width 354 height 26
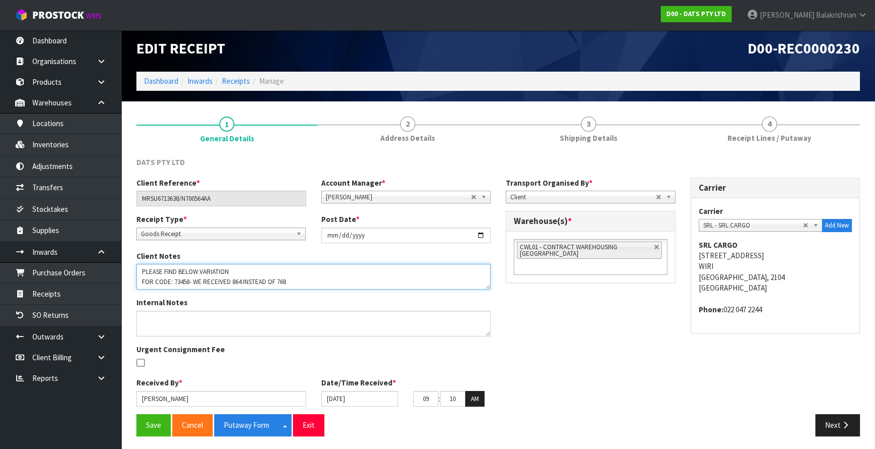
scroll to position [7, 0]
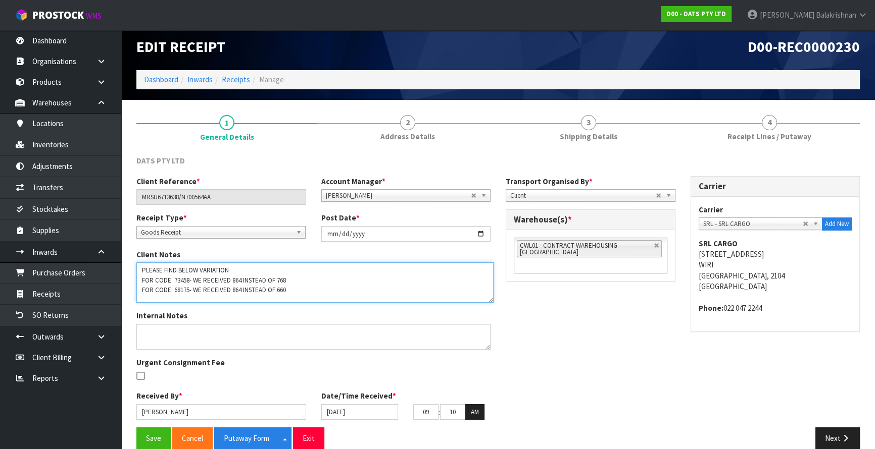
drag, startPoint x: 484, startPoint y: 284, endPoint x: 357, endPoint y: 288, distance: 127.3
click at [487, 299] on textarea at bounding box center [314, 283] width 357 height 40
drag, startPoint x: 288, startPoint y: 291, endPoint x: 115, endPoint y: 261, distance: 175.9
click at [115, 261] on body "Toggle navigation ProStock WMS D00 - DATS PTY LTD [PERSON_NAME] Logout Dashboar…" at bounding box center [437, 217] width 875 height 449
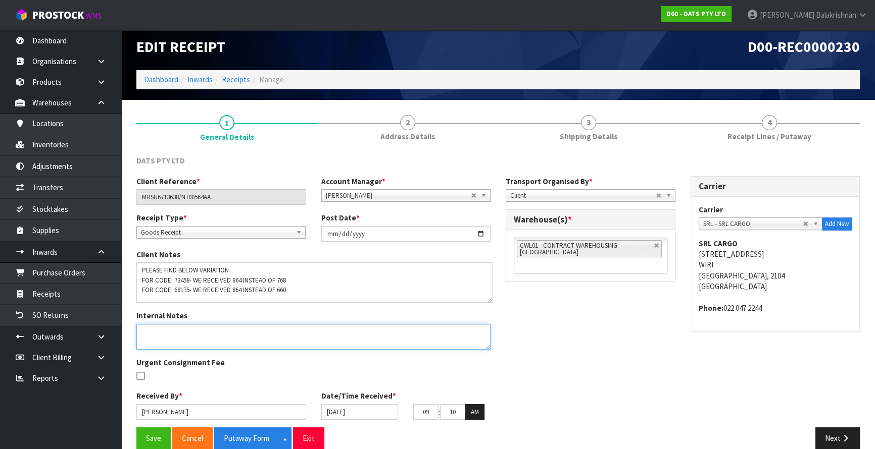
click at [303, 331] on textarea at bounding box center [313, 337] width 354 height 26
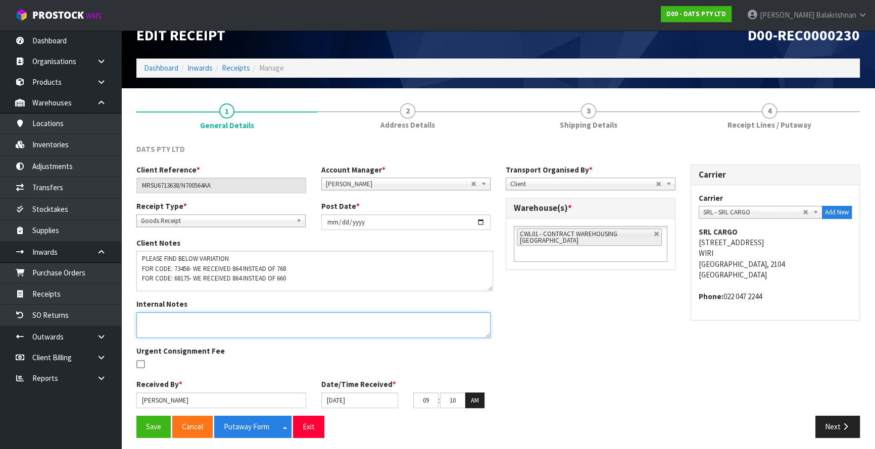
scroll to position [21, 0]
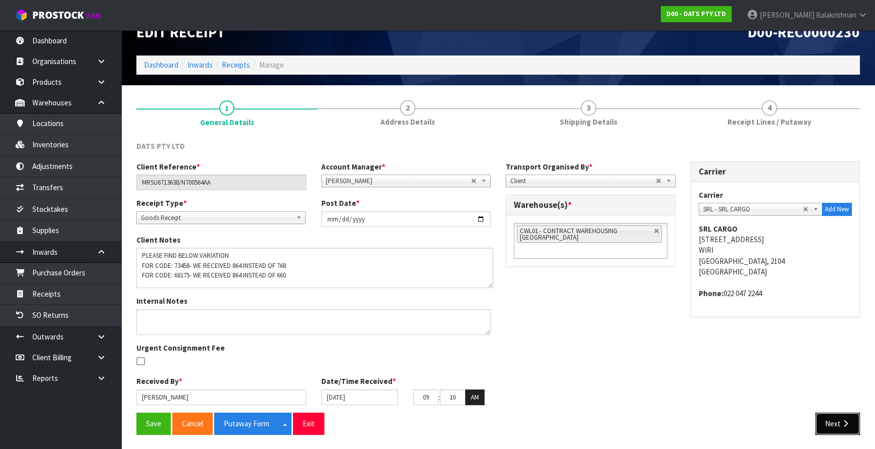
click at [838, 422] on button "Next" at bounding box center [837, 424] width 44 height 22
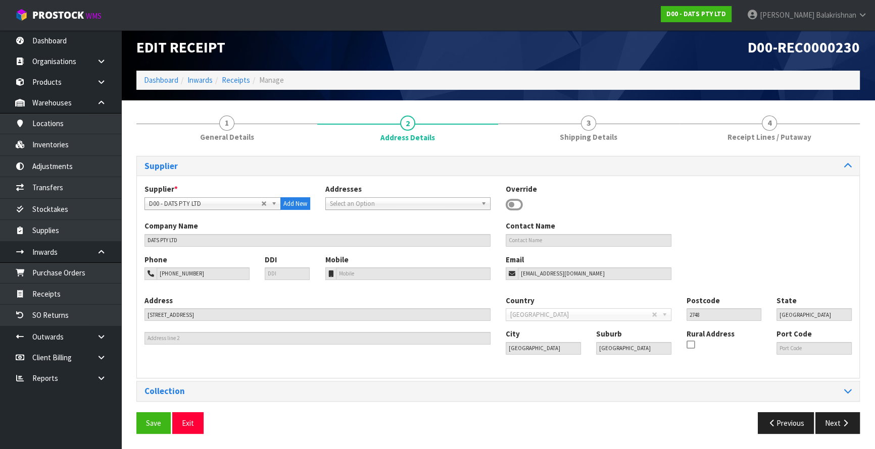
scroll to position [6, 0]
click at [838, 423] on button "Next" at bounding box center [837, 424] width 44 height 22
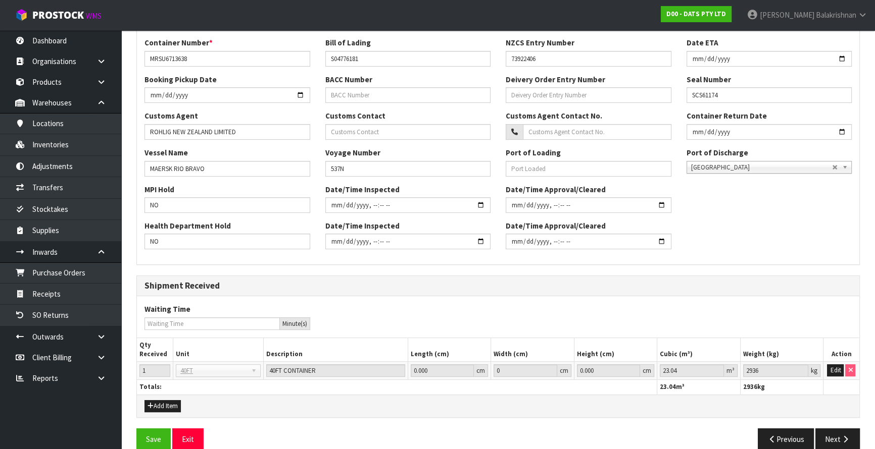
scroll to position [251, 0]
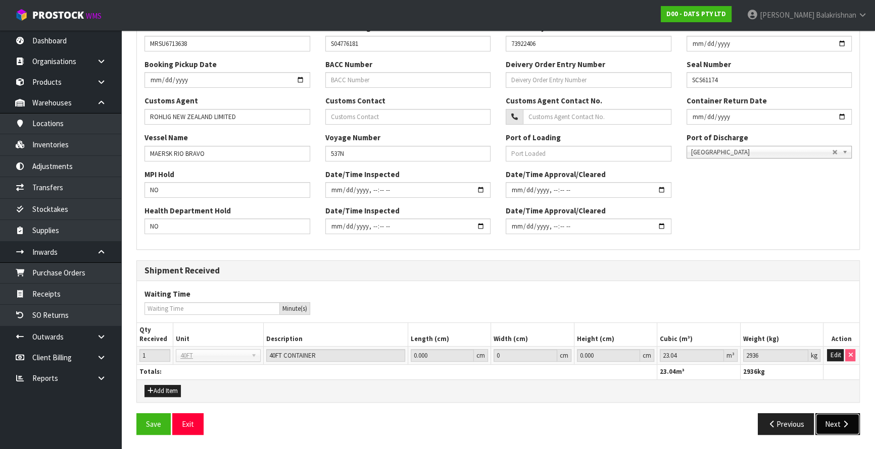
click at [838, 423] on button "Next" at bounding box center [837, 425] width 44 height 22
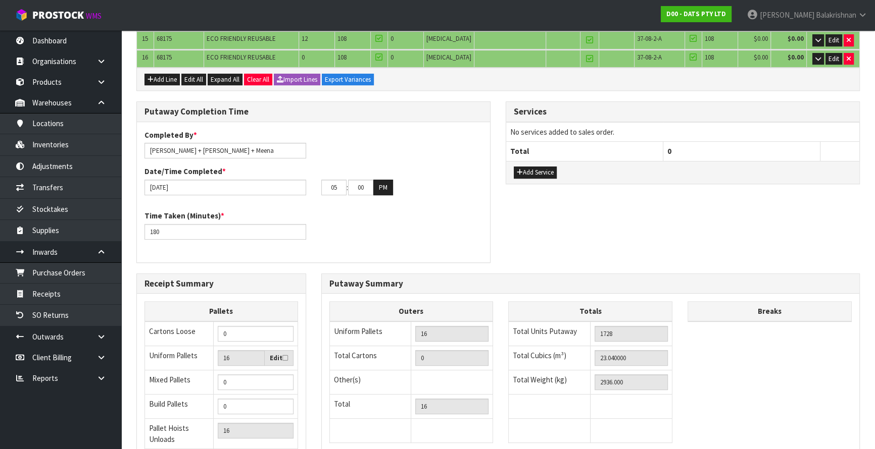
scroll to position [543, 0]
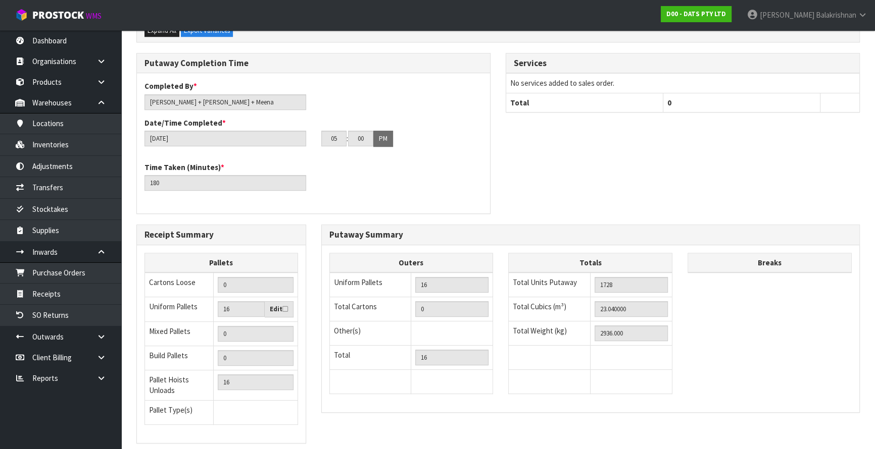
scroll to position [579, 0]
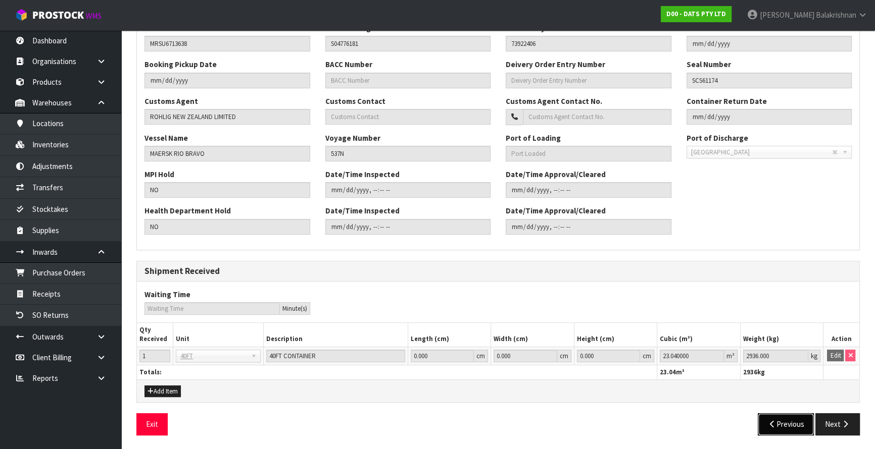
click at [788, 419] on button "Previous" at bounding box center [785, 425] width 57 height 22
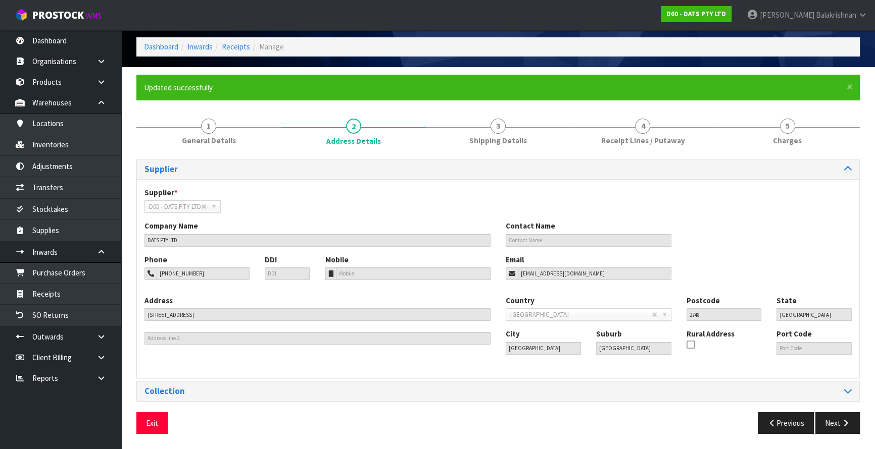
scroll to position [39, 0]
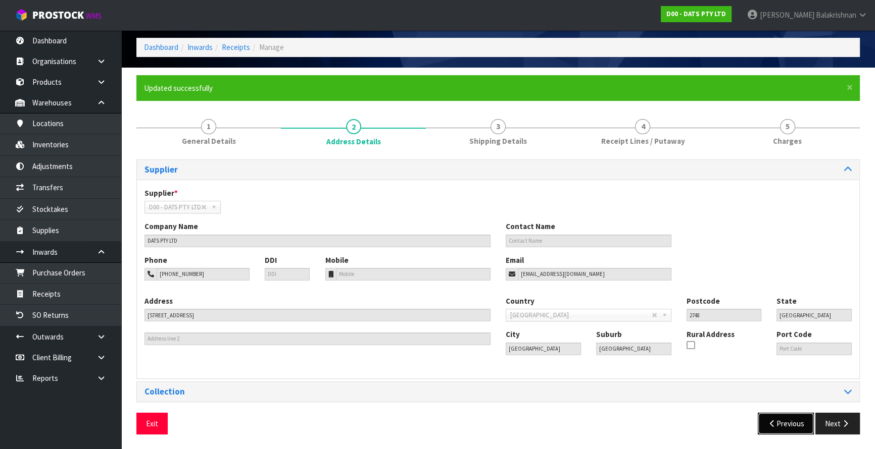
click at [788, 419] on button "Previous" at bounding box center [785, 424] width 57 height 22
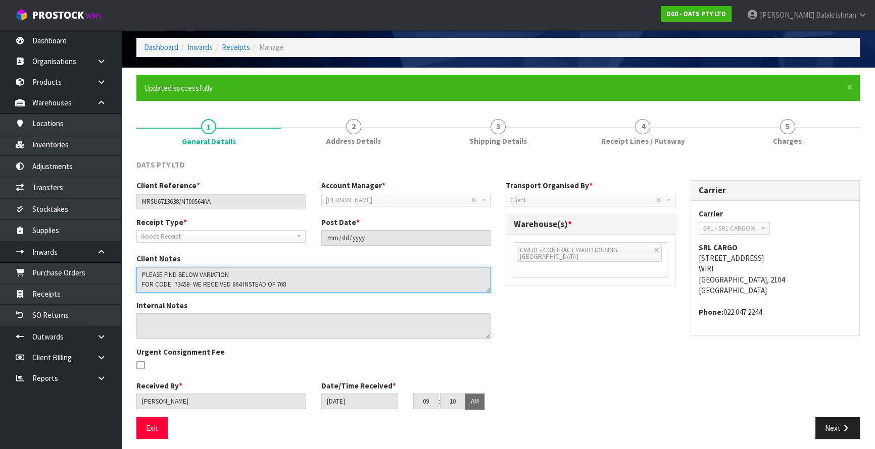
scroll to position [10, 0]
drag, startPoint x: 139, startPoint y: 274, endPoint x: 296, endPoint y: 289, distance: 157.2
click at [296, 289] on textarea at bounding box center [313, 280] width 354 height 26
